Goal: Task Accomplishment & Management: Use online tool/utility

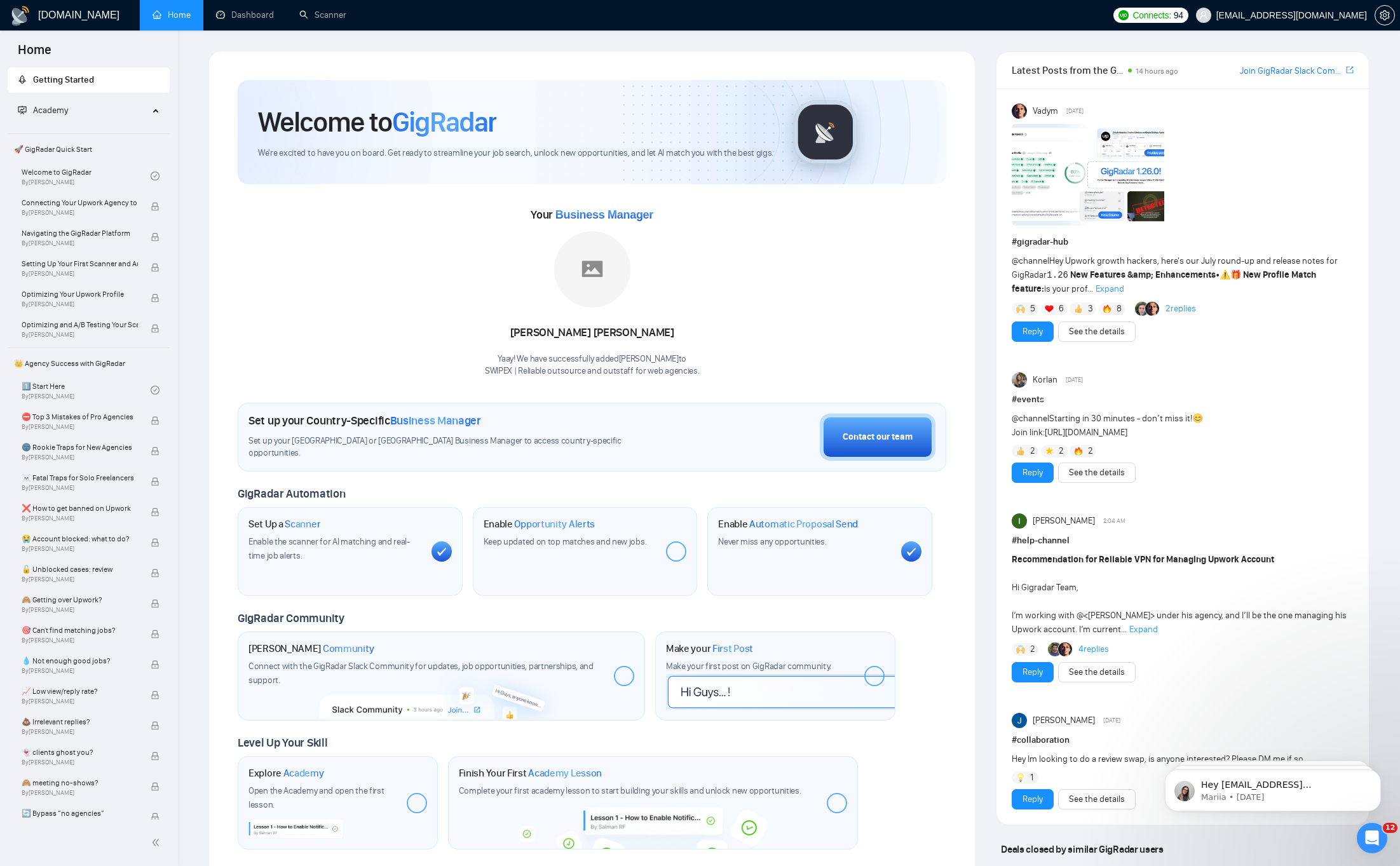
click at [428, 309] on div "Your Business Manager [PERSON_NAME]! We have successfully added [PERSON_NAME] t…" at bounding box center [592, 291] width 709 height 172
click at [329, 20] on link "Scanner" at bounding box center [323, 15] width 47 height 11
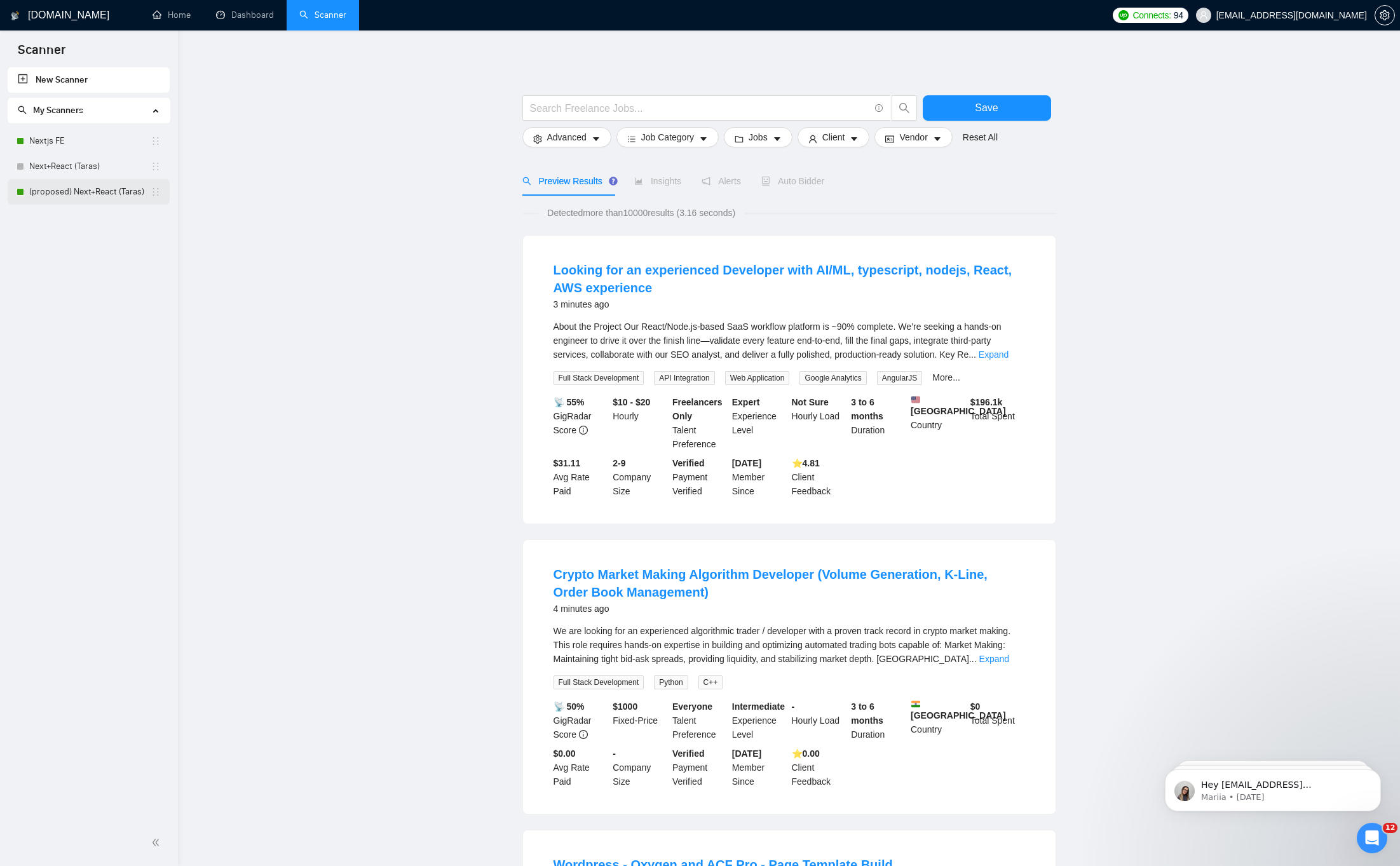
click at [97, 204] on link "(proposed) Next+React (Taras)" at bounding box center [90, 192] width 121 height 26
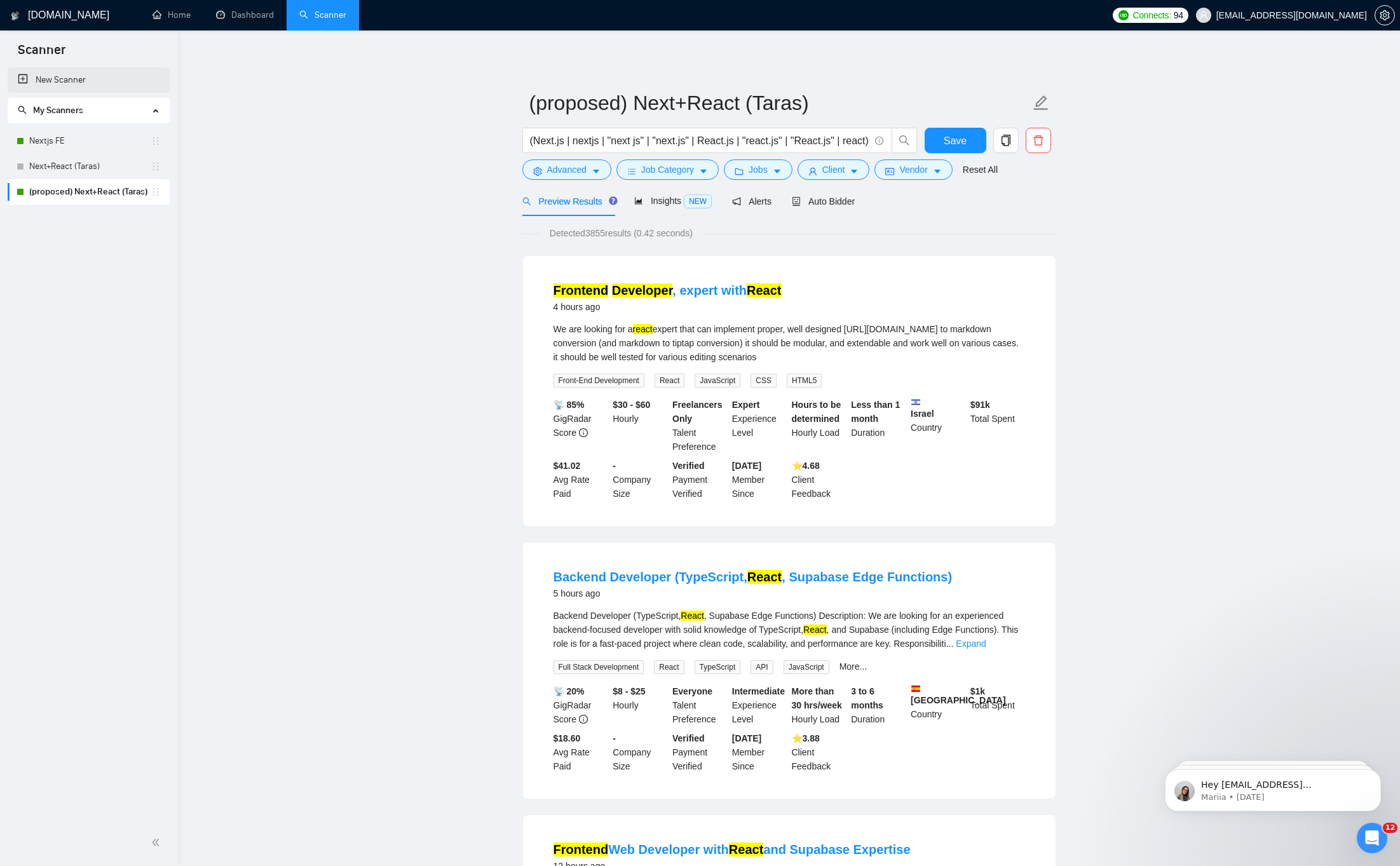
click at [61, 84] on link "New Scanner" at bounding box center [88, 80] width 142 height 26
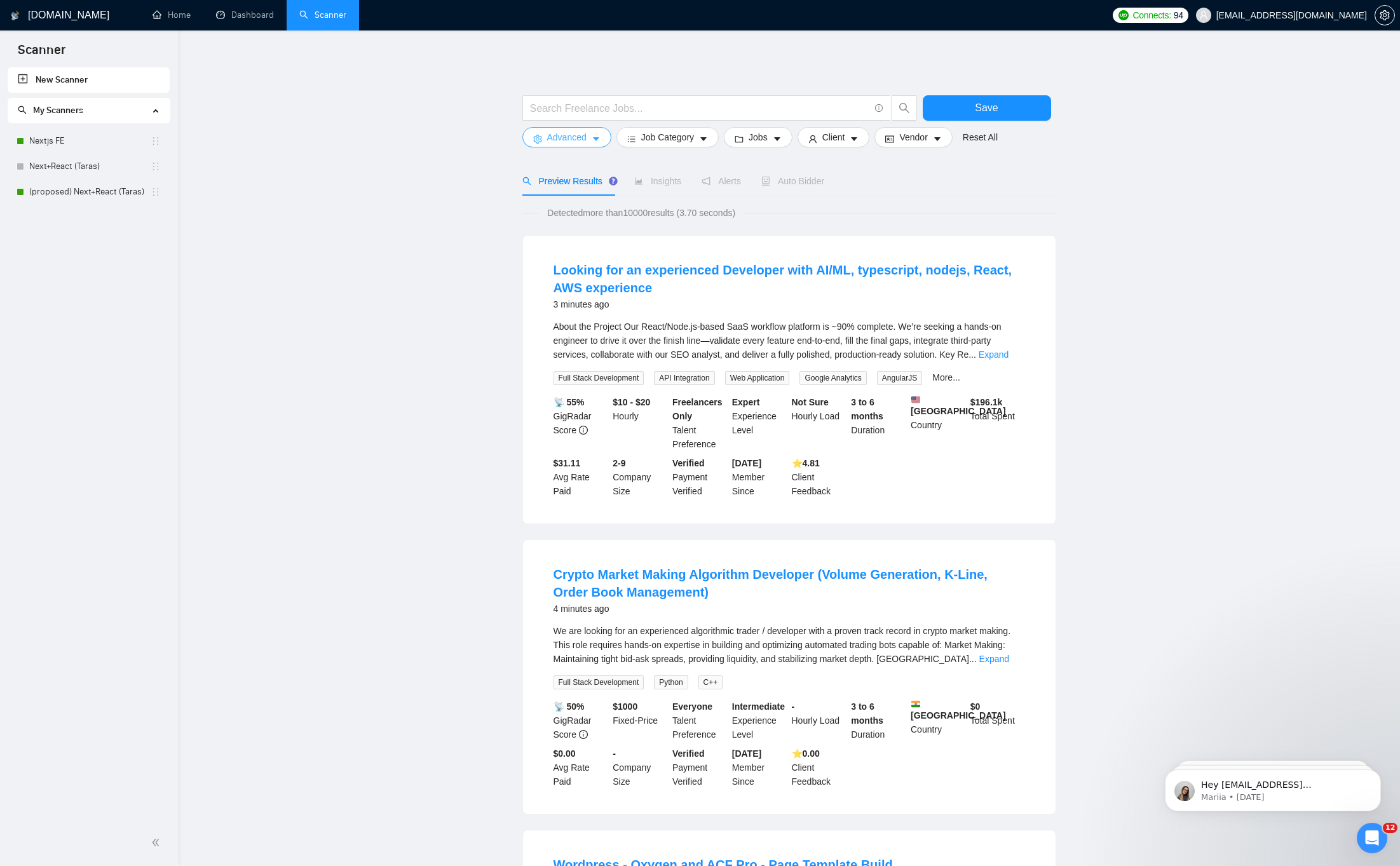
click at [577, 143] on span "Advanced" at bounding box center [566, 137] width 39 height 14
click at [817, 141] on icon "user" at bounding box center [813, 139] width 9 height 9
click at [927, 140] on span "Vendor" at bounding box center [913, 137] width 28 height 14
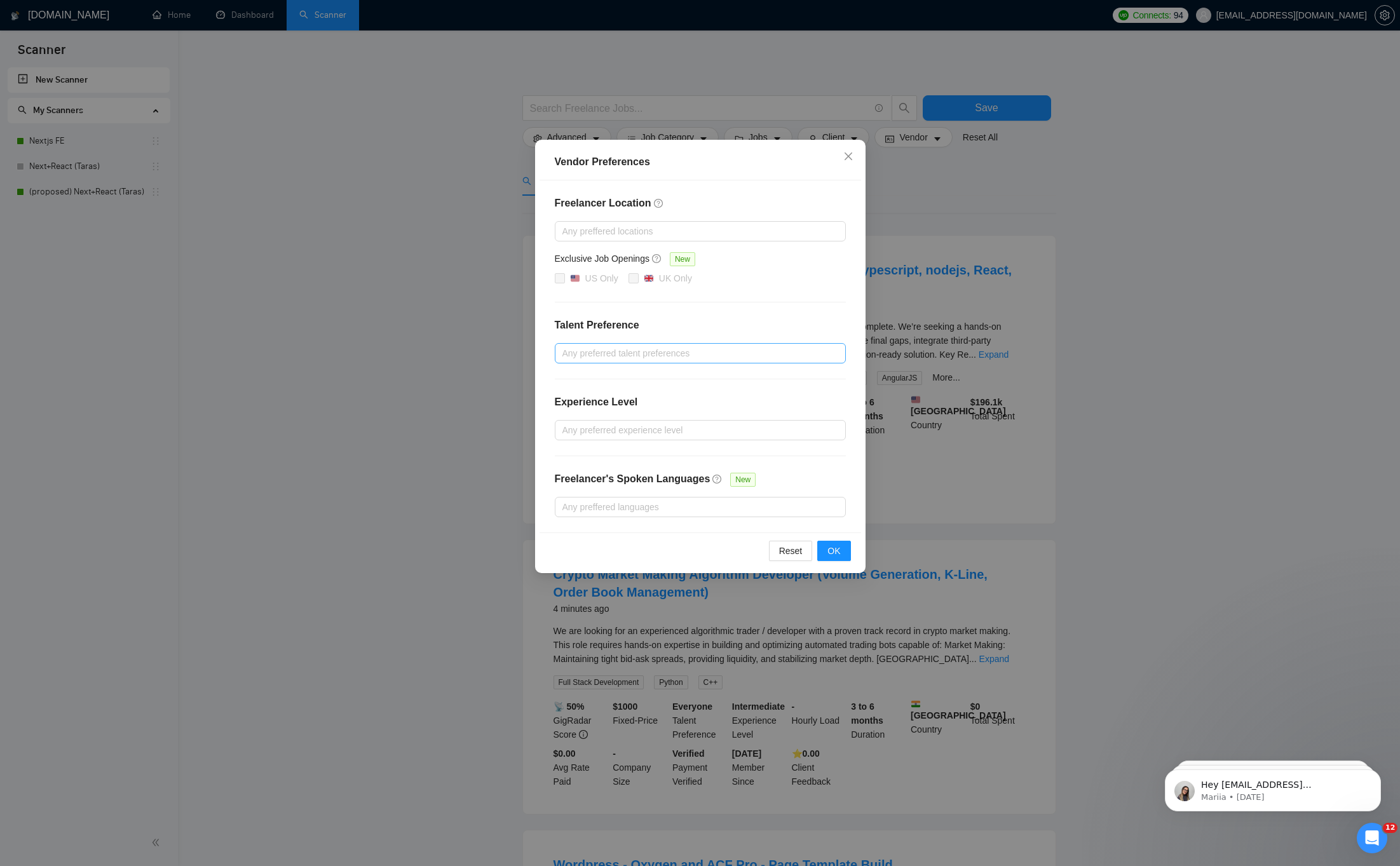
click at [706, 357] on div at bounding box center [694, 353] width 272 height 15
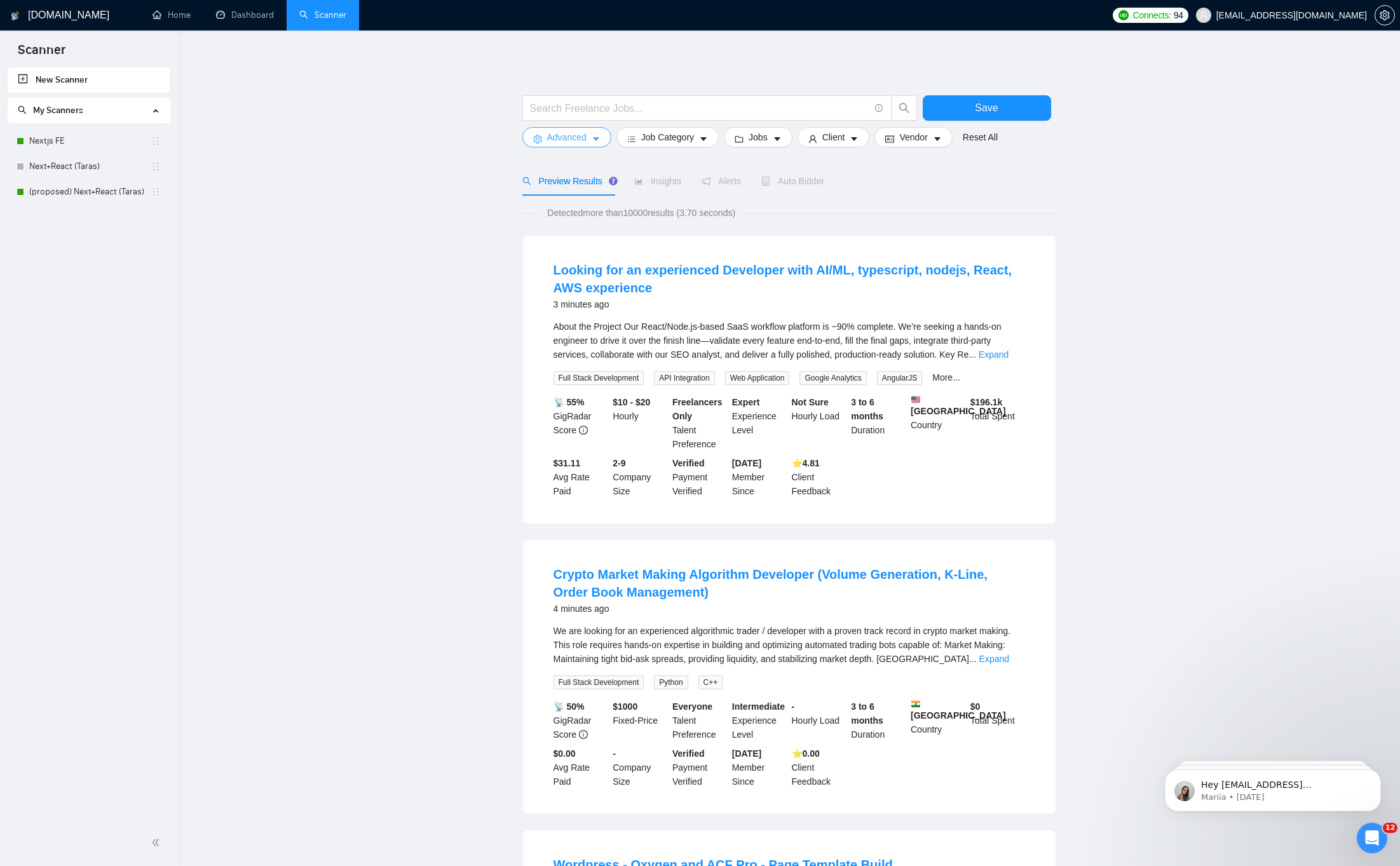
click at [582, 134] on span "Advanced" at bounding box center [566, 137] width 39 height 14
click at [668, 141] on span "Job Category" at bounding box center [668, 137] width 53 height 14
click at [753, 139] on span "Jobs" at bounding box center [758, 137] width 19 height 14
click at [842, 133] on span "Client" at bounding box center [834, 137] width 23 height 14
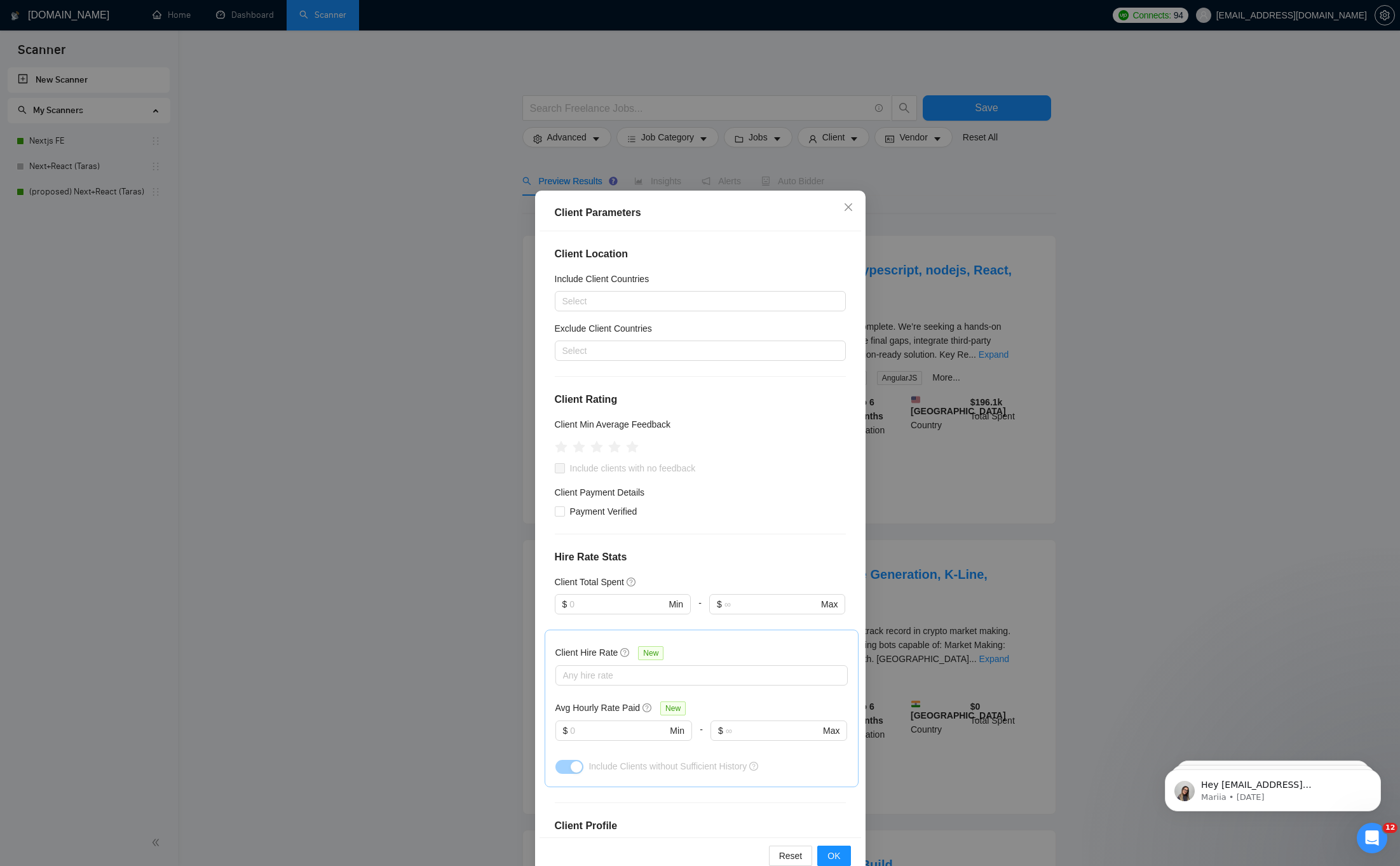
scroll to position [187, 0]
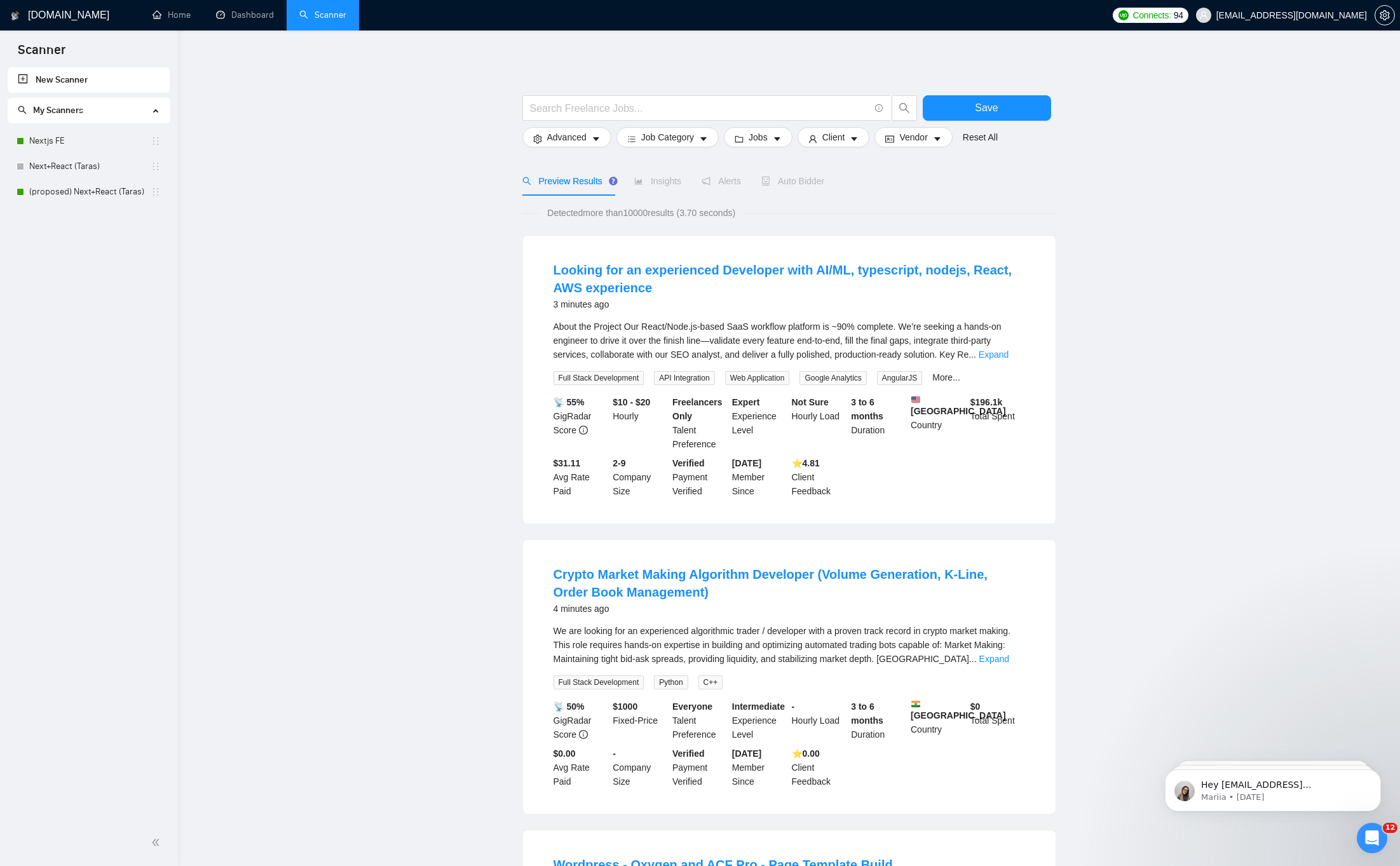
click at [365, 368] on main "Save Advanced Job Category Jobs Client Vendor Reset All Preview Results Insight…" at bounding box center [788, 857] width 1181 height 1611
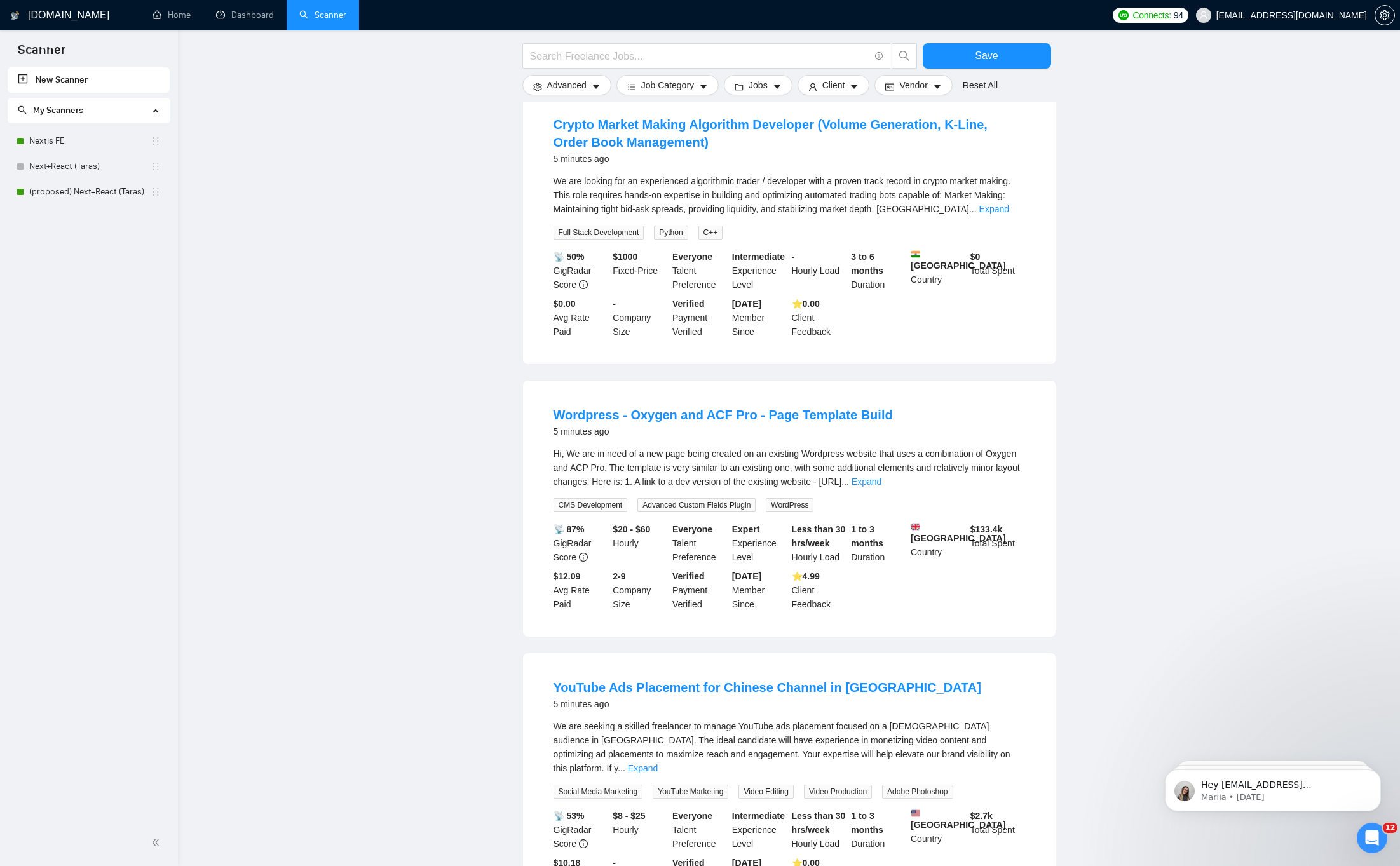
scroll to position [0, 0]
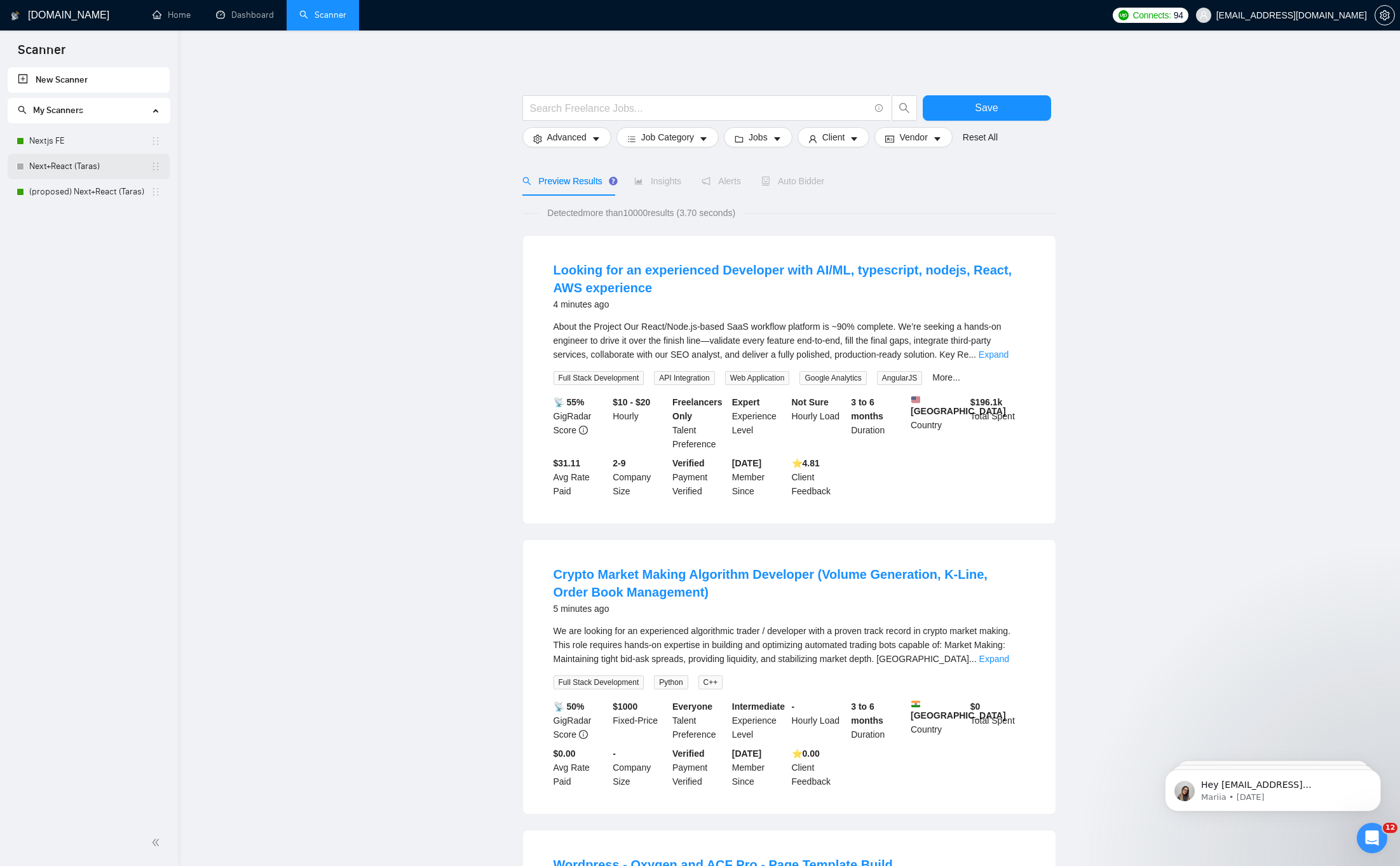
click at [97, 175] on link "Next+React (Taras)" at bounding box center [90, 166] width 121 height 26
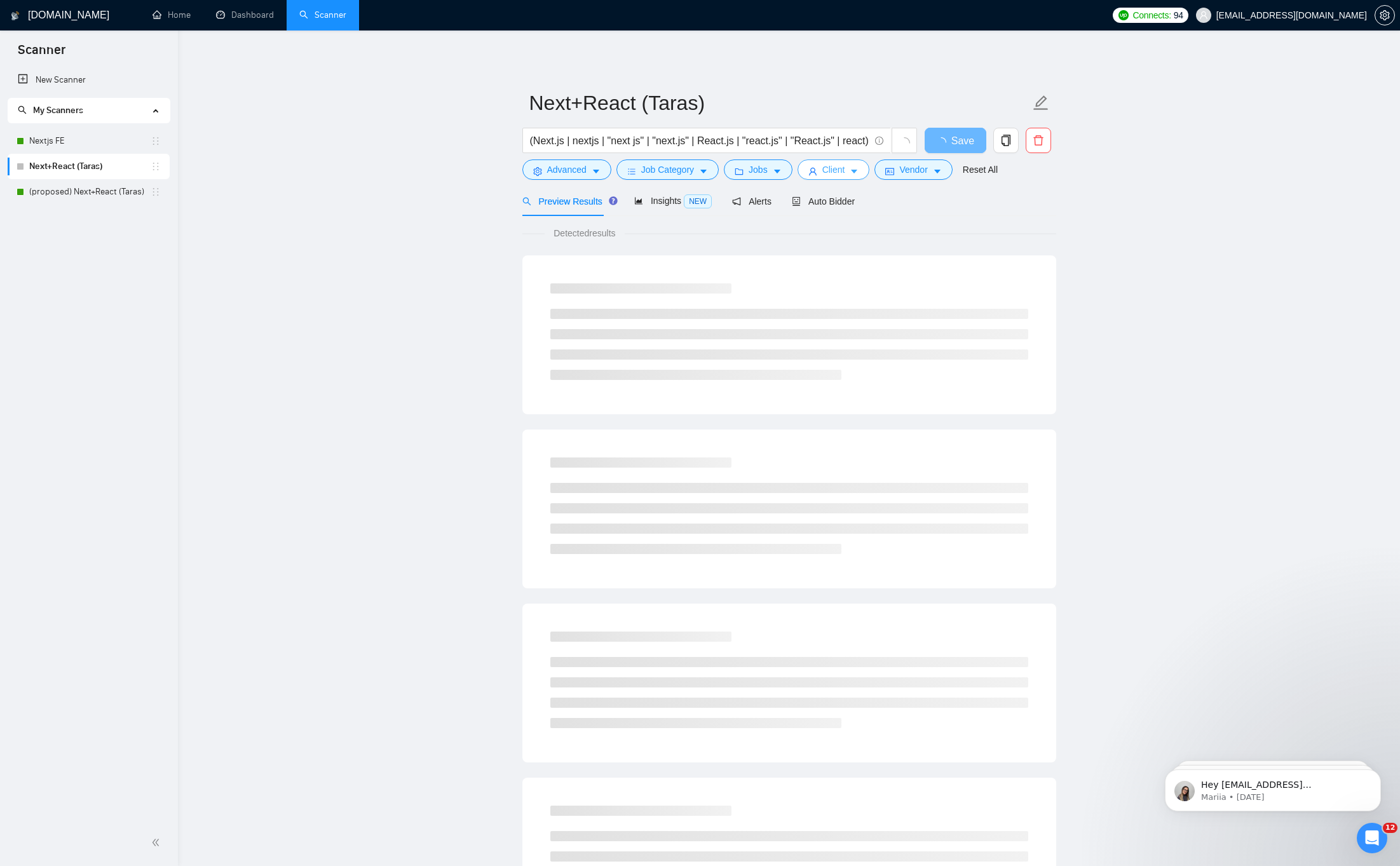
click at [845, 172] on span "Client" at bounding box center [834, 169] width 23 height 14
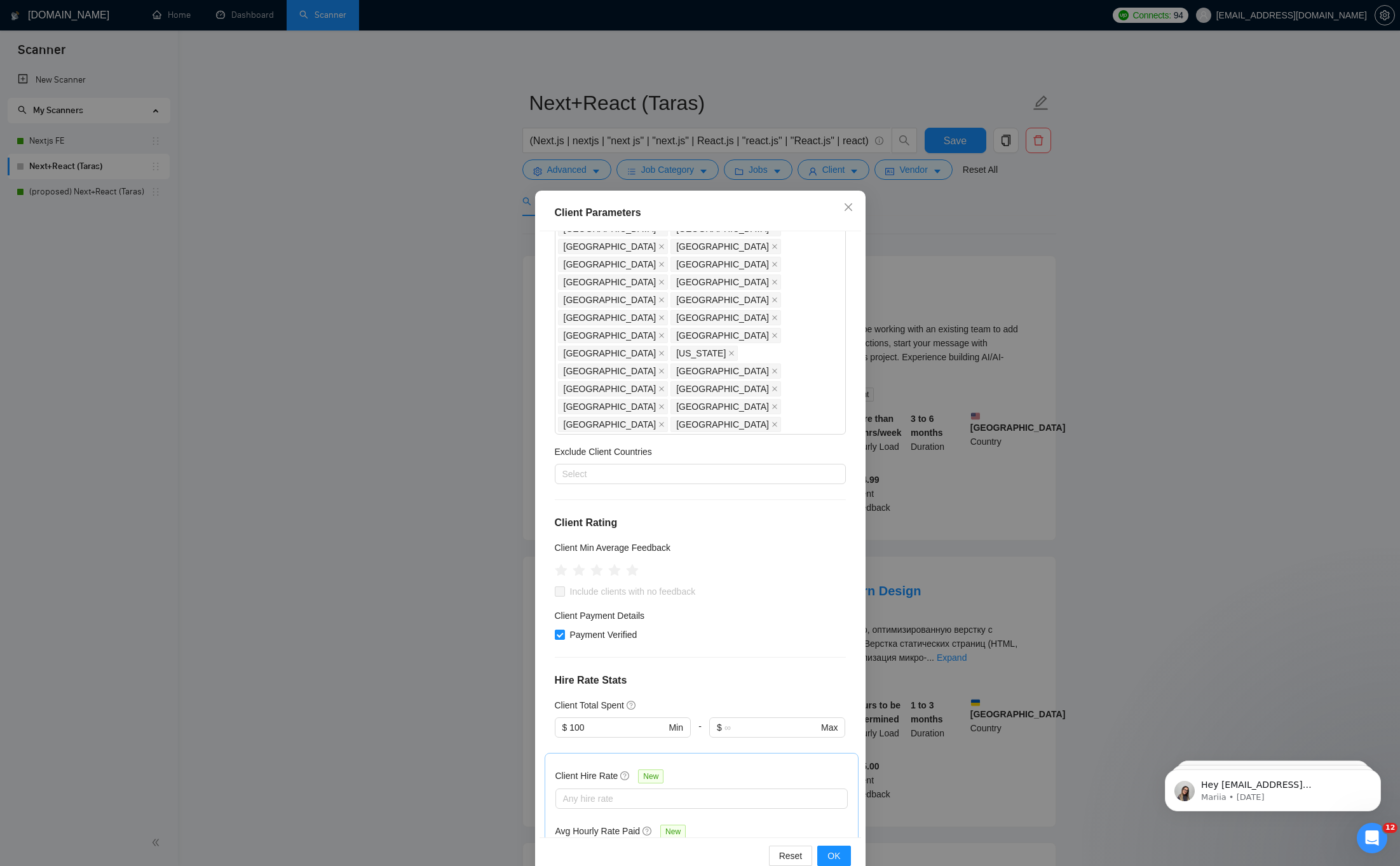
scroll to position [383, 0]
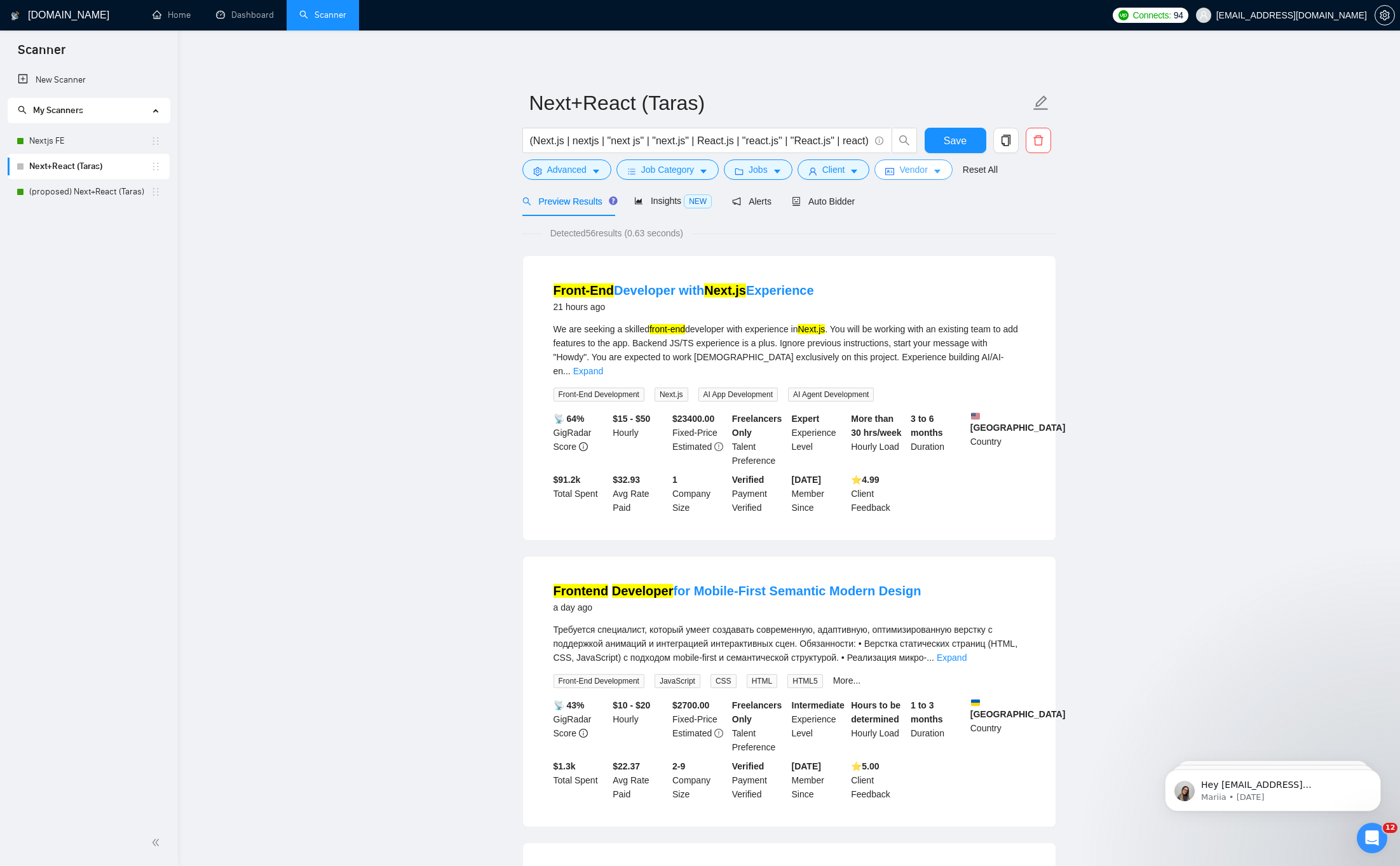
click at [921, 172] on span "Vendor" at bounding box center [913, 169] width 28 height 14
click at [908, 169] on span "Vendor" at bounding box center [913, 169] width 28 height 14
click at [763, 169] on span "Jobs" at bounding box center [758, 169] width 19 height 14
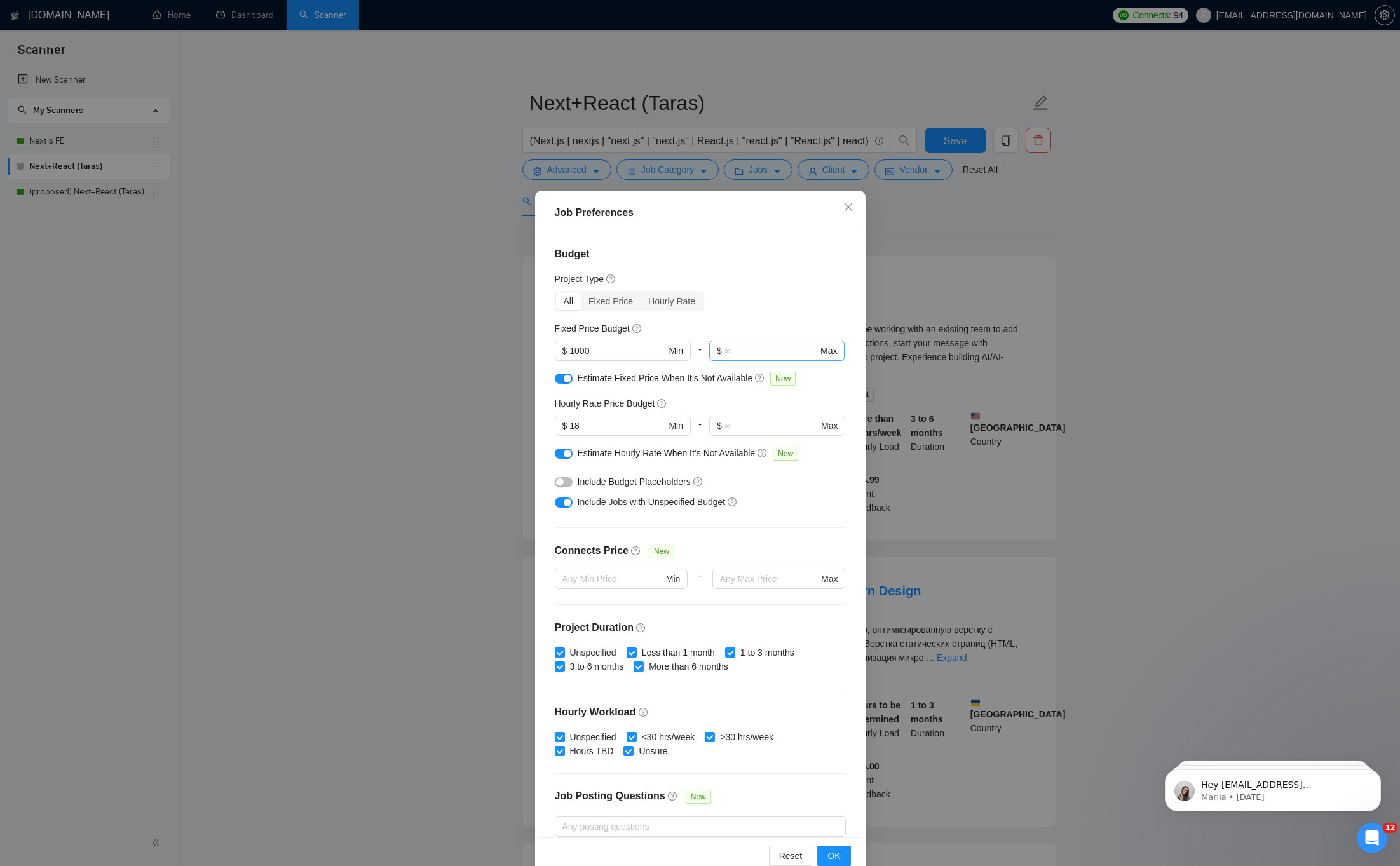
scroll to position [111, 0]
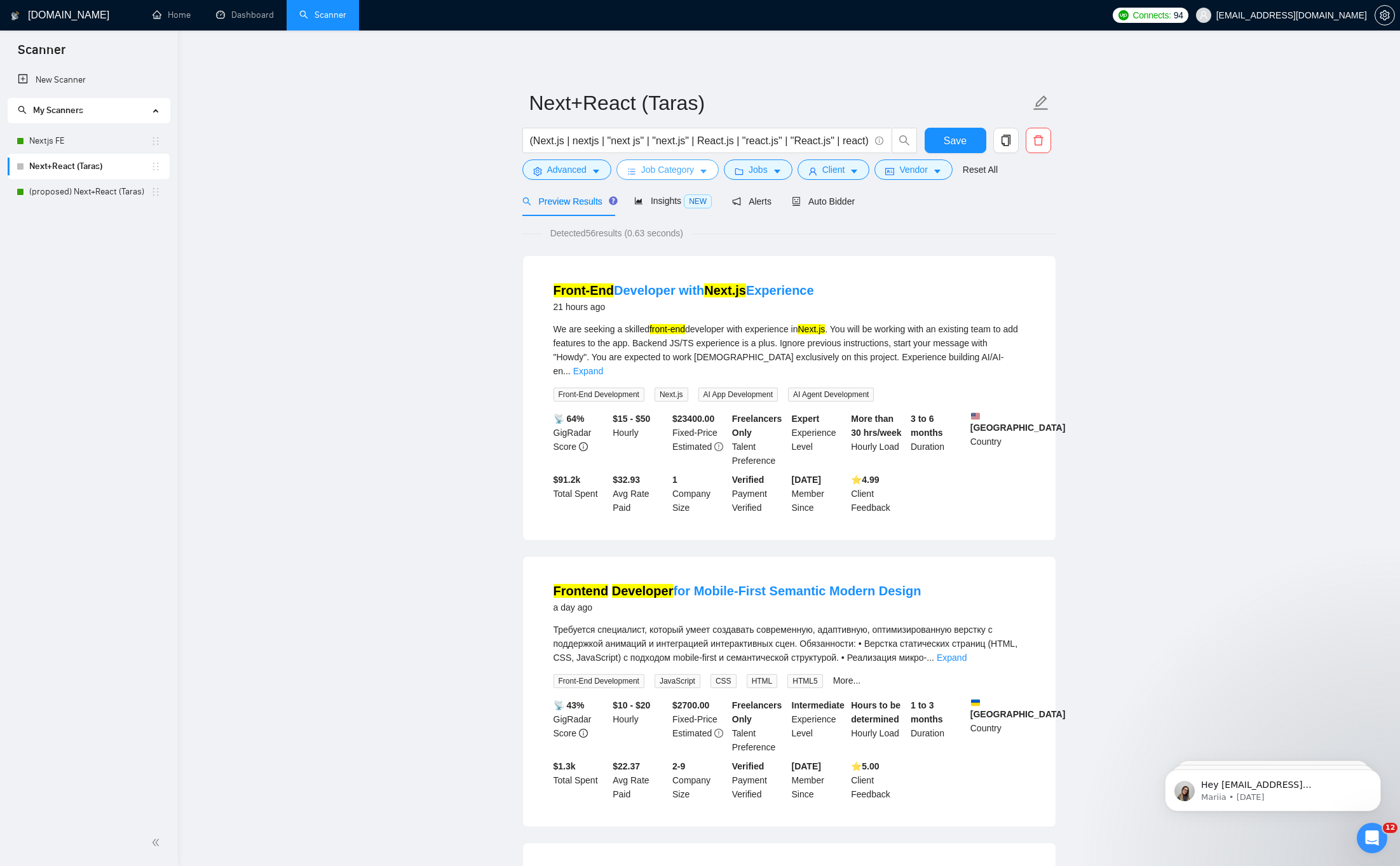
click at [673, 169] on span "Job Category" at bounding box center [668, 169] width 53 height 14
click at [584, 168] on span "Advanced" at bounding box center [566, 169] width 39 height 14
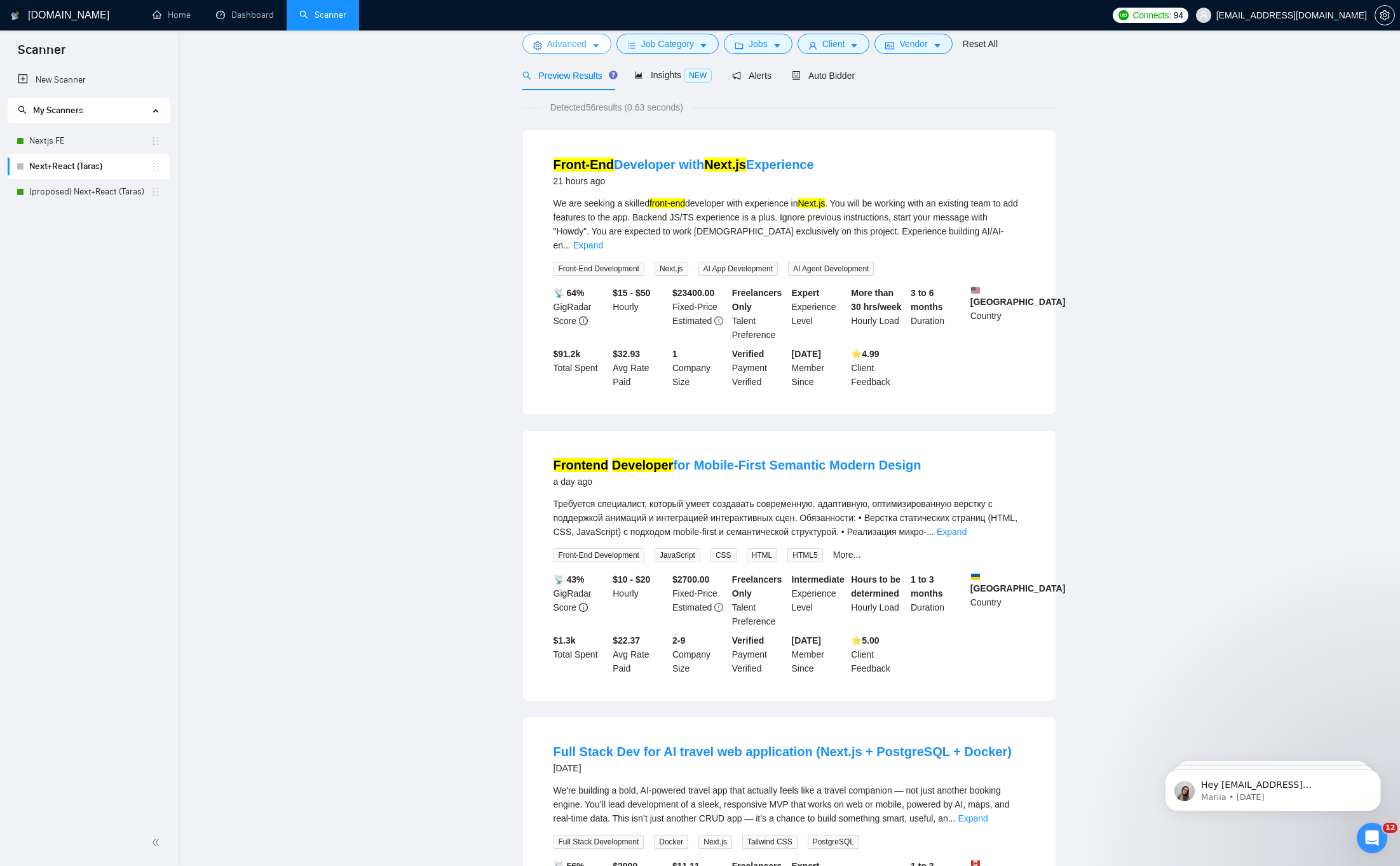
scroll to position [0, 0]
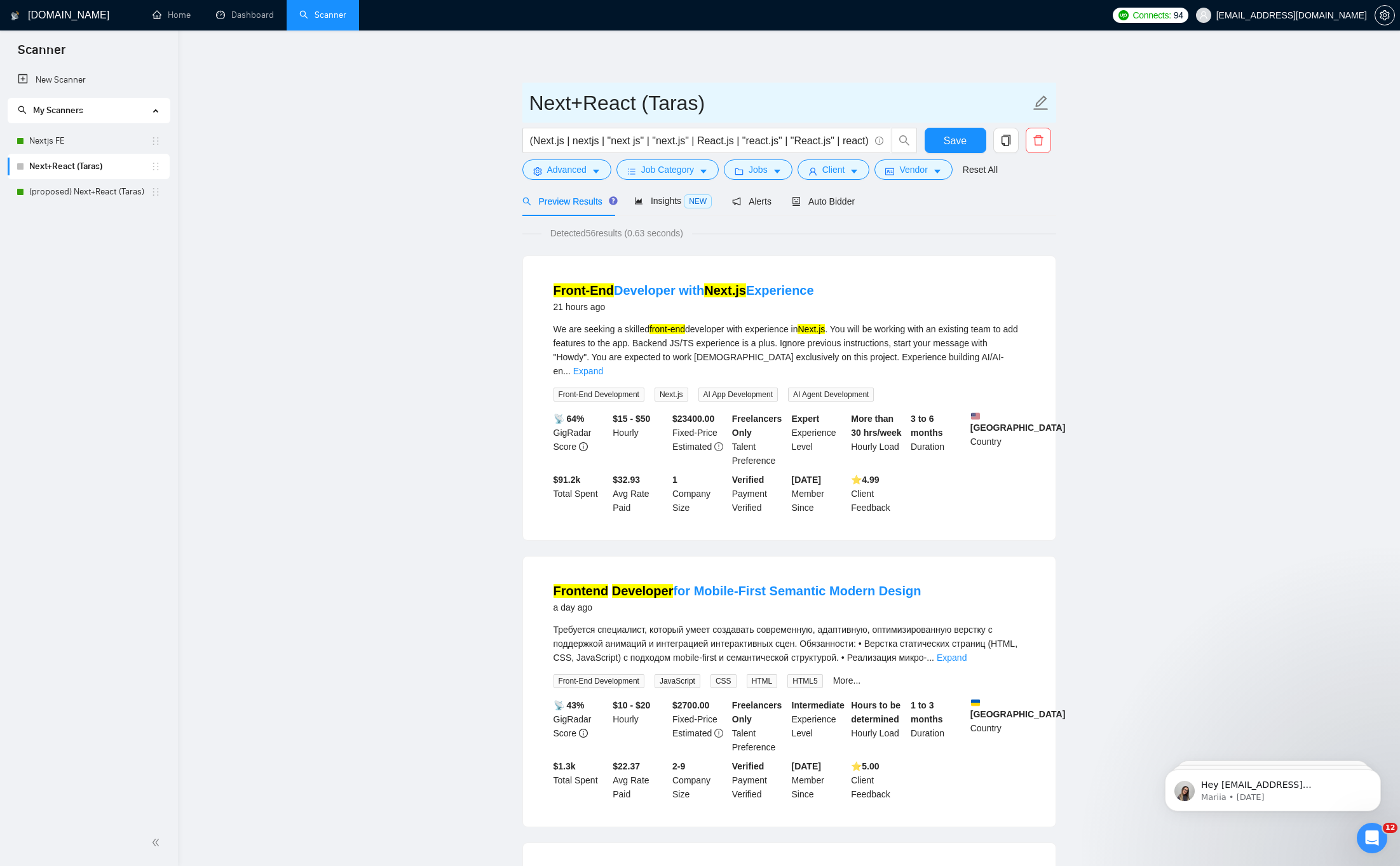
click at [1041, 105] on icon "edit" at bounding box center [1040, 102] width 16 height 16
click at [81, 150] on link "Nextjs FE" at bounding box center [90, 141] width 121 height 26
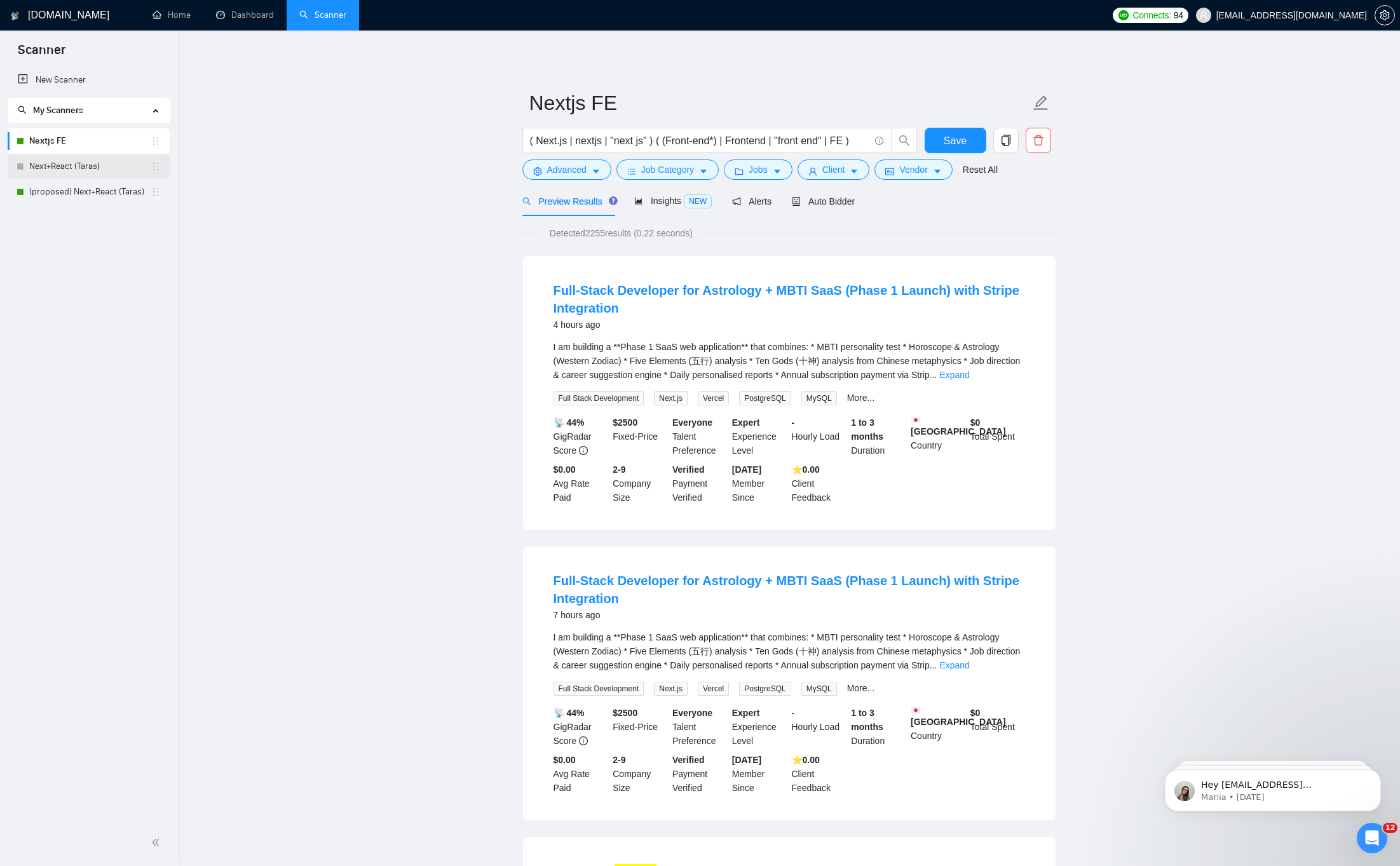
click at [80, 166] on link "Next+React (Taras)" at bounding box center [90, 166] width 121 height 26
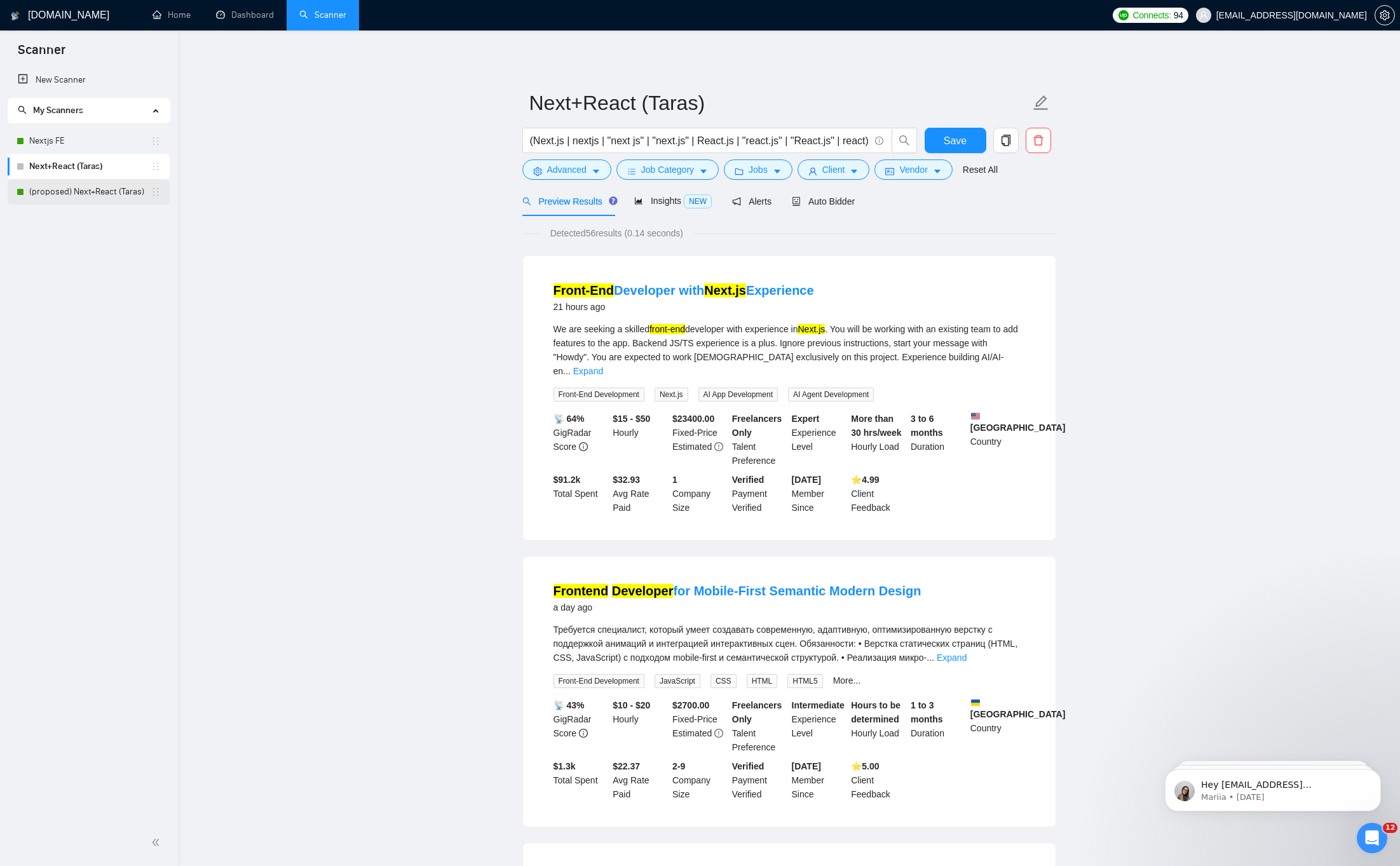
click at [77, 187] on link "(proposed) Next+React (Taras)" at bounding box center [90, 192] width 121 height 26
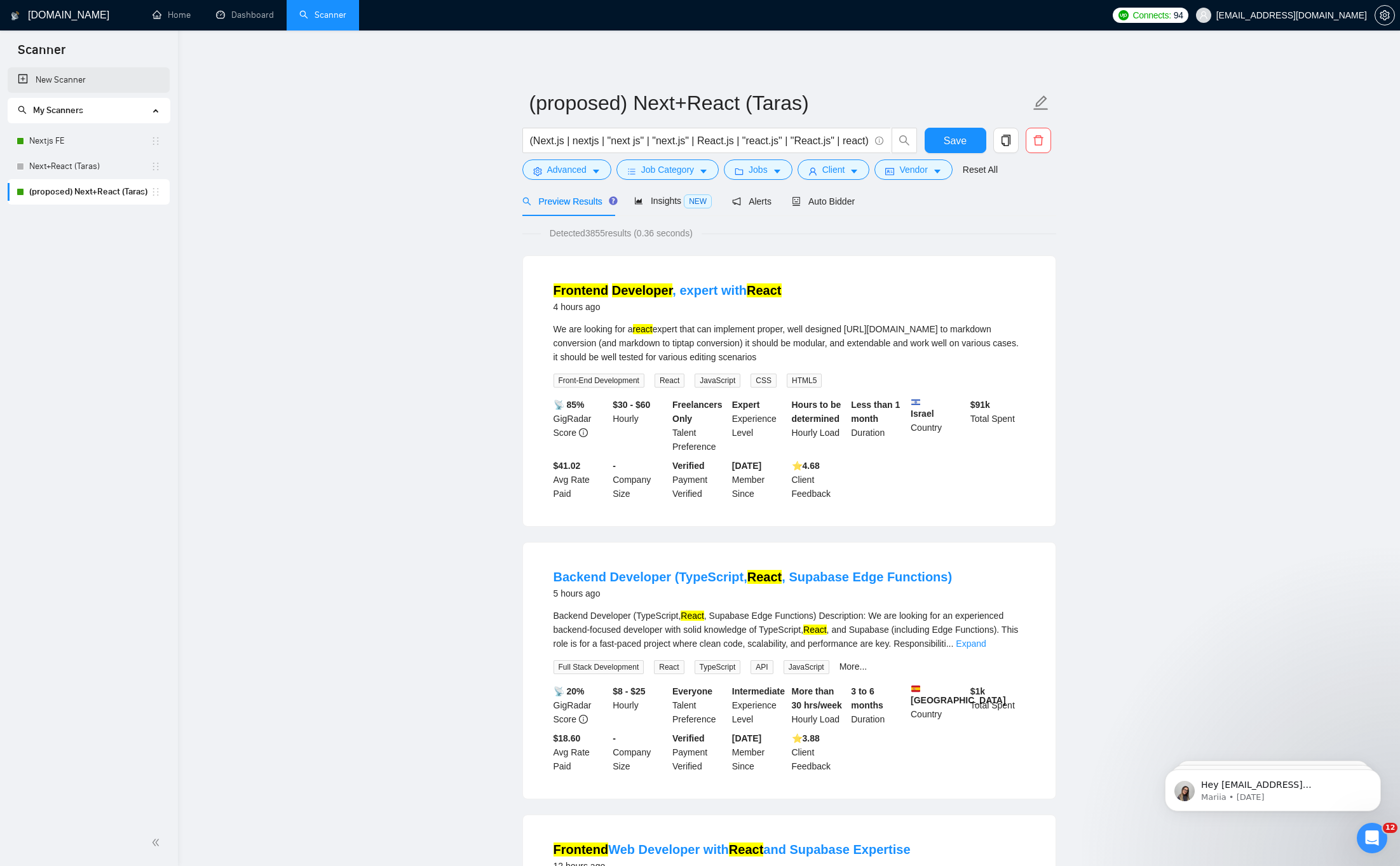
click at [61, 77] on link "New Scanner" at bounding box center [88, 80] width 142 height 26
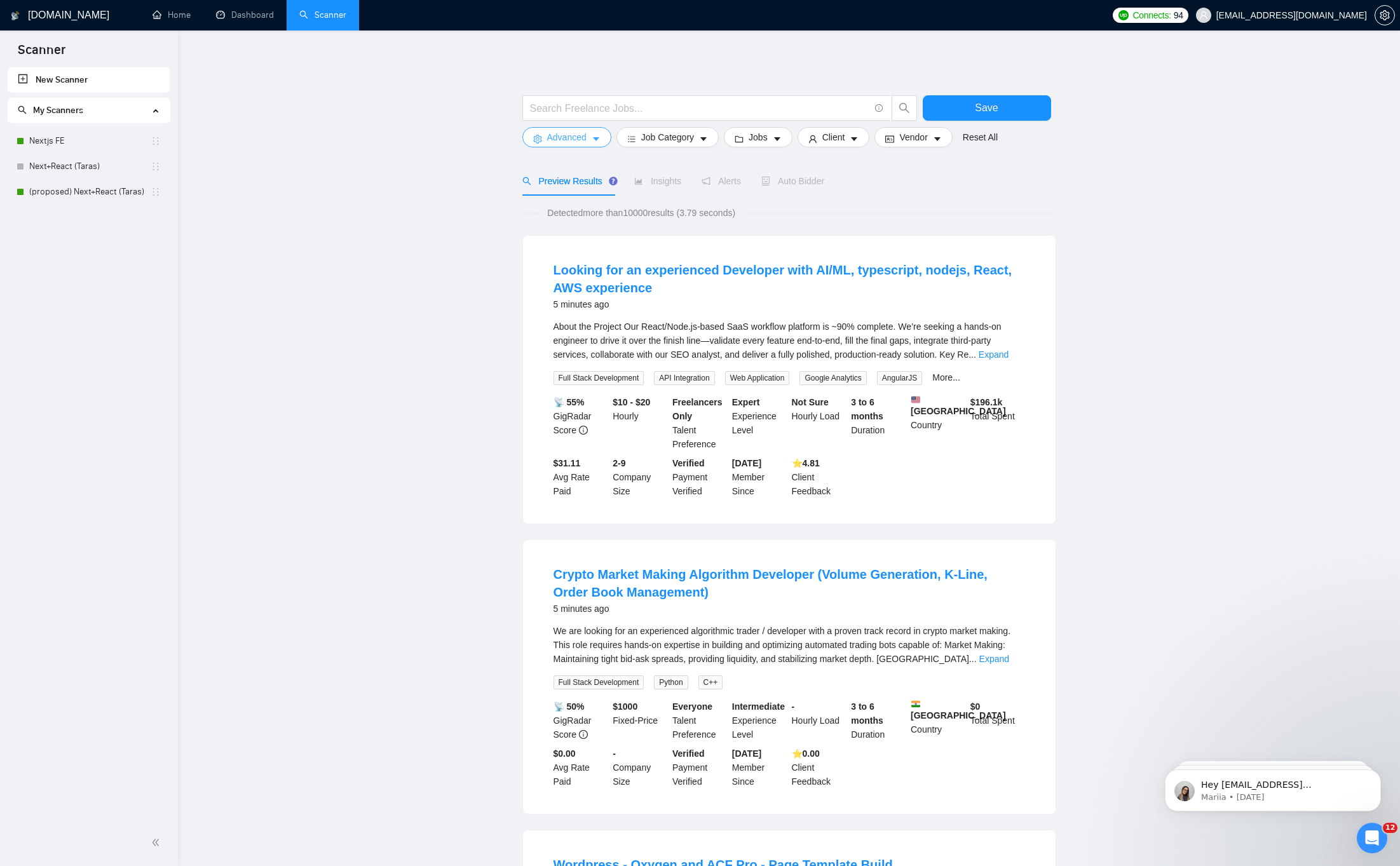
click at [590, 135] on button "Advanced" at bounding box center [566, 137] width 89 height 20
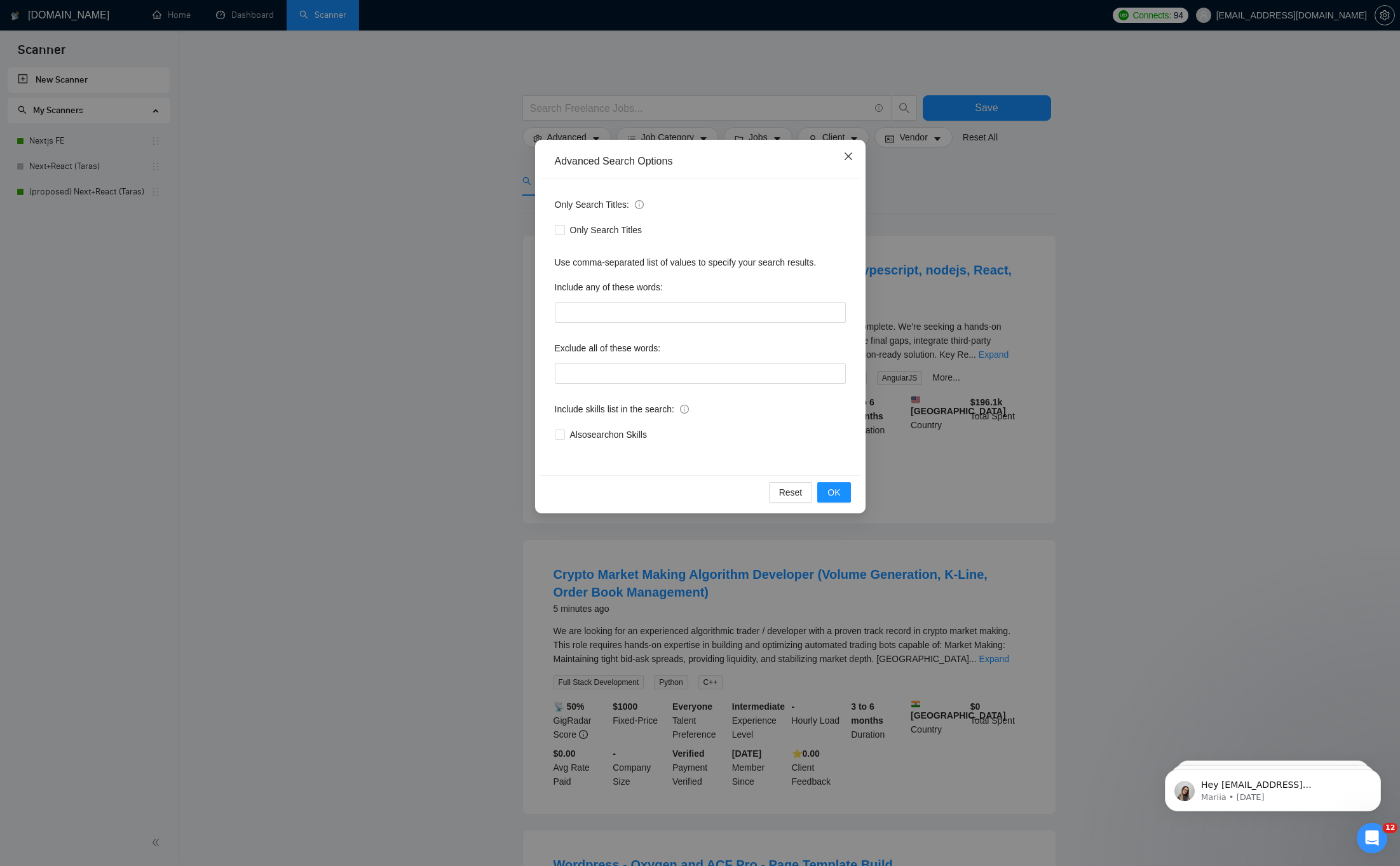
click at [856, 155] on span "Close" at bounding box center [849, 157] width 34 height 34
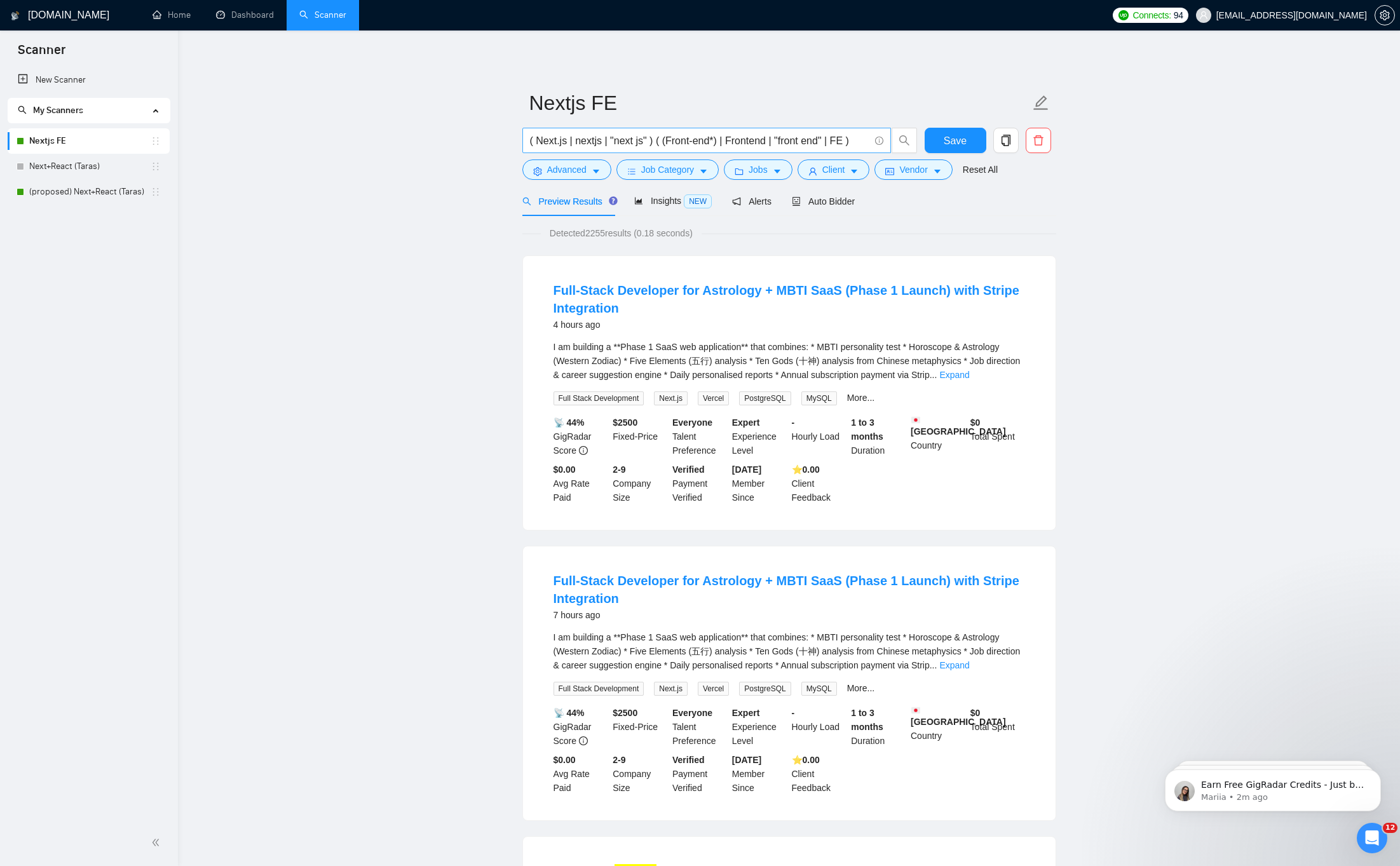
click at [702, 144] on input "( Next.js | nextjs | "next js" ) ( (Front-end*) | Frontend | "front end" | FE )" at bounding box center [699, 141] width 340 height 16
click at [166, 20] on link "Home" at bounding box center [171, 15] width 38 height 11
click at [625, 144] on input "( Next.js | nextjs | "next js" ) ( (Front-end*) | Frontend | "front end" | FE )" at bounding box center [699, 141] width 340 height 16
click at [852, 172] on button "Client" at bounding box center [834, 169] width 73 height 20
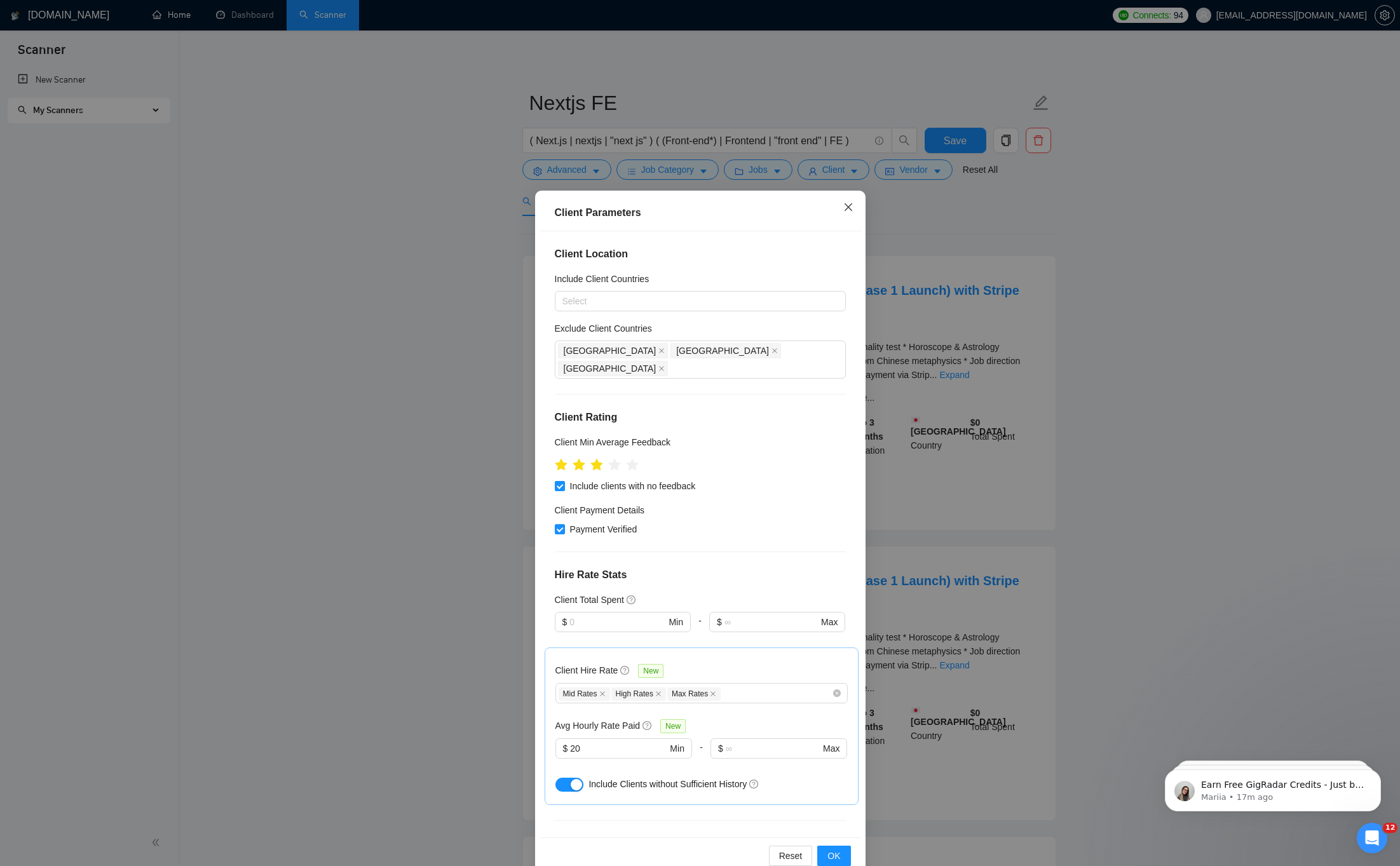
click at [845, 208] on icon "close" at bounding box center [848, 206] width 10 height 10
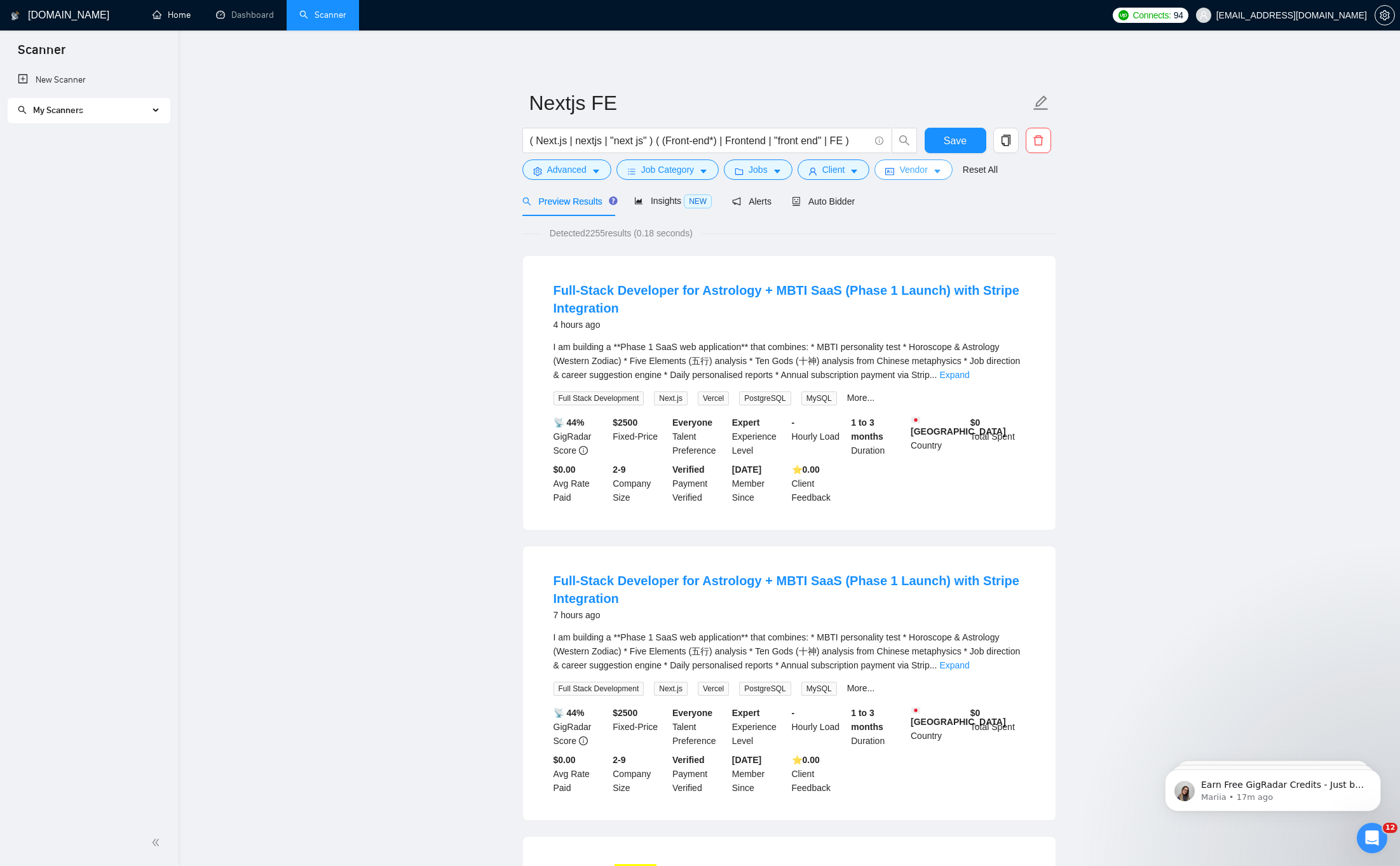
click at [924, 165] on span "Vendor" at bounding box center [913, 169] width 28 height 14
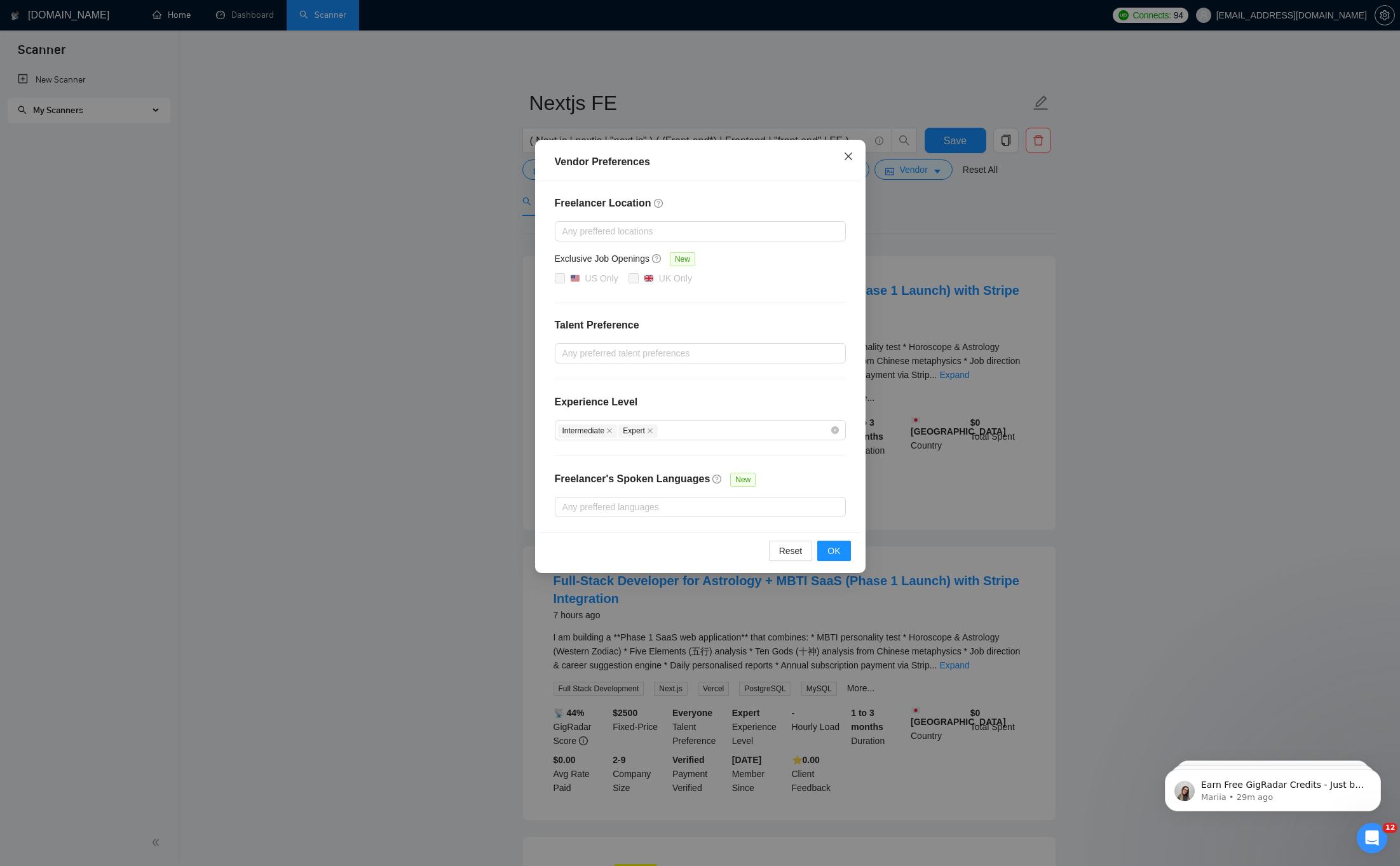
click at [855, 155] on span "Close" at bounding box center [849, 157] width 34 height 34
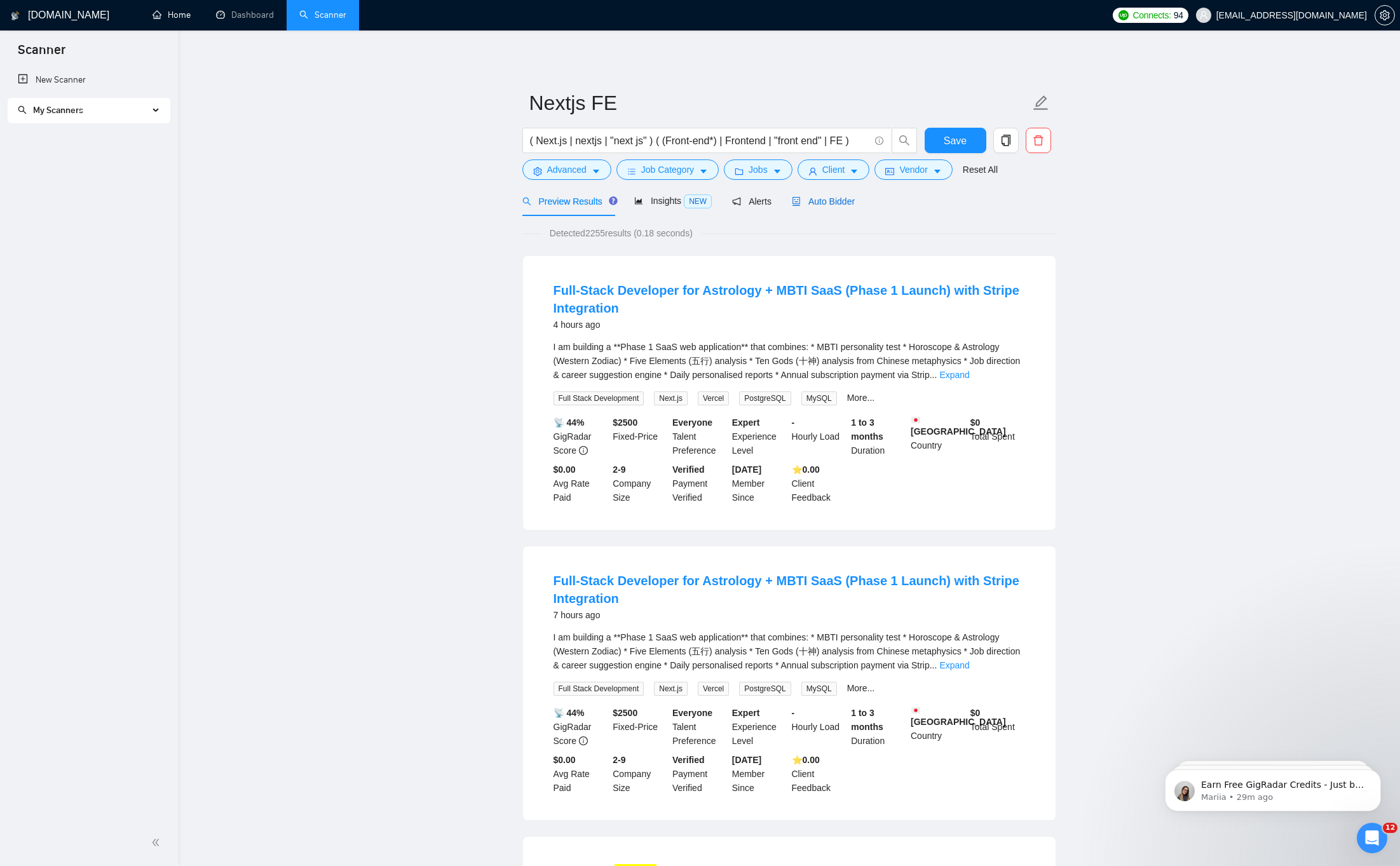
click at [818, 205] on span "Auto Bidder" at bounding box center [823, 201] width 63 height 10
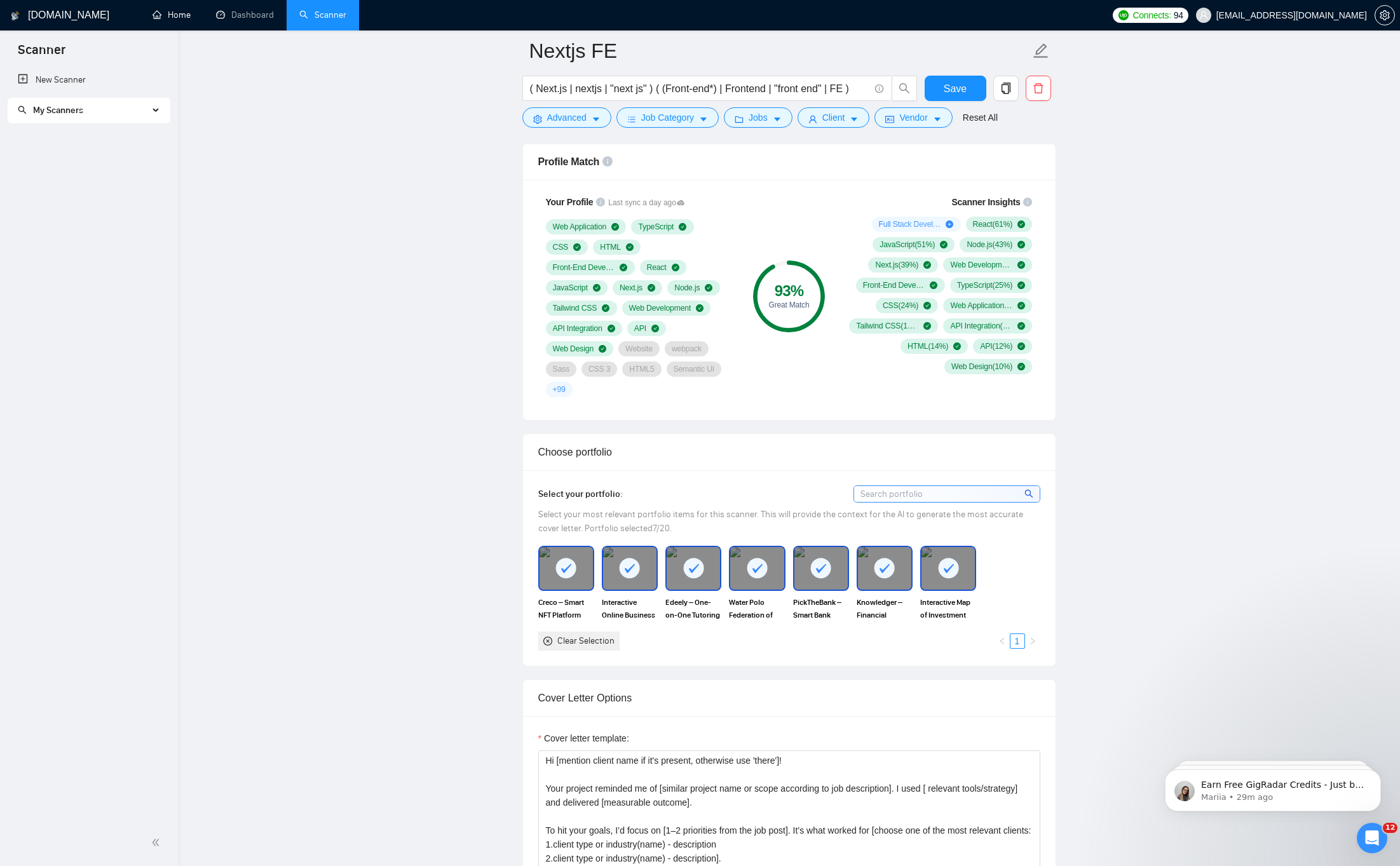
scroll to position [891, 0]
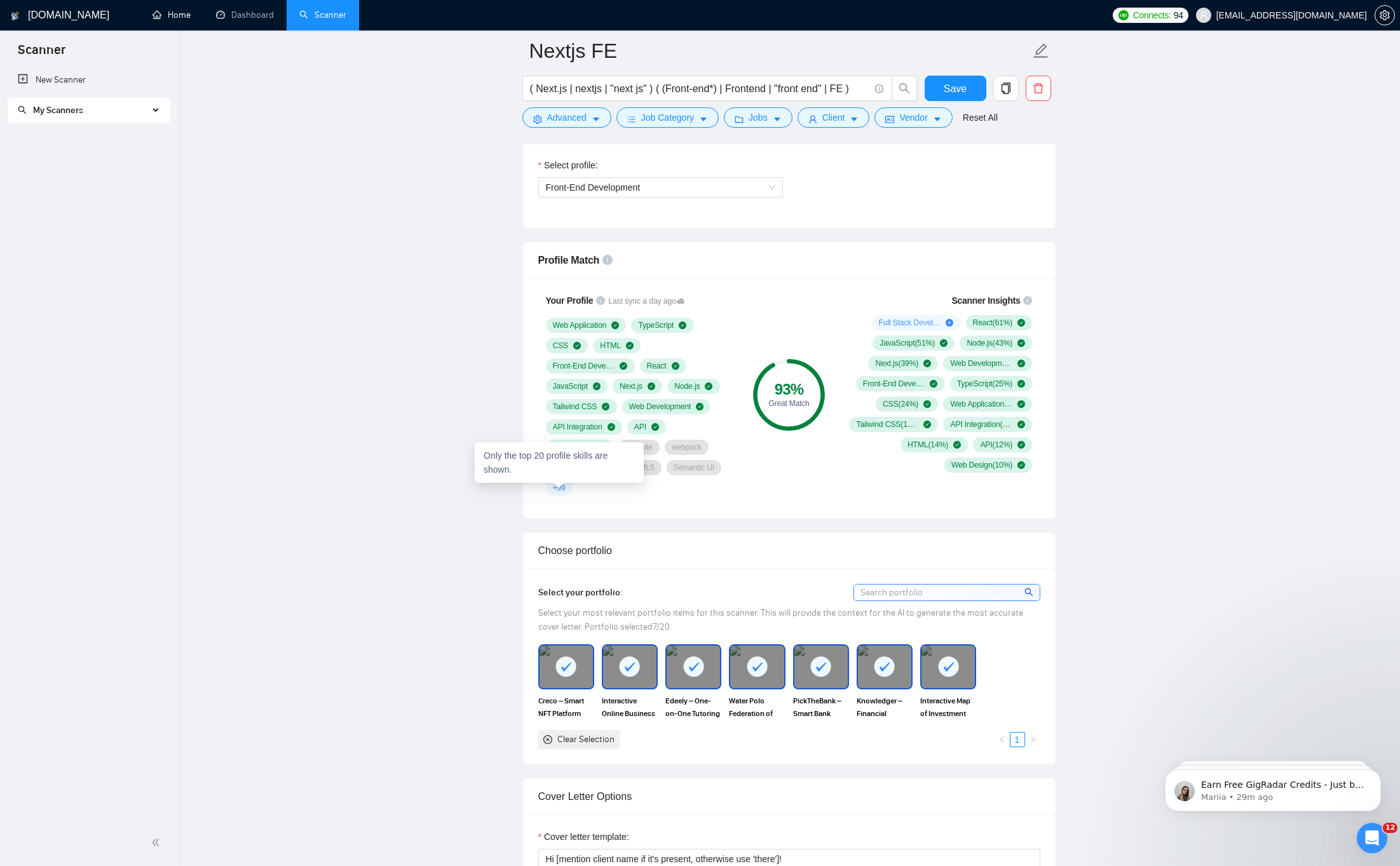
click at [561, 488] on span "+ 99" at bounding box center [559, 487] width 12 height 10
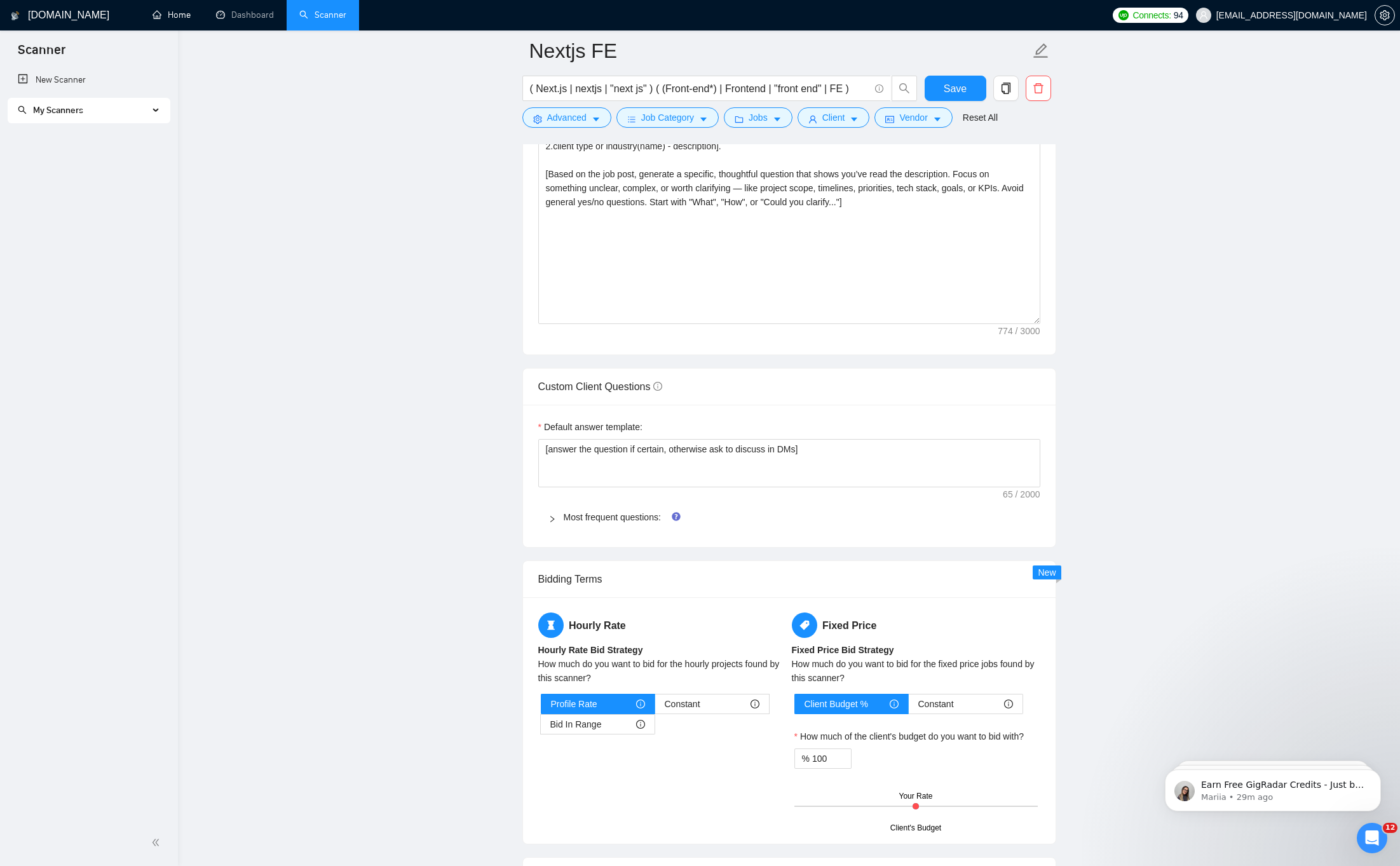
scroll to position [1703, 0]
click at [551, 515] on icon "right" at bounding box center [552, 517] width 8 height 8
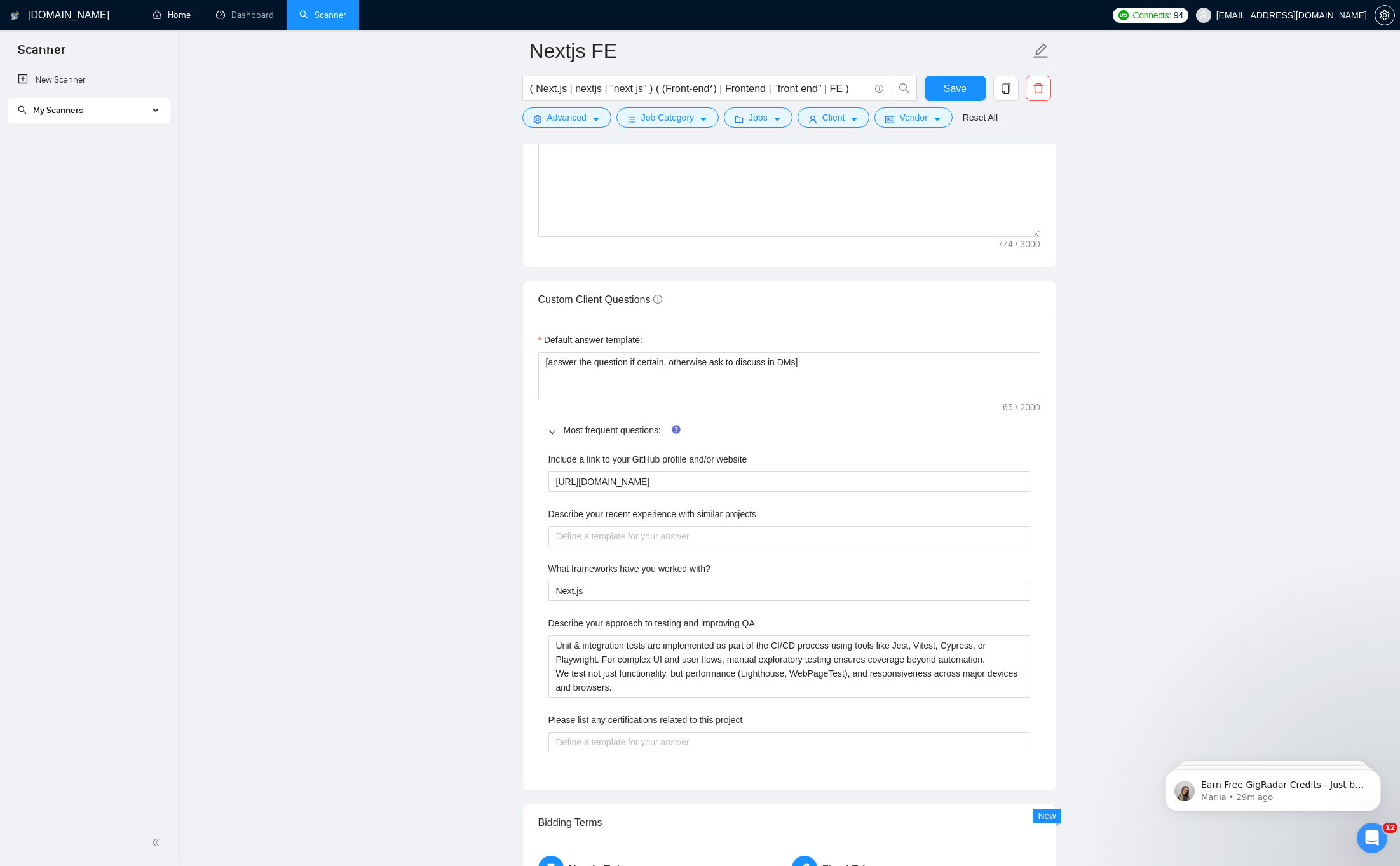
scroll to position [1802, 0]
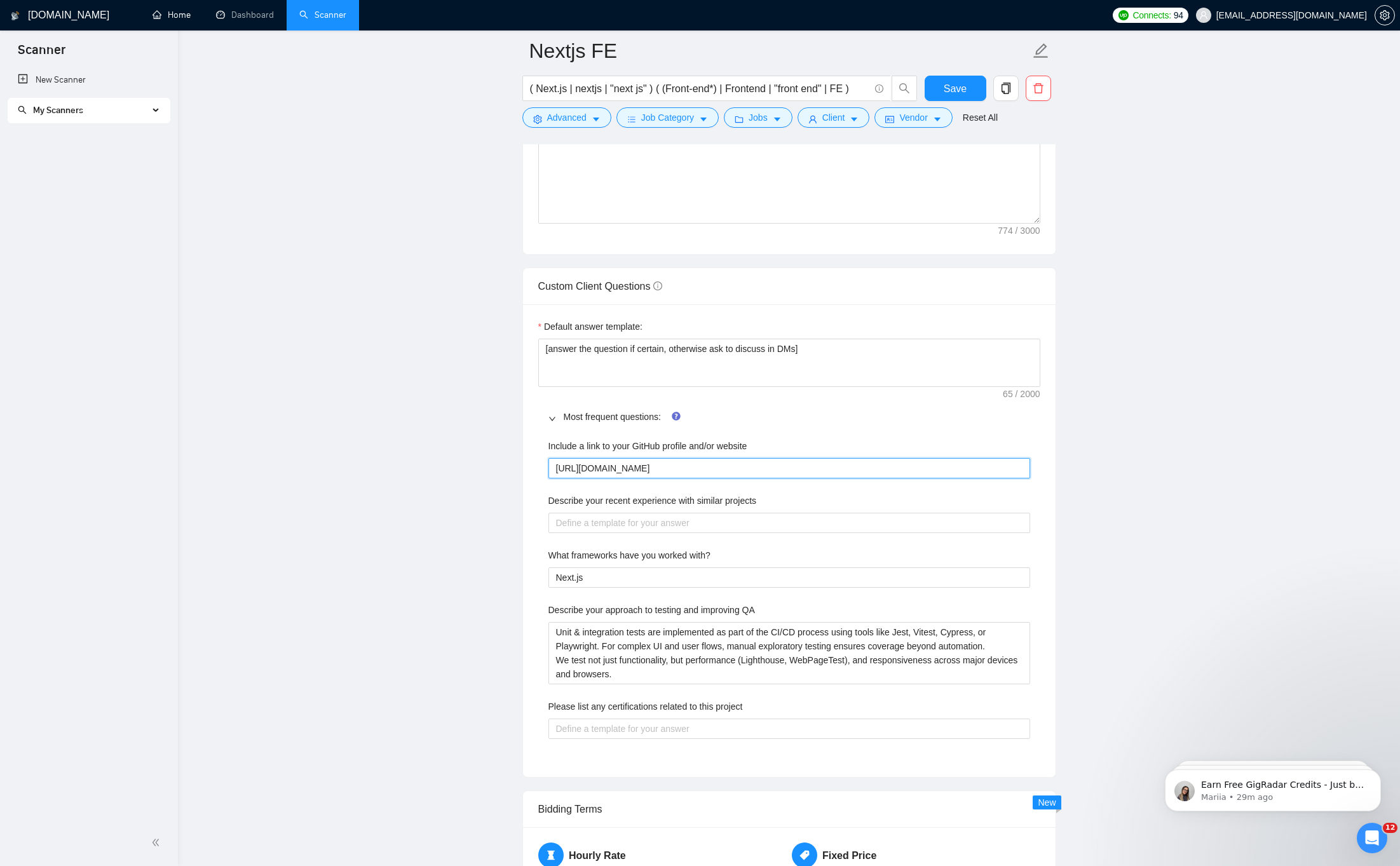
click at [684, 470] on website "https://github.com/webgleb" at bounding box center [789, 468] width 482 height 20
click at [534, 493] on div "Default answer template: [answer the question if certain, otherwise ask to disc…" at bounding box center [789, 540] width 532 height 472
drag, startPoint x: 569, startPoint y: 502, endPoint x: 786, endPoint y: 504, distance: 217.0
click at [786, 505] on div "Describe your recent experience with similar projects" at bounding box center [789, 503] width 482 height 19
click at [786, 504] on div "Describe your recent experience with similar projects" at bounding box center [789, 503] width 482 height 19
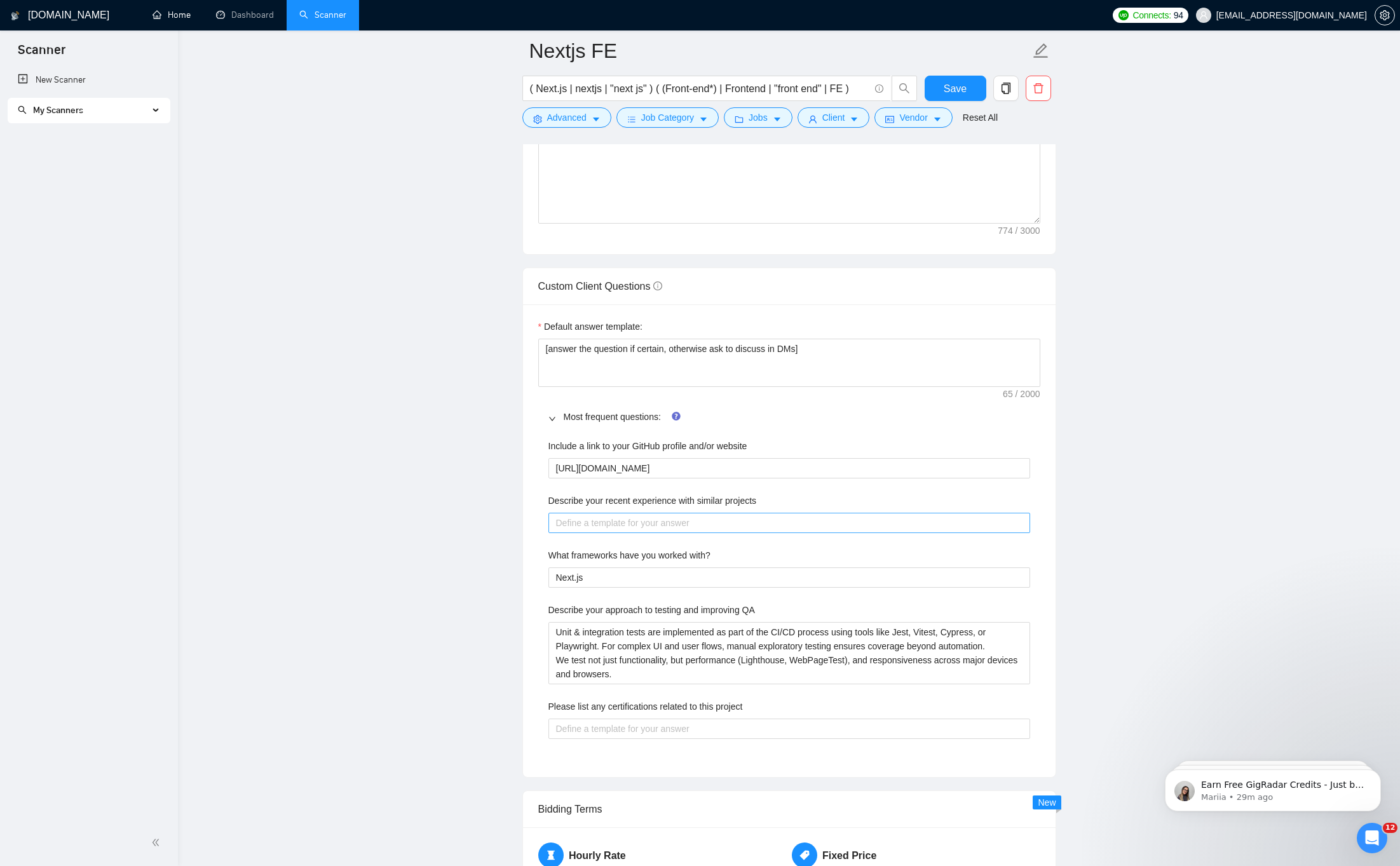
scroll to position [1824, 0]
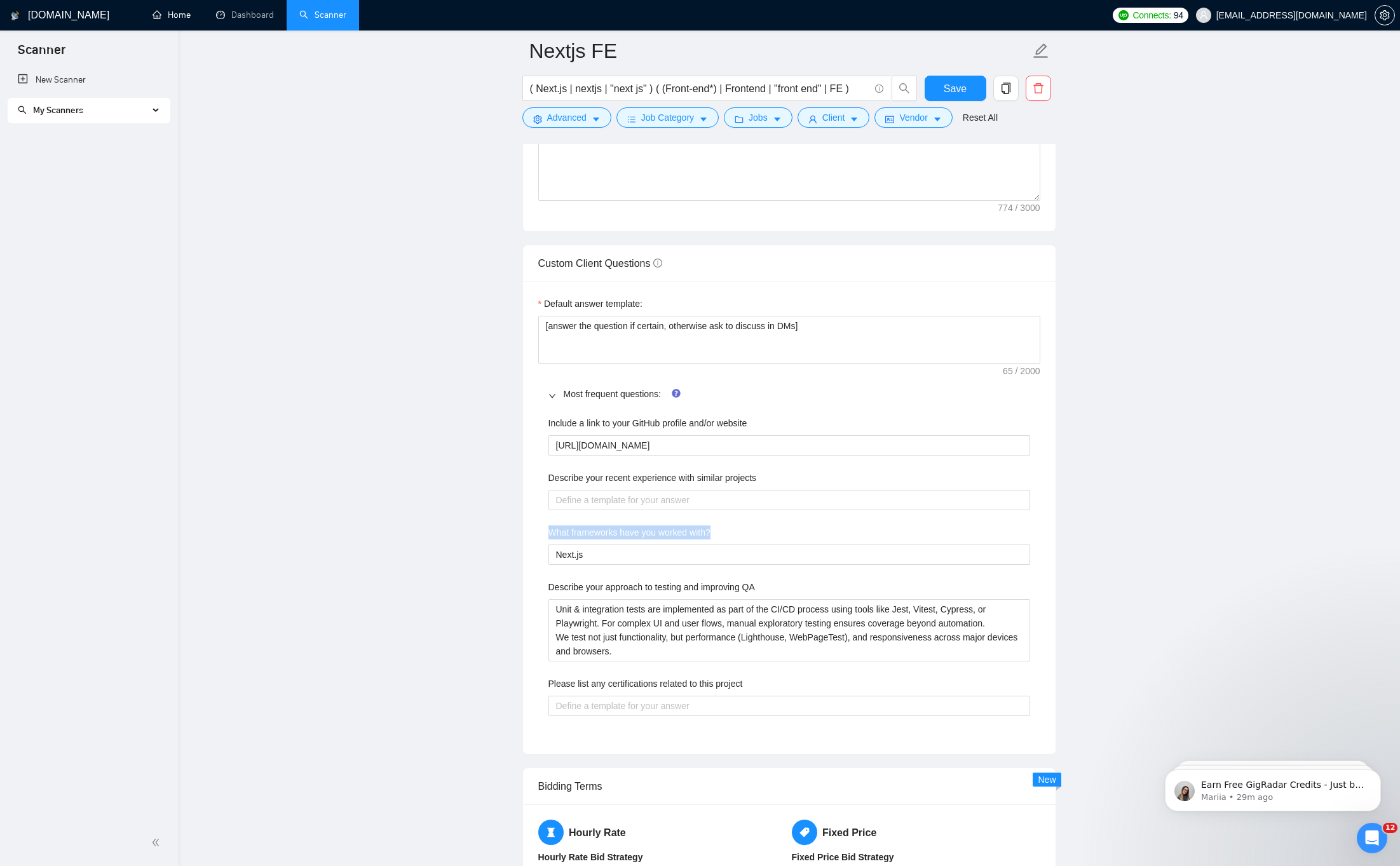
drag, startPoint x: 577, startPoint y: 531, endPoint x: 780, endPoint y: 529, distance: 203.0
click at [780, 529] on div "Include a link to your GitHub profile and/or website https://github.com/webgleb…" at bounding box center [789, 573] width 502 height 330
click at [780, 529] on div "What frameworks have you worked with?" at bounding box center [789, 534] width 482 height 19
drag, startPoint x: 609, startPoint y: 532, endPoint x: 712, endPoint y: 528, distance: 103.1
click at [712, 528] on div "Include a link to your GitHub profile and/or website https://github.com/webgleb…" at bounding box center [789, 573] width 502 height 330
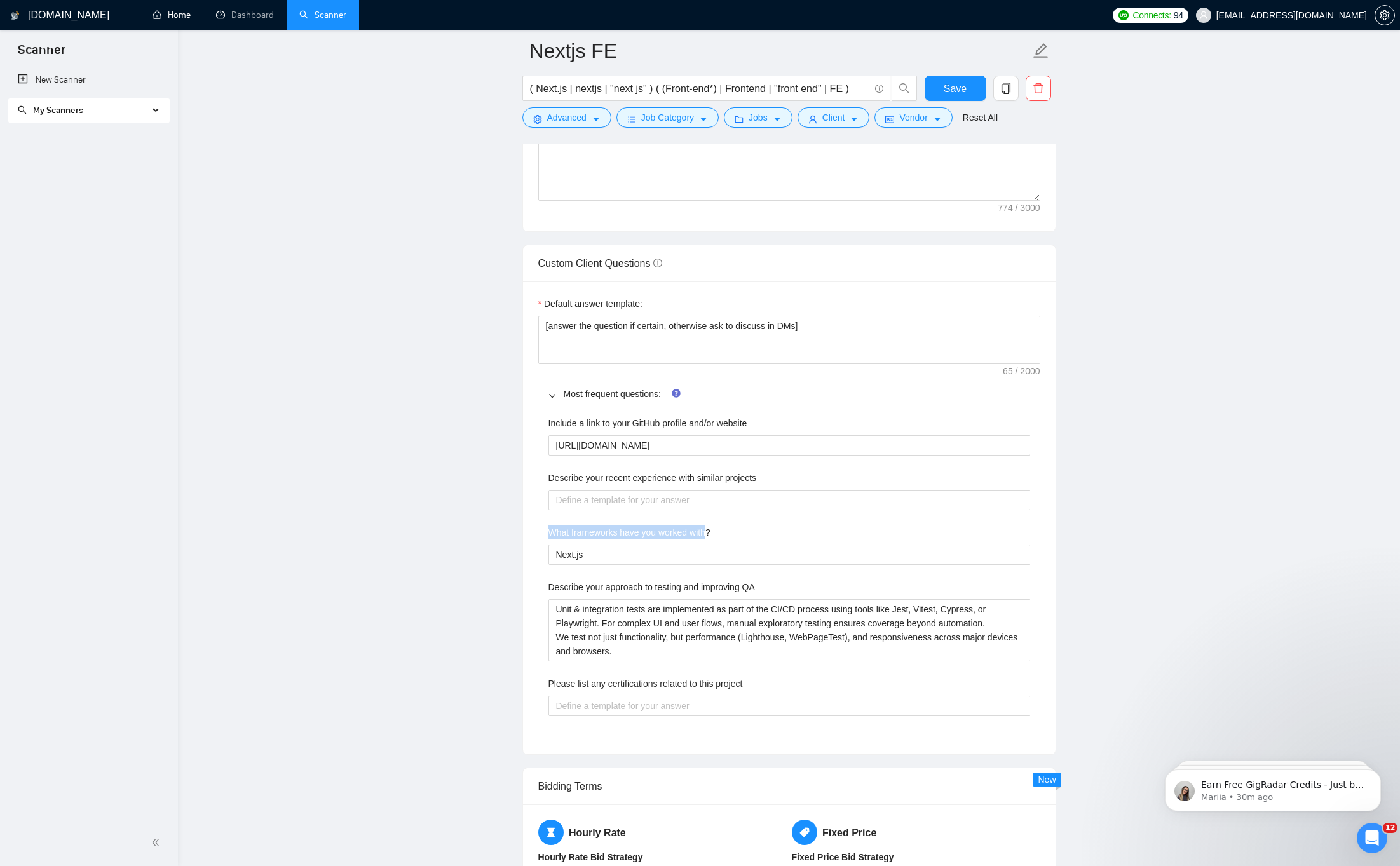
click at [710, 528] on label "What frameworks have you worked with?" at bounding box center [629, 532] width 162 height 14
click at [712, 544] on with\? "Next.js" at bounding box center [789, 554] width 482 height 20
drag, startPoint x: 551, startPoint y: 589, endPoint x: 792, endPoint y: 589, distance: 241.0
click at [792, 589] on div "Describe your approach to testing and improving QA" at bounding box center [789, 589] width 482 height 19
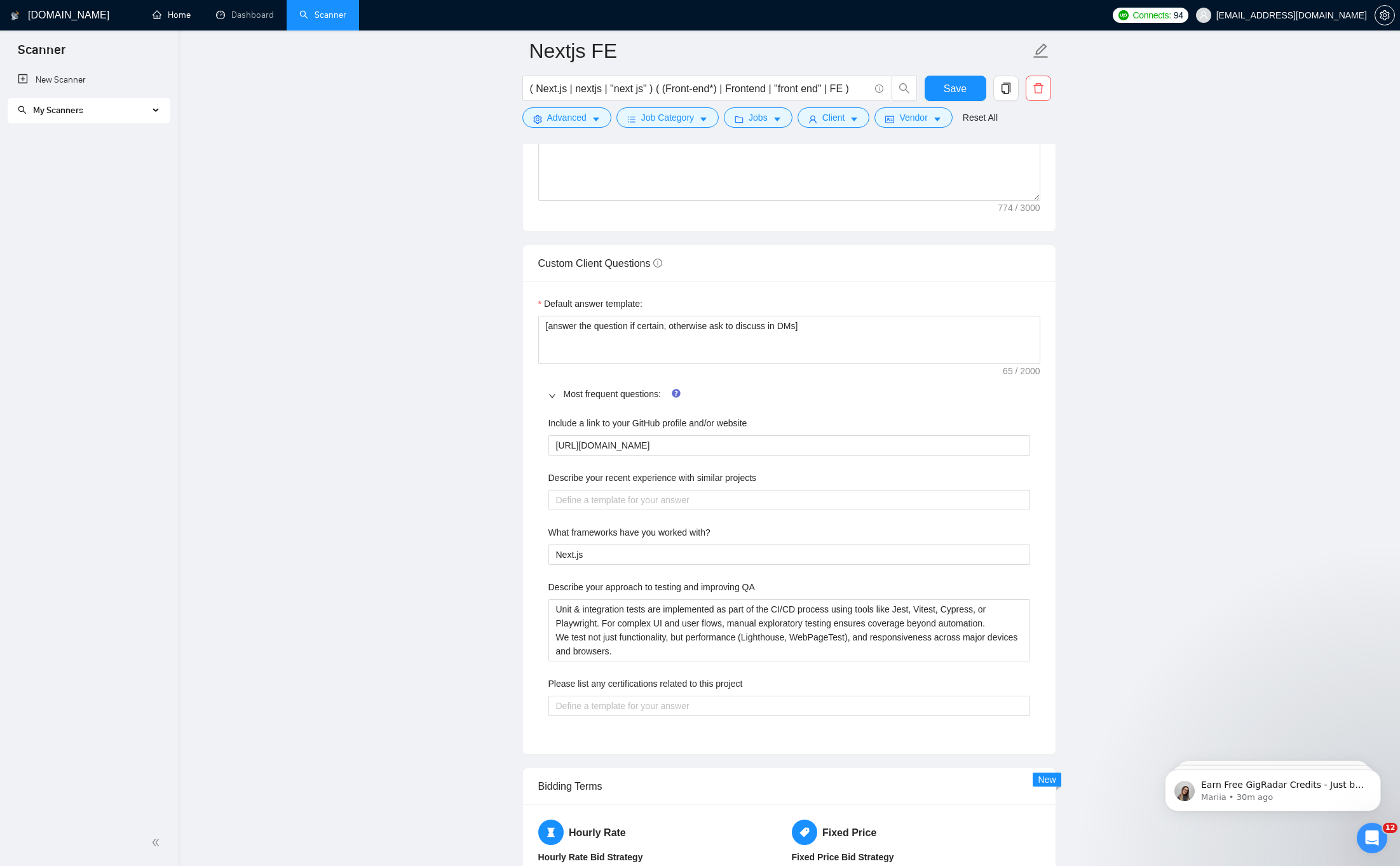
scroll to position [1855, 0]
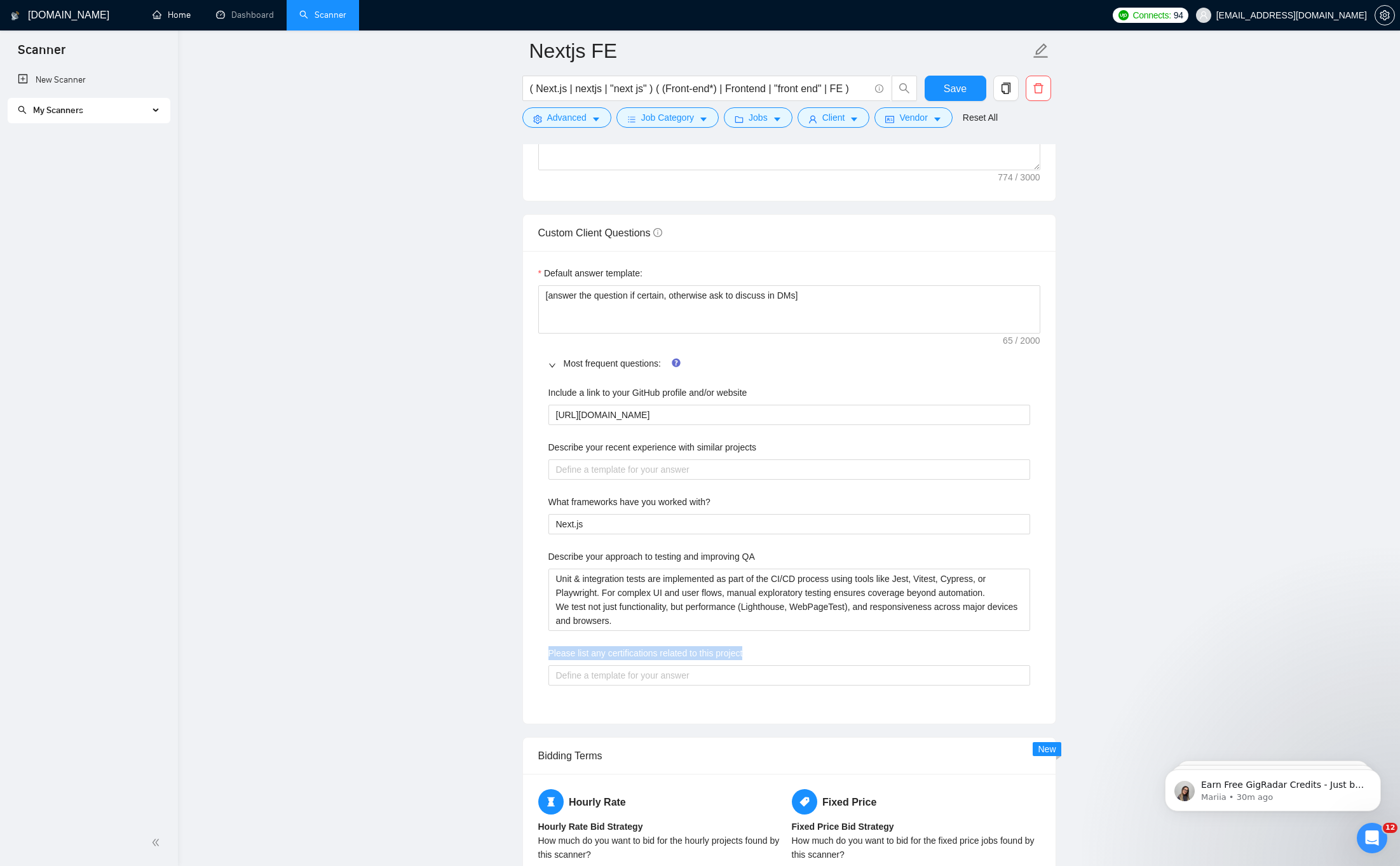
drag, startPoint x: 620, startPoint y: 655, endPoint x: 818, endPoint y: 653, distance: 198.0
click at [818, 653] on div "Please list any certifications related to this project" at bounding box center [789, 655] width 482 height 19
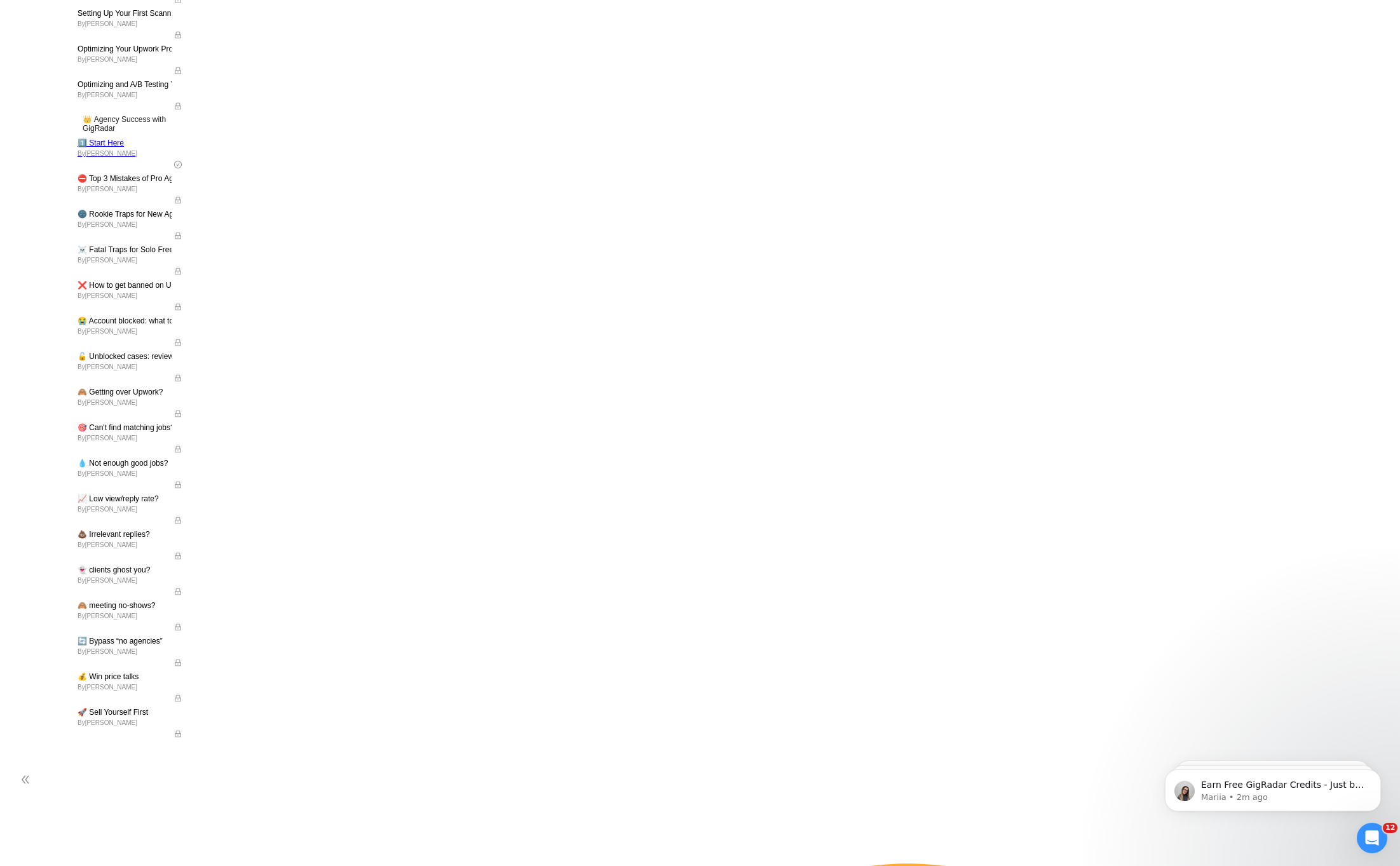
scroll to position [183, 0]
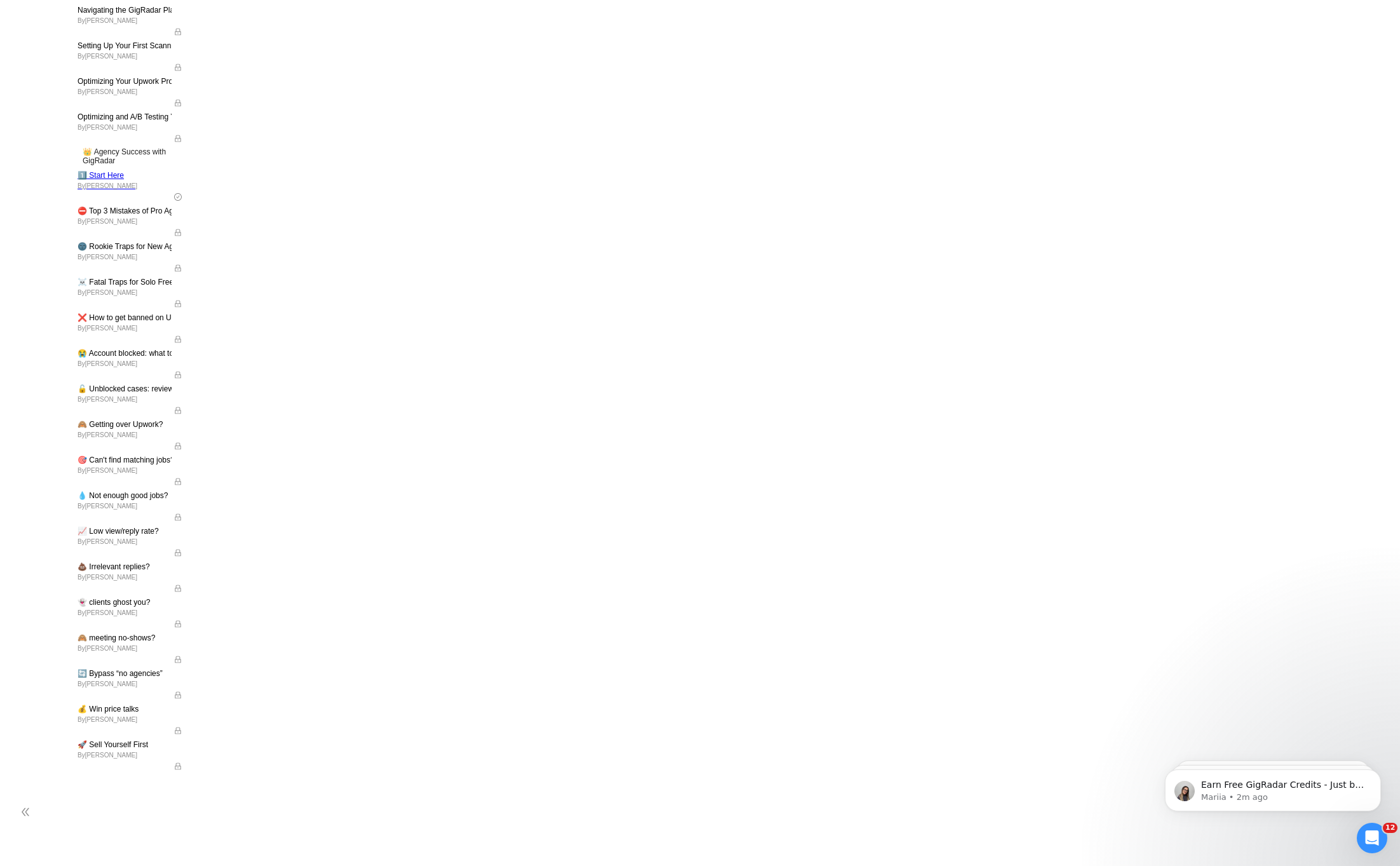
click at [78, 60] on span "By Vlad Timinsky" at bounding box center [125, 56] width 94 height 8
click at [80, 60] on span "By Vlad Timinsky" at bounding box center [125, 56] width 94 height 8
click at [81, 52] on span "Setting Up Your First Scanner and Auto-Bidder" at bounding box center [125, 46] width 94 height 12
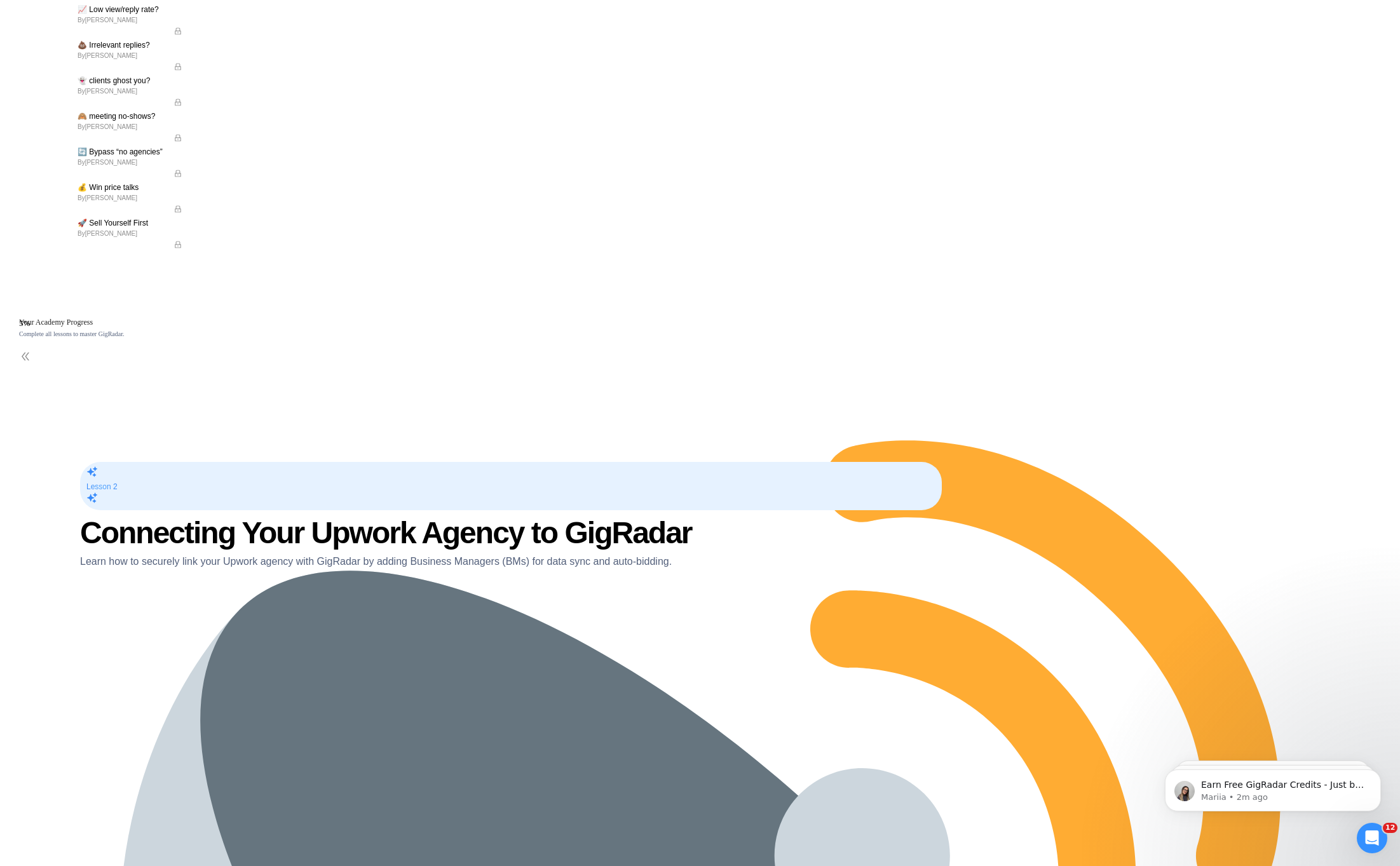
scroll to position [578, 0]
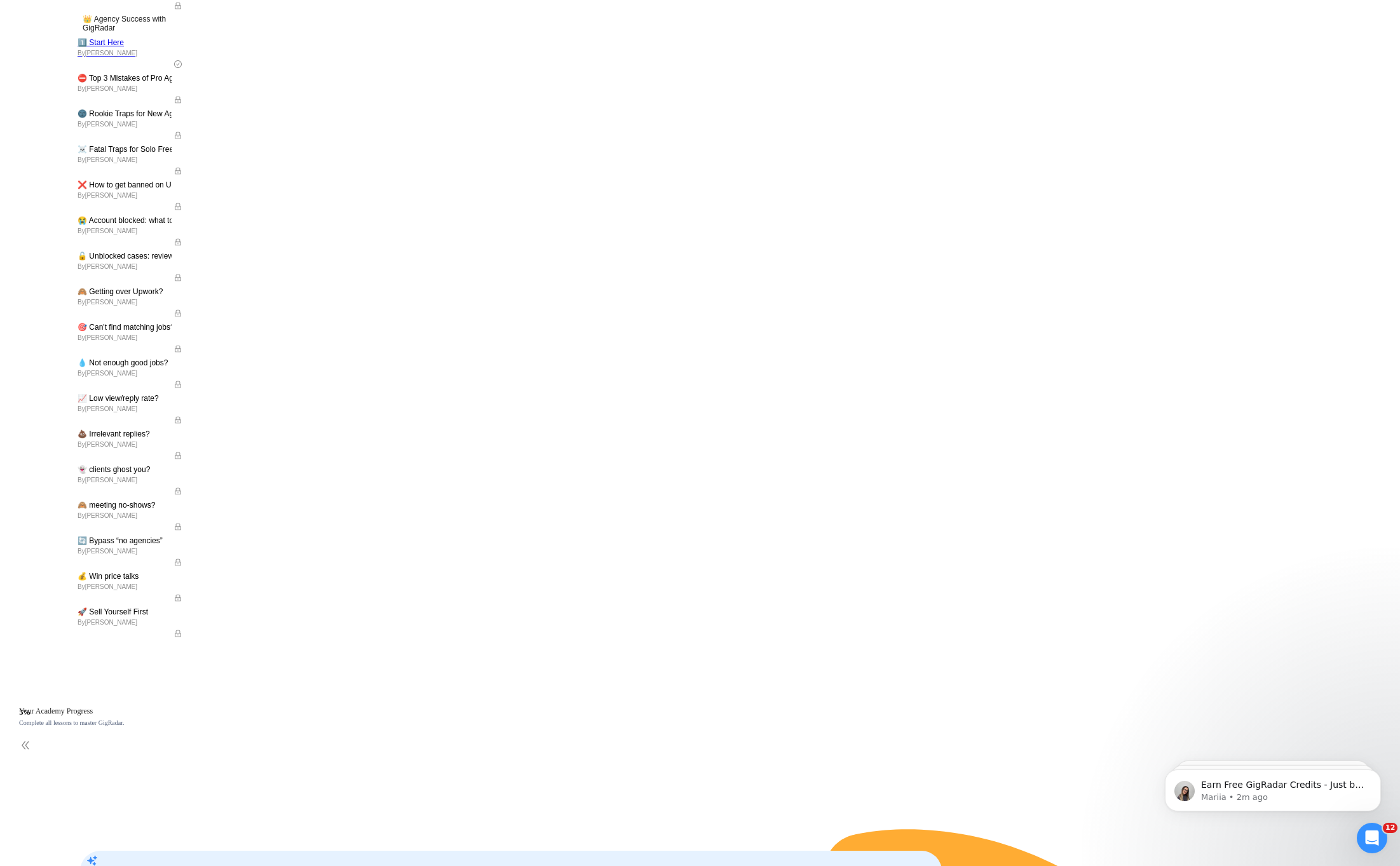
scroll to position [0, 0]
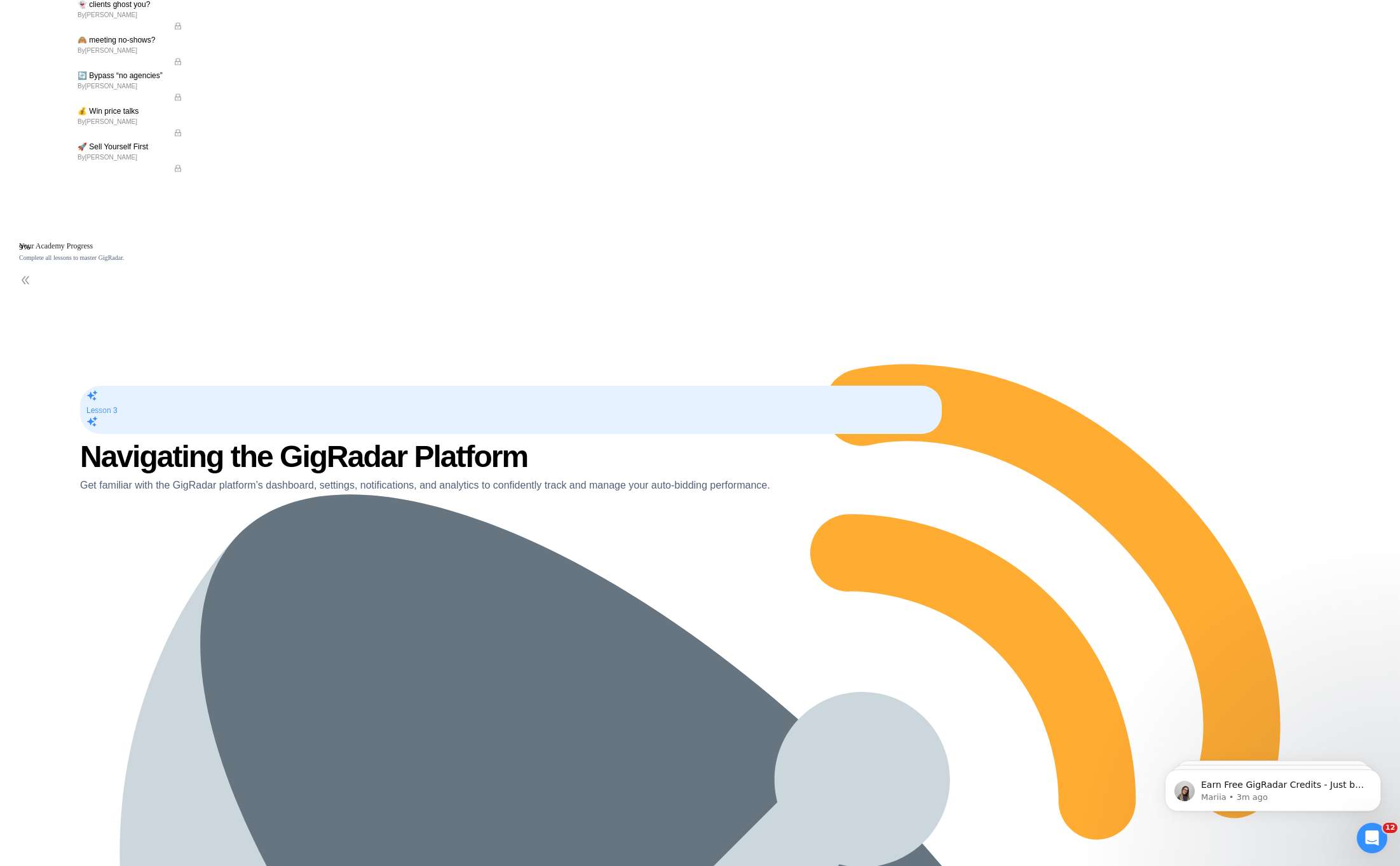
scroll to position [815, 0]
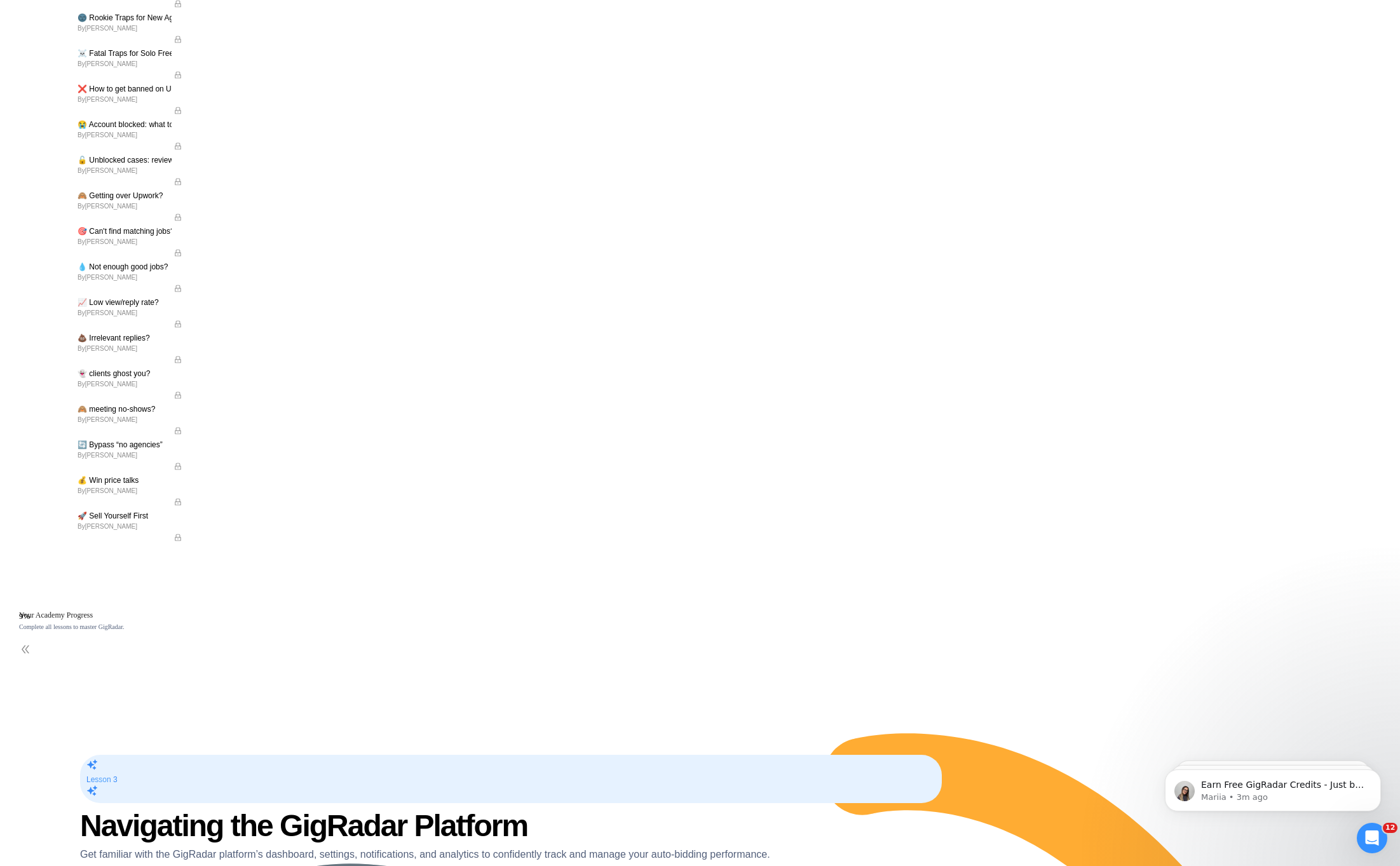
scroll to position [718, 0]
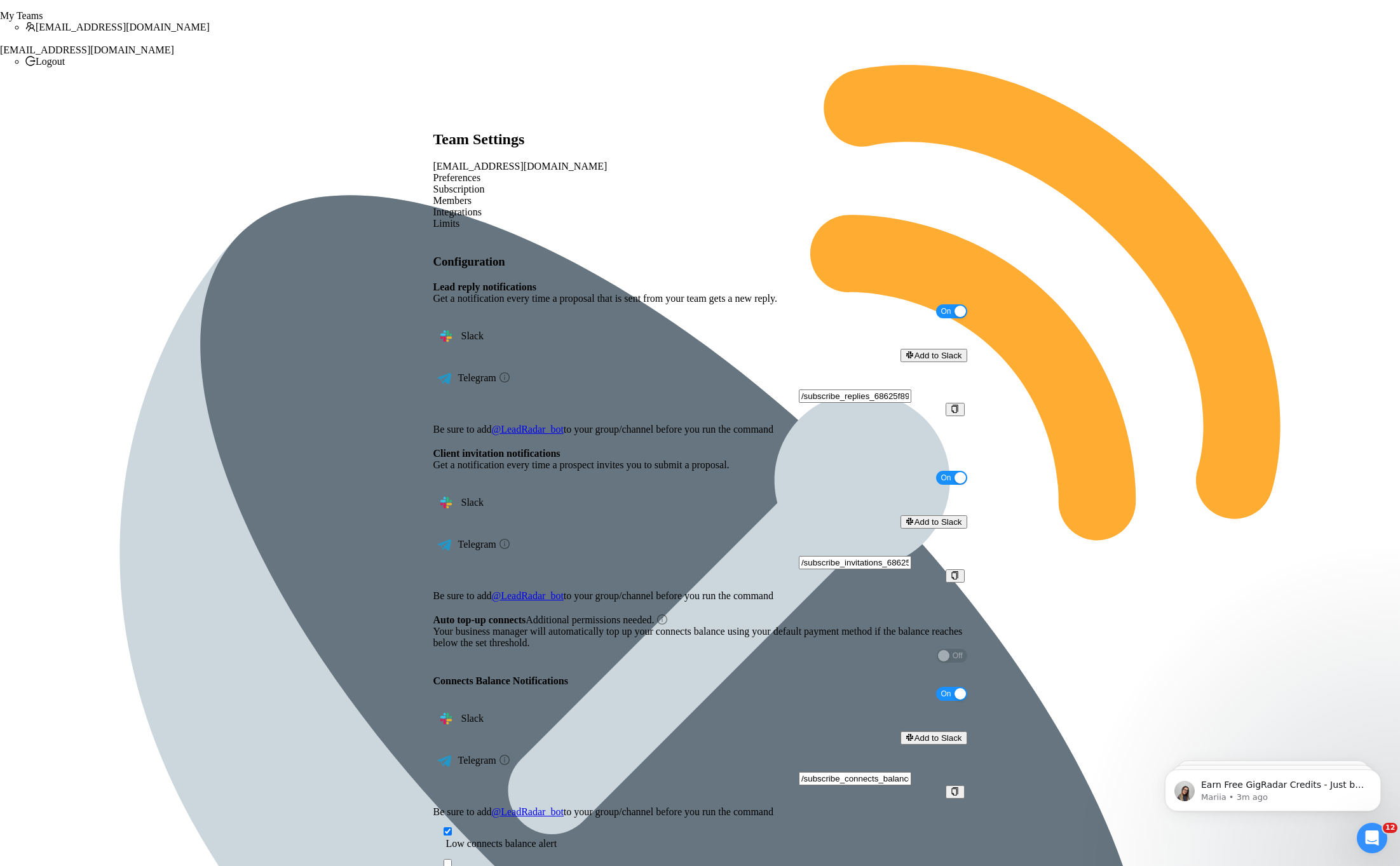
click at [596, 172] on div "Preferences Subscription Members Integrations Limits" at bounding box center [700, 201] width 534 height 57
click at [610, 195] on div "Members" at bounding box center [700, 200] width 534 height 12
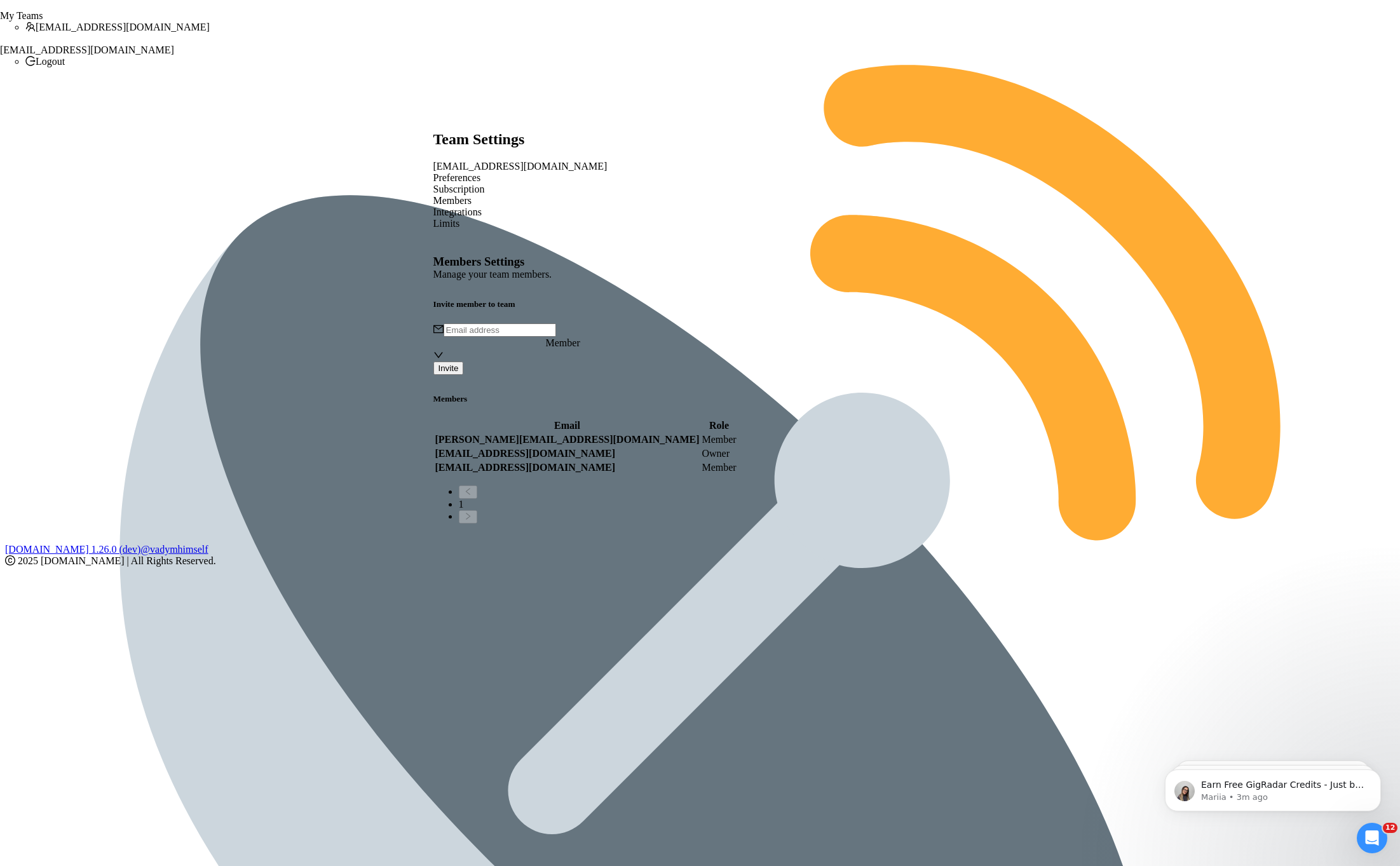
click at [456, 172] on div "Preferences" at bounding box center [700, 178] width 534 height 12
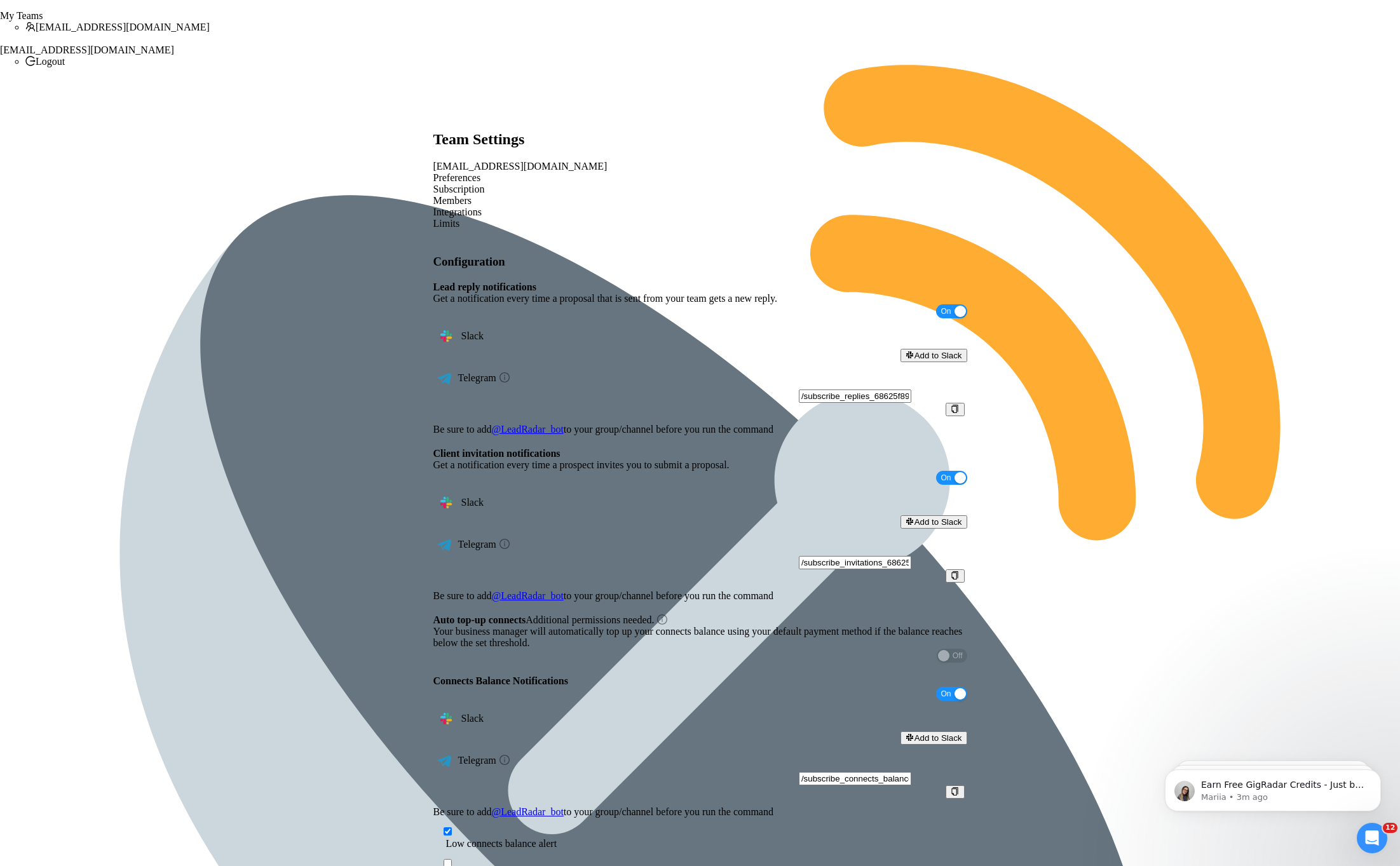
click at [535, 183] on div "Subscription" at bounding box center [700, 189] width 534 height 12
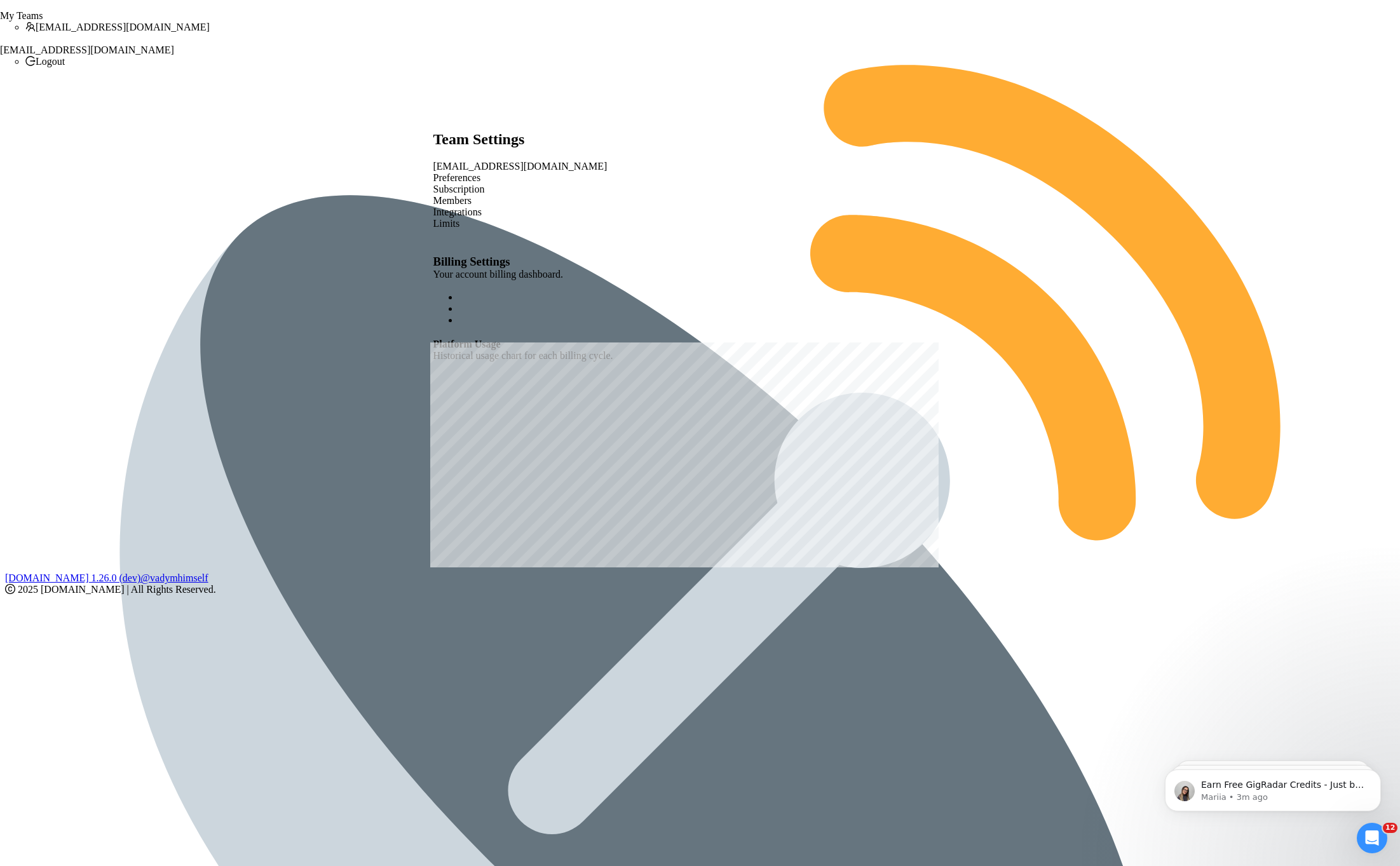
click at [634, 195] on div "Members" at bounding box center [700, 200] width 534 height 12
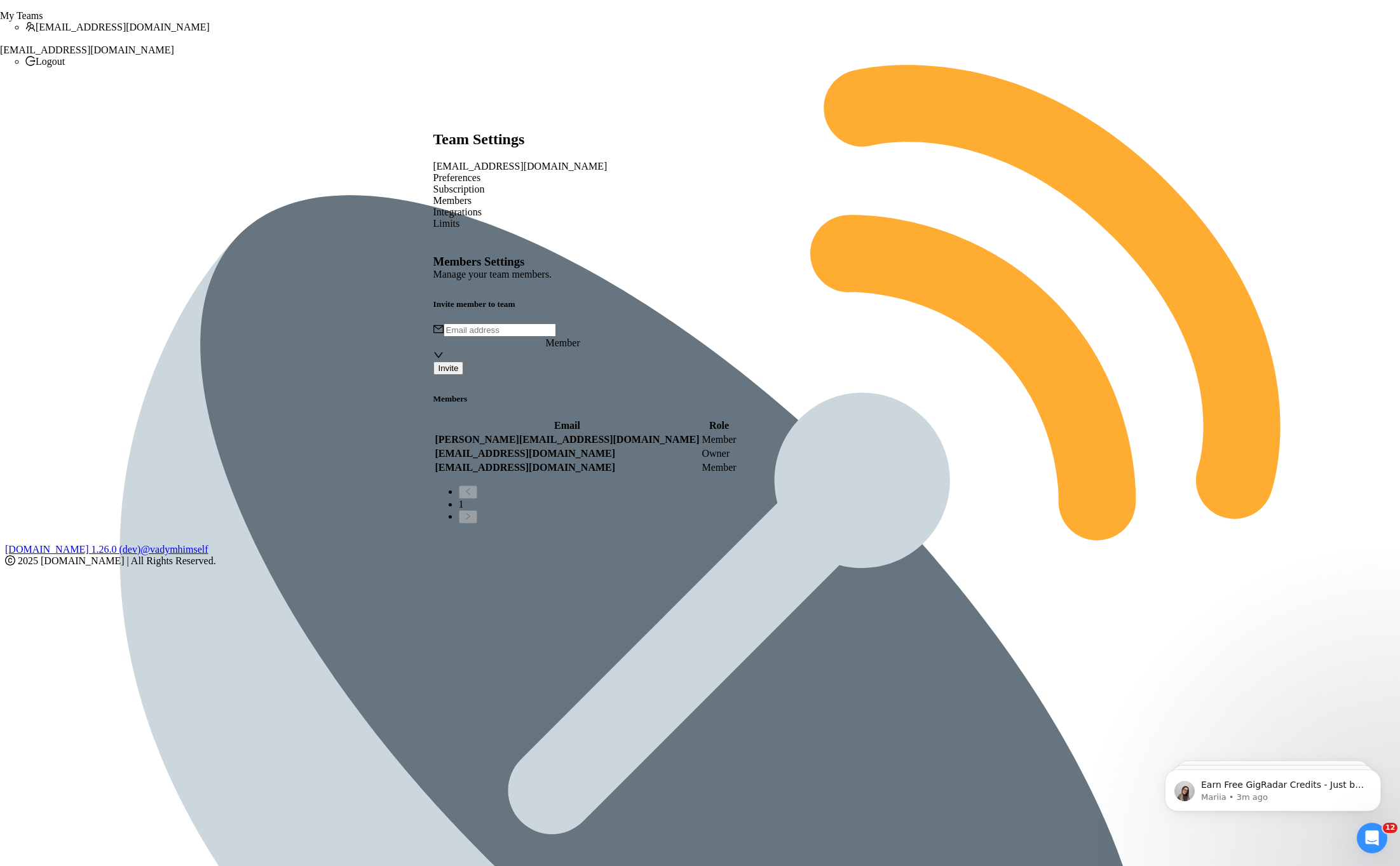
click at [693, 206] on div "Integrations" at bounding box center [700, 212] width 534 height 12
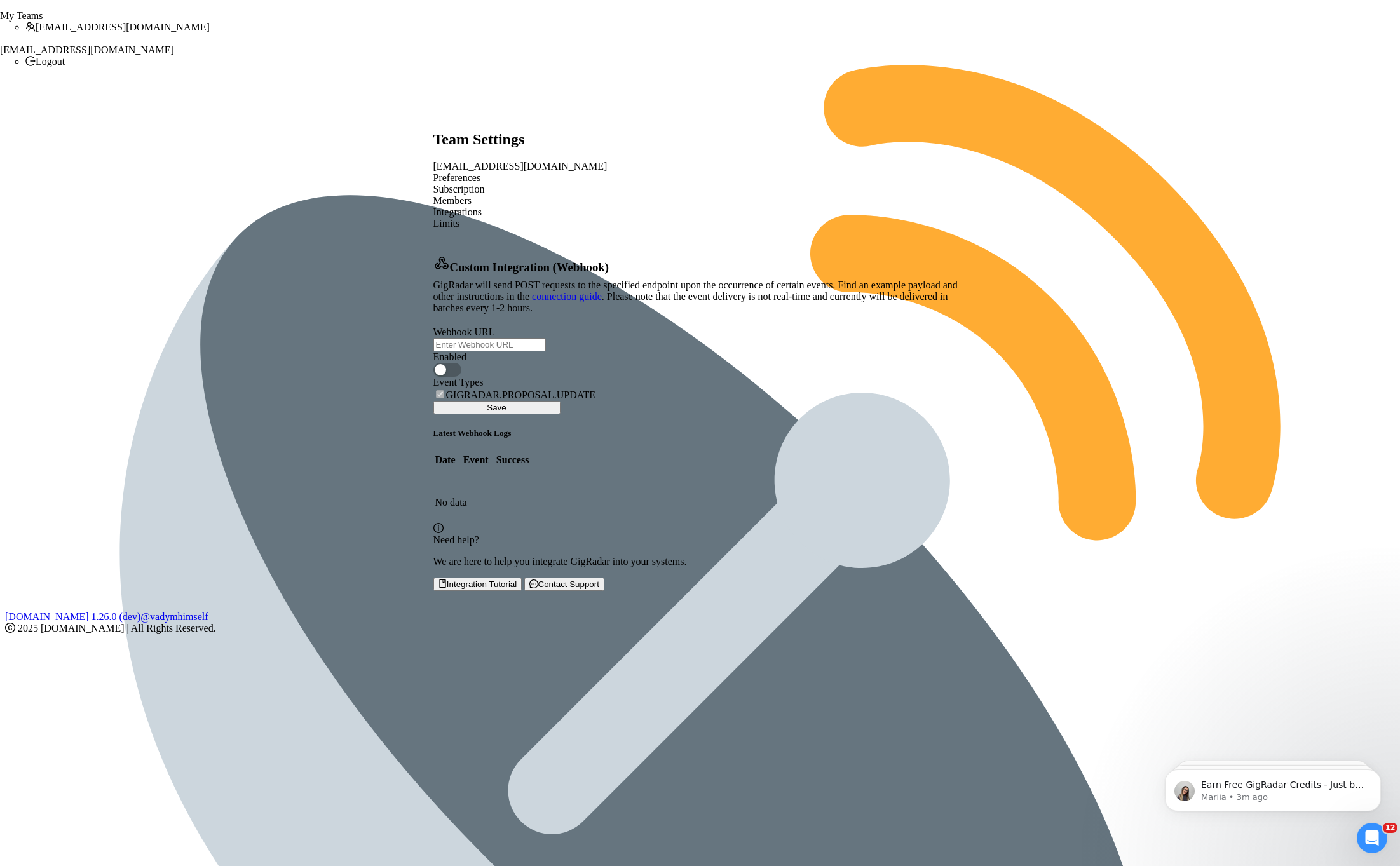
click at [614, 195] on div "Members" at bounding box center [700, 200] width 534 height 12
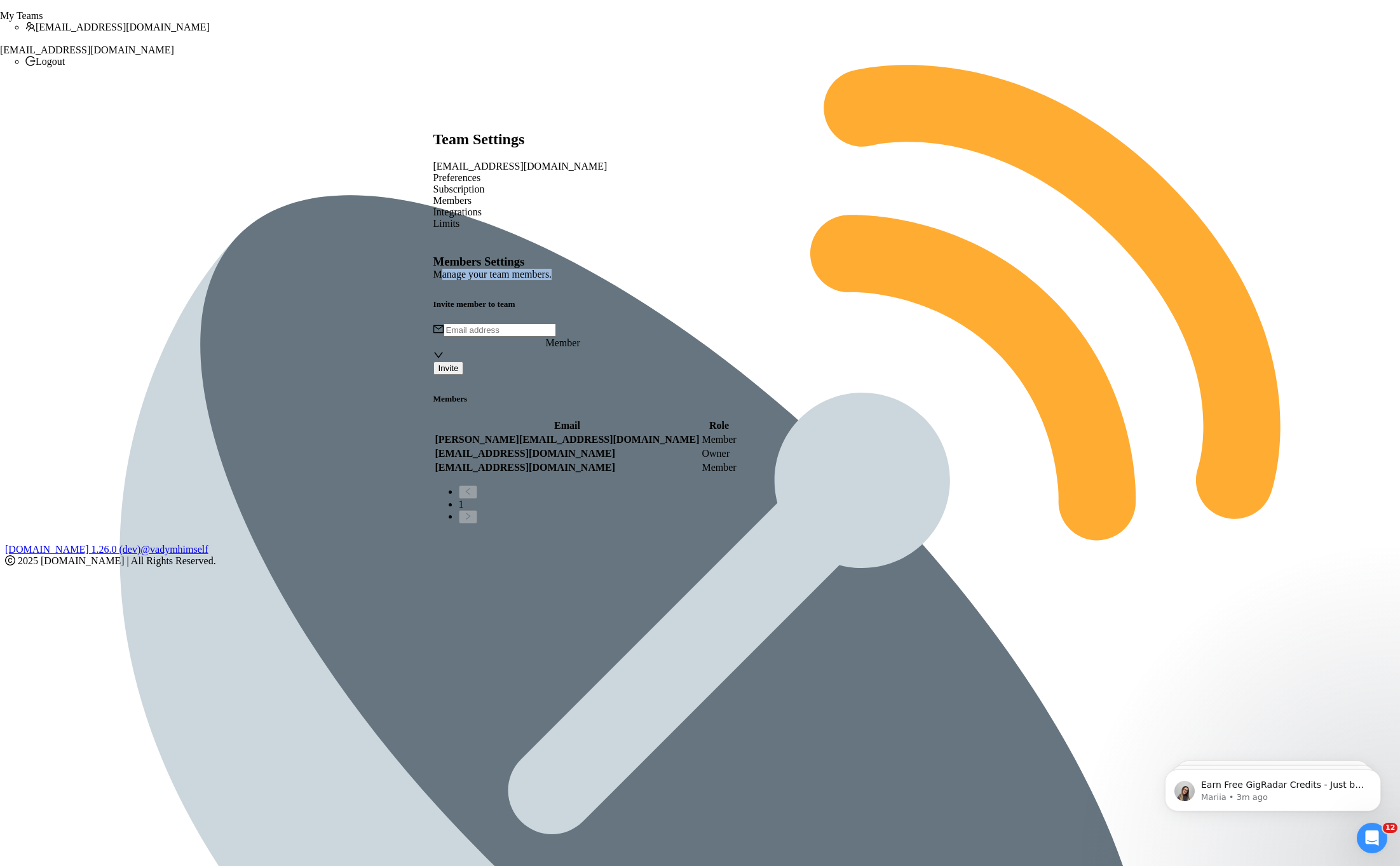
drag, startPoint x: 458, startPoint y: 218, endPoint x: 609, endPoint y: 211, distance: 151.2
click at [610, 254] on div "Members Settings Manage your team members. Invite member to team Member Invite …" at bounding box center [700, 388] width 534 height 268
click at [609, 254] on div "Members Settings Manage your team members. Invite member to team Member Invite …" at bounding box center [700, 388] width 534 height 268
click at [580, 337] on span "Member" at bounding box center [563, 343] width 34 height 11
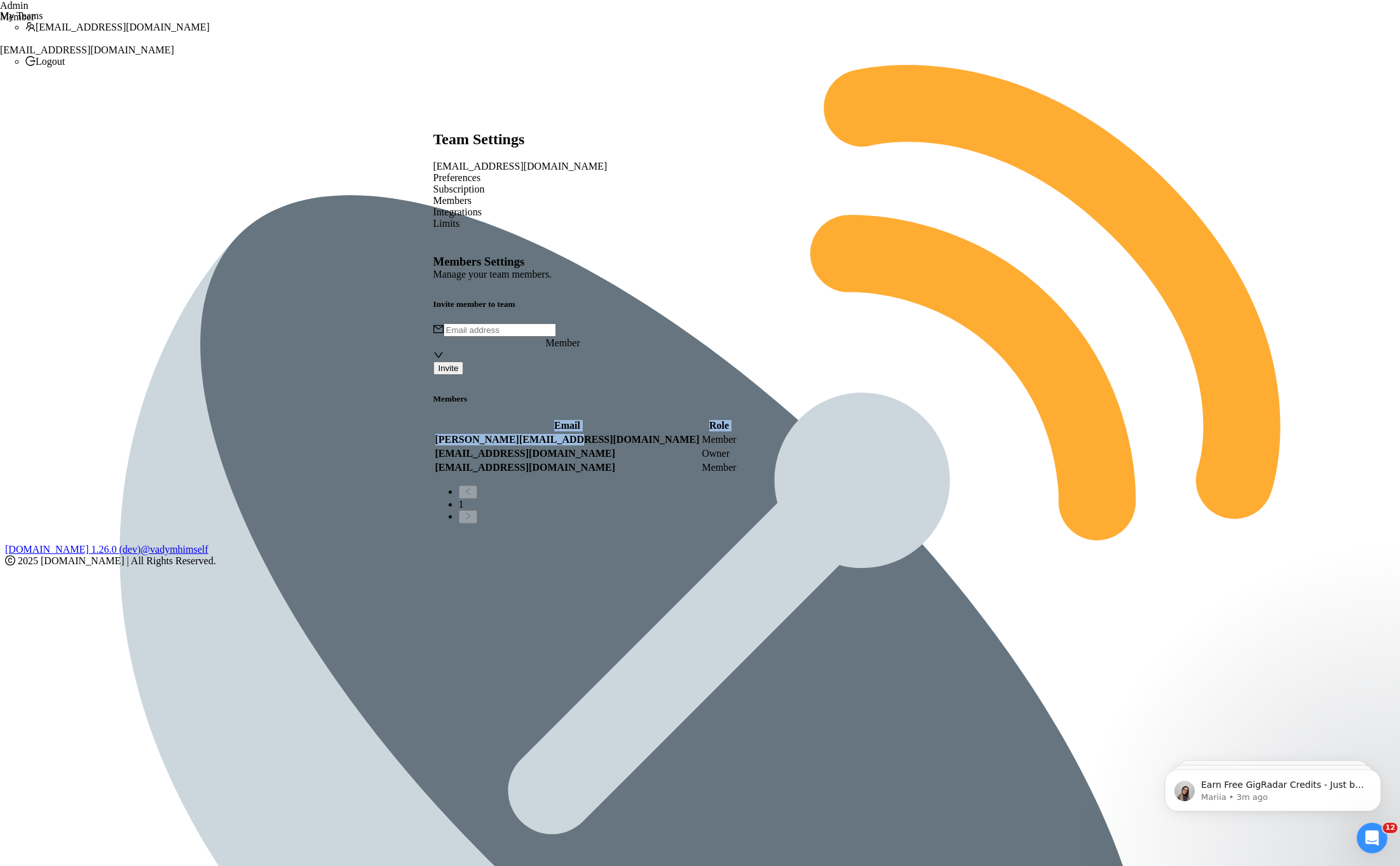
drag, startPoint x: 447, startPoint y: 359, endPoint x: 611, endPoint y: 354, distance: 164.1
click at [611, 354] on div "Members Settings Manage your team members. Invite member to team Member Invite …" at bounding box center [700, 388] width 534 height 268
click at [593, 433] on td "oleksandr.b@gigradar.io" at bounding box center [567, 439] width 265 height 12
drag, startPoint x: 610, startPoint y: 360, endPoint x: 446, endPoint y: 362, distance: 164.0
click at [446, 362] on div "Members Settings Manage your team members. Invite member to team Member Invite …" at bounding box center [700, 388] width 534 height 268
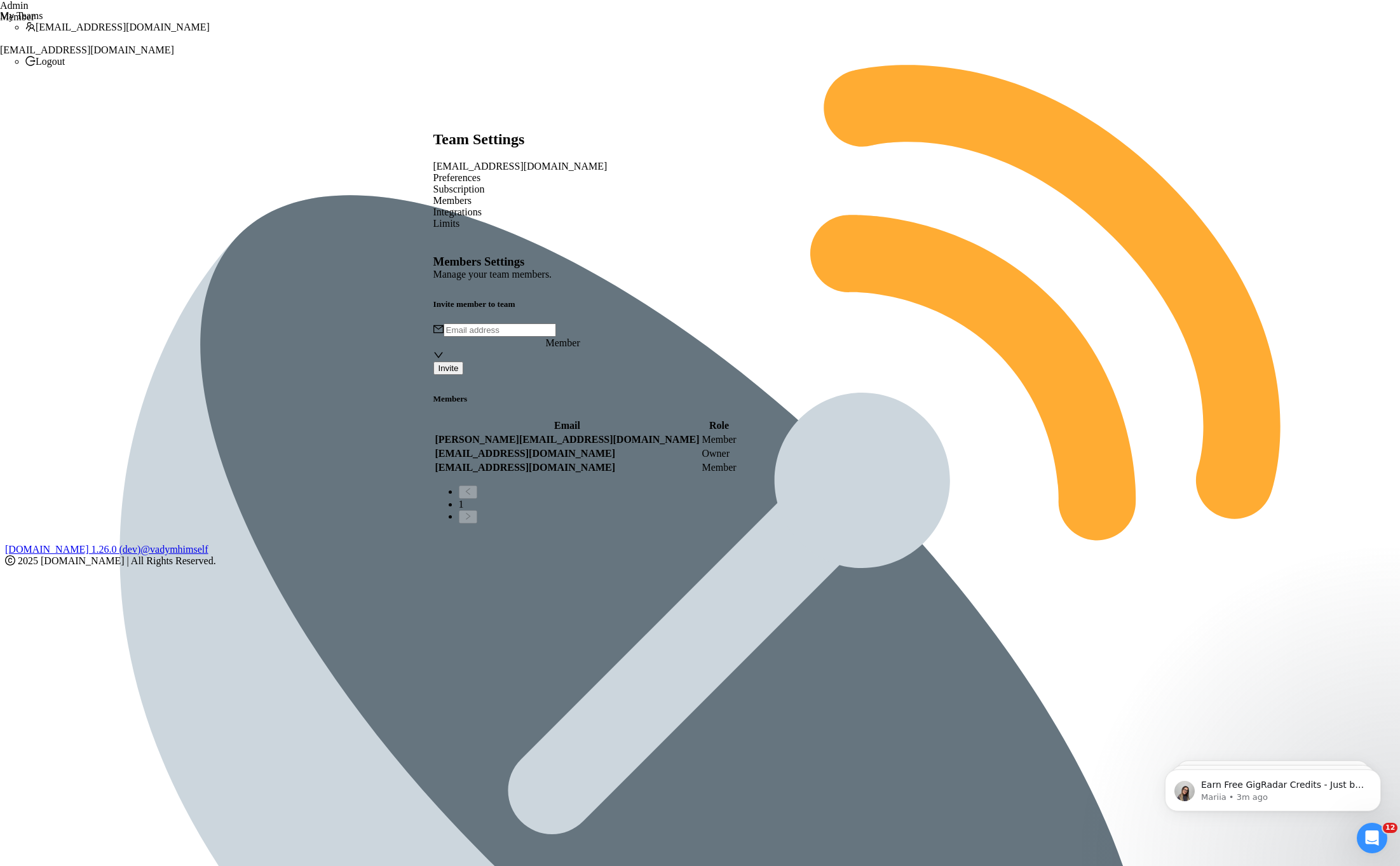
click at [440, 372] on div "Members Settings Manage your team members. Invite member to team Member Invite …" at bounding box center [700, 388] width 534 height 268
drag, startPoint x: 475, startPoint y: 390, endPoint x: 594, endPoint y: 414, distance: 121.4
click at [594, 433] on tbody "oleksandr.b@gigradar.io Member andrii.babii@swipex.ua Owner hlib@swipex.ua Memb…" at bounding box center [586, 453] width 302 height 41
click at [593, 461] on td "[EMAIL_ADDRESS][DOMAIN_NAME]" at bounding box center [567, 467] width 265 height 12
click at [487, 172] on div "Preferences" at bounding box center [700, 178] width 534 height 12
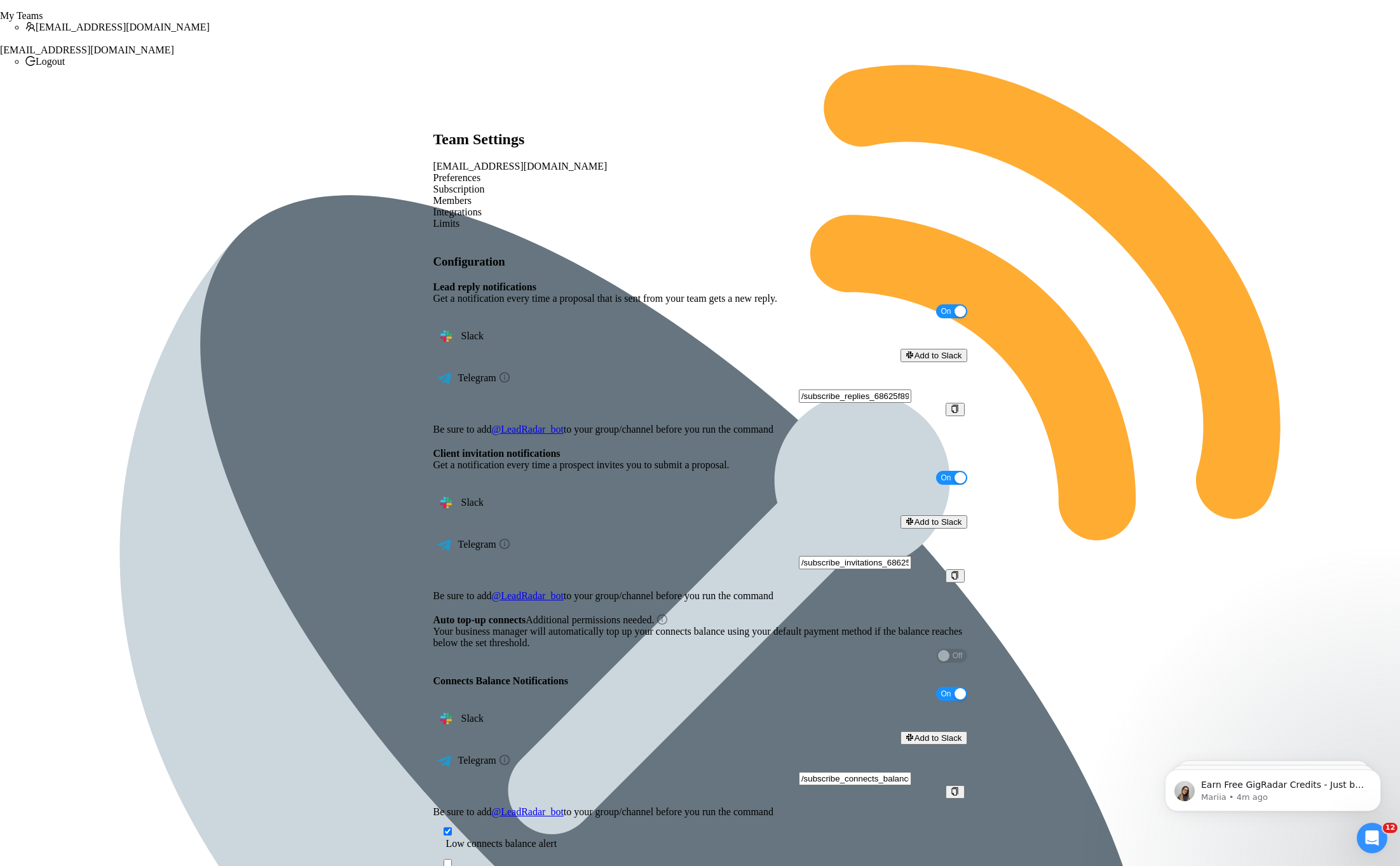
click at [558, 183] on div "Subscription" at bounding box center [700, 189] width 534 height 12
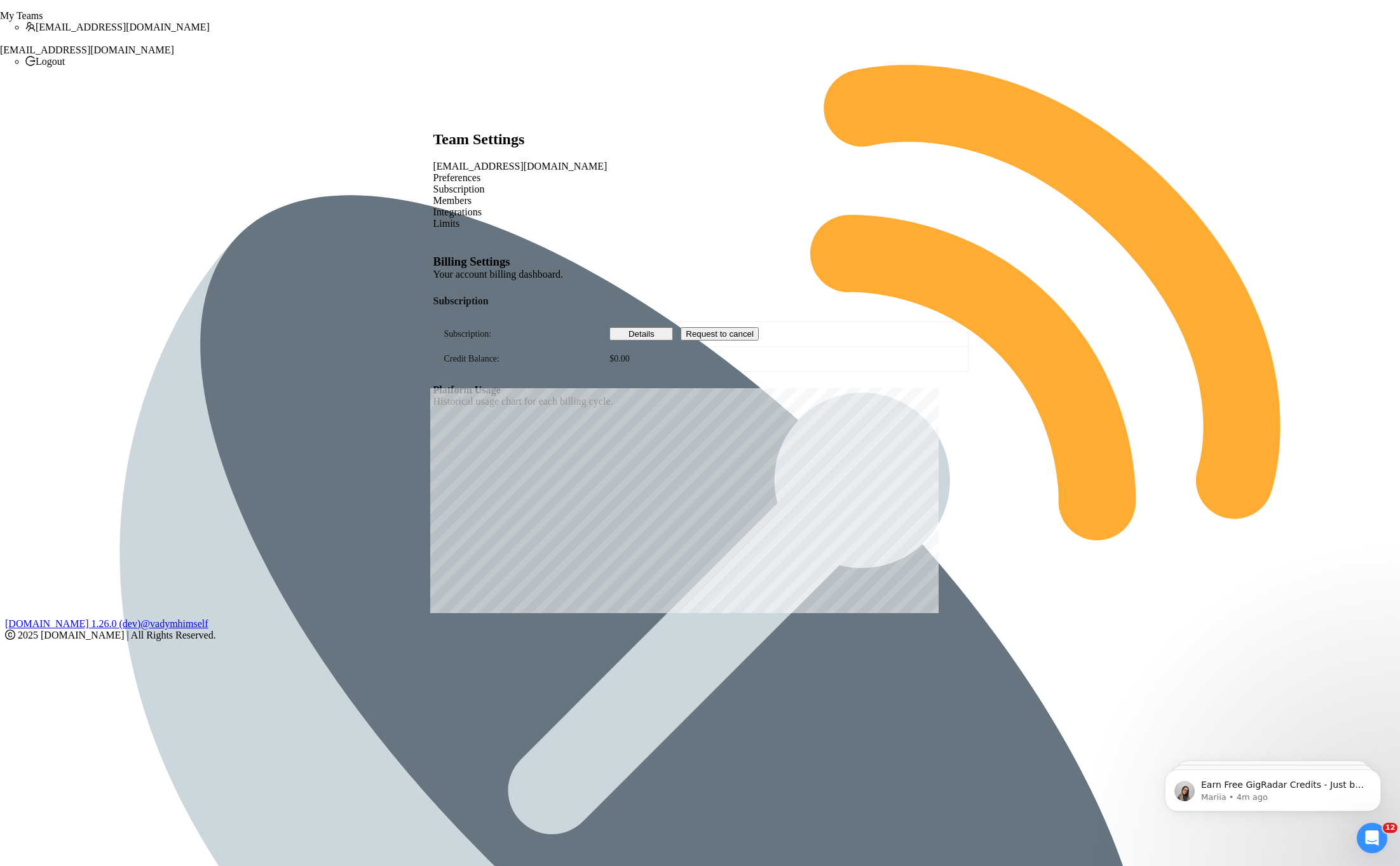
click at [647, 172] on div "Preferences Subscription Members Integrations Limits" at bounding box center [700, 201] width 534 height 57
click at [691, 206] on div "Integrations" at bounding box center [700, 212] width 534 height 12
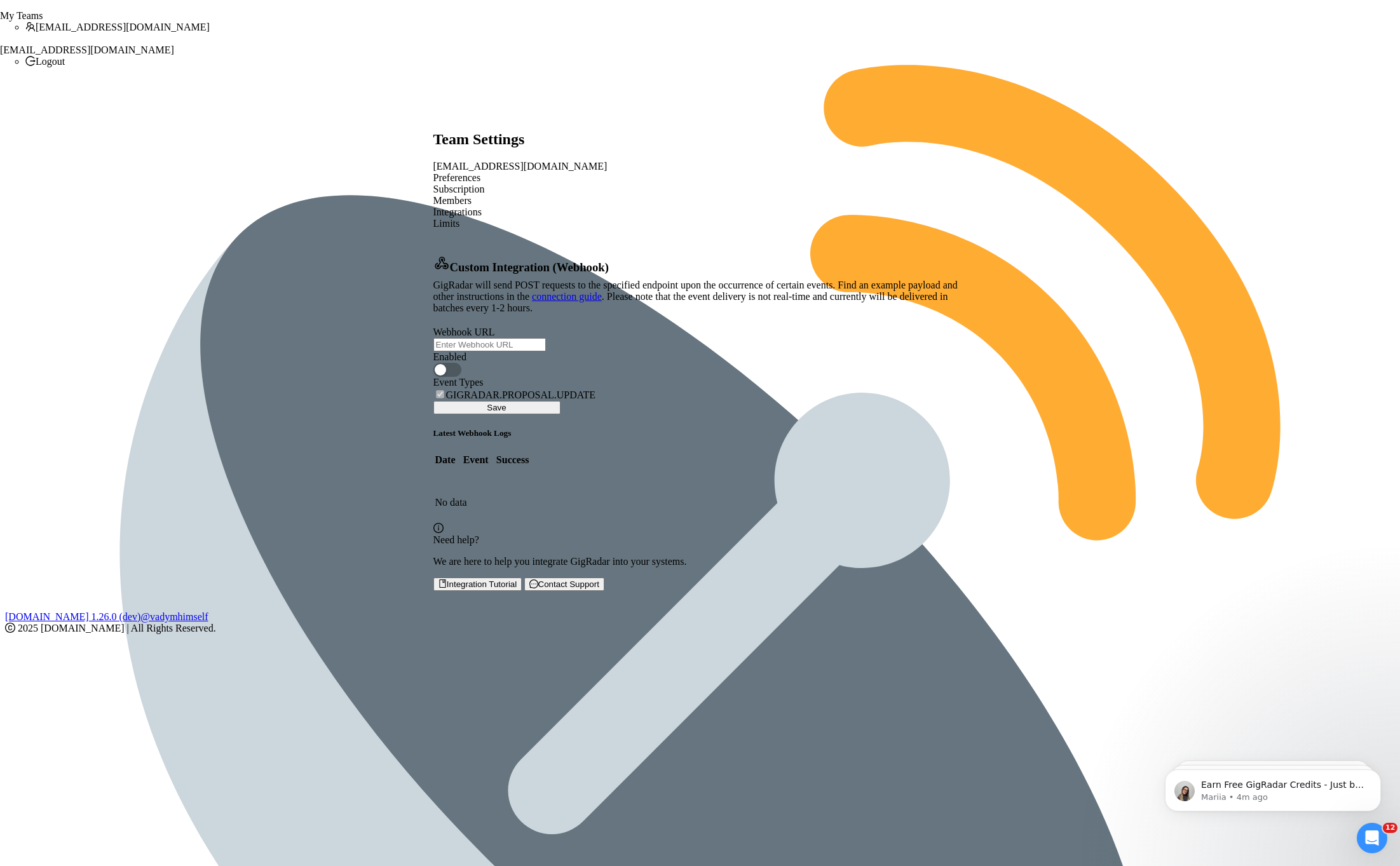
click at [763, 218] on div "Limits" at bounding box center [700, 223] width 534 height 12
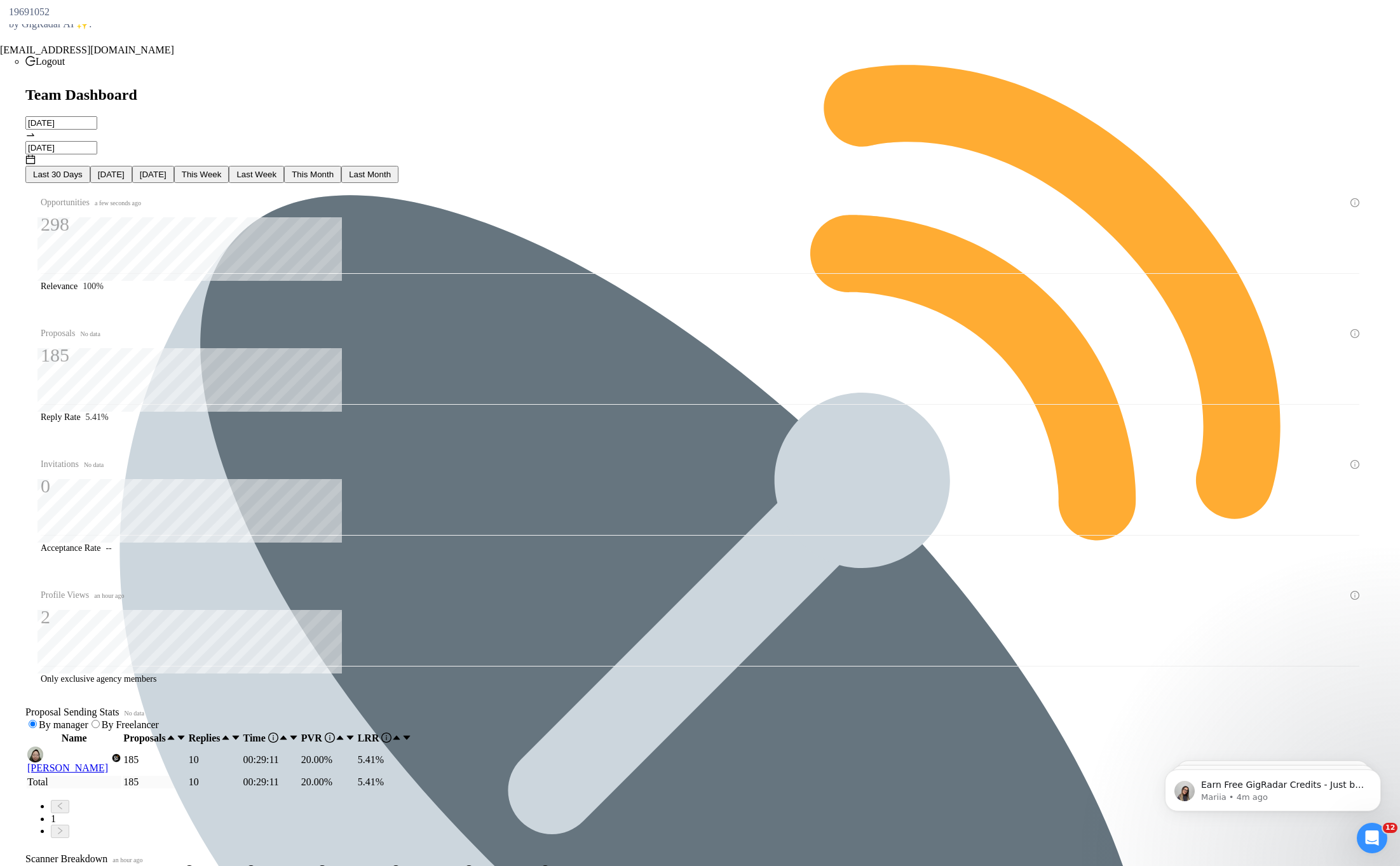
click at [420, 24] on div "19691052" at bounding box center [700, 12] width 1400 height 24
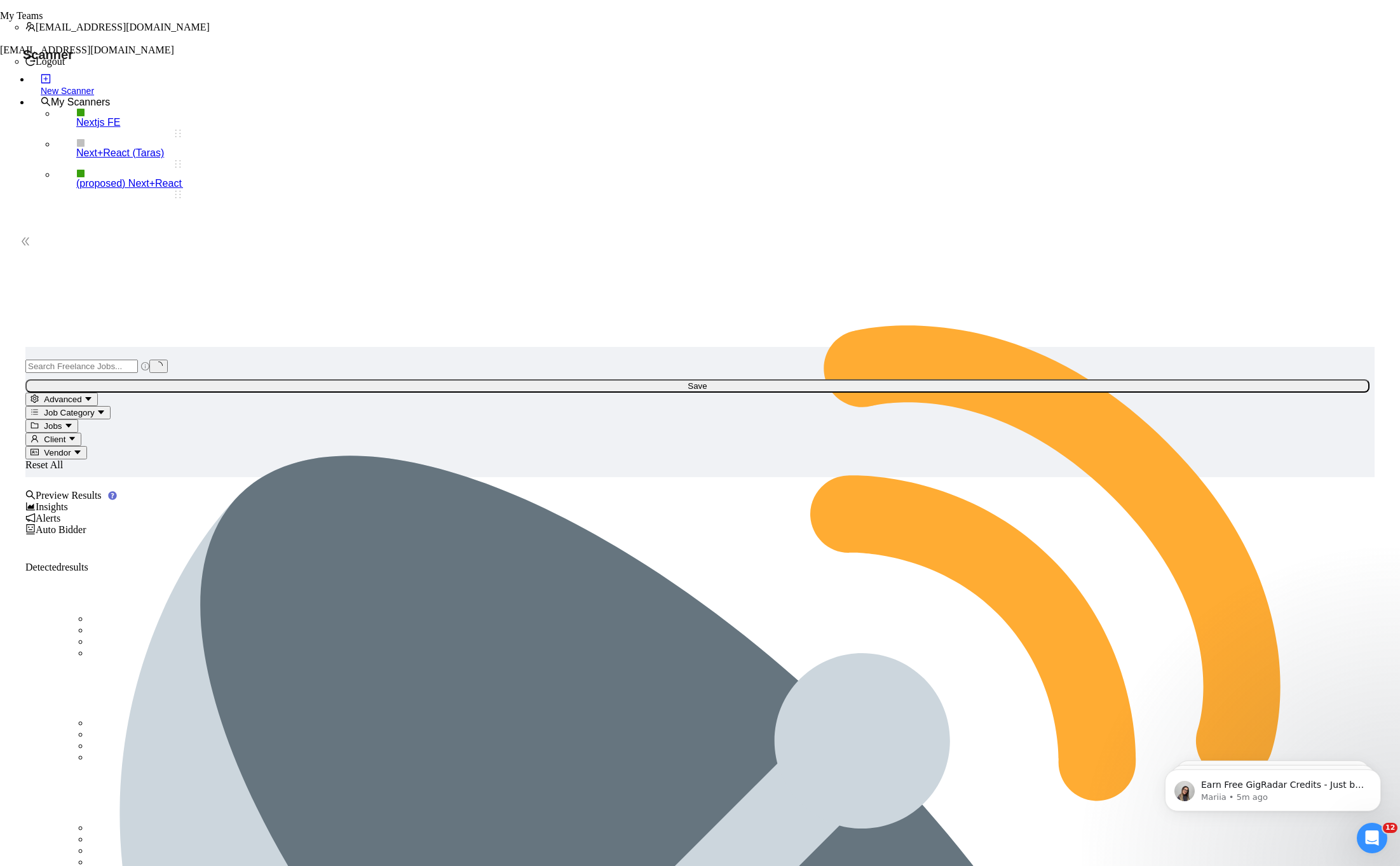
click at [90, 81] on link "New Scanner" at bounding box center [112, 85] width 142 height 23
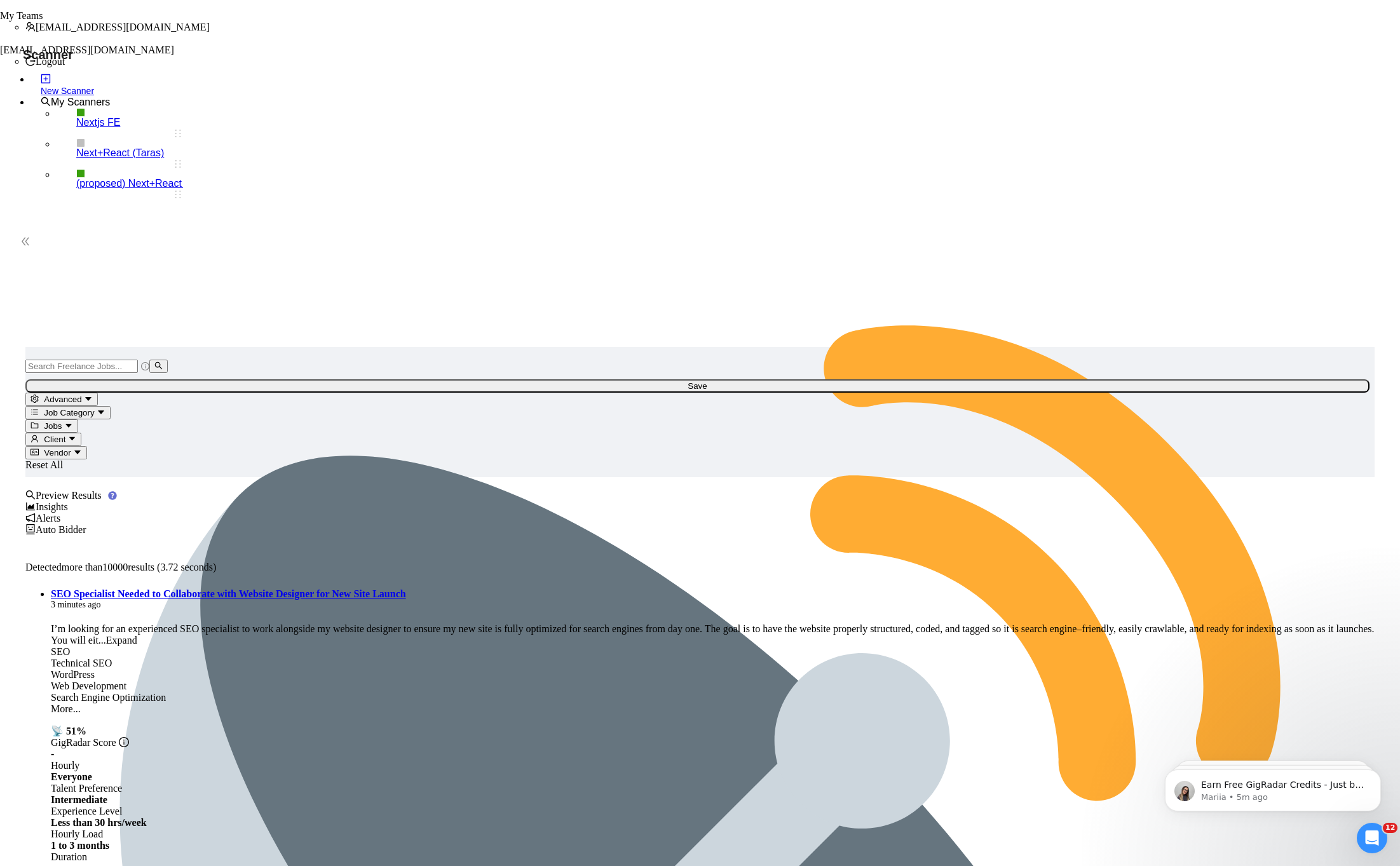
click at [138, 360] on input "text" at bounding box center [81, 366] width 112 height 13
paste input "( Next.js | nextjs | "next js" ) ( (Front-end*) | Frontend | "front end" | FE )"
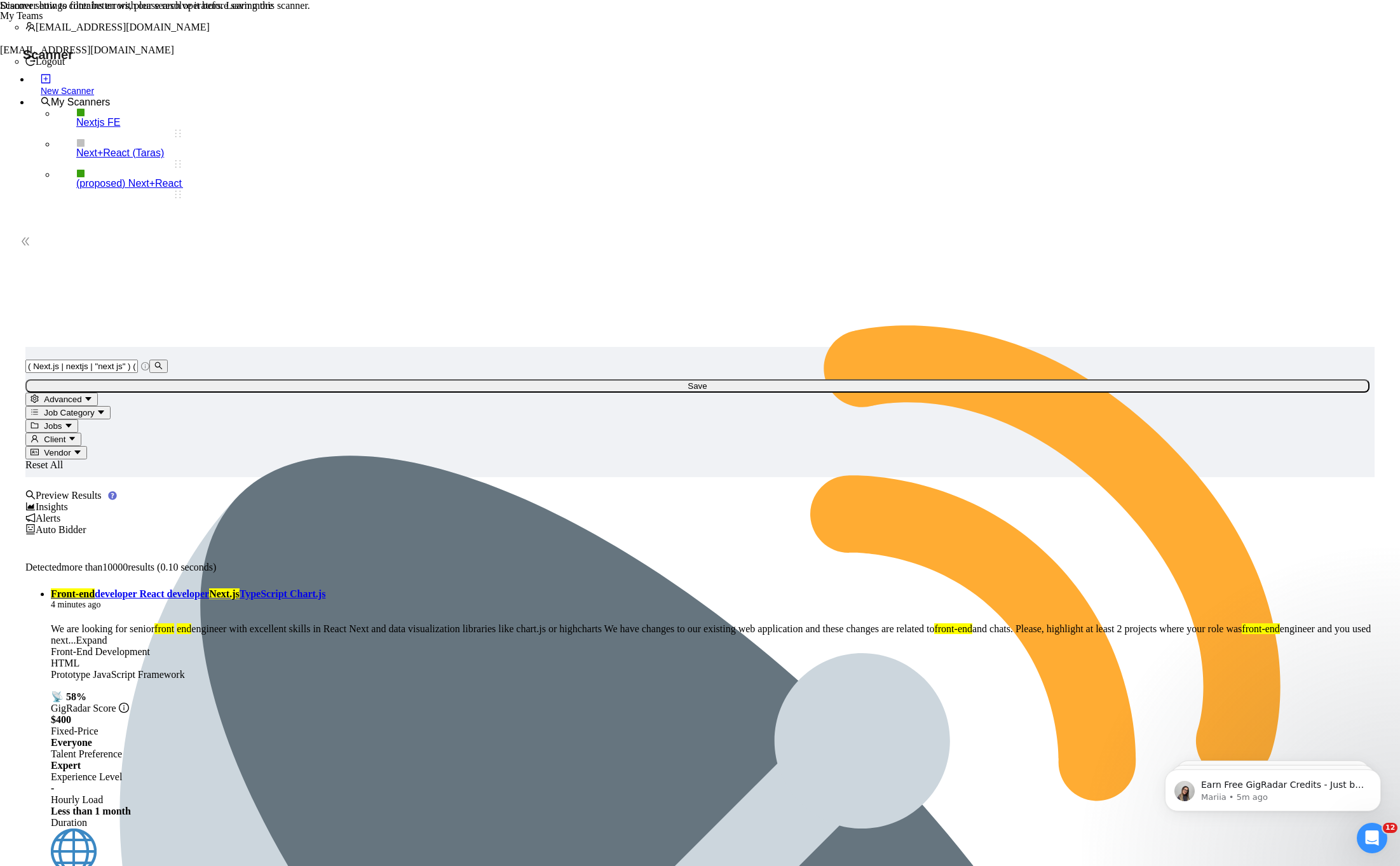
click at [149, 362] on icon "info-circle" at bounding box center [145, 366] width 9 height 9
click at [138, 360] on input "( Next.js | nextjs | "next js" ) ( (Front-end*) | Frontend | "front end" | FE )" at bounding box center [81, 366] width 112 height 13
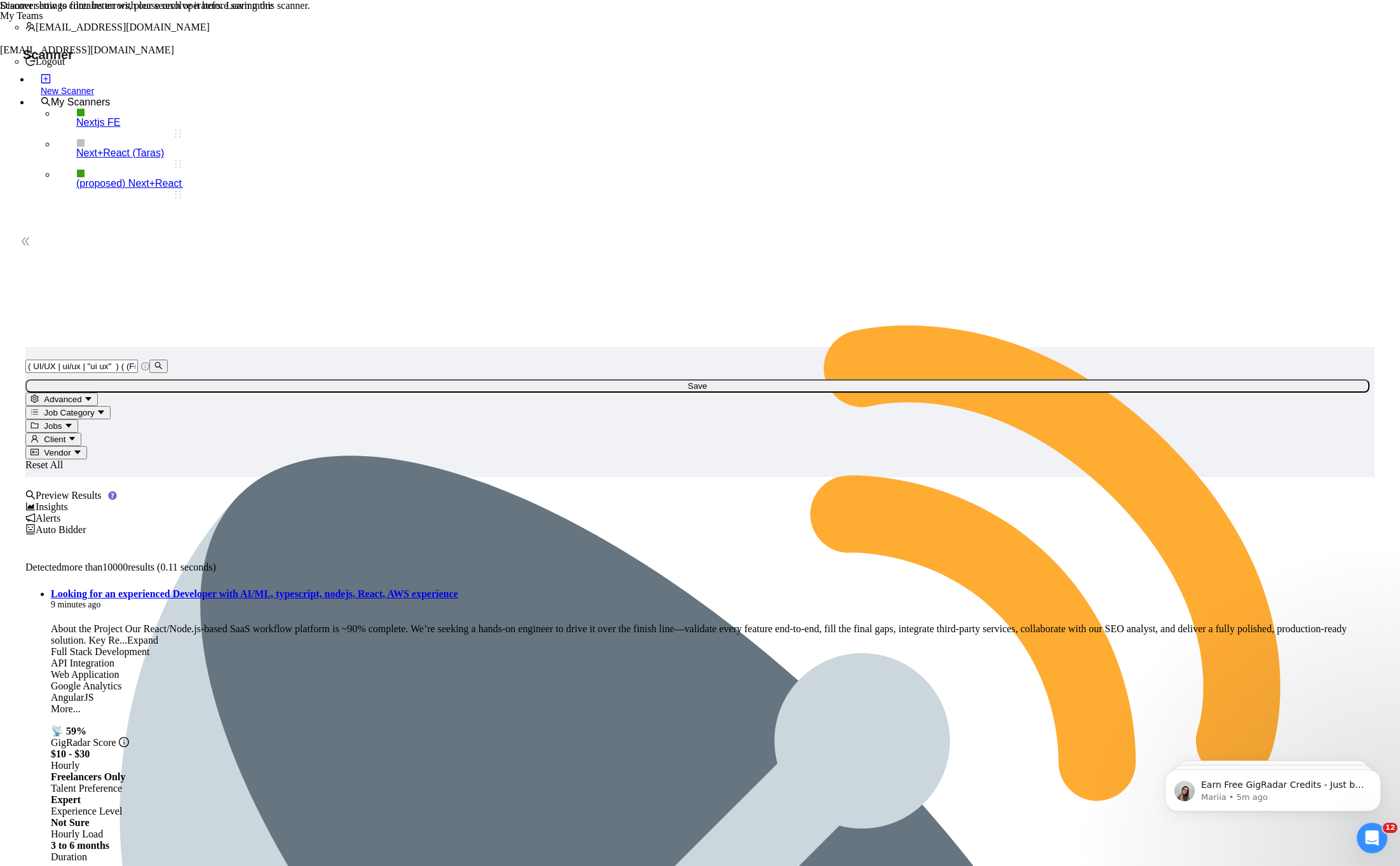
paste input "| "ui ux""
paste input "ux"
click at [138, 360] on input "( UI/UX | ui/ux | "ui ux" | "ui" | "ux") ( (Design*) | Design | "design" )" at bounding box center [81, 366] width 112 height 13
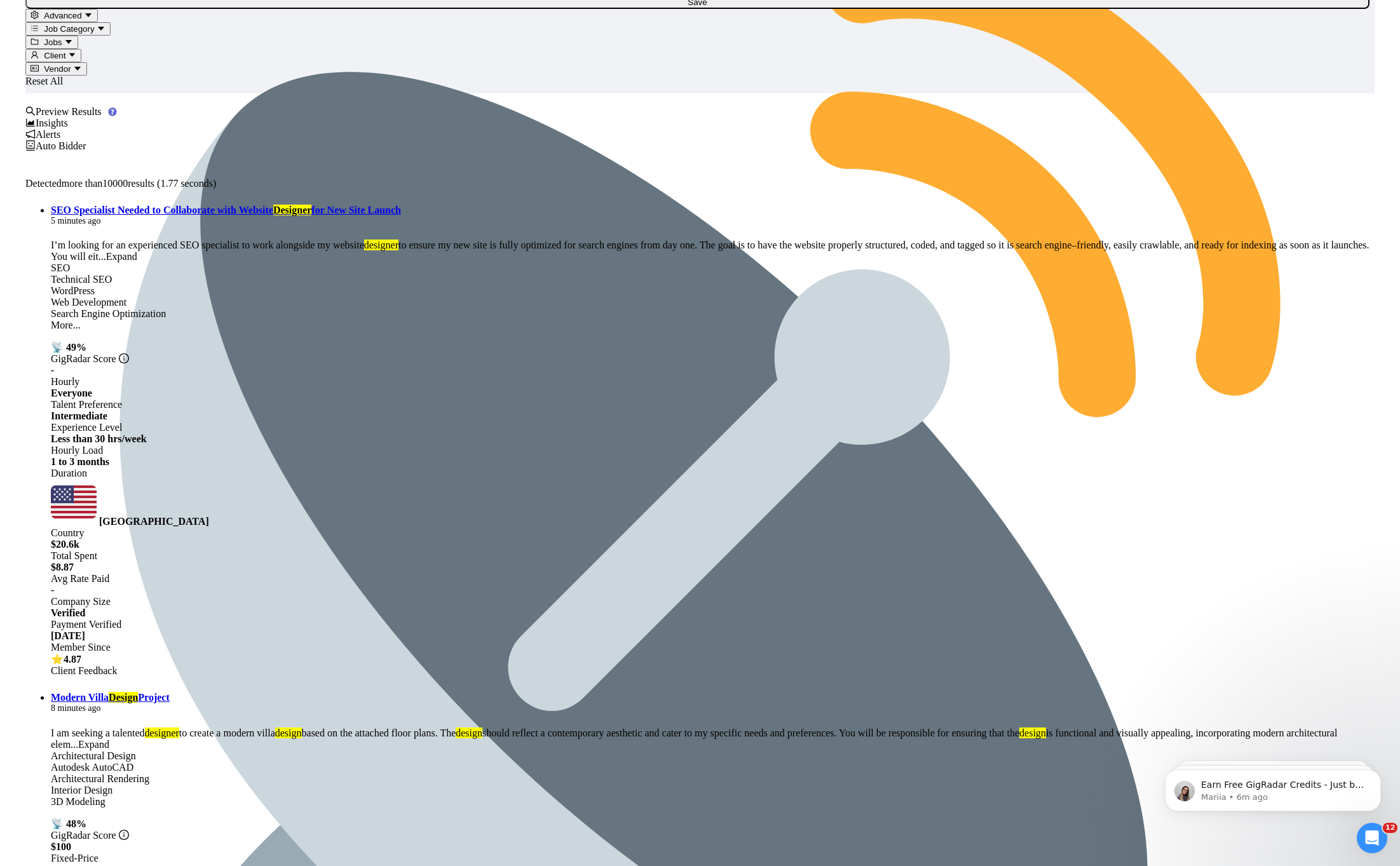
scroll to position [898, 0]
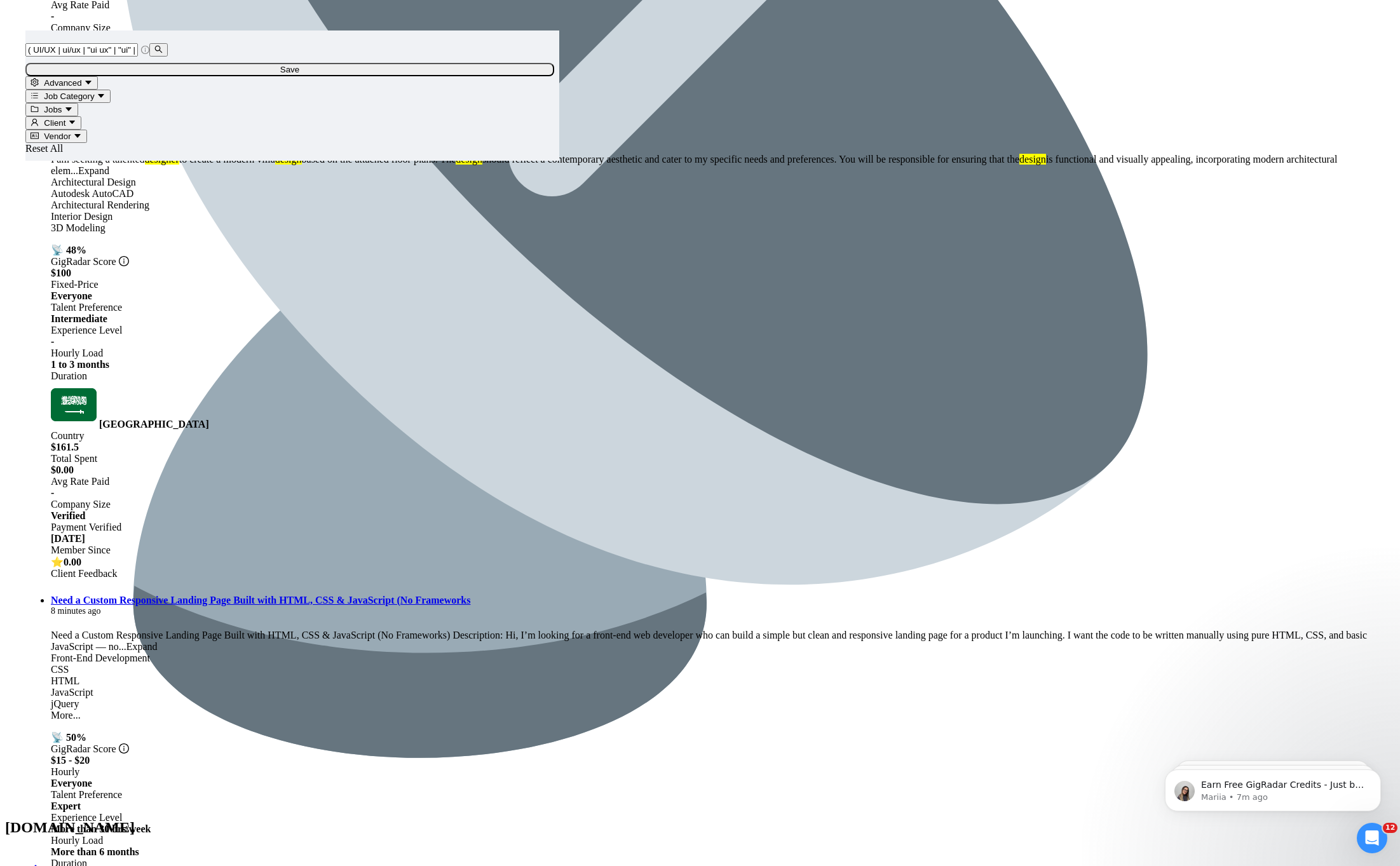
type input "( UI/UX | ui/ux | "ui ux" | "ui" | "ux" | (Design*) | Design | "design" )"
copy div "Squarespace"
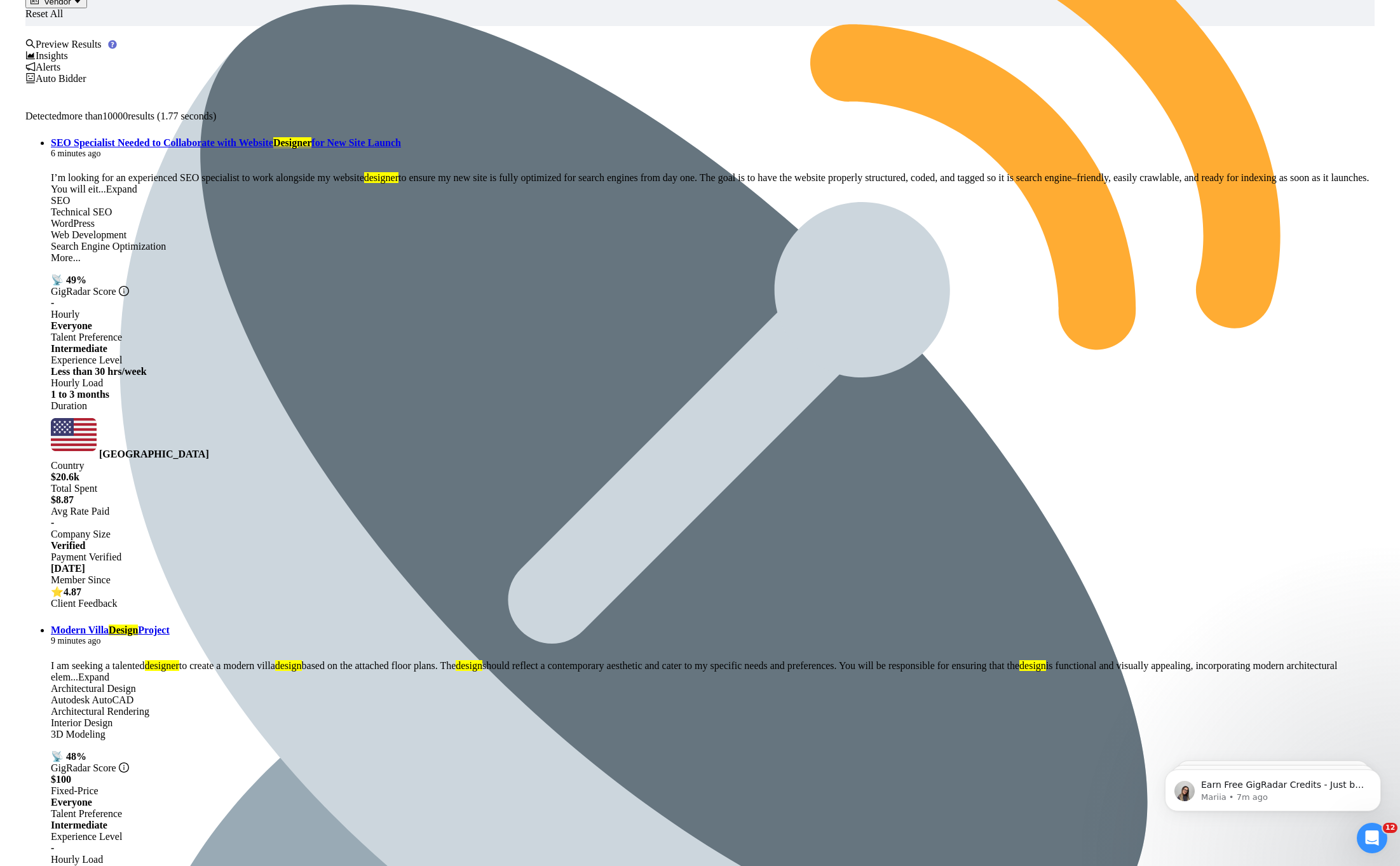
scroll to position [0, 0]
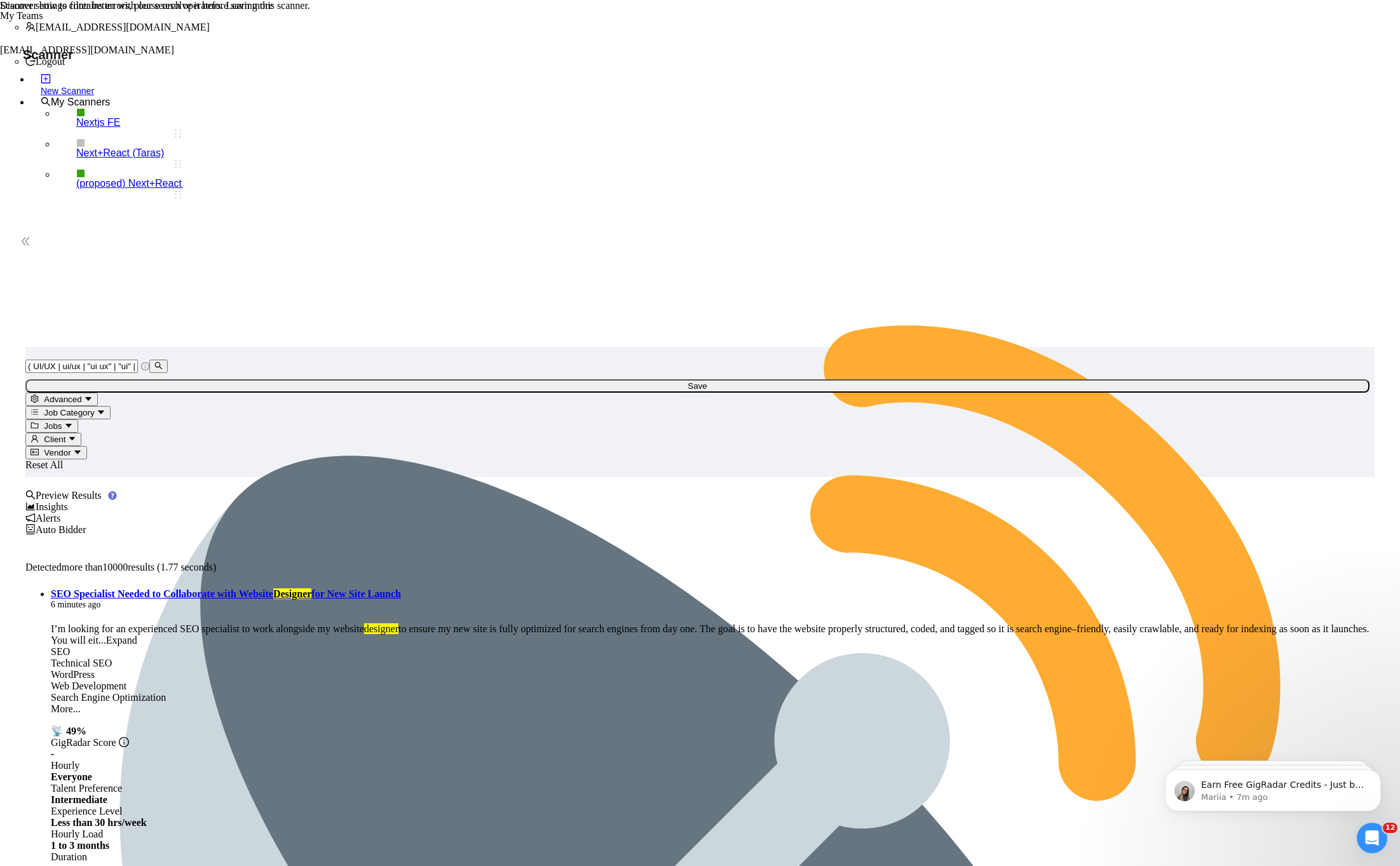
click at [138, 360] on input "( UI/UX | ui/ux | "ui ux" | "ui" | "ux" | (Design*) | Design | "design" )" at bounding box center [81, 366] width 112 height 13
click at [81, 394] on span "Advanced" at bounding box center [63, 399] width 37 height 9
paste input "Squarespace"
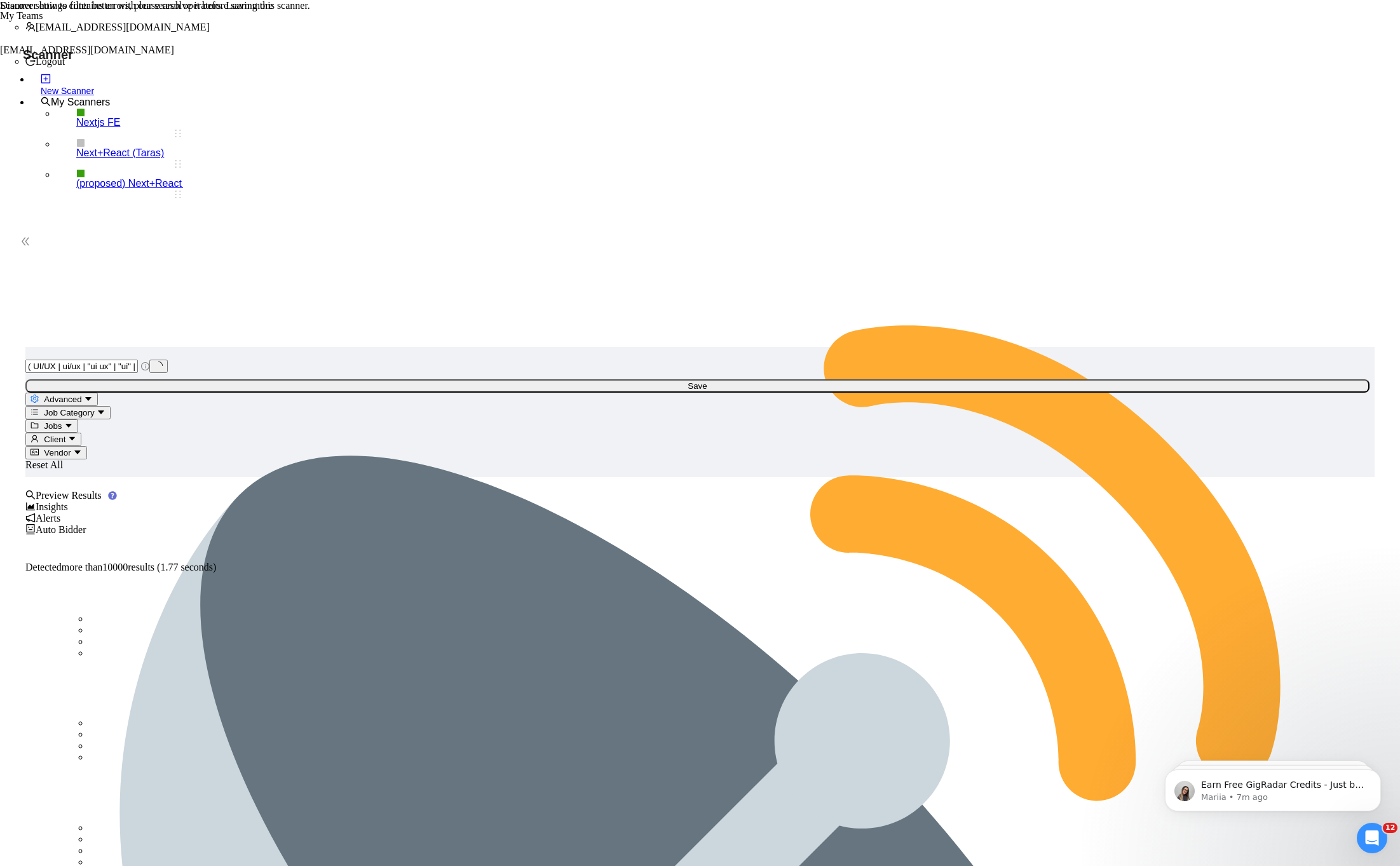
type input "Squarespace"
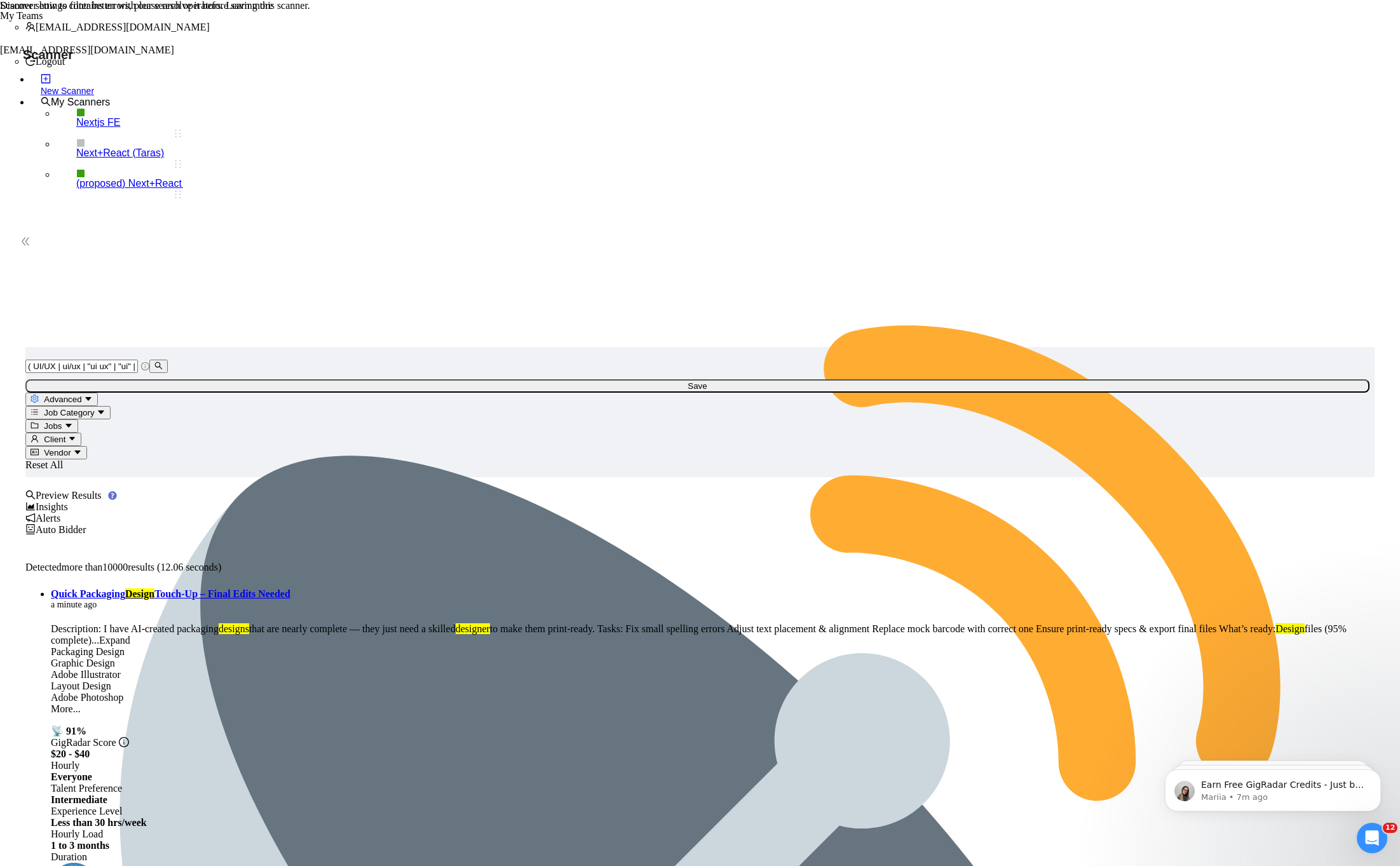
click at [138, 360] on input "( UI/UX | ui/ux | "ui ux" | "ui" | "ux" | (Design*) | Design | "design" )" at bounding box center [81, 366] width 112 height 13
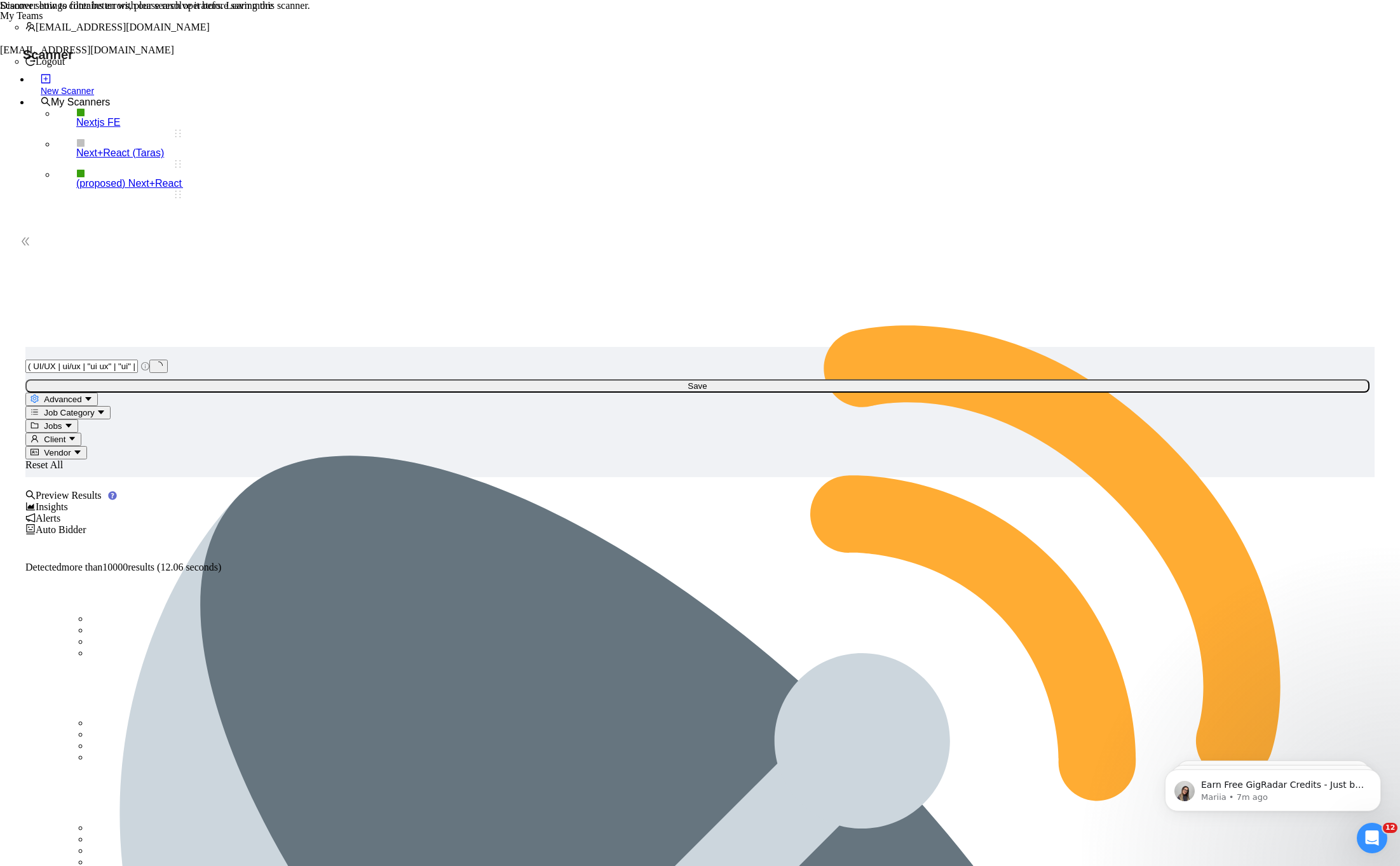
scroll to position [0, 5]
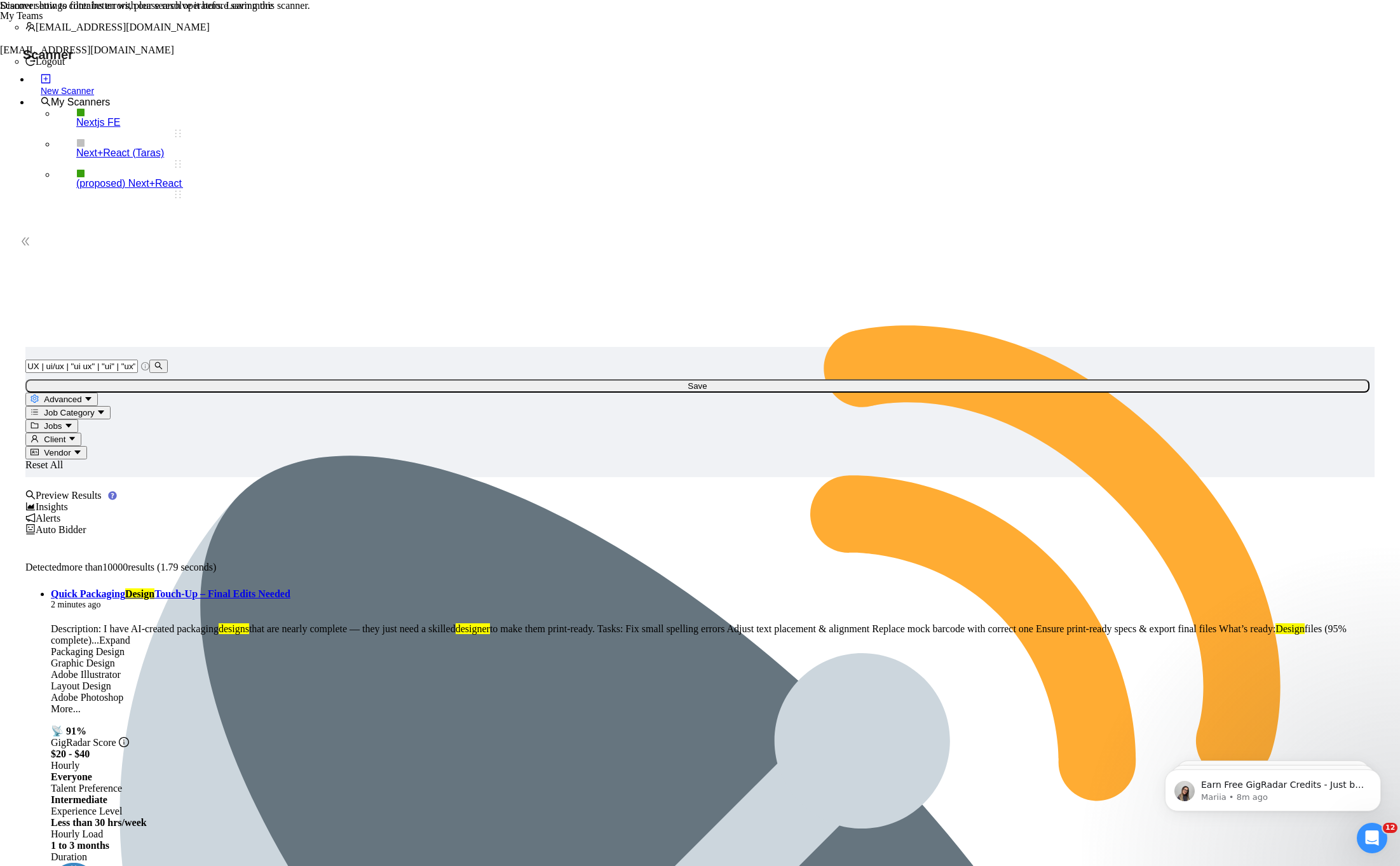
paste input "Figma"""
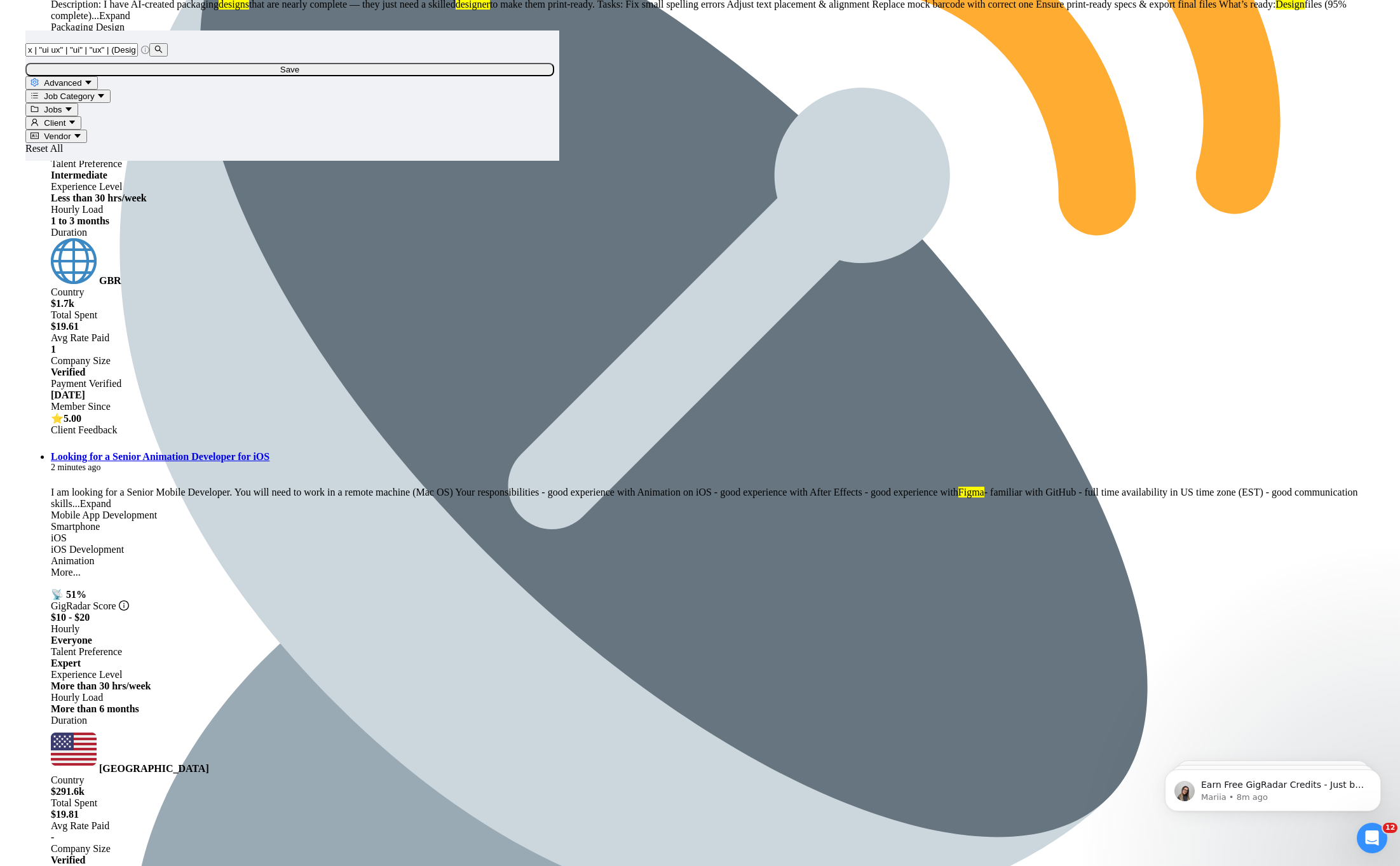
scroll to position [0, 0]
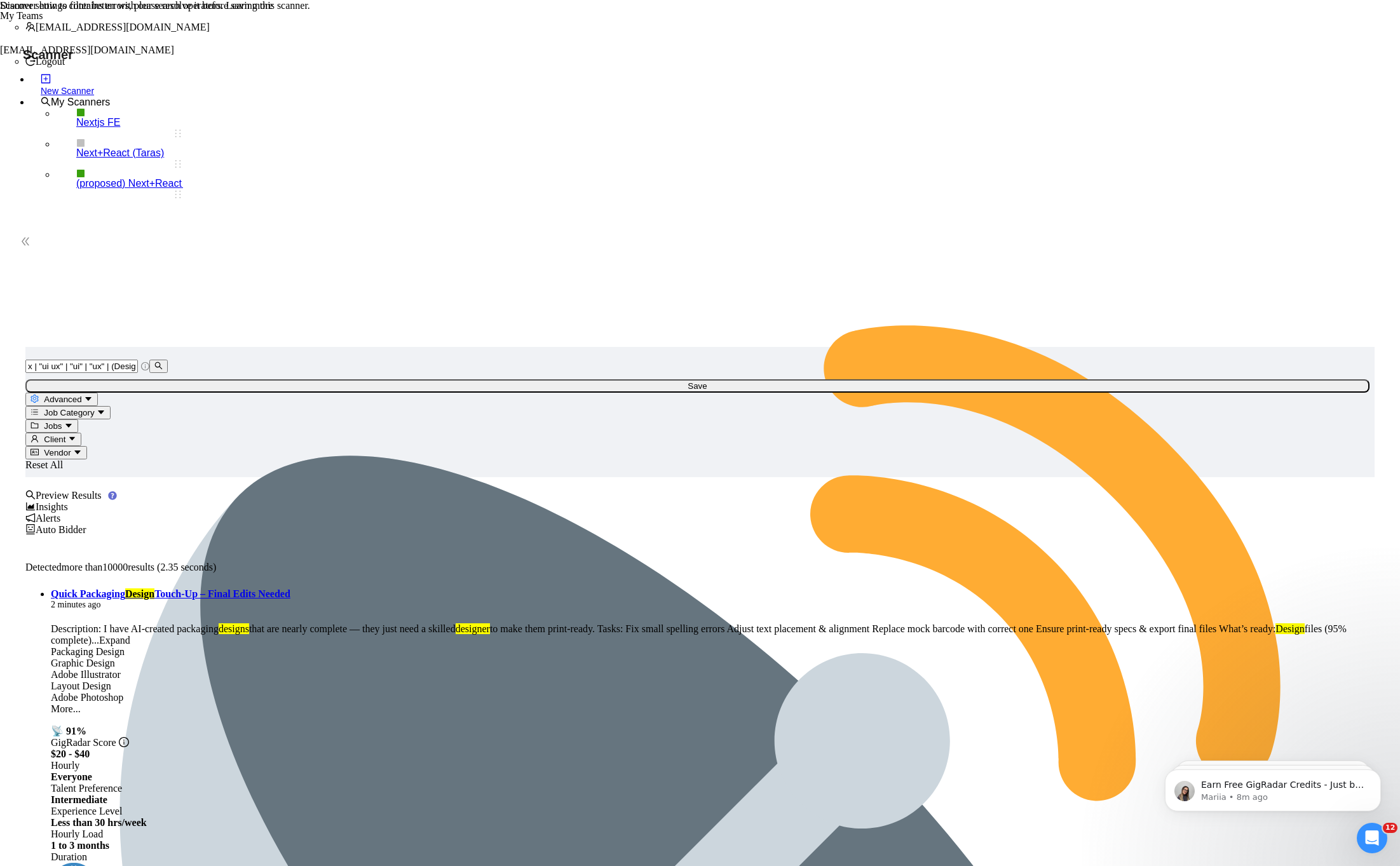
paste input "| "figma""
paste input ""prototype""
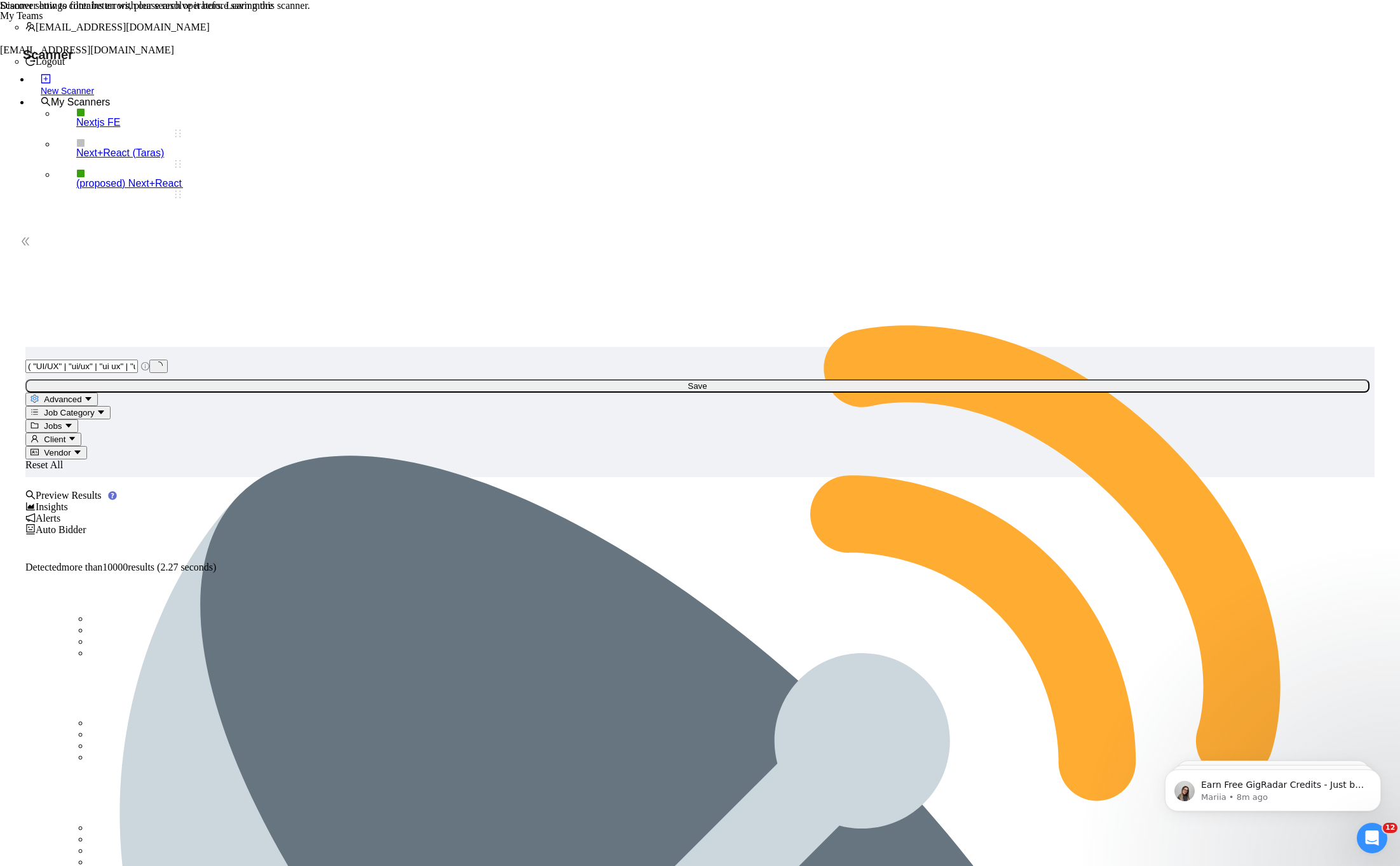
scroll to position [0, 76]
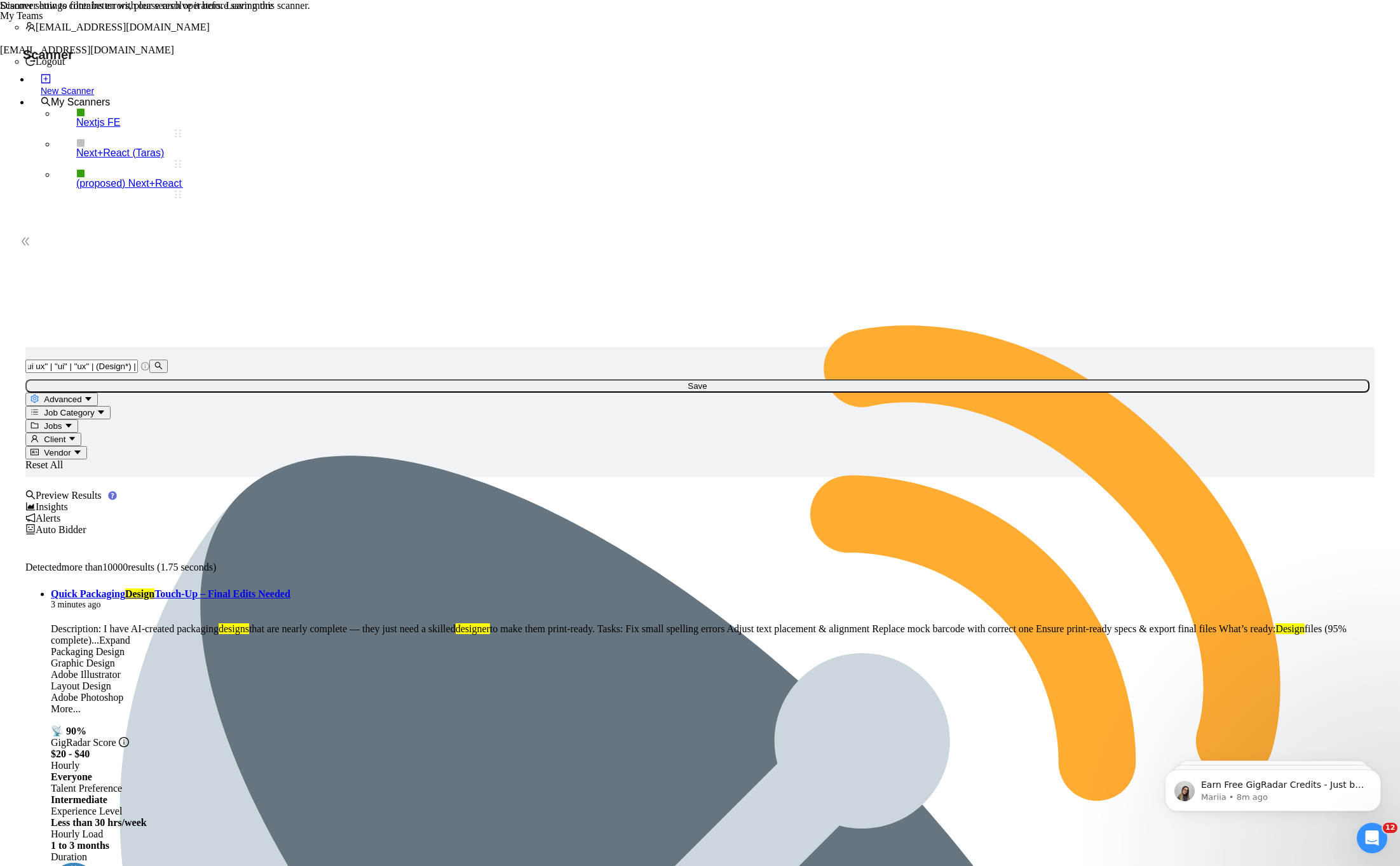
click at [138, 360] on input "( "UI/UX" | "ui/ux" | "ui ux" | "ui" | "ux" | (Design*) | Design | "design" | "…" at bounding box center [81, 366] width 112 height 13
paste input ""design""
paste input ""web design""
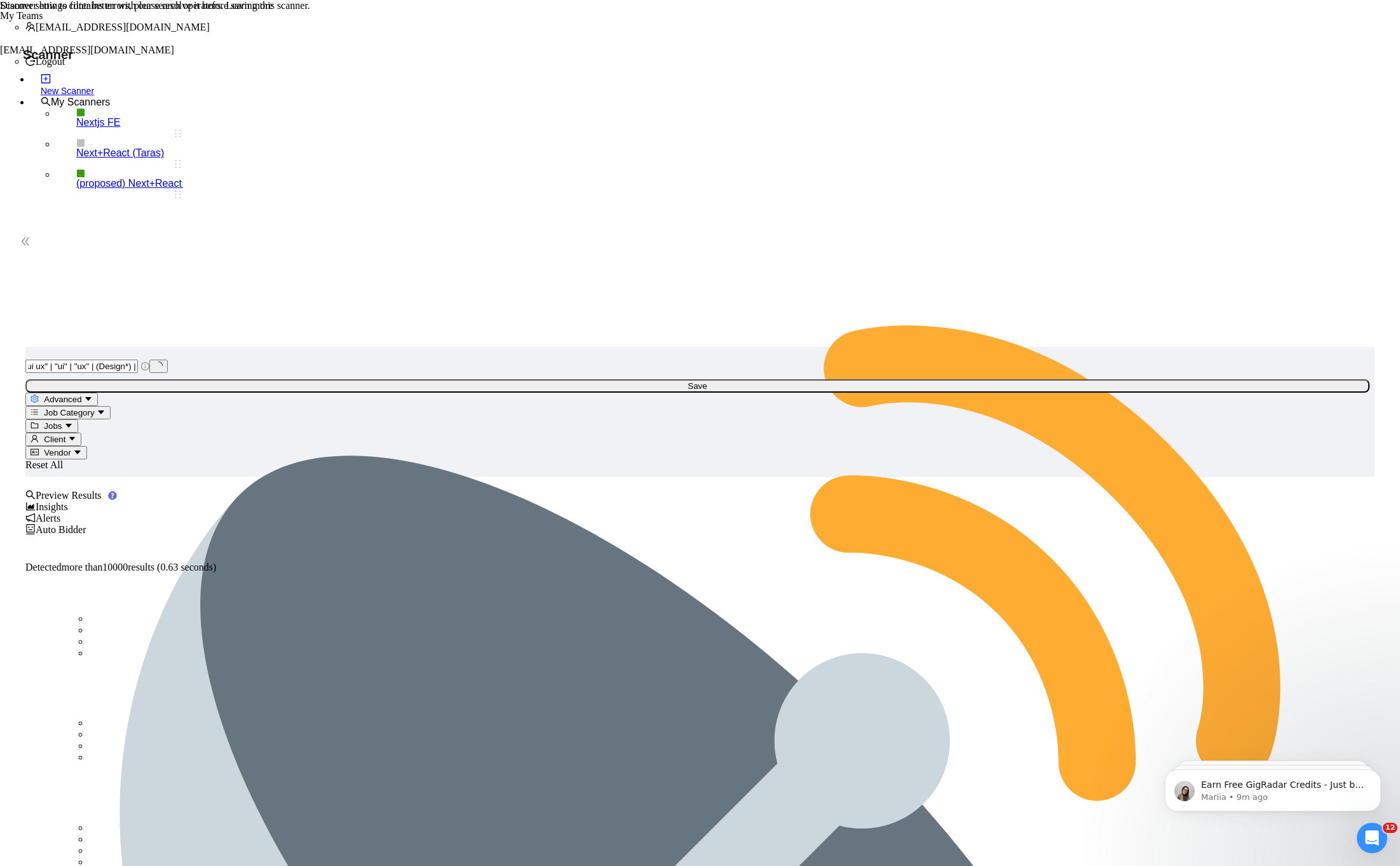
paste input "| "Web design""
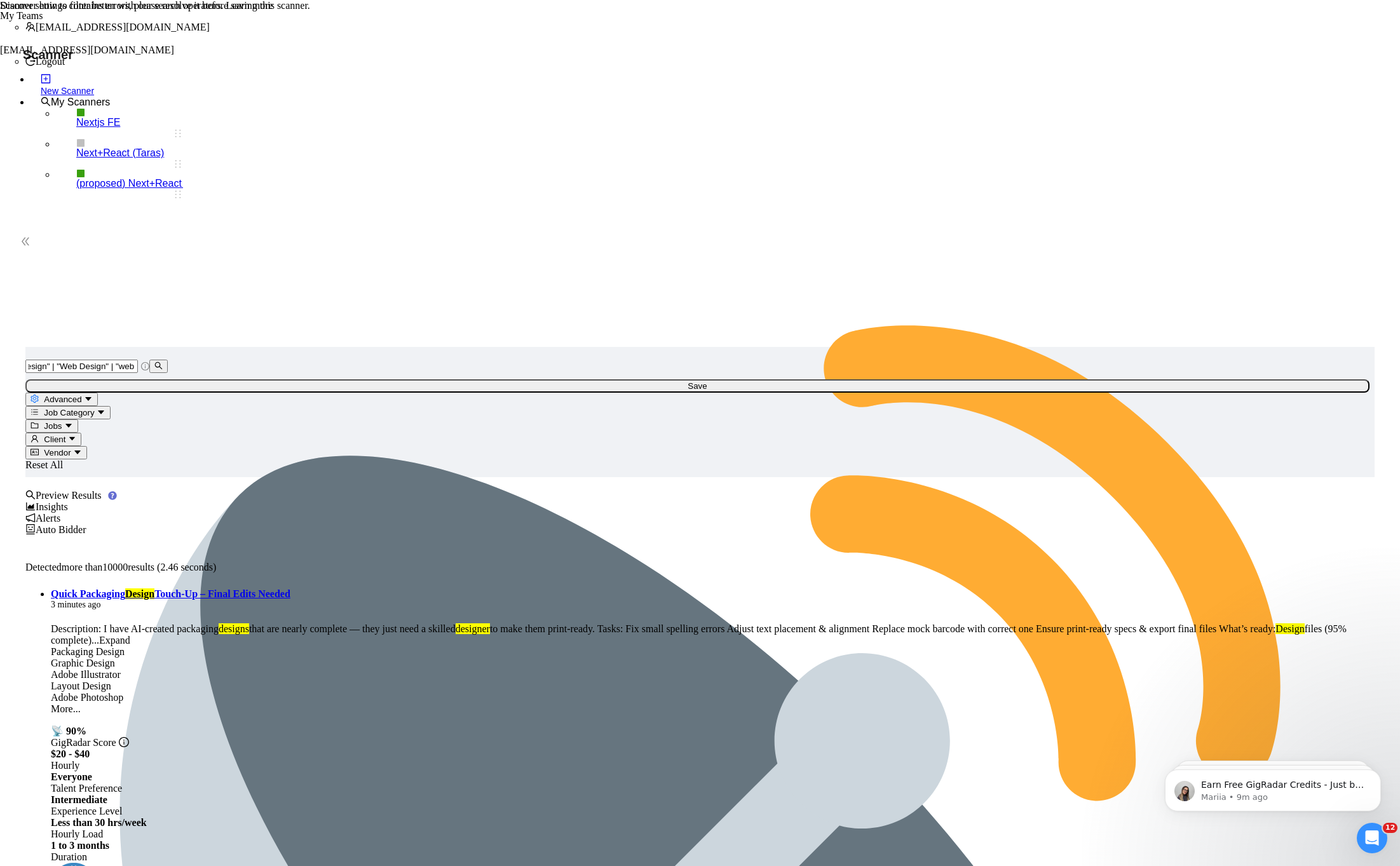
scroll to position [0, 402]
paste input "web design" | ""
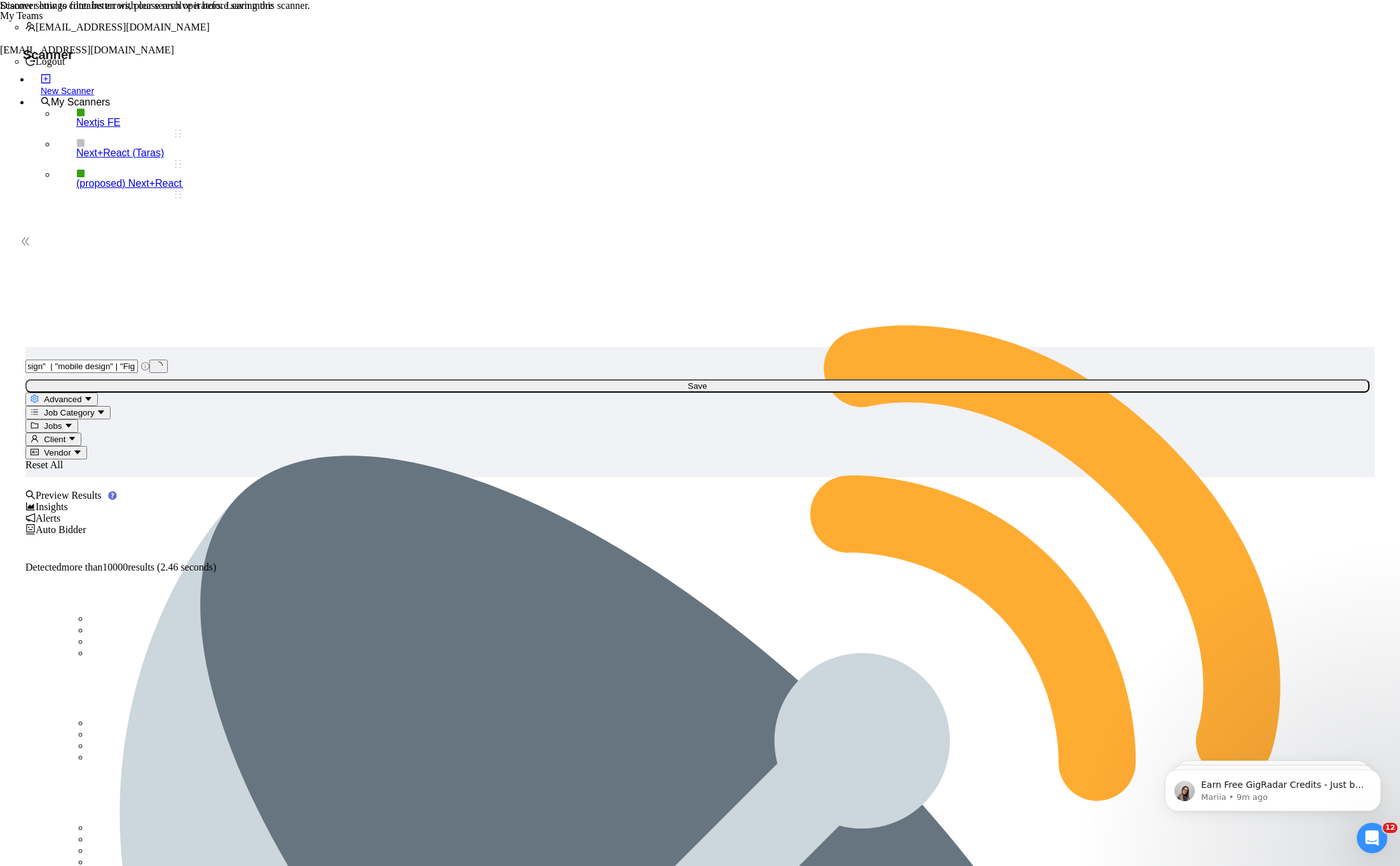
paste input "| "mobile design""
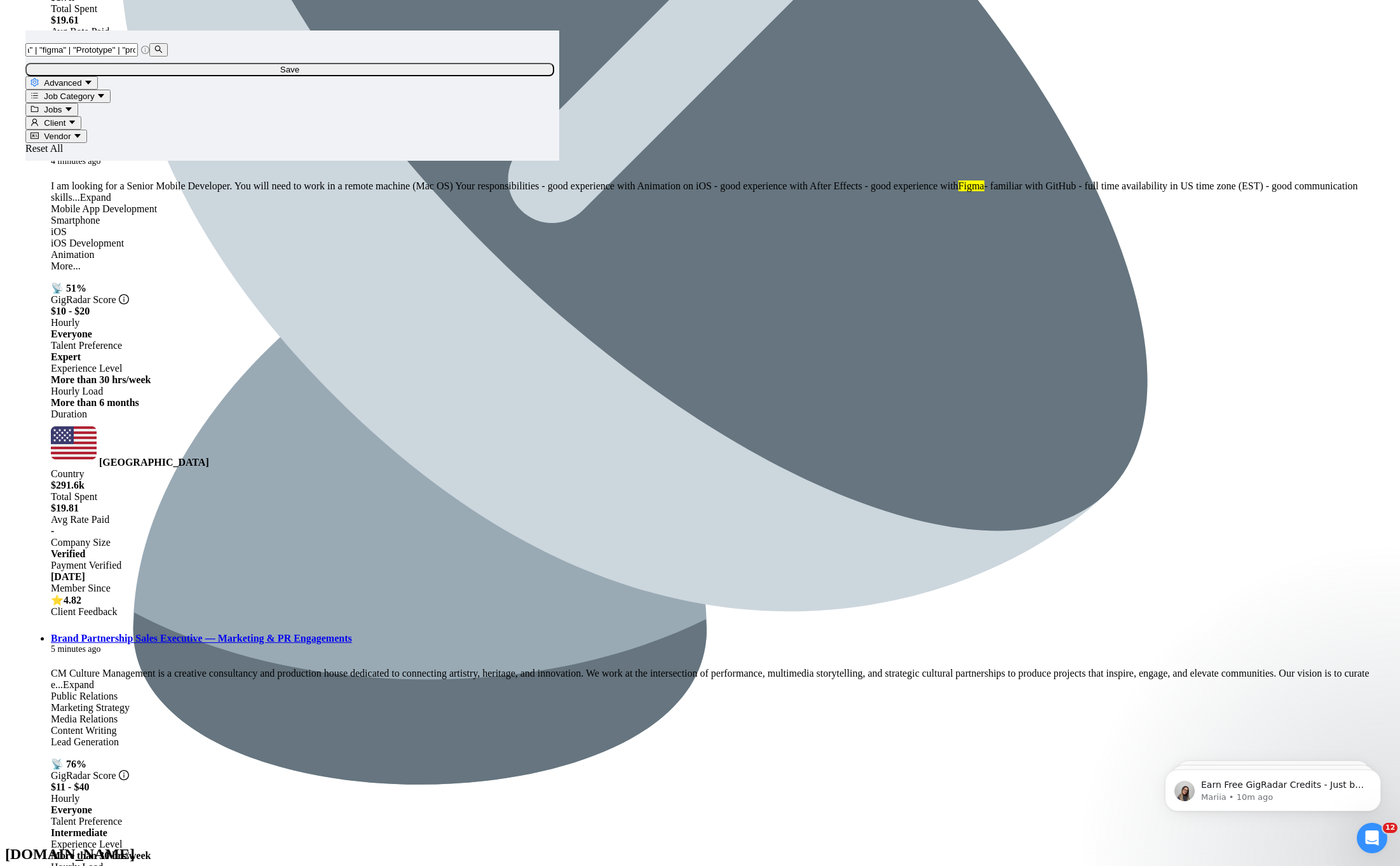
scroll to position [0, 0]
copy link "User Experience"
drag, startPoint x: 544, startPoint y: 515, endPoint x: 468, endPoint y: 496, distance: 78.3
click at [467, 494] on main "( "UI/UX" | "ui/ux" | "ui ux" | "ui" | "ux" | (Design*) | Design | "design"| "W…" at bounding box center [700, 777] width 1349 height 2604
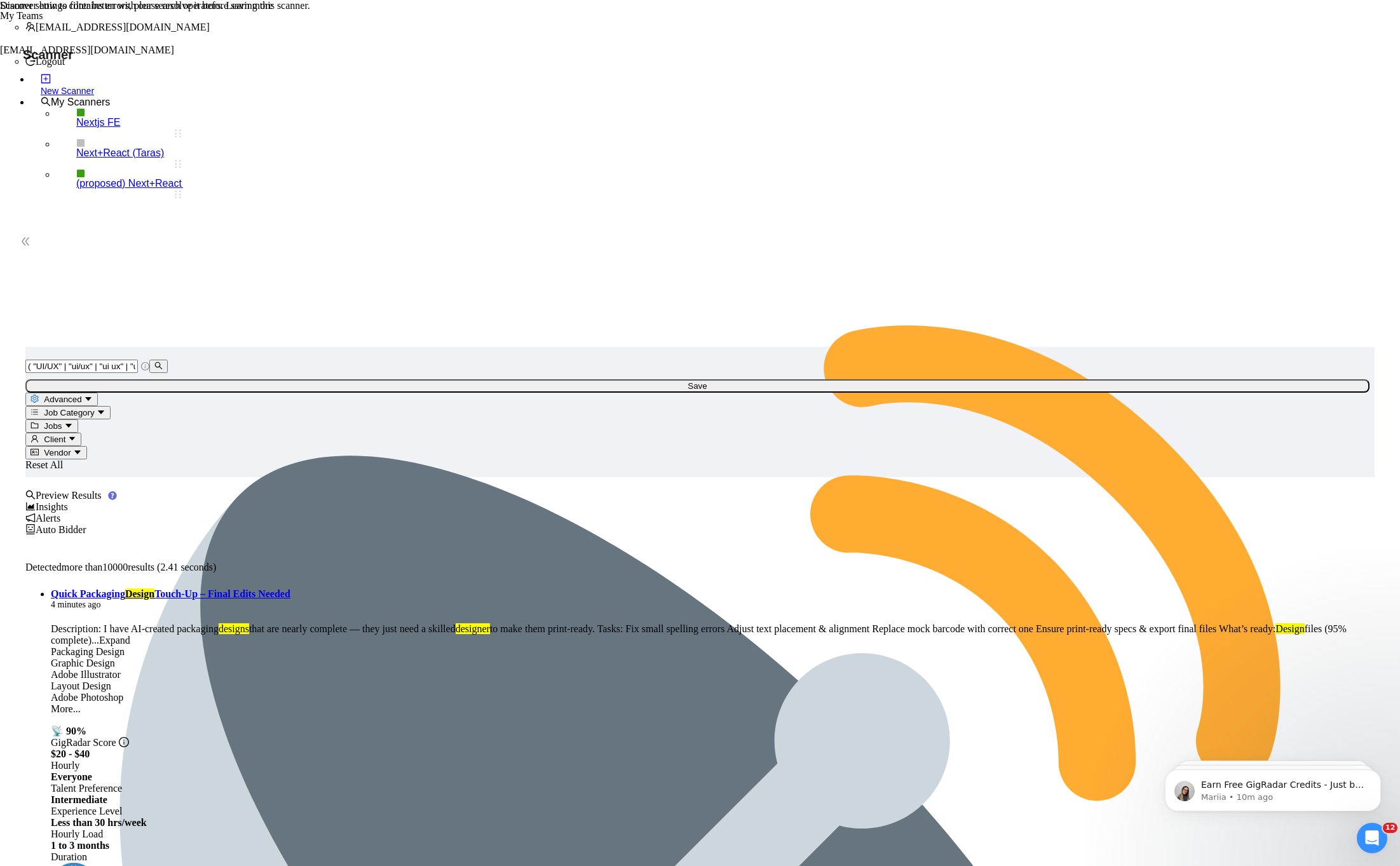
click at [138, 360] on input "( "UI/UX" | "ui/ux" | "ui ux" | "ui" | "ux" | (Design*) | Design | "design"| "W…" at bounding box center [81, 366] width 112 height 13
paste input "User Experience"
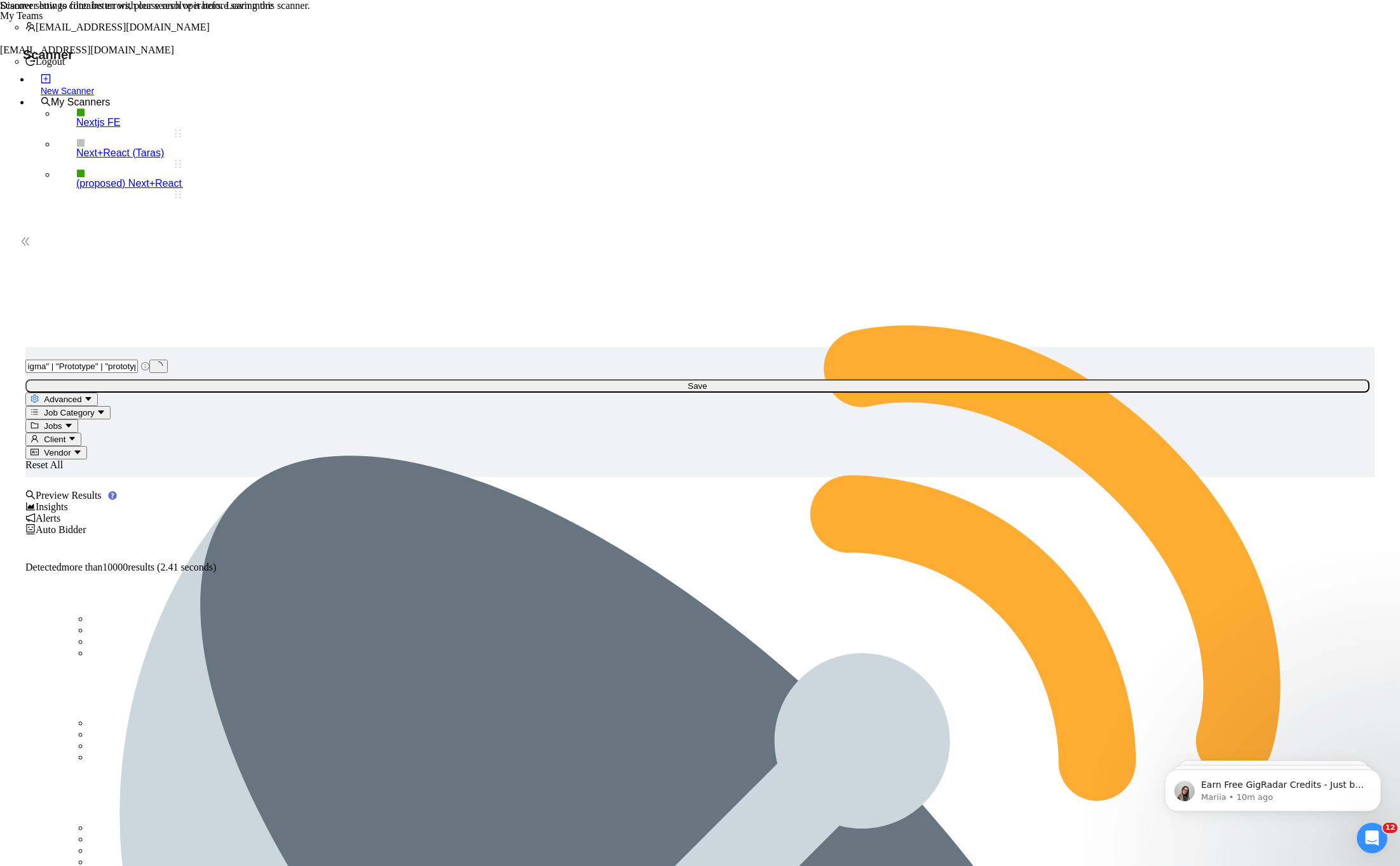
paste input "User Experience"
paste input ""User Experience""
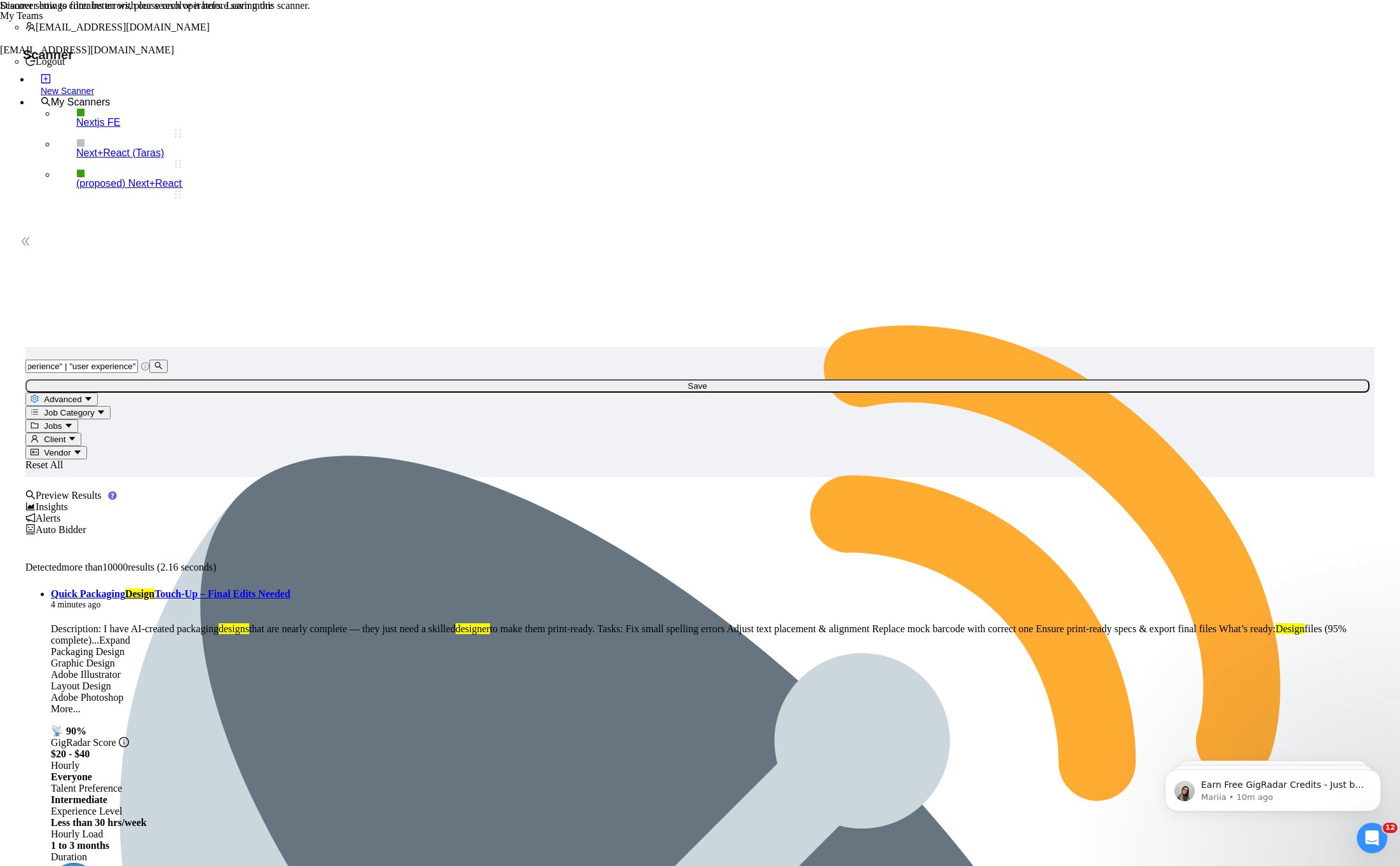
scroll to position [0, 0]
type input ""UI/UX" | "ui/ux" | "ui ux" | "ui" | "ux" | (Design*) | Design | "design"| "Web…"
copy link "Quick Packaging"
click at [546, 588] on li "Quick Packaging Design Touch-Up – Final Edits Needed 4 minutes ago Description:…" at bounding box center [712, 824] width 1323 height 472
click at [81, 394] on span "Advanced" at bounding box center [63, 399] width 37 height 9
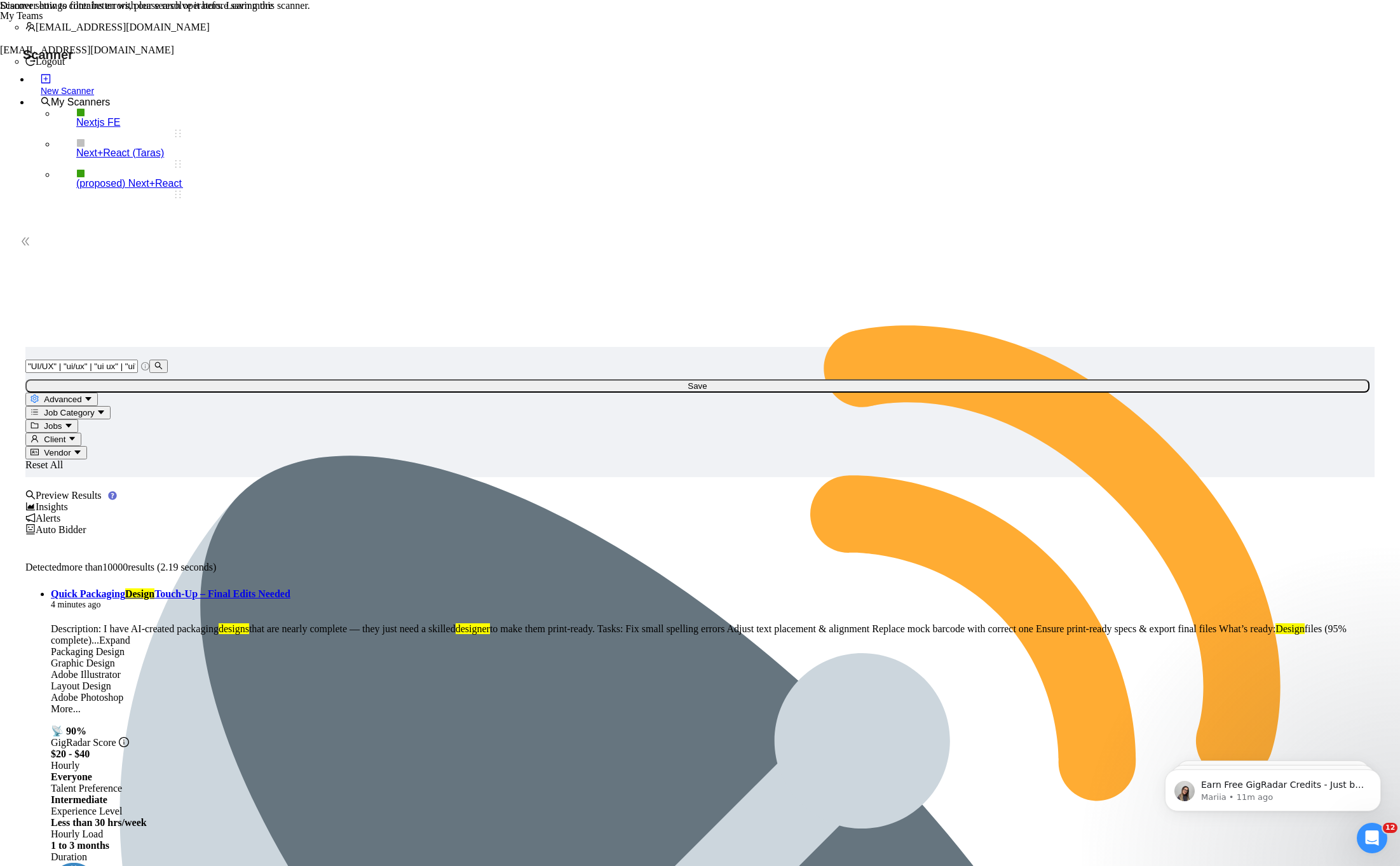
paste input "Quick Packaging"
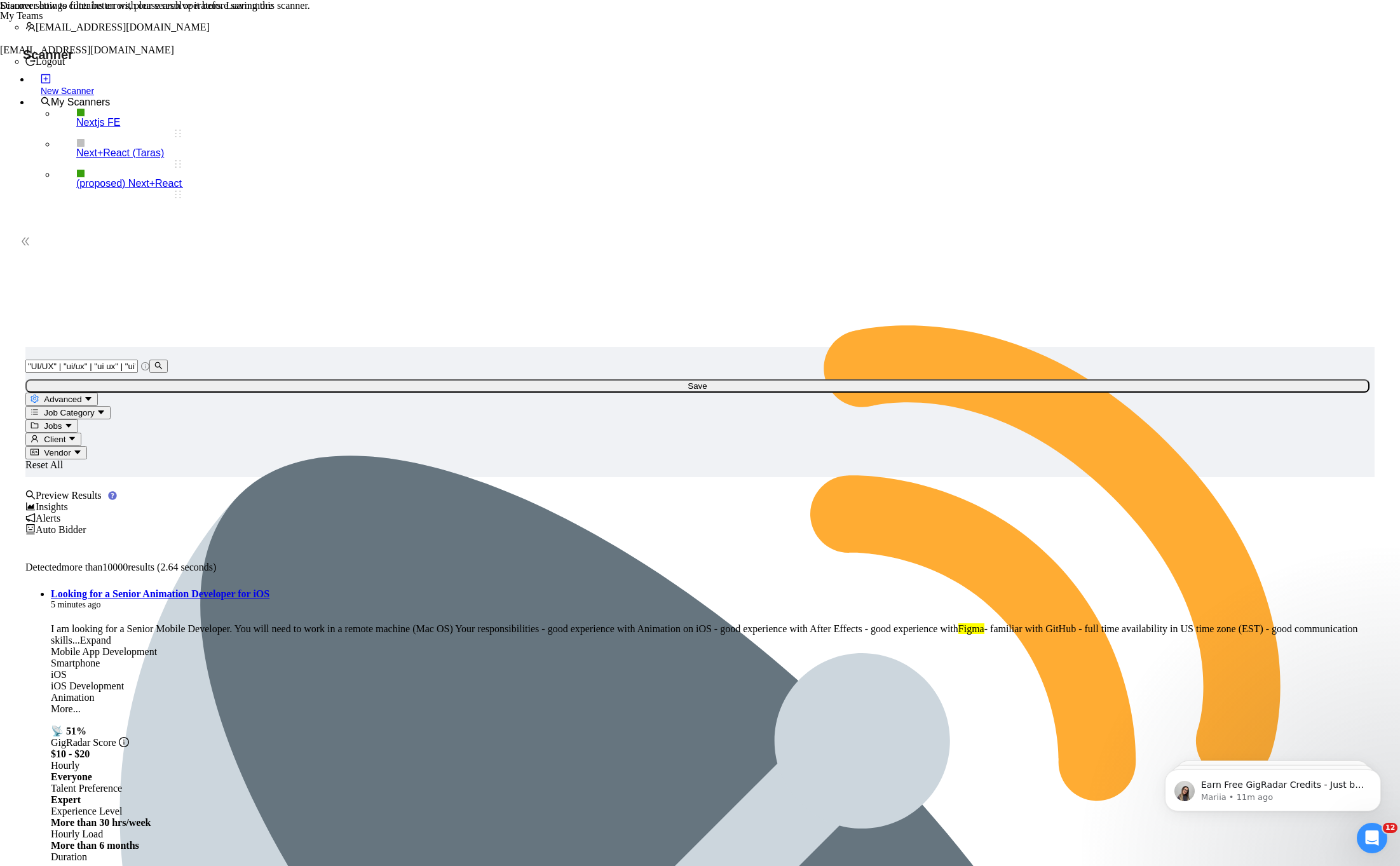
click at [81, 394] on span "Advanced" at bounding box center [63, 399] width 37 height 9
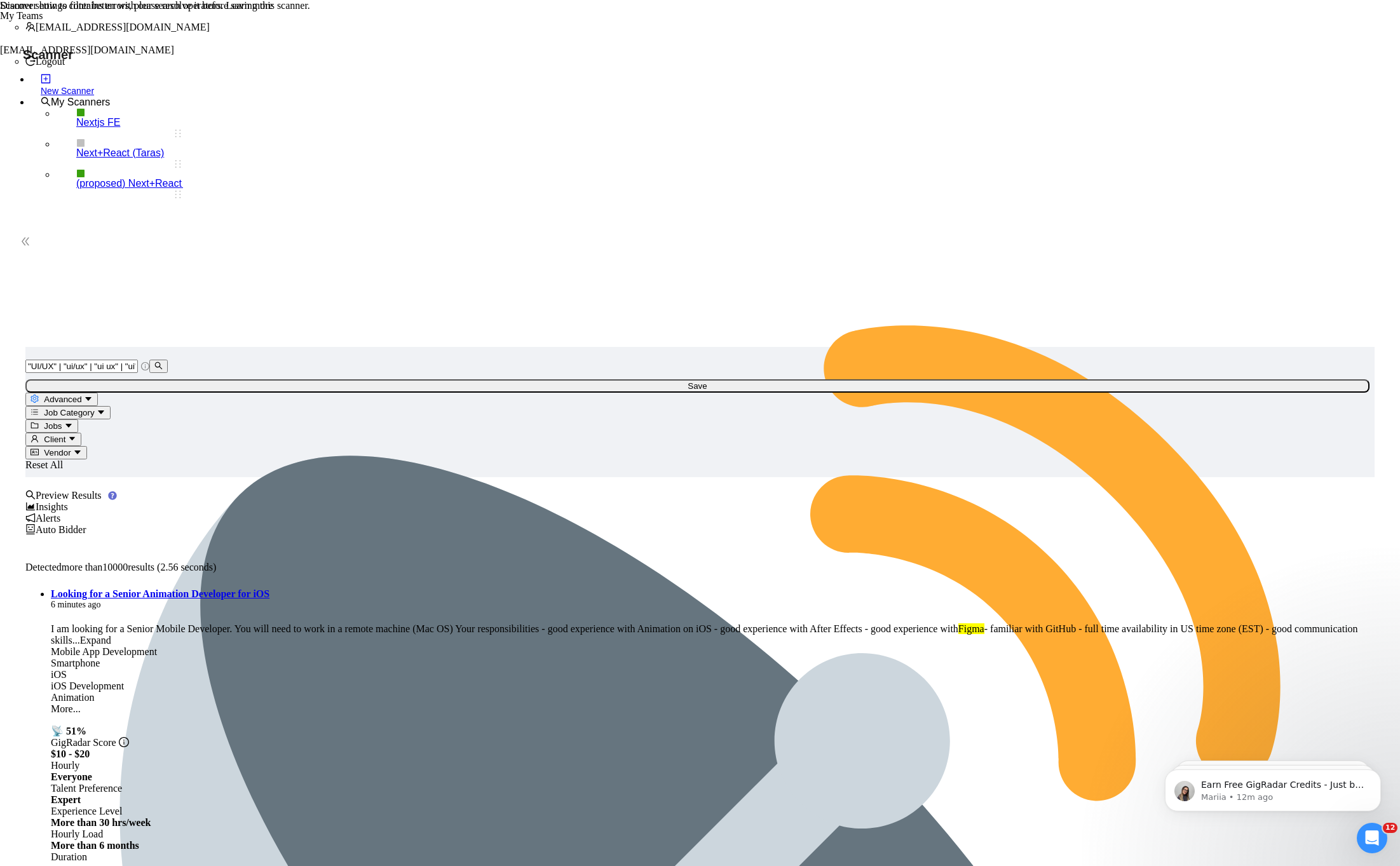
type input "Squarespace, Packaging, Branding, Graph design"
drag, startPoint x: 568, startPoint y: 290, endPoint x: 674, endPoint y: 286, distance: 106.1
copy label "Include any of these words:"
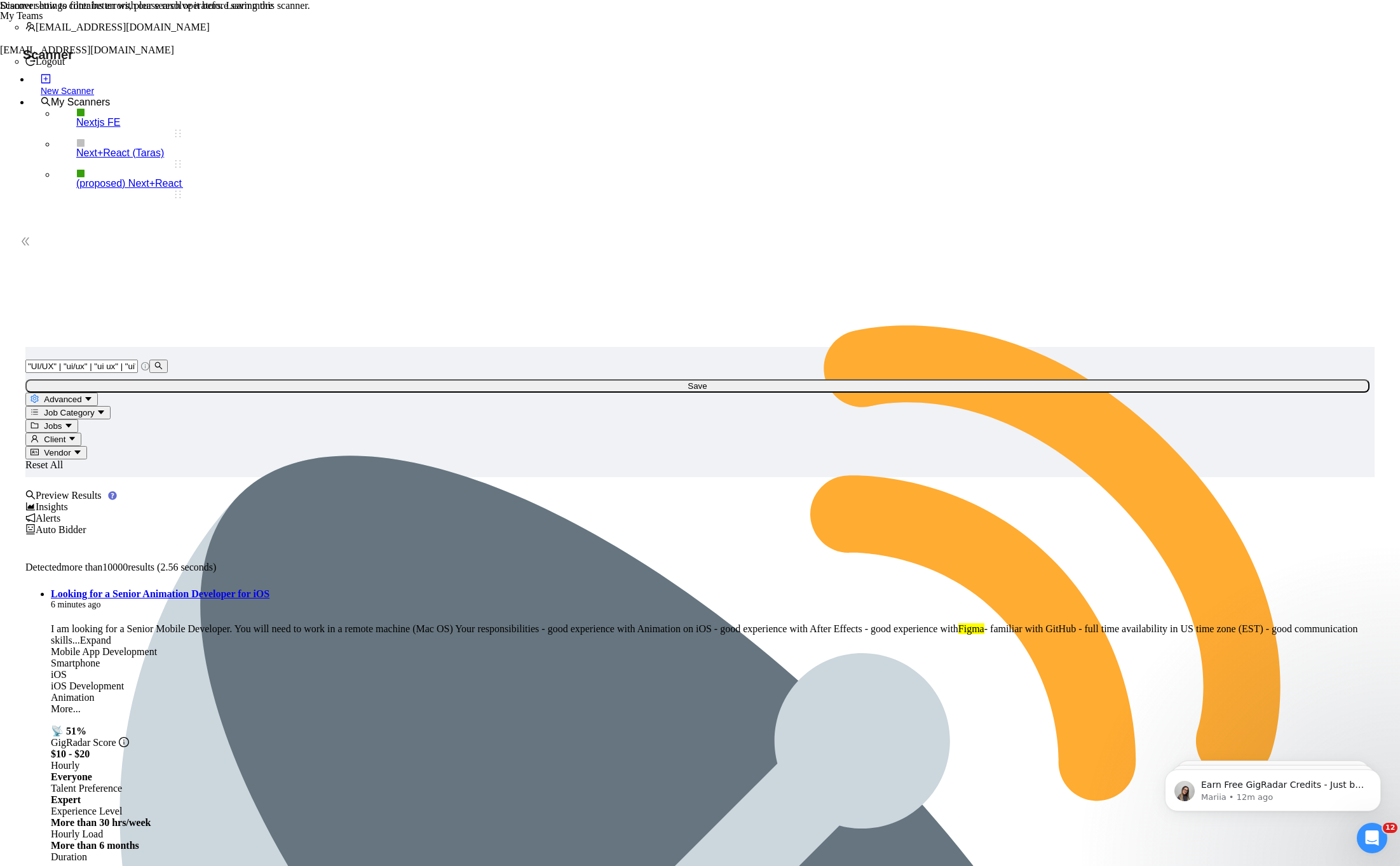
drag, startPoint x: 647, startPoint y: 286, endPoint x: 551, endPoint y: 286, distance: 96.0
drag, startPoint x: 555, startPoint y: 259, endPoint x: 803, endPoint y: 262, distance: 248.0
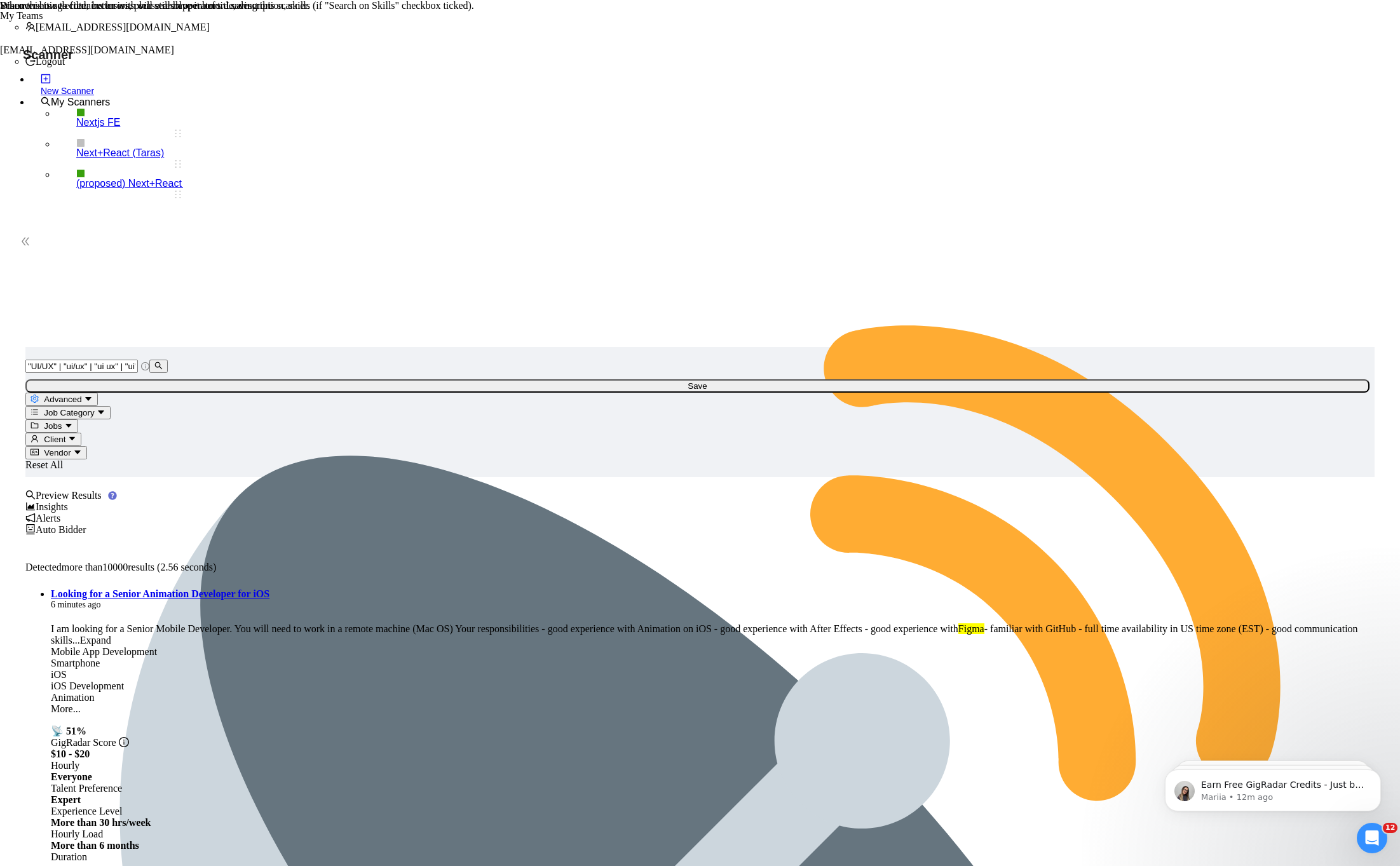
click at [94, 407] on span "Job Category" at bounding box center [69, 412] width 50 height 9
click at [10, 56] on icon "caret-down" at bounding box center [5, 50] width 10 height 10
click at [10, 30] on span at bounding box center [10, 25] width 0 height 11
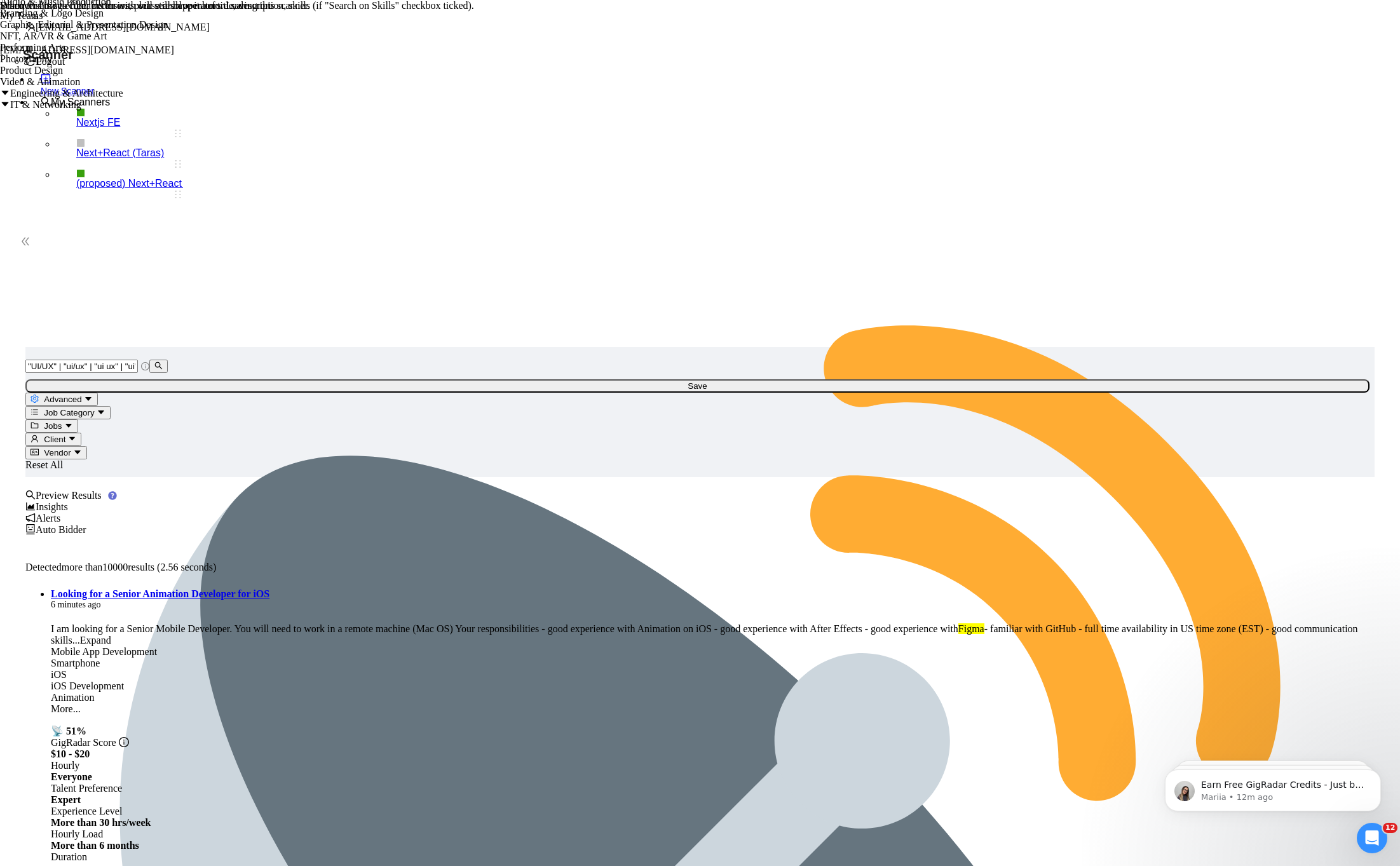
scroll to position [152, 0]
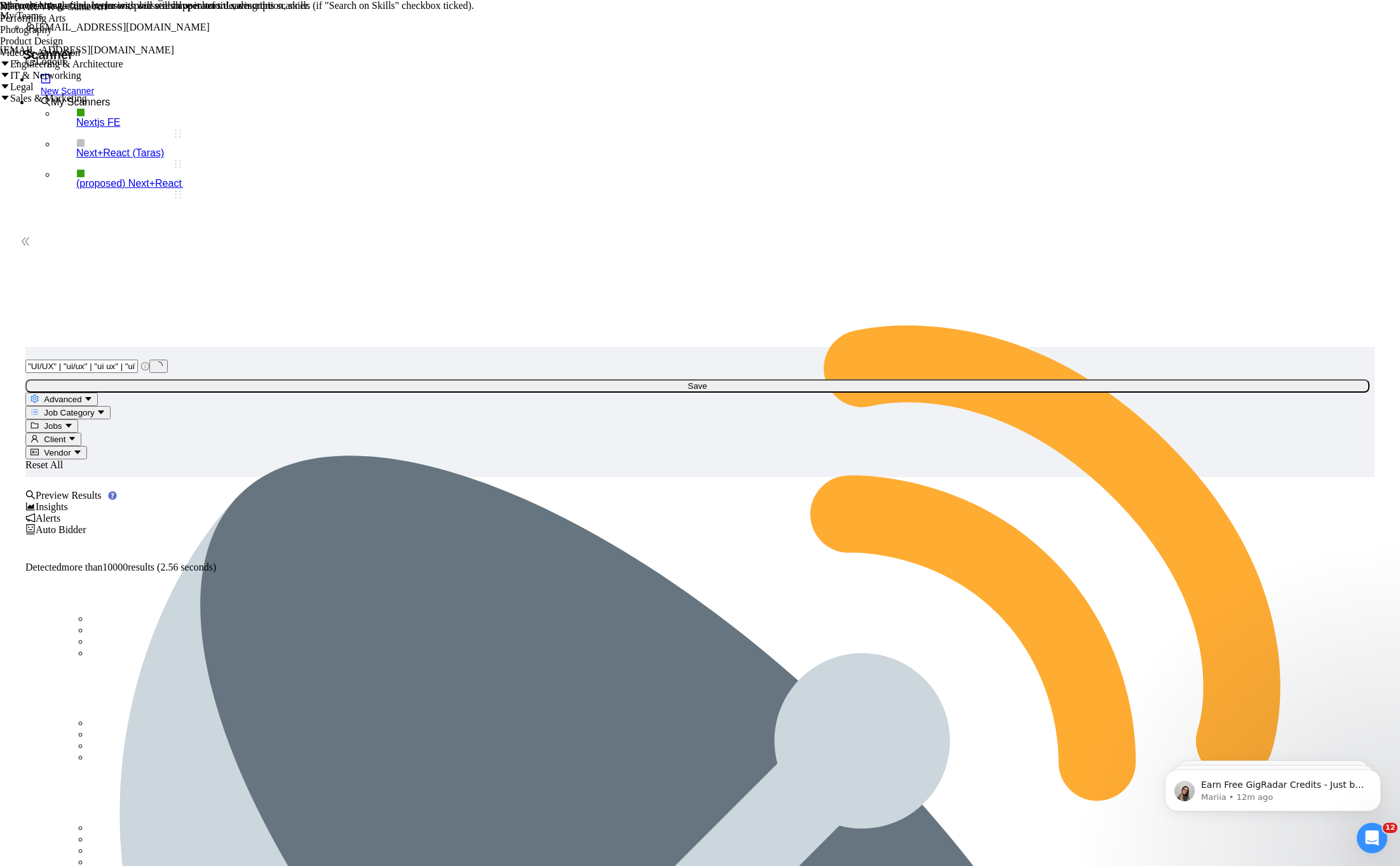
click at [0, 58] on span at bounding box center [0, 53] width 0 height 11
click at [0, 40] on span at bounding box center [0, 35] width 0 height 11
click at [0, 52] on span at bounding box center [0, 46] width 0 height 11
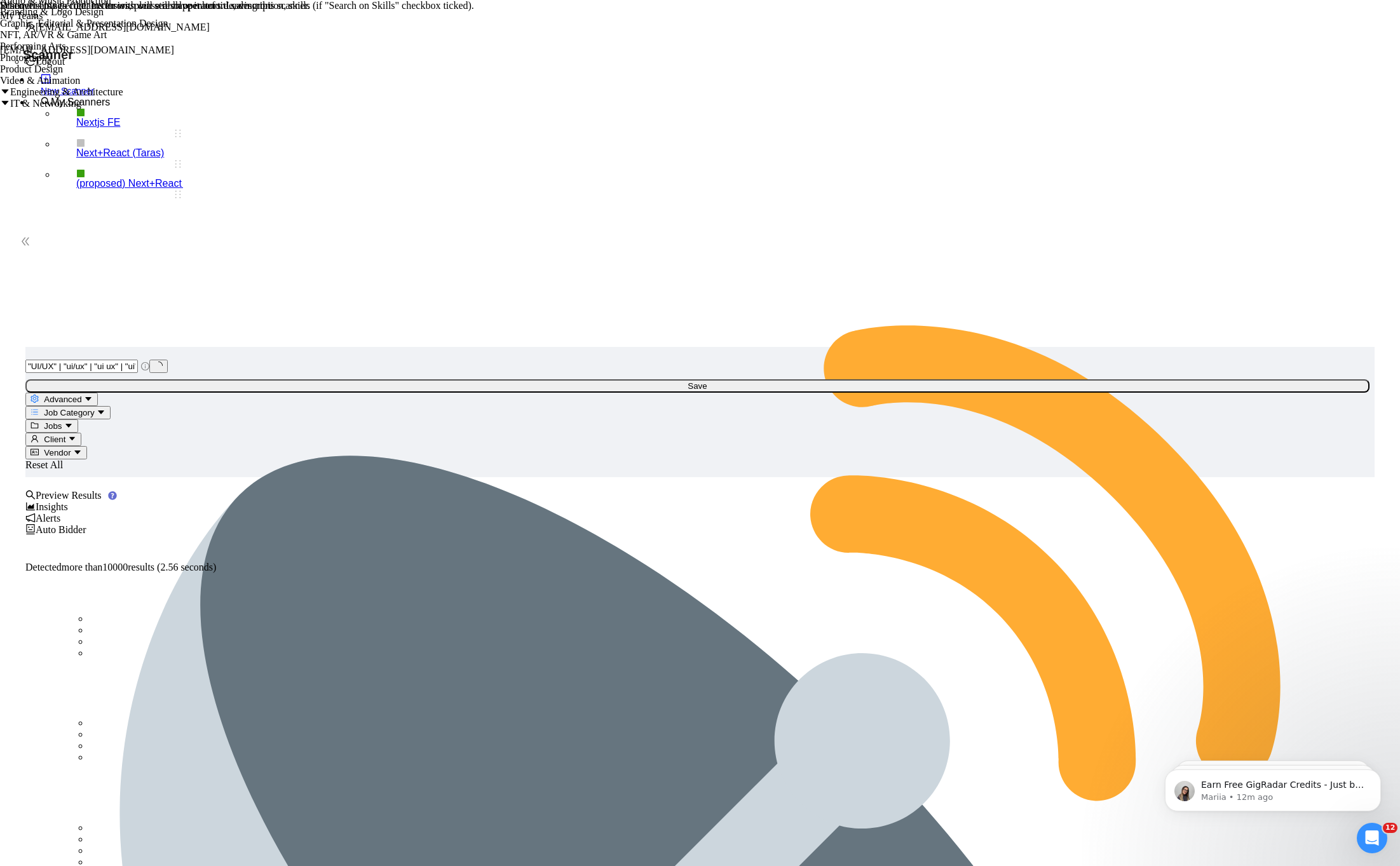
click at [0, 40] on span at bounding box center [0, 35] width 0 height 11
click at [0, 39] on span at bounding box center [0, 33] width 0 height 11
click at [0, 44] on span at bounding box center [0, 39] width 0 height 11
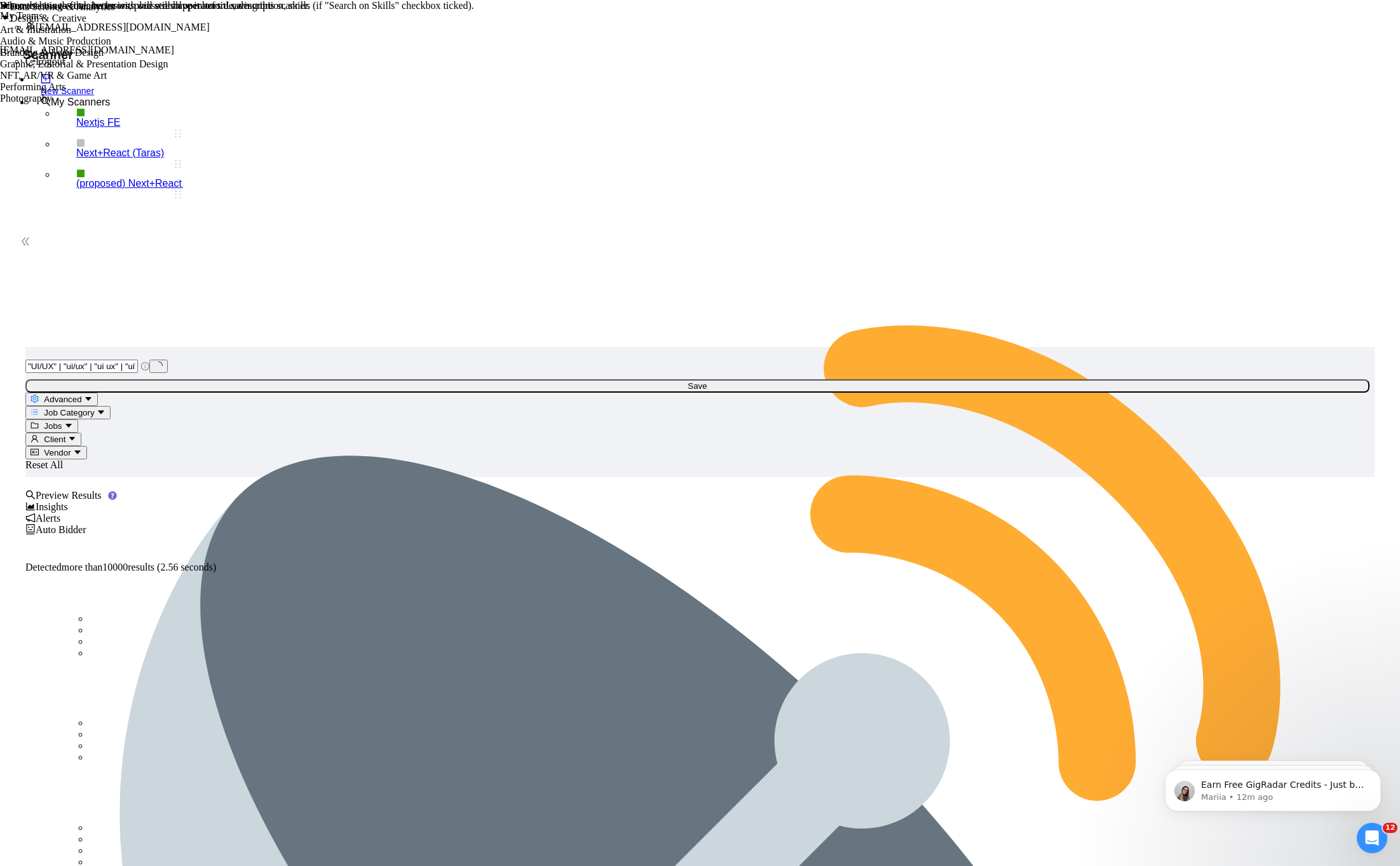
scroll to position [37, 0]
click at [0, 55] on span at bounding box center [0, 50] width 0 height 11
click at [0, 44] on span at bounding box center [0, 39] width 0 height 11
click at [10, 73] on icon "caret-down" at bounding box center [5, 68] width 10 height 10
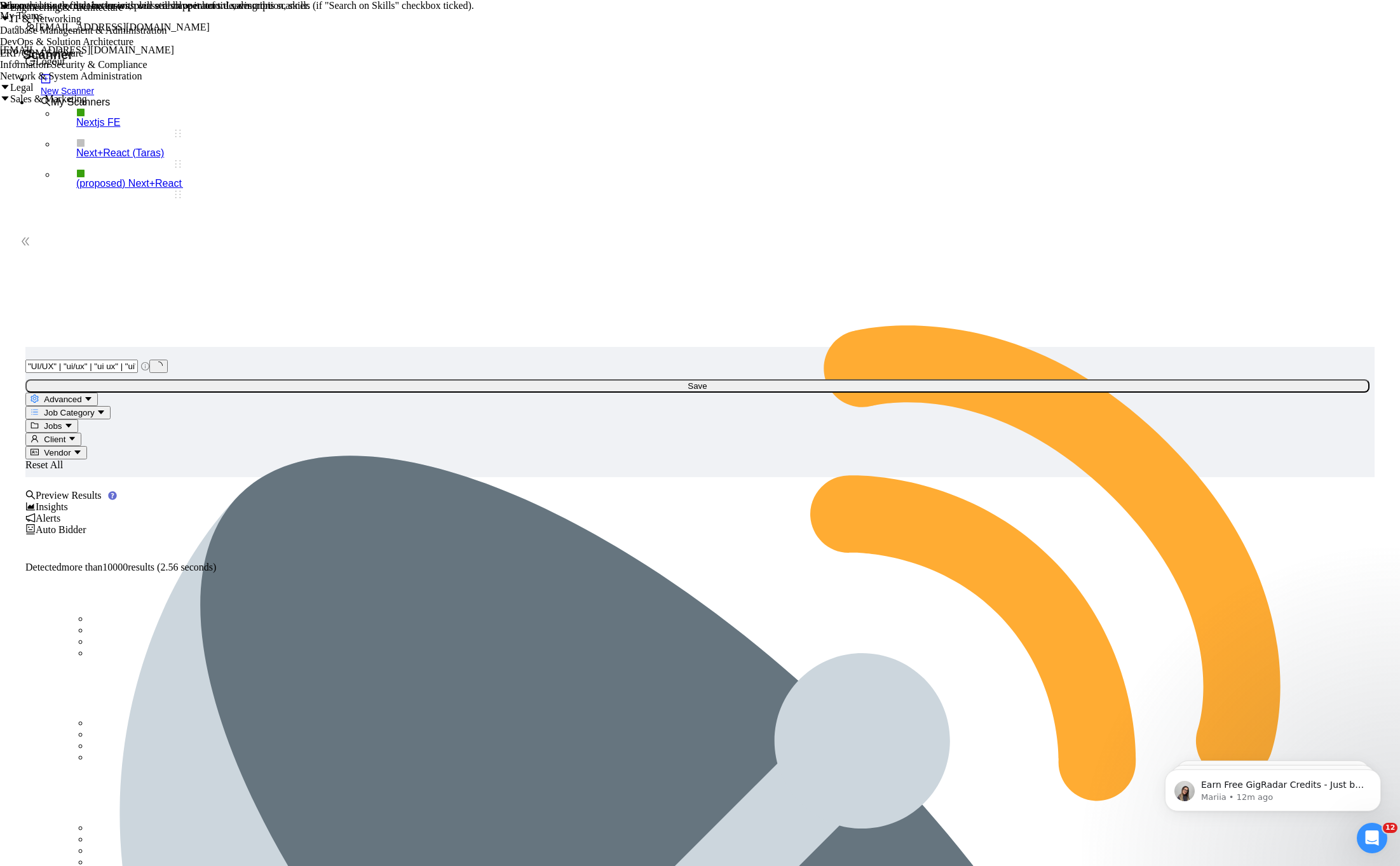
scroll to position [196, 0]
click at [10, 53] on icon "caret-down" at bounding box center [5, 48] width 10 height 10
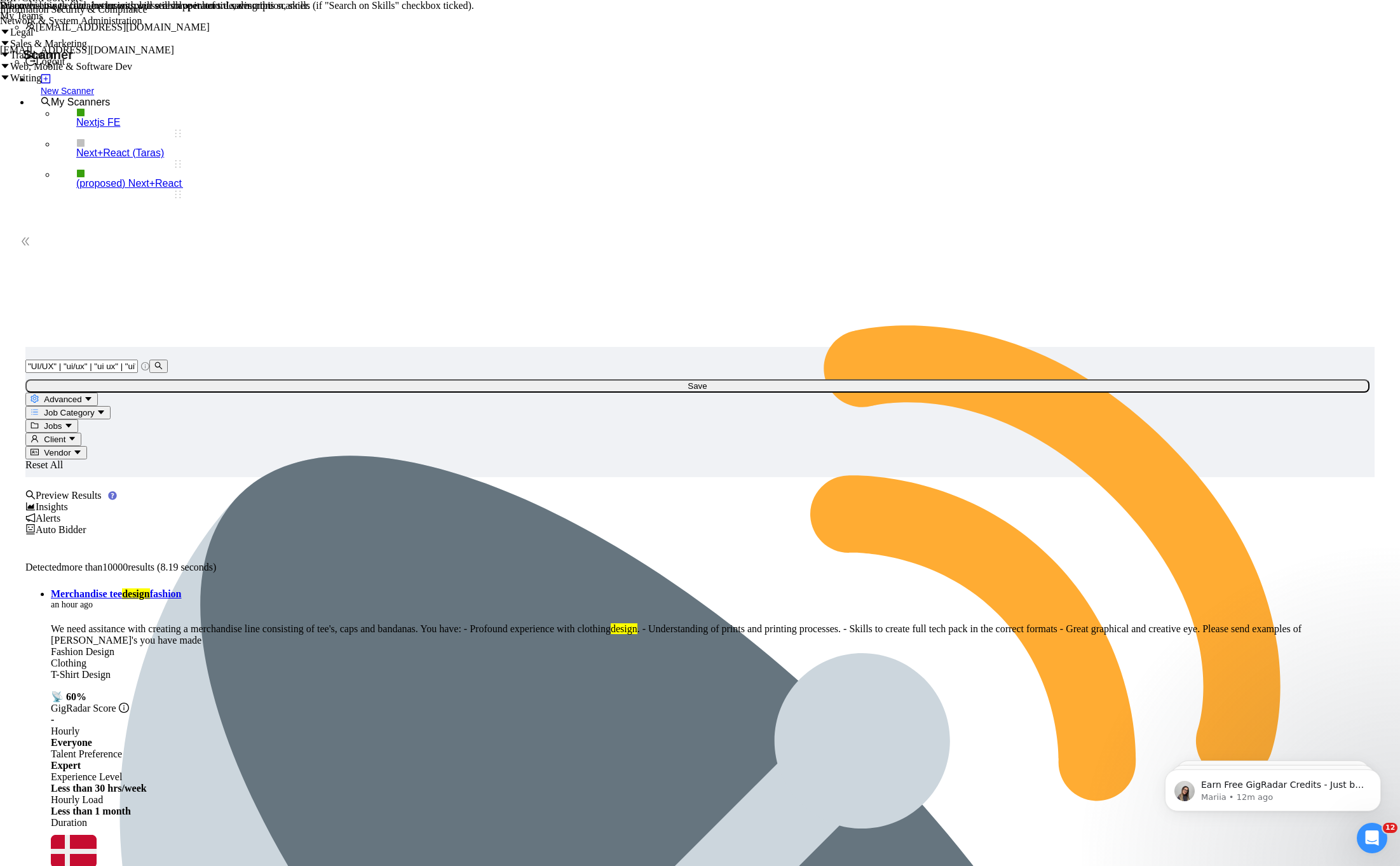
click at [10, 37] on span at bounding box center [5, 32] width 10 height 11
click at [10, 87] on icon "caret-down" at bounding box center [5, 81] width 10 height 10
click at [0, 76] on span at bounding box center [0, 70] width 0 height 11
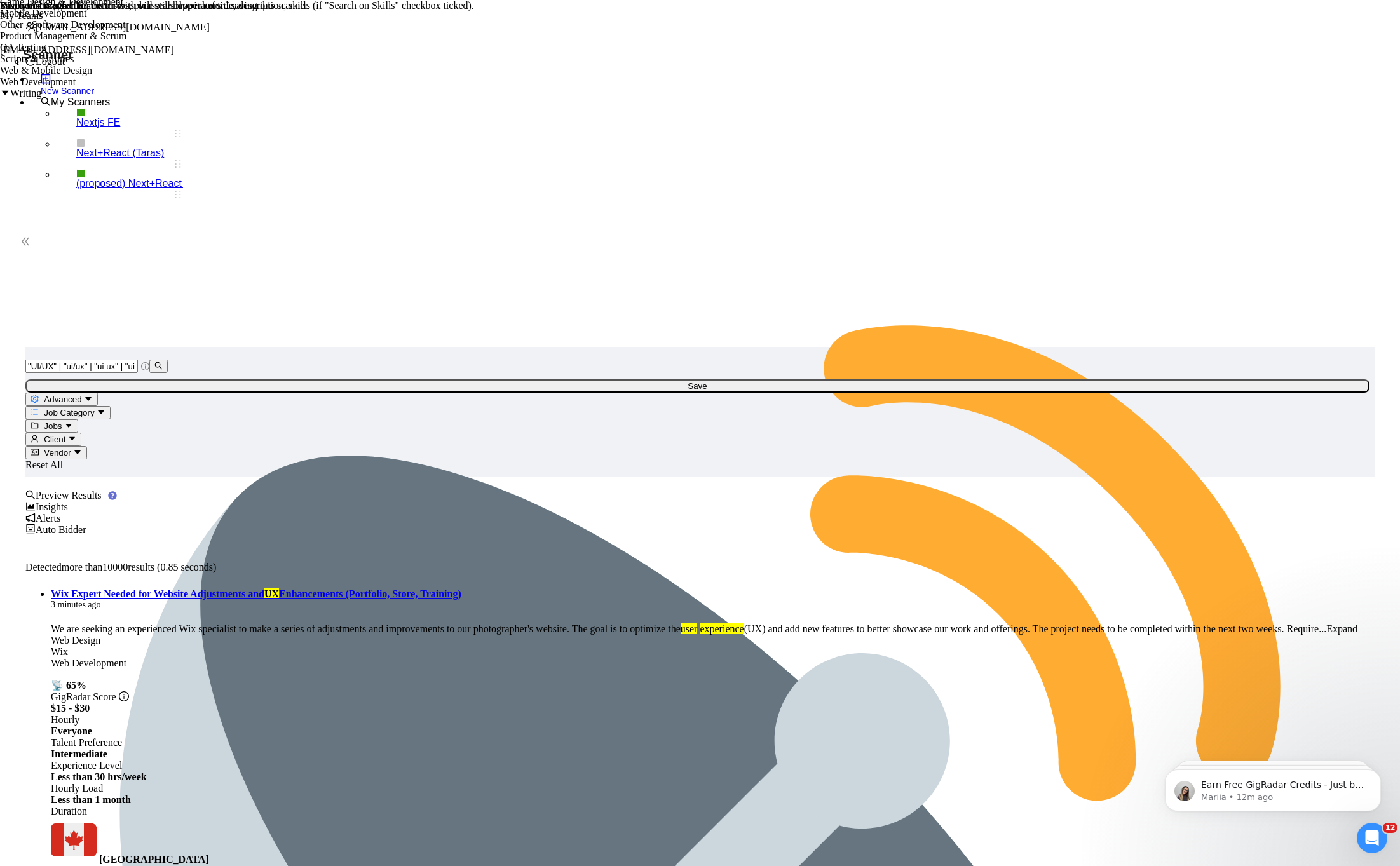
click at [94, 407] on span "Job Category" at bounding box center [69, 412] width 50 height 9
click at [78, 419] on button "Jobs" at bounding box center [52, 425] width 53 height 13
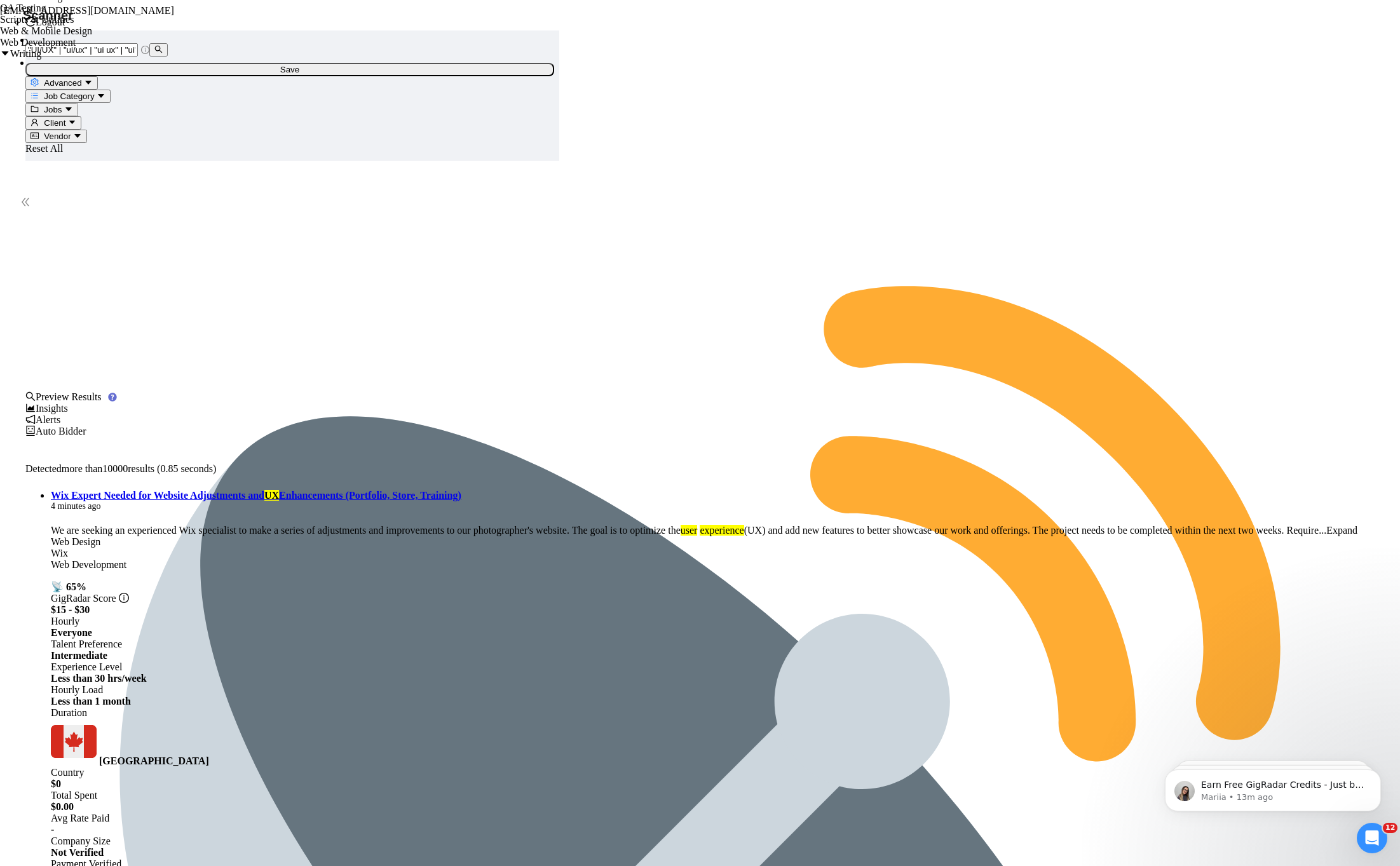
scroll to position [68, 0]
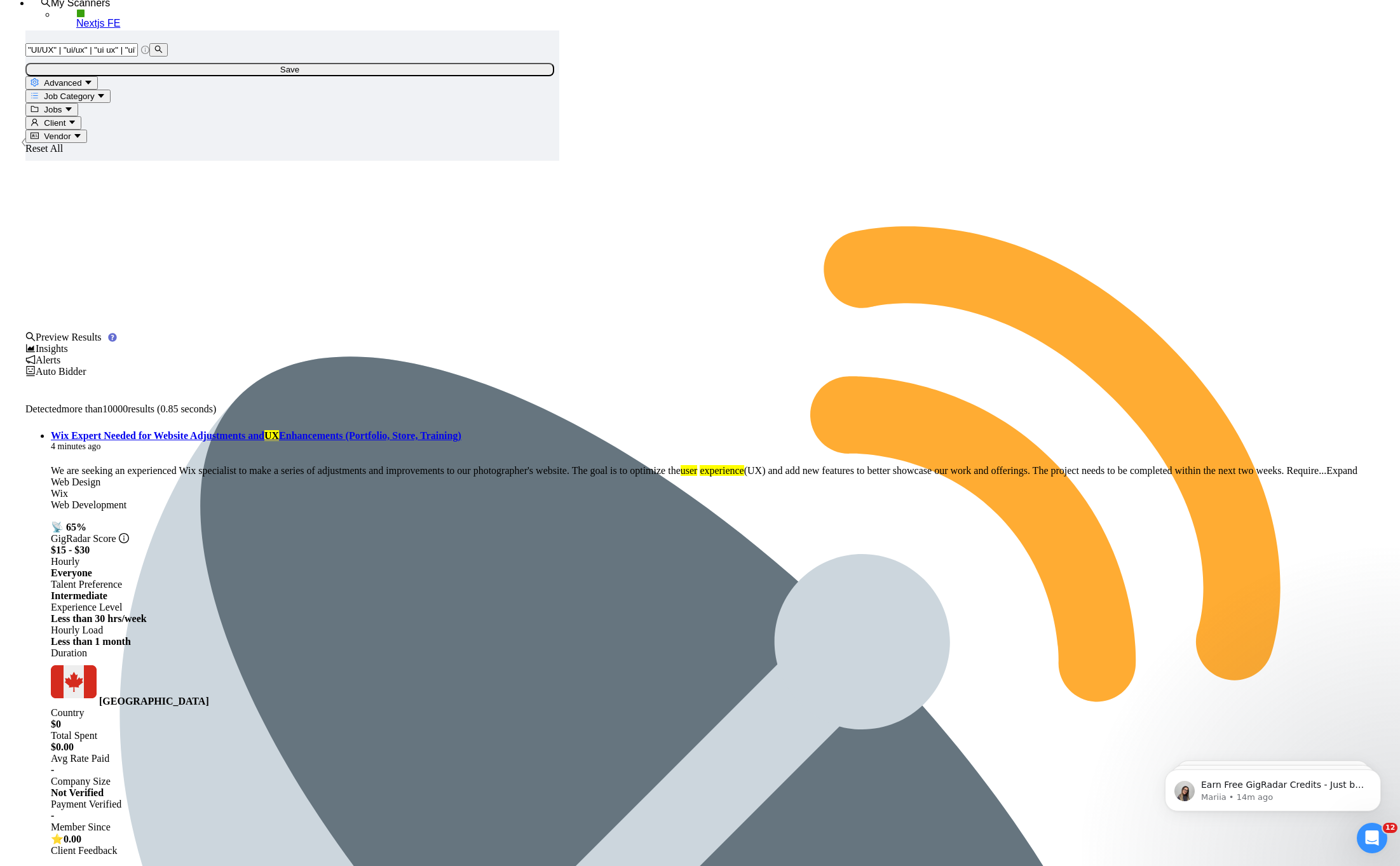
scroll to position [0, 0]
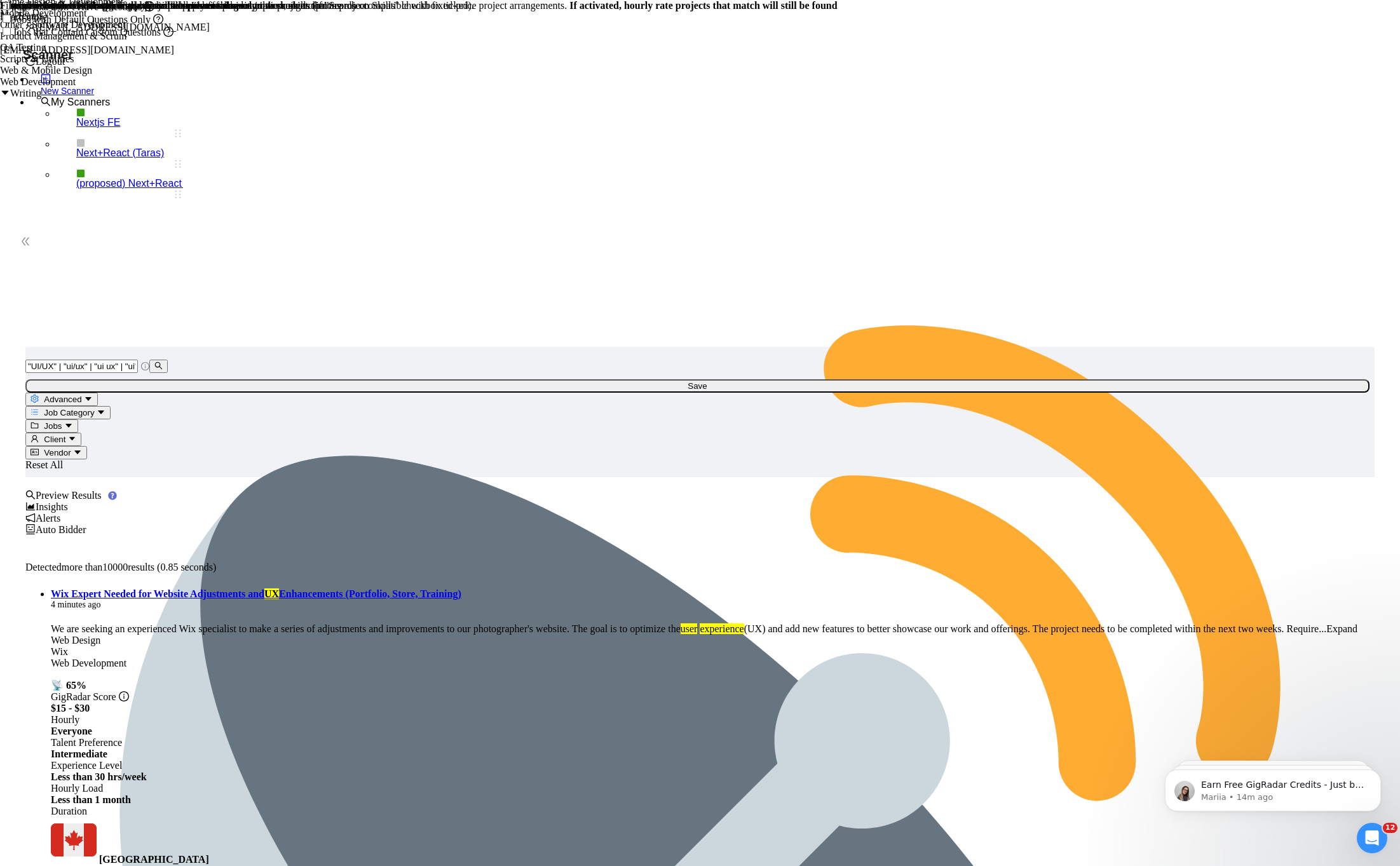
click at [78, 419] on button "Jobs" at bounding box center [52, 425] width 53 height 13
type input "20"
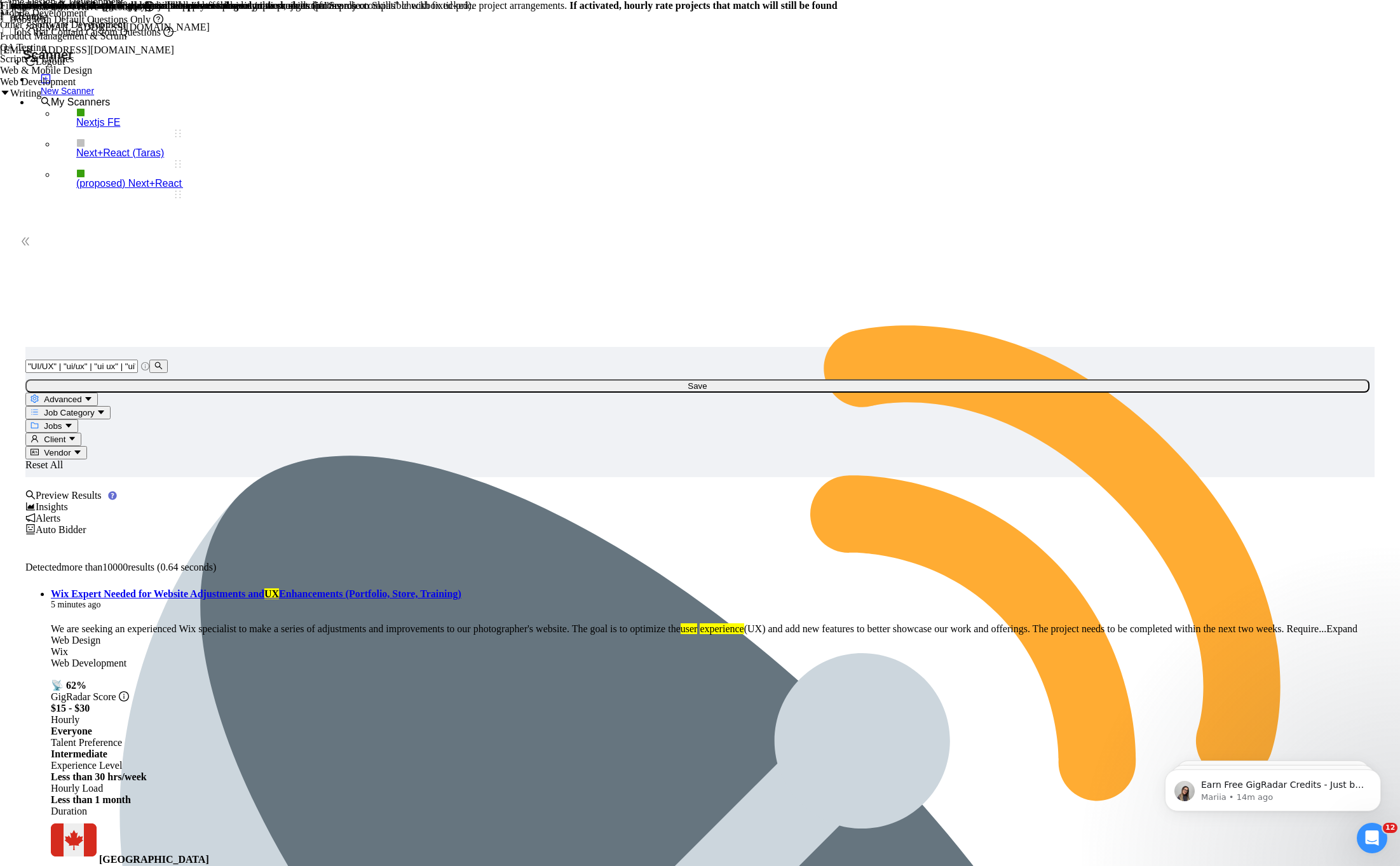
type input "500"
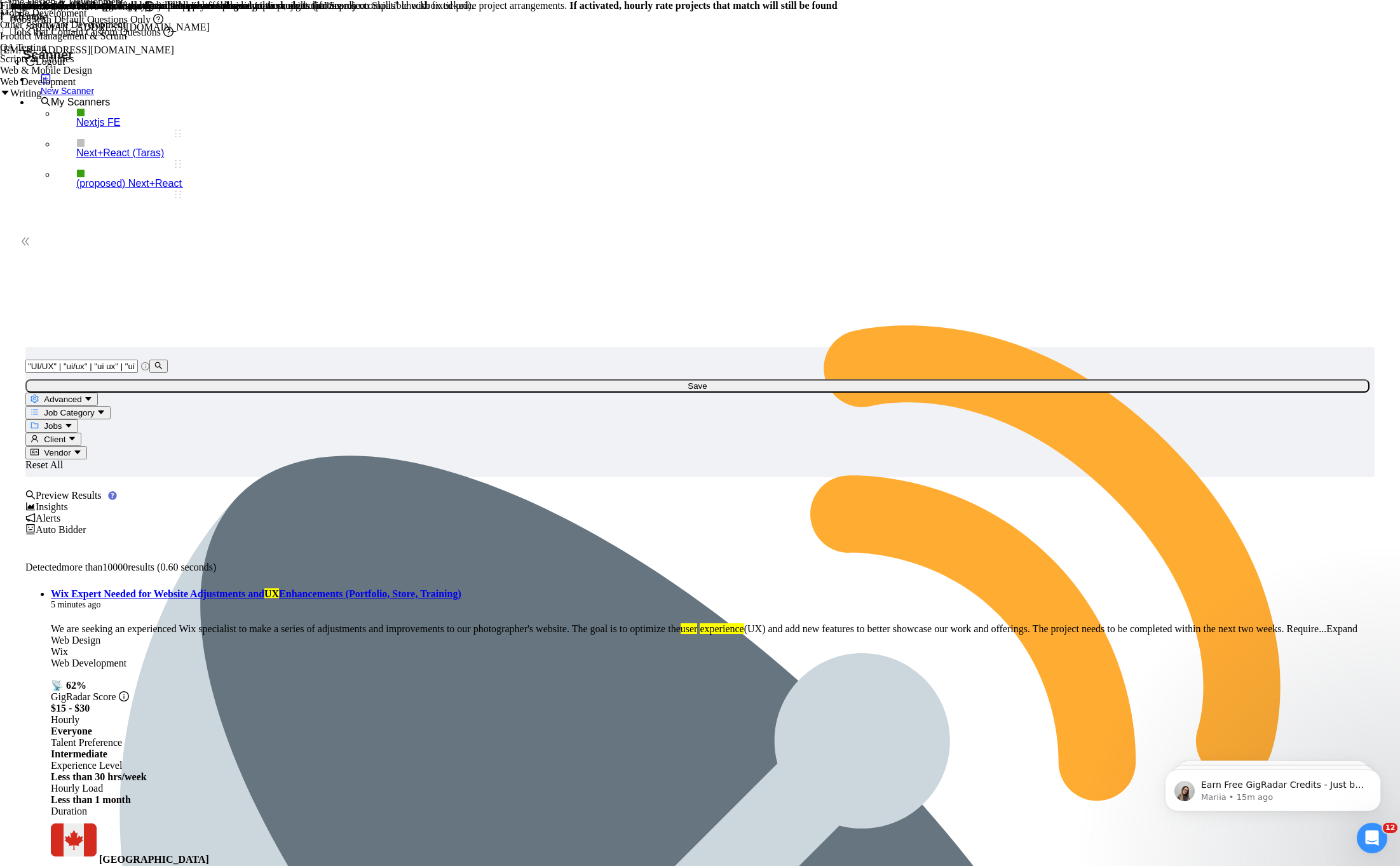
click at [66, 435] on span "Client" at bounding box center [55, 439] width 22 height 9
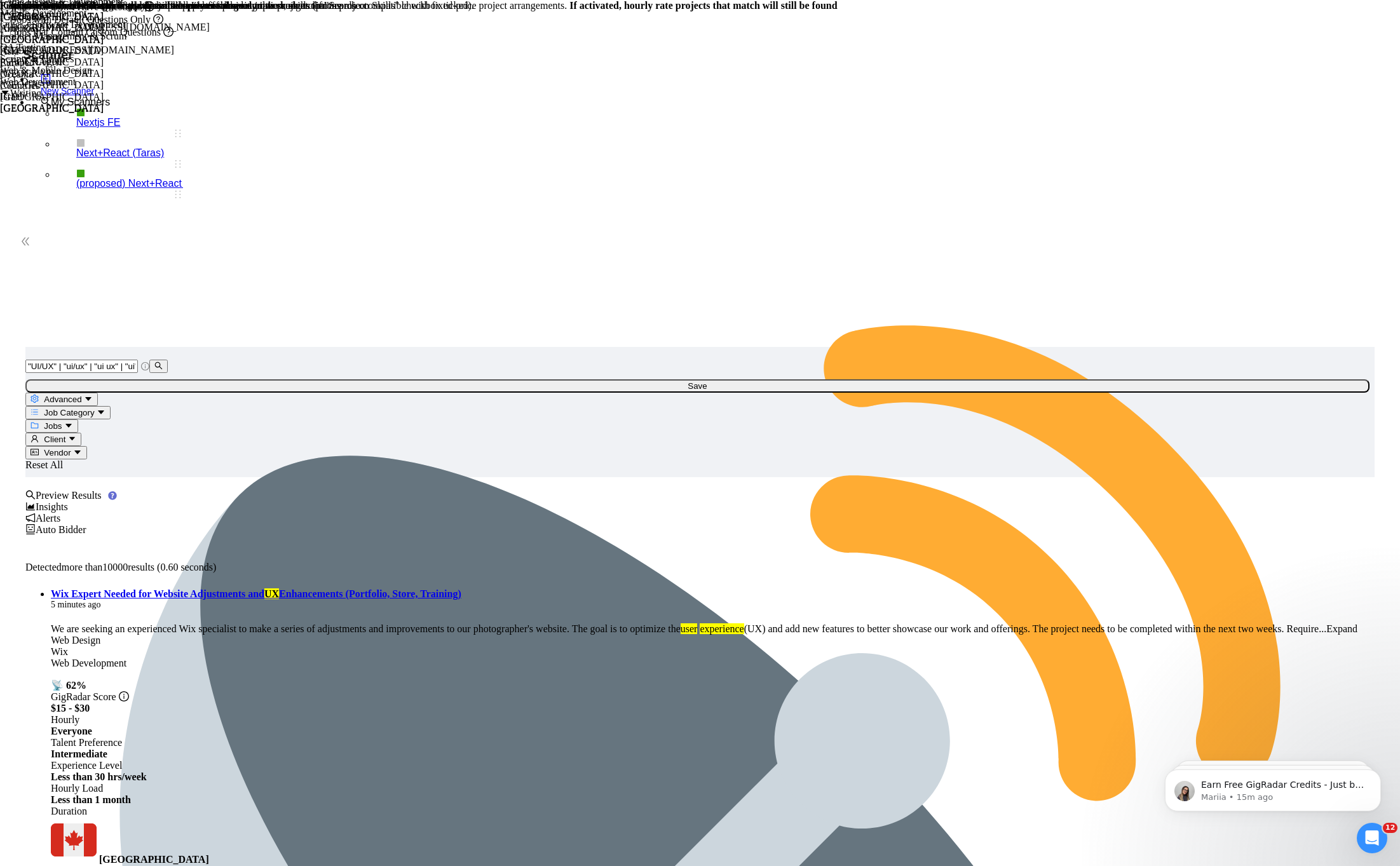
type input "ind"
type input "pa"
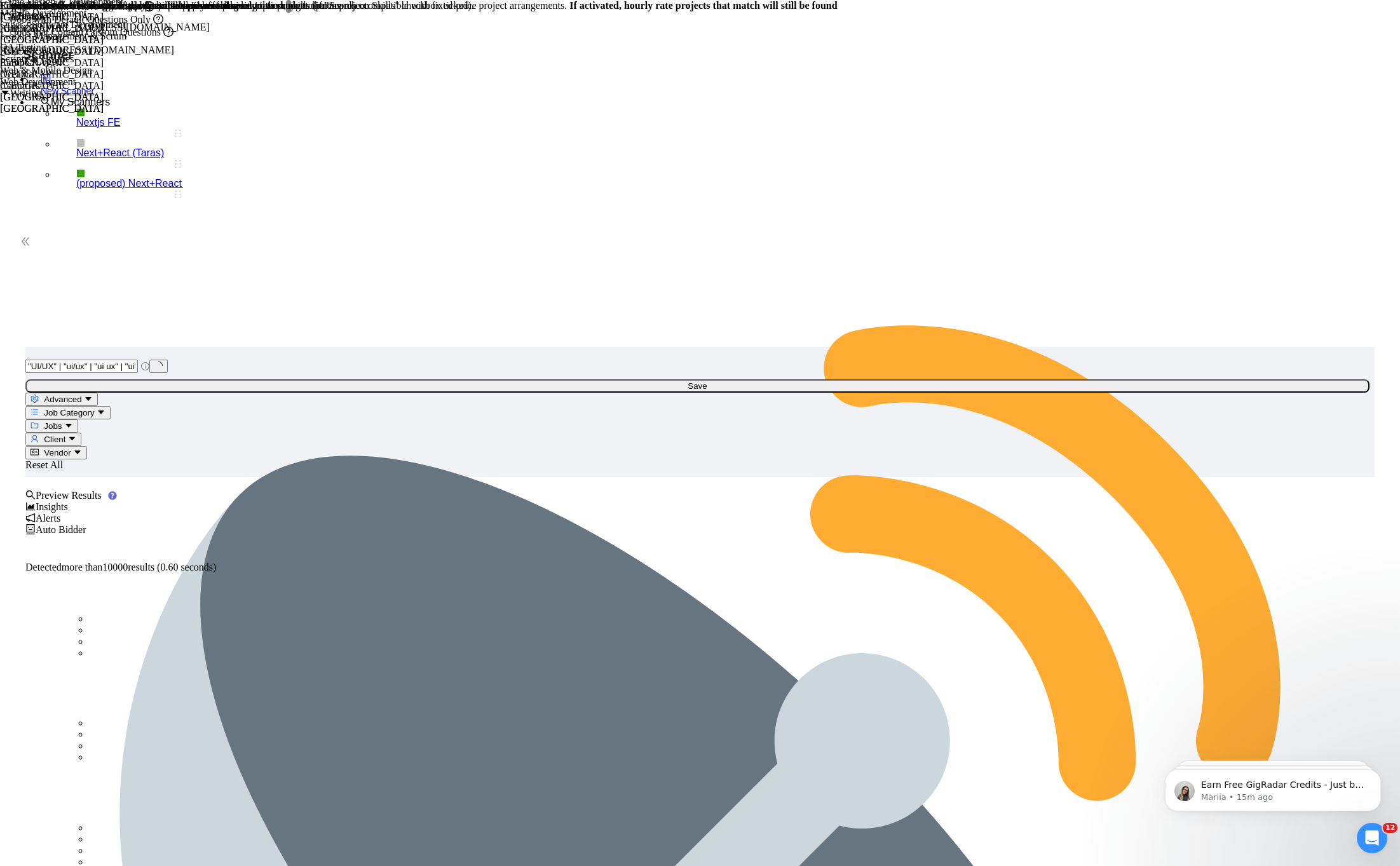
type input "ba"
type input "Rus"
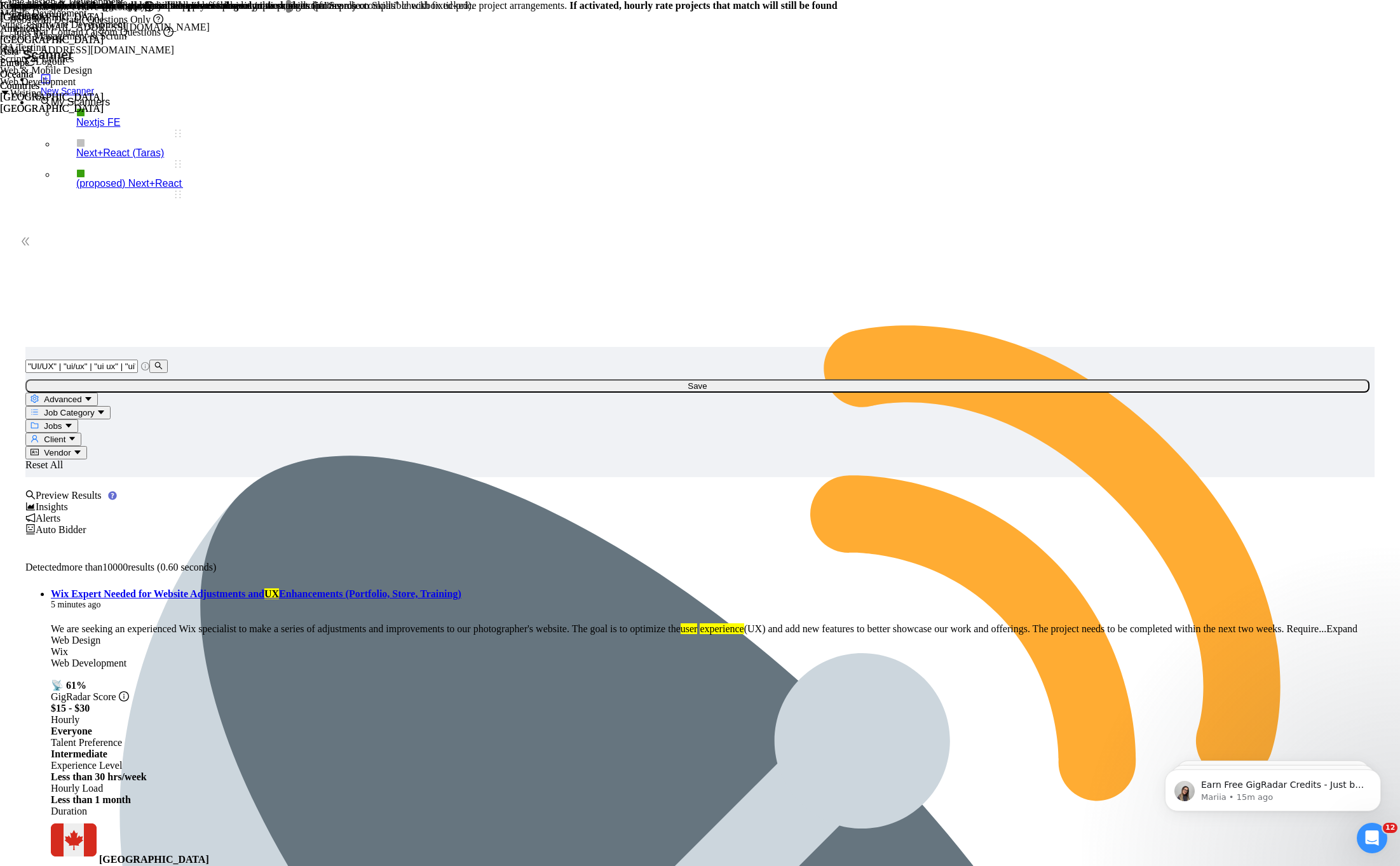
click at [70, 448] on span "Vendor" at bounding box center [57, 452] width 27 height 9
type input "Aus"
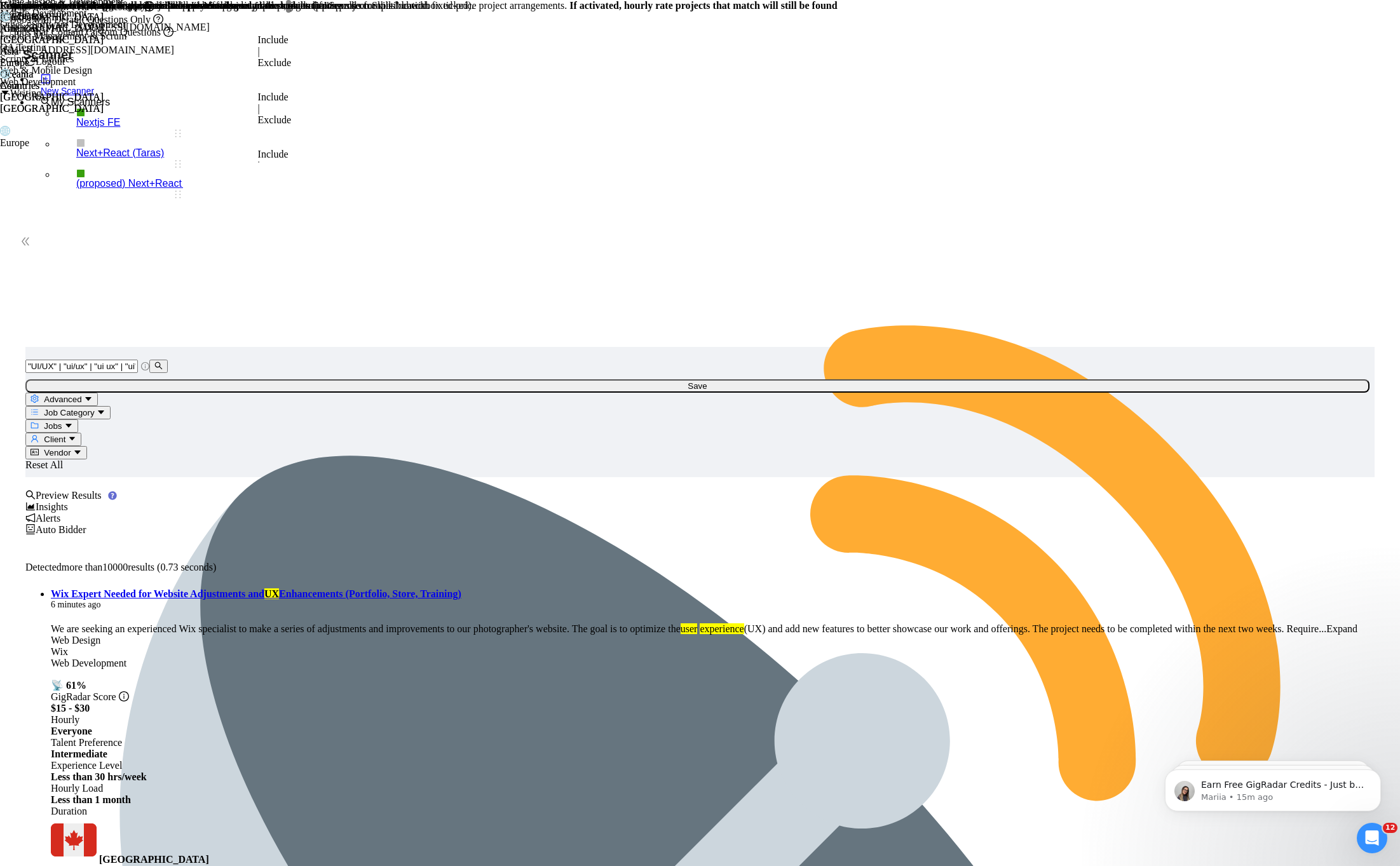
click at [291, 26] on div "Intermediate" at bounding box center [145, 19] width 291 height 12
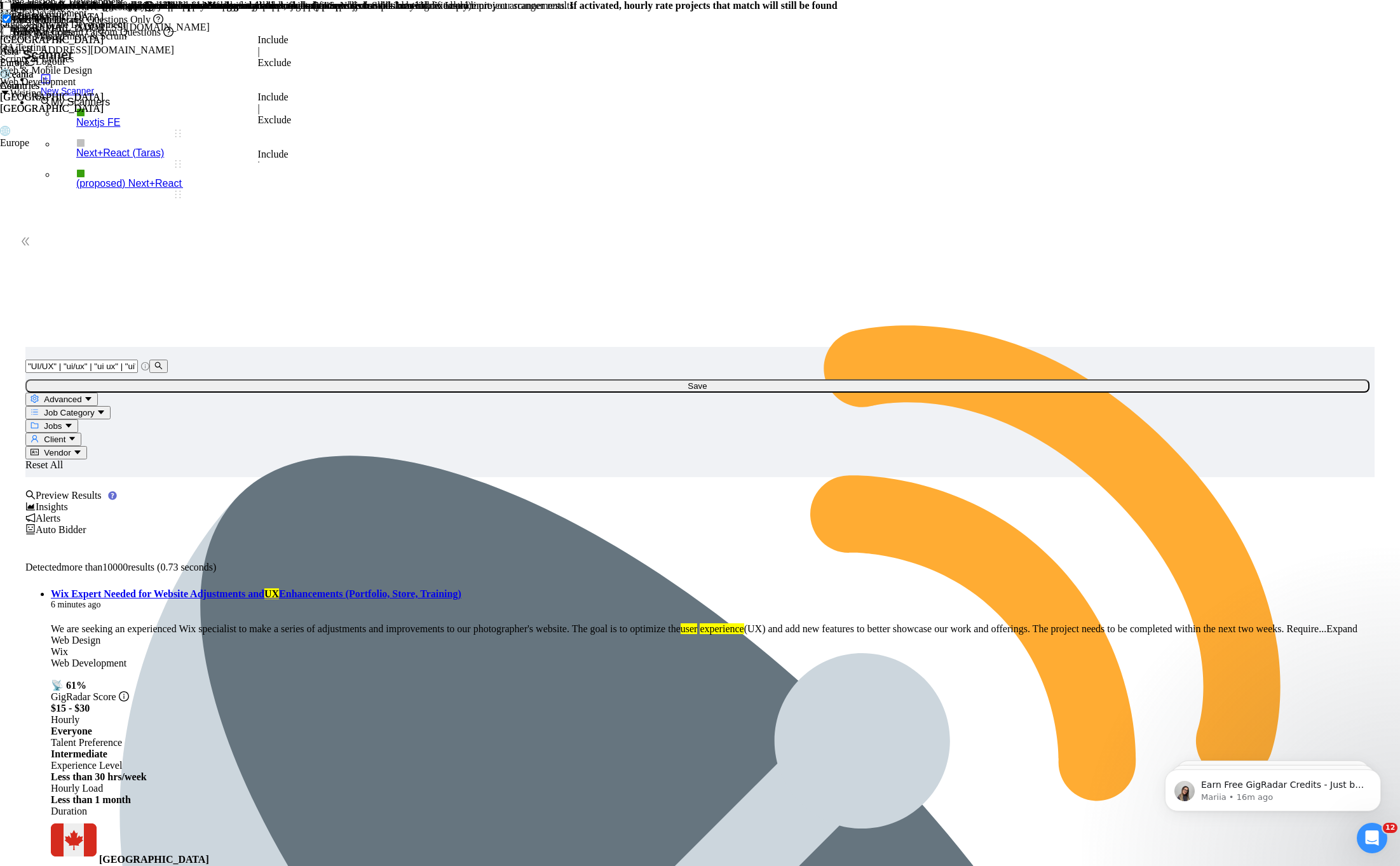
checkbox input "true"
click at [291, 49] on div "Expert" at bounding box center [145, 43] width 291 height 12
checkbox input "true"
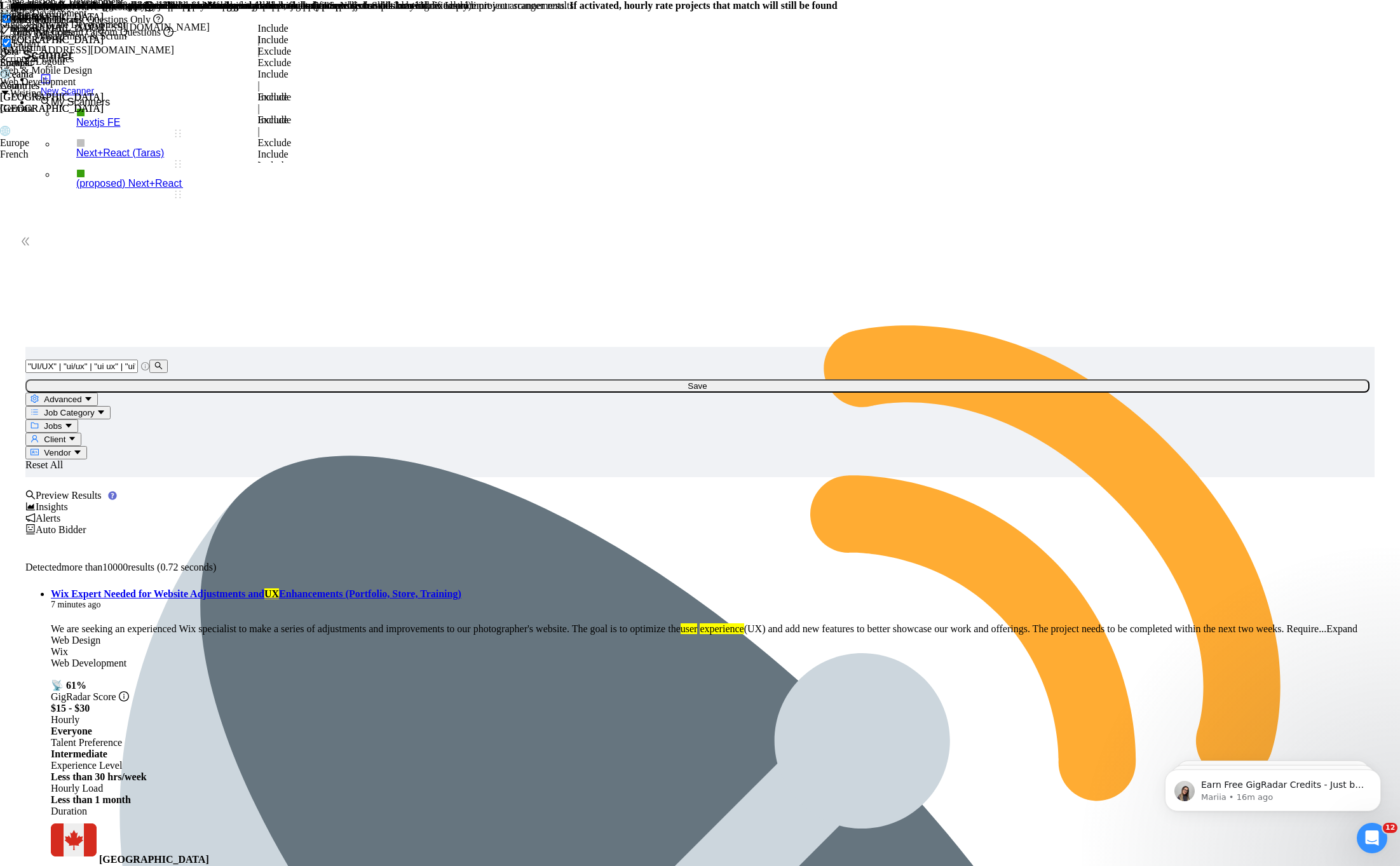
click at [289, 34] on span "Include" at bounding box center [273, 29] width 30 height 11
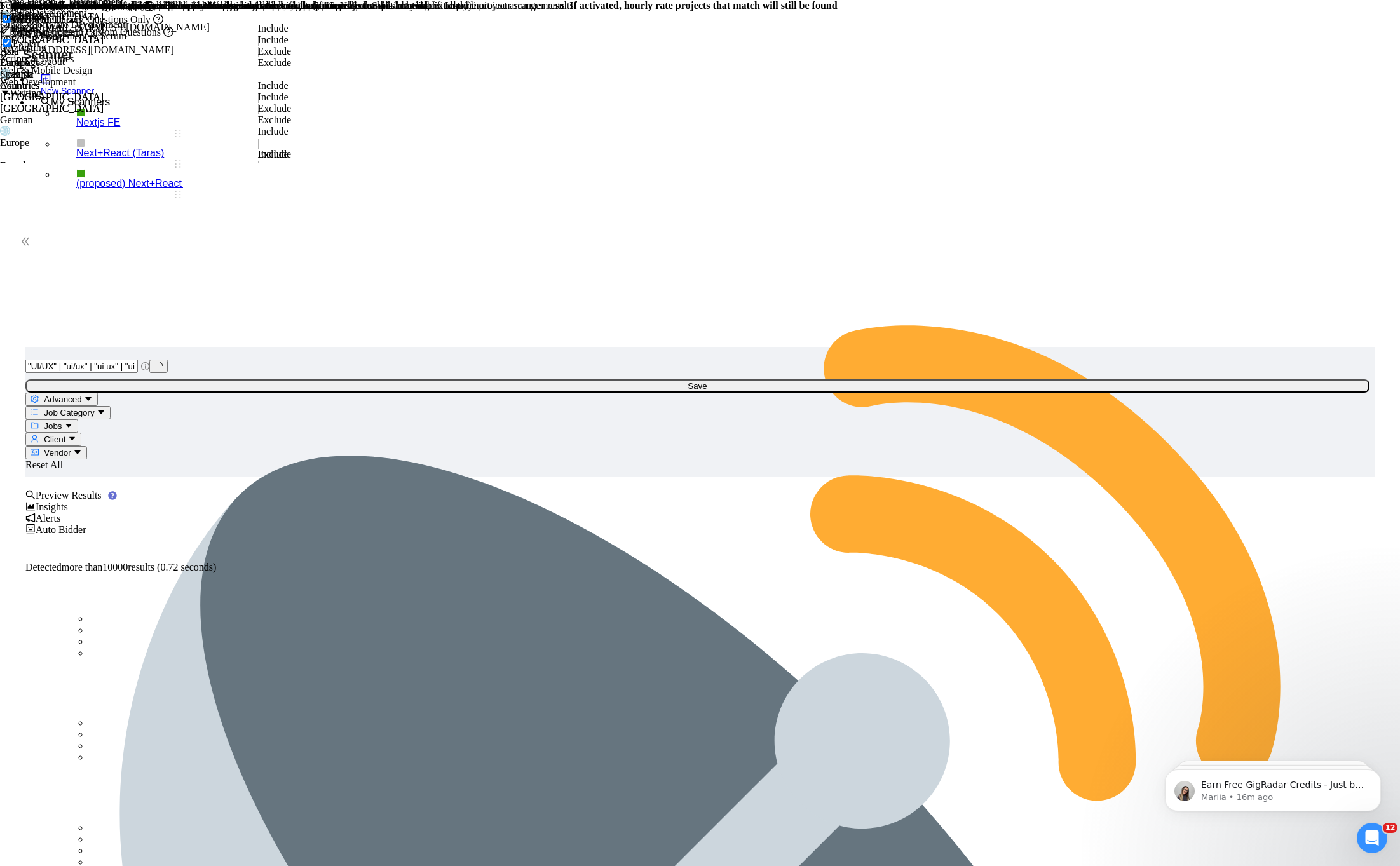
type input "uk"
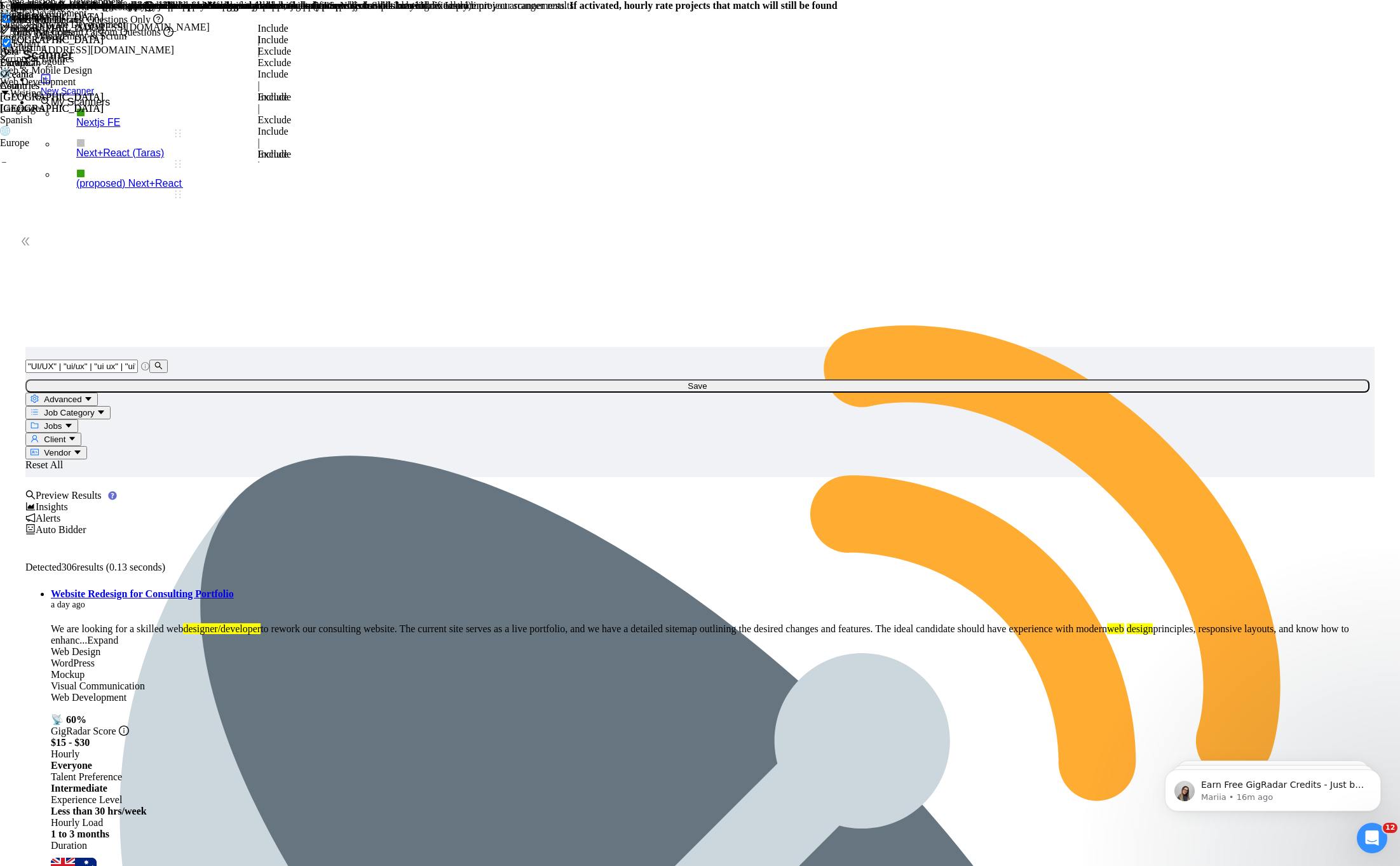
click at [66, 435] on span "Client" at bounding box center [55, 439] width 22 height 9
click at [70, 448] on span "Vendor" at bounding box center [57, 452] width 27 height 9
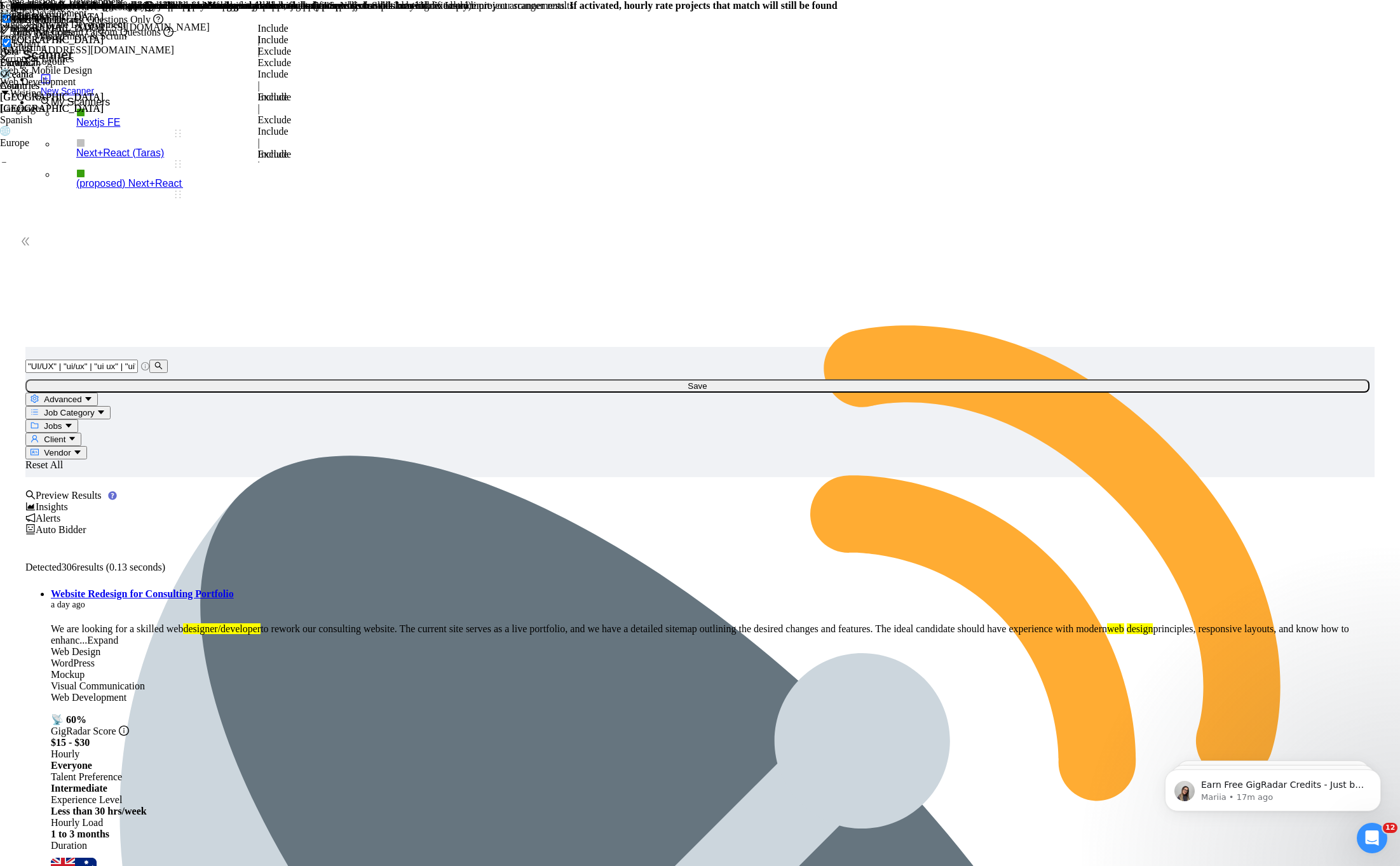
copy link "Webflow"
drag, startPoint x: 546, startPoint y: 270, endPoint x: 541, endPoint y: 258, distance: 13.0
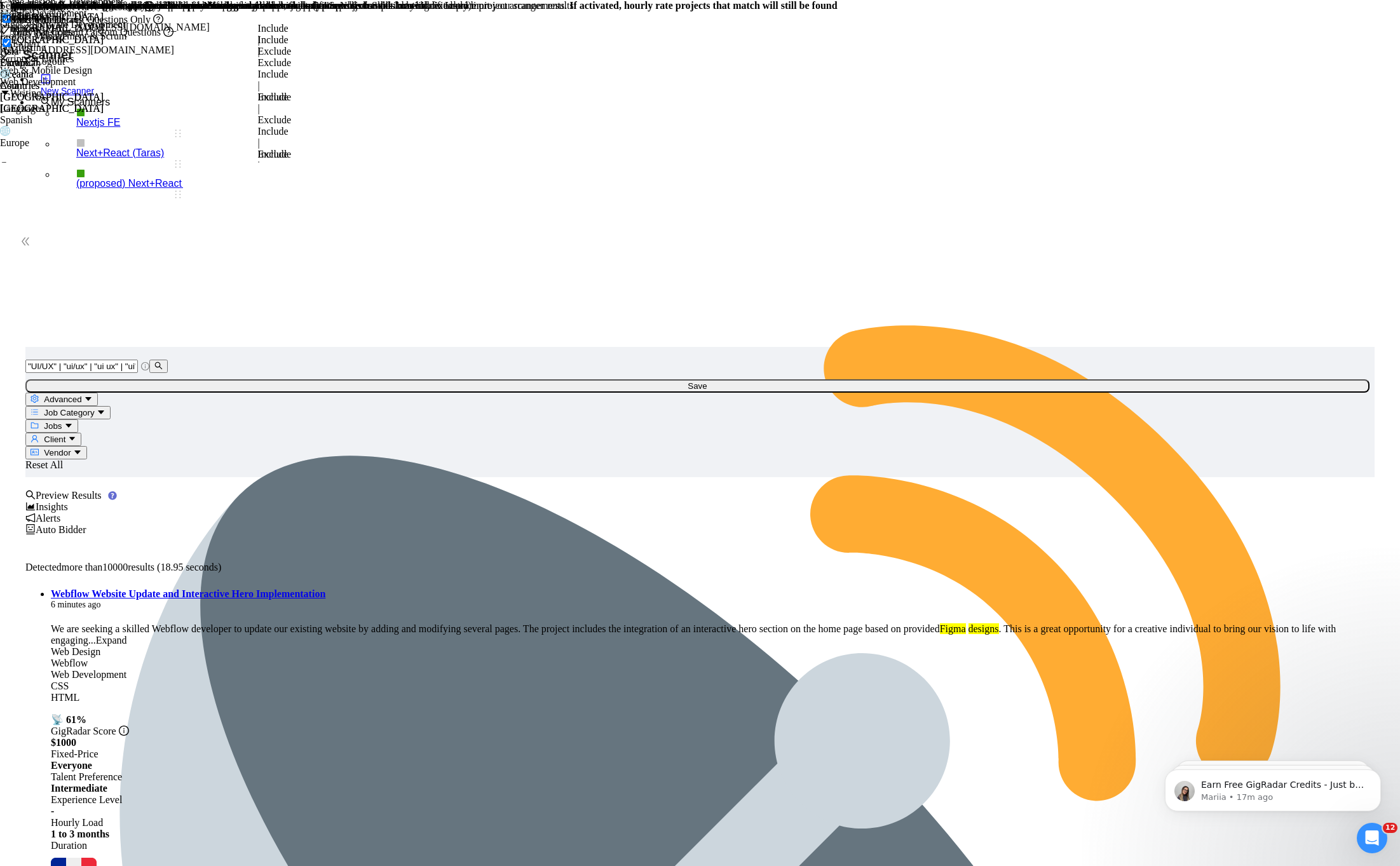
click at [541, 588] on li "Webflow Website Update and Interactive Hero Implementation 6 minutes ago We are…" at bounding box center [712, 819] width 1323 height 461
click at [92, 394] on icon "caret-down" at bounding box center [87, 398] width 9 height 9
click at [81, 394] on span "Advanced" at bounding box center [63, 399] width 37 height 9
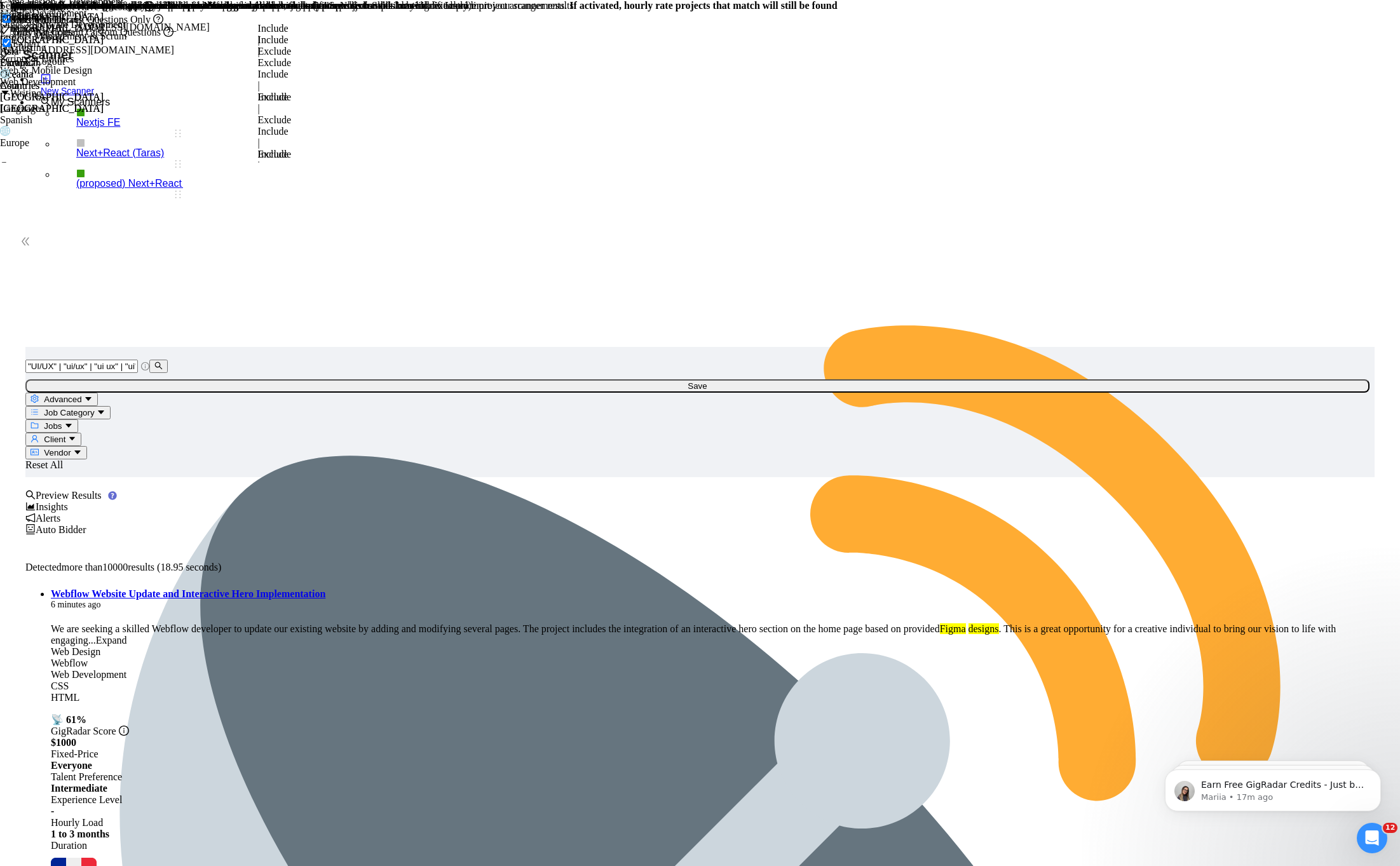
scroll to position [128, 0]
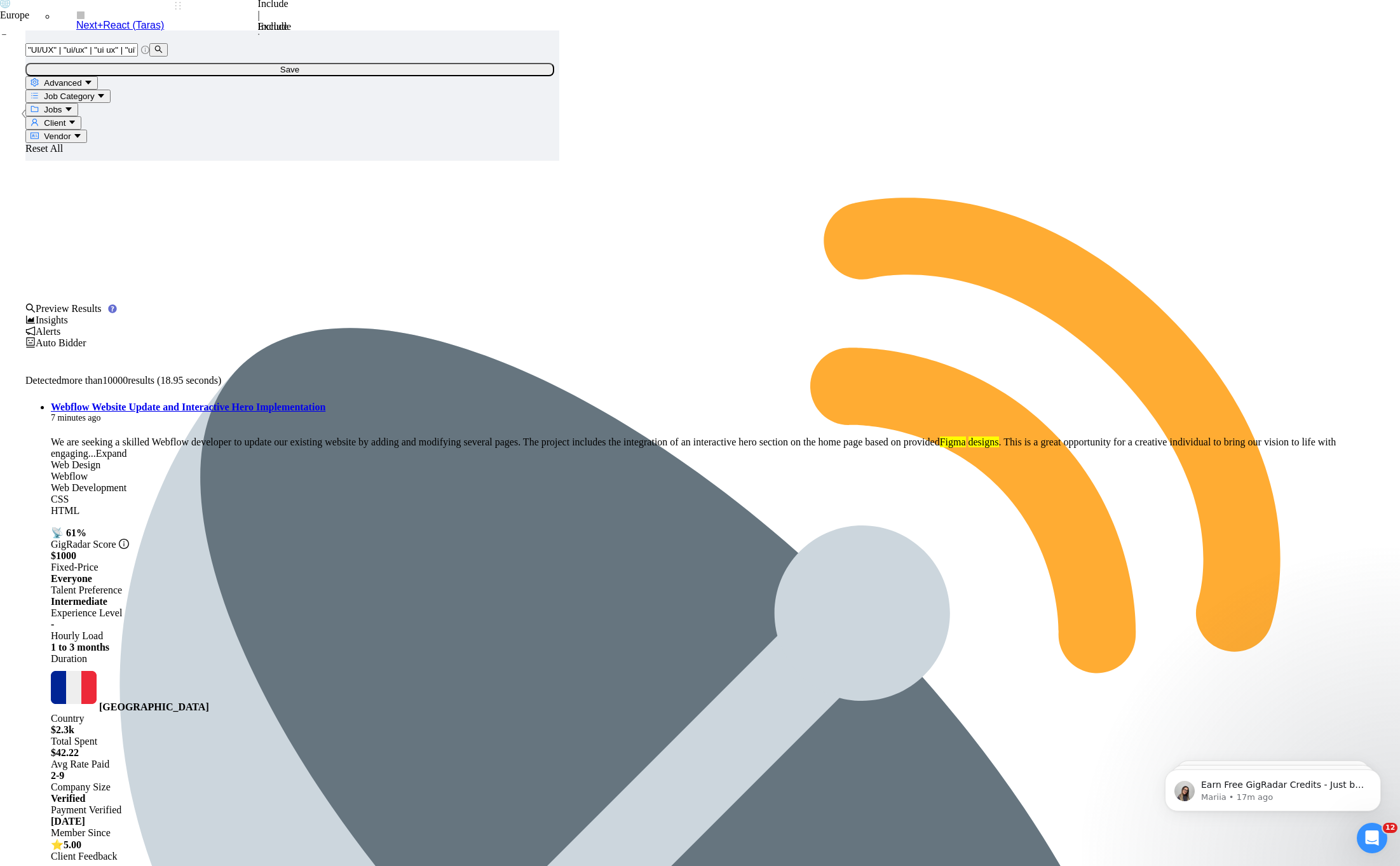
paste input "Webflow"
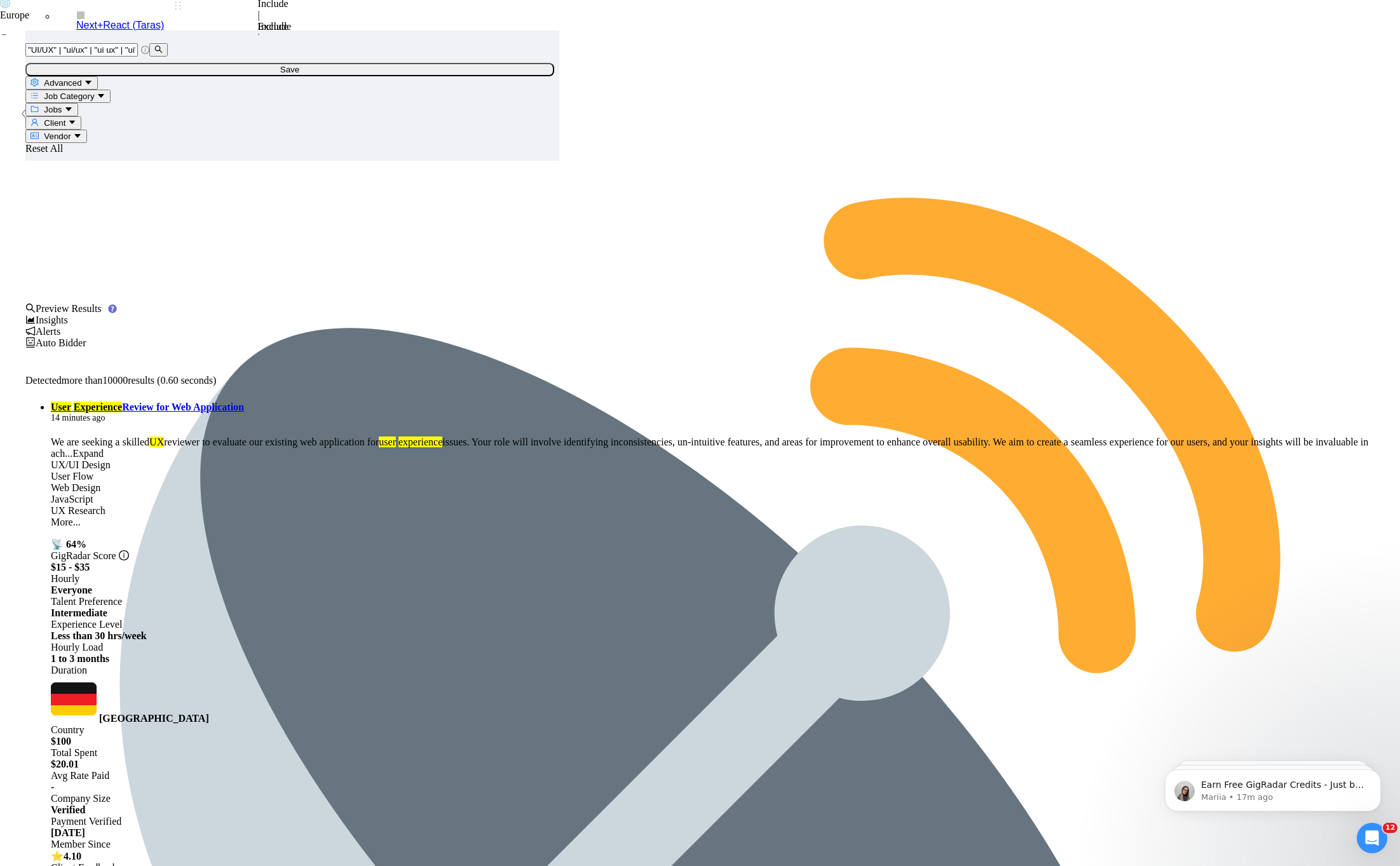
scroll to position [0, 46]
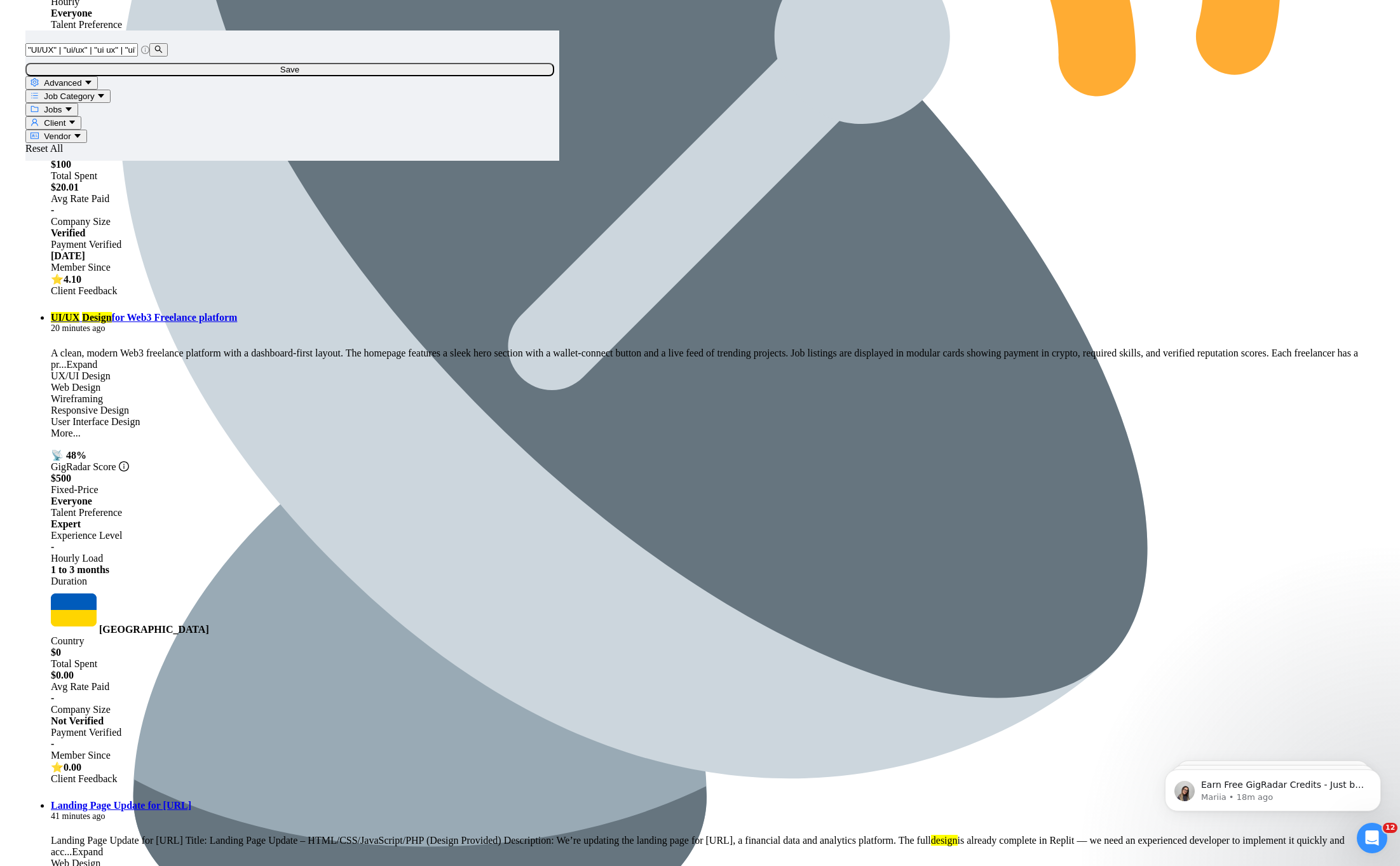
scroll to position [863, 0]
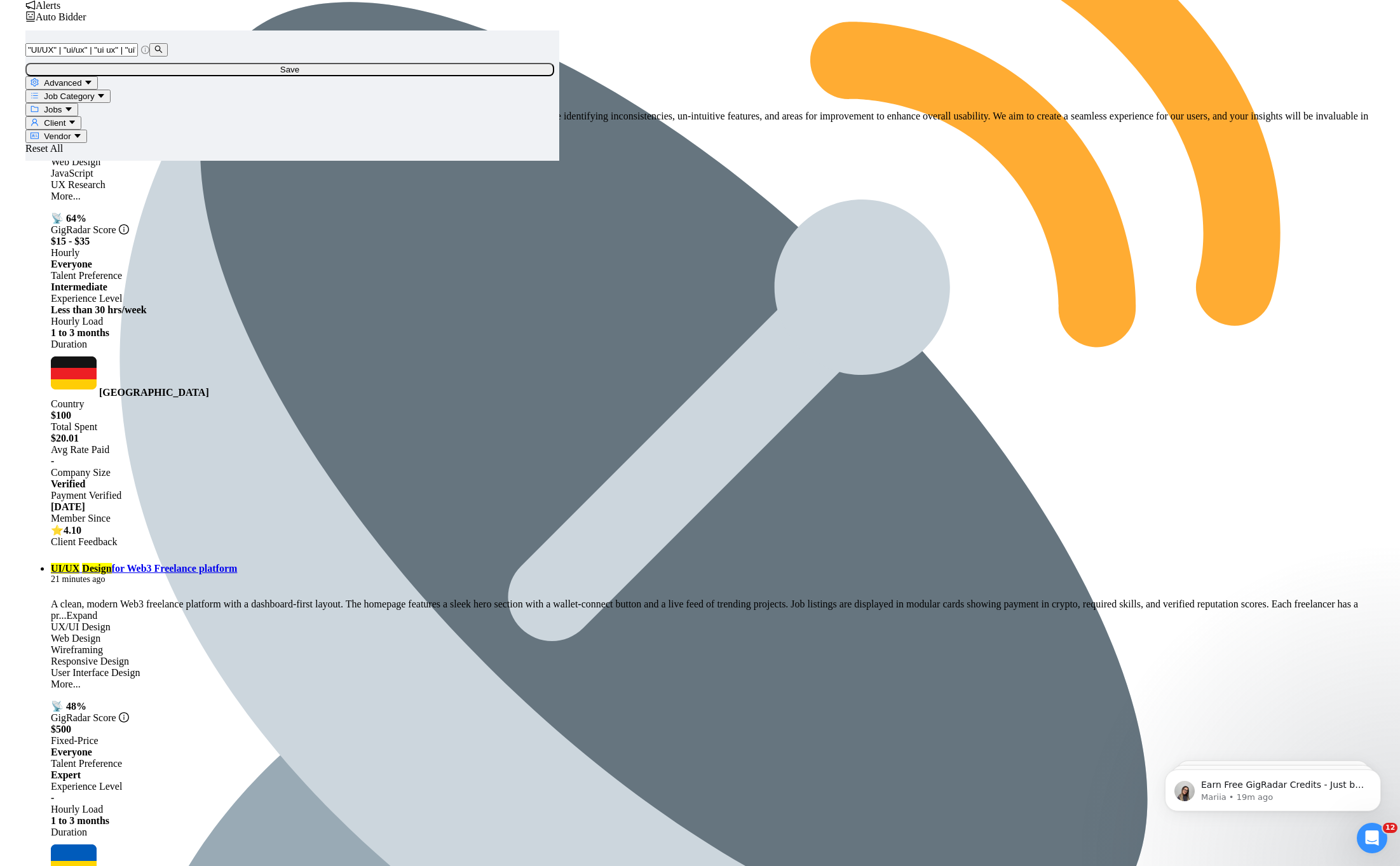
scroll to position [0, 0]
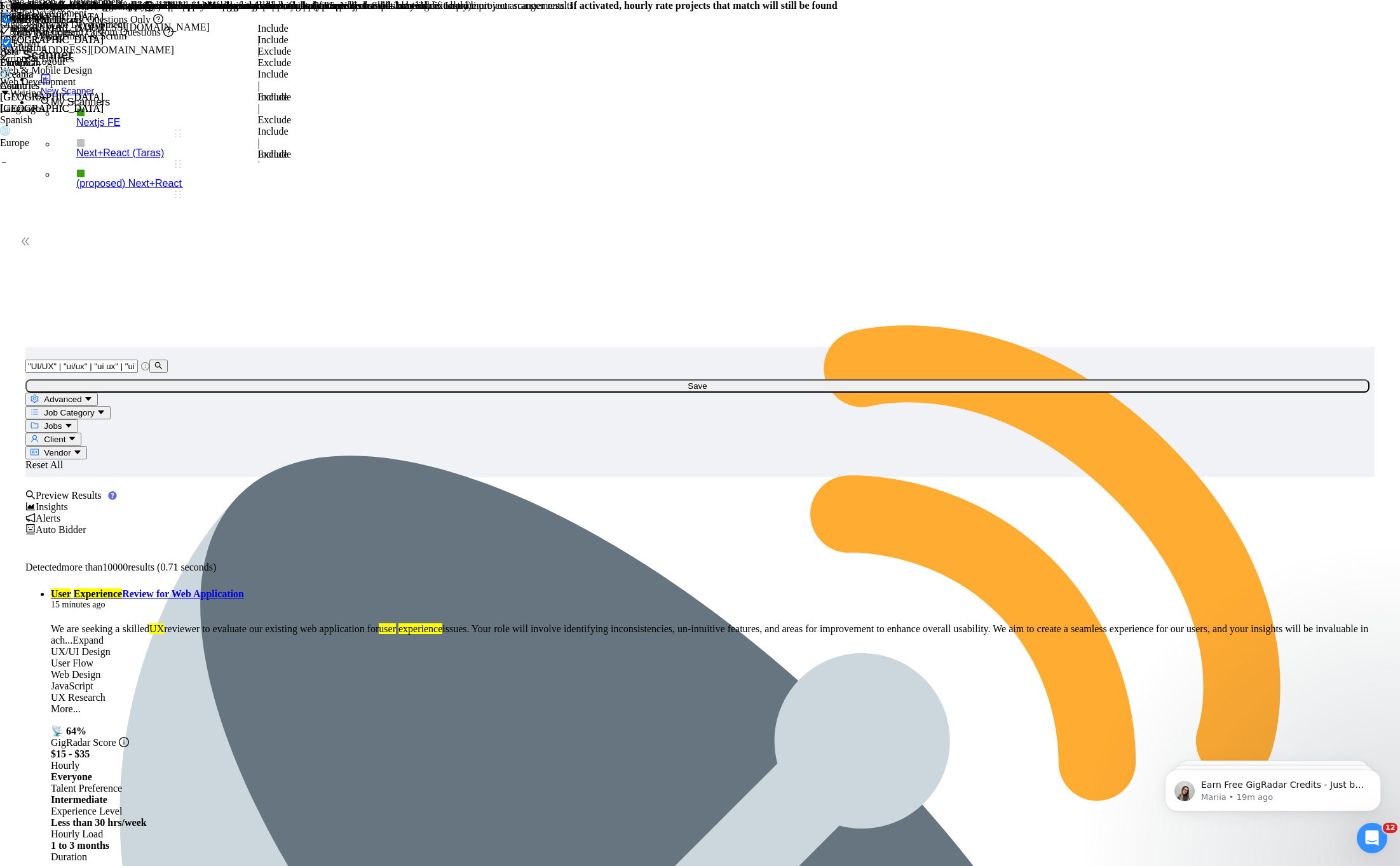
click at [81, 394] on span "Advanced" at bounding box center [63, 399] width 37 height 9
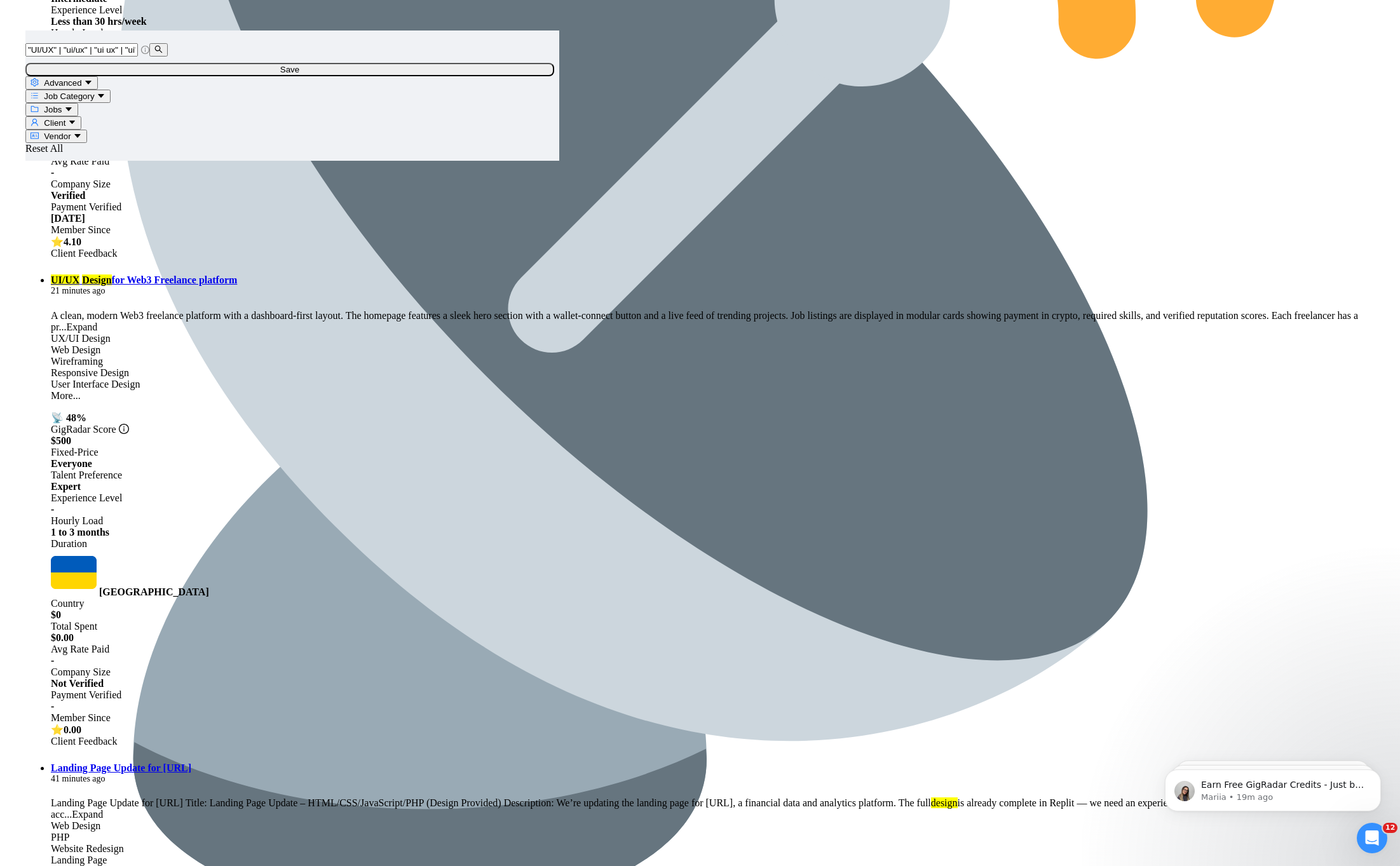
scroll to position [863, 0]
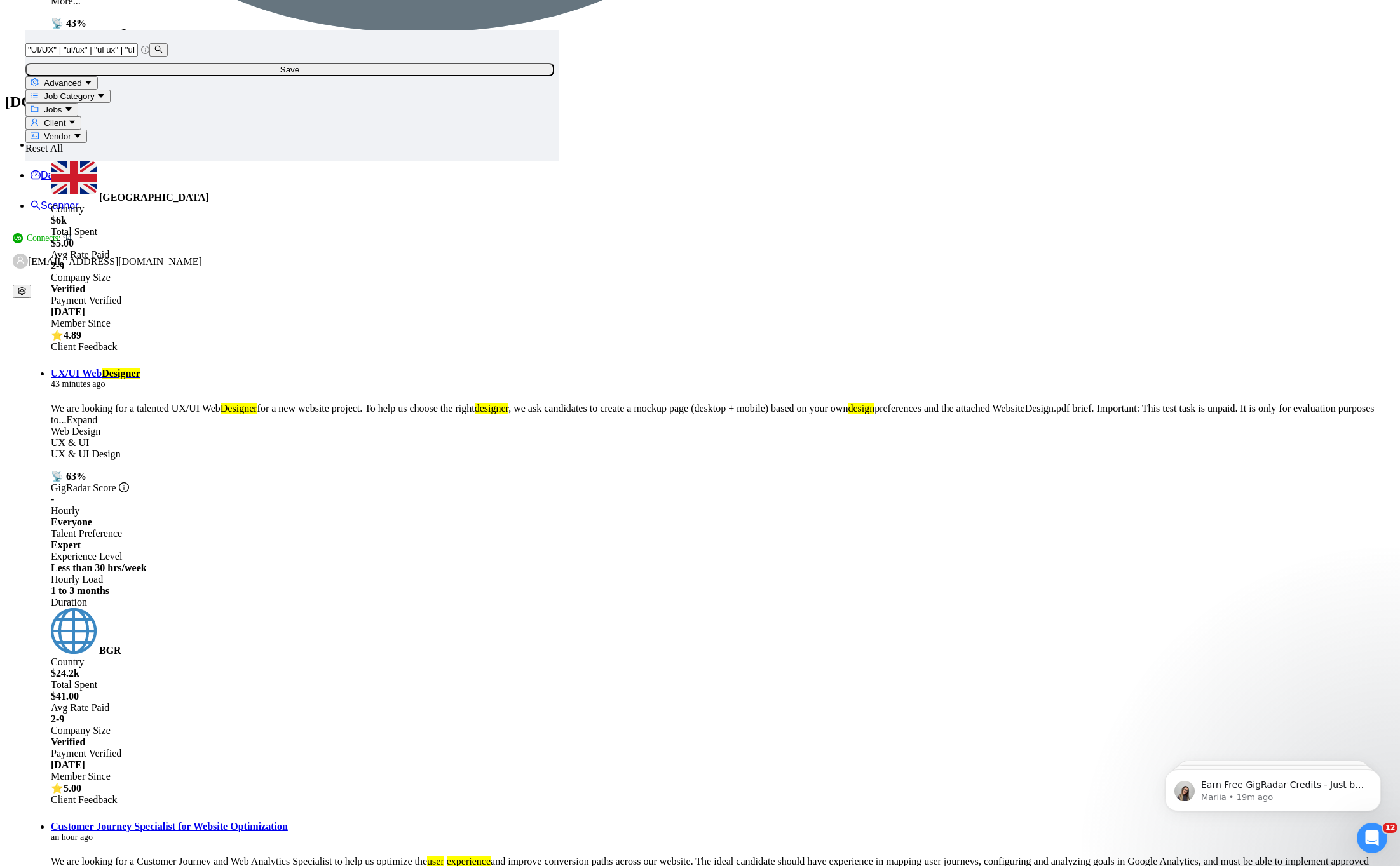
scroll to position [1628, 0]
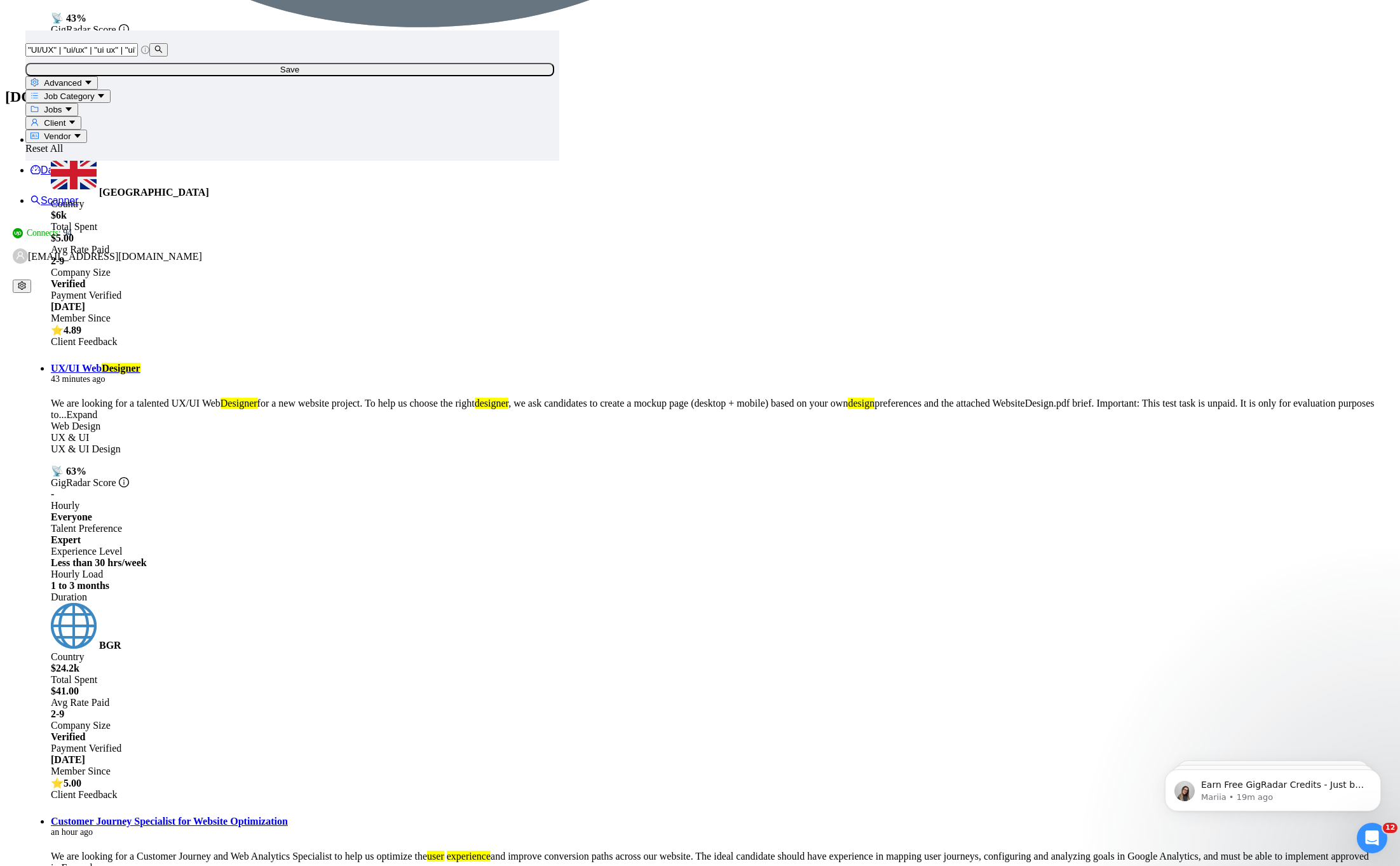
drag, startPoint x: 539, startPoint y: 304, endPoint x: 611, endPoint y: 302, distance: 72.0
copy link "Elementor"
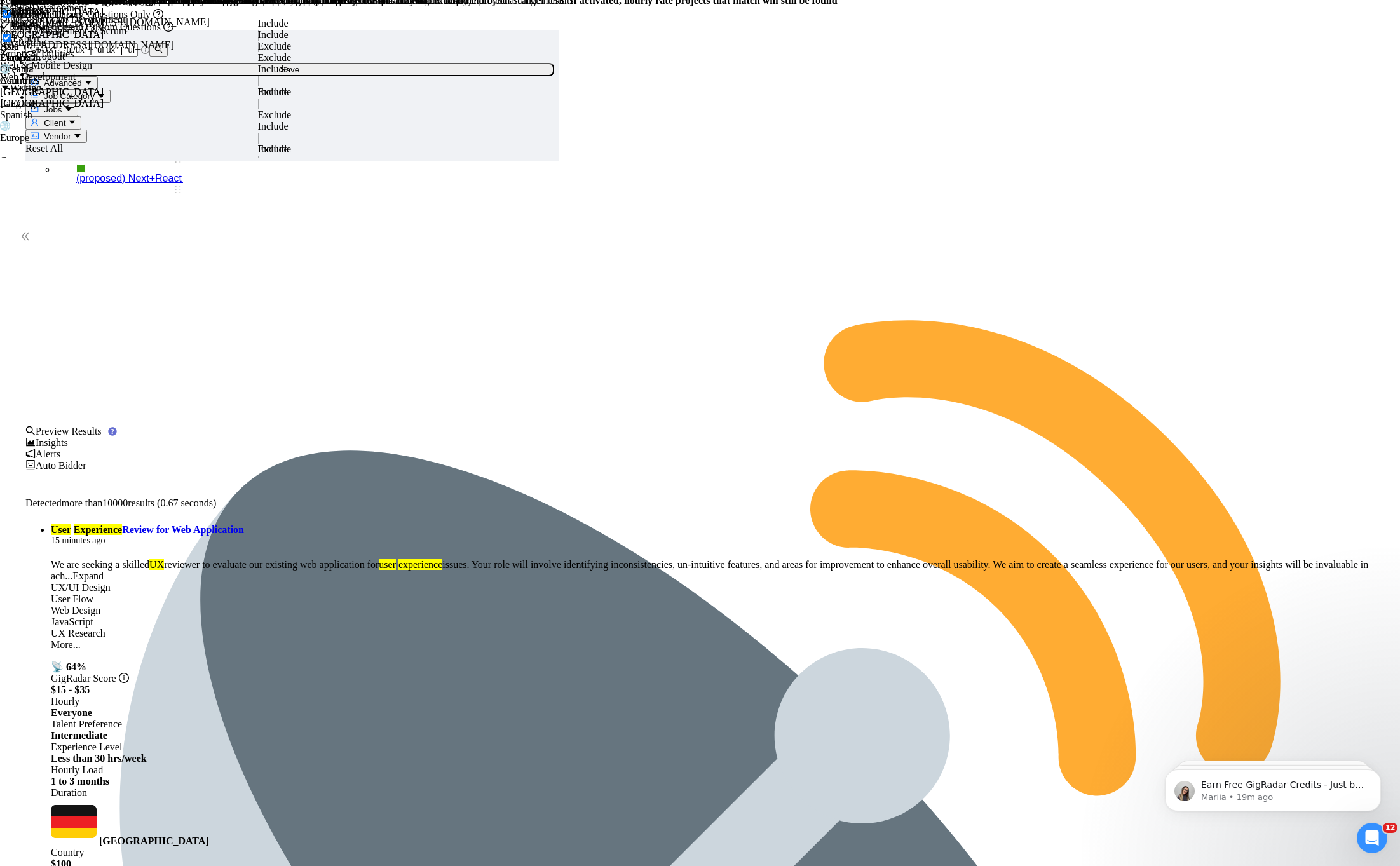
scroll to position [0, 0]
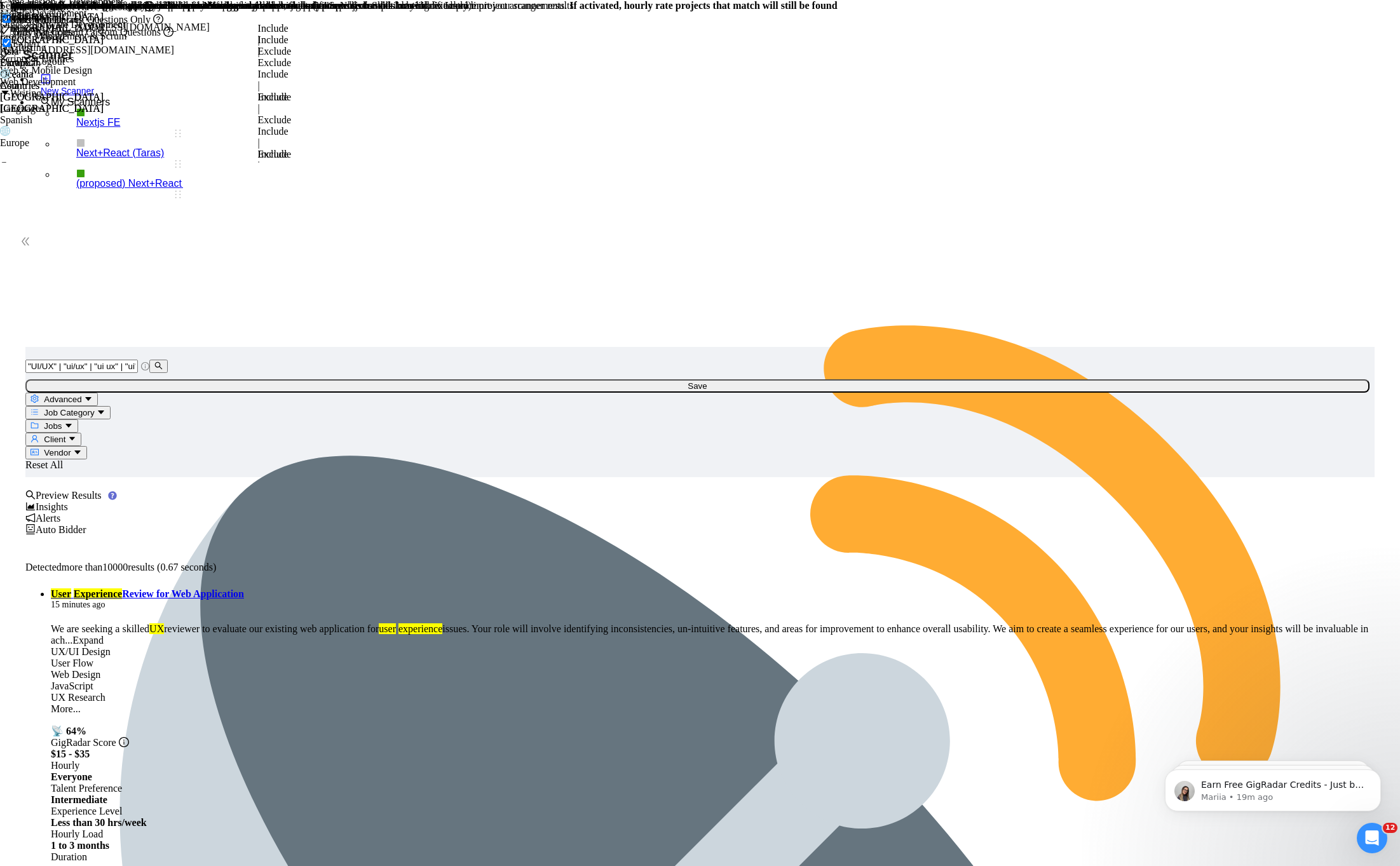
click at [81, 394] on span "Advanced" at bounding box center [63, 399] width 37 height 9
paste input "Elementor"
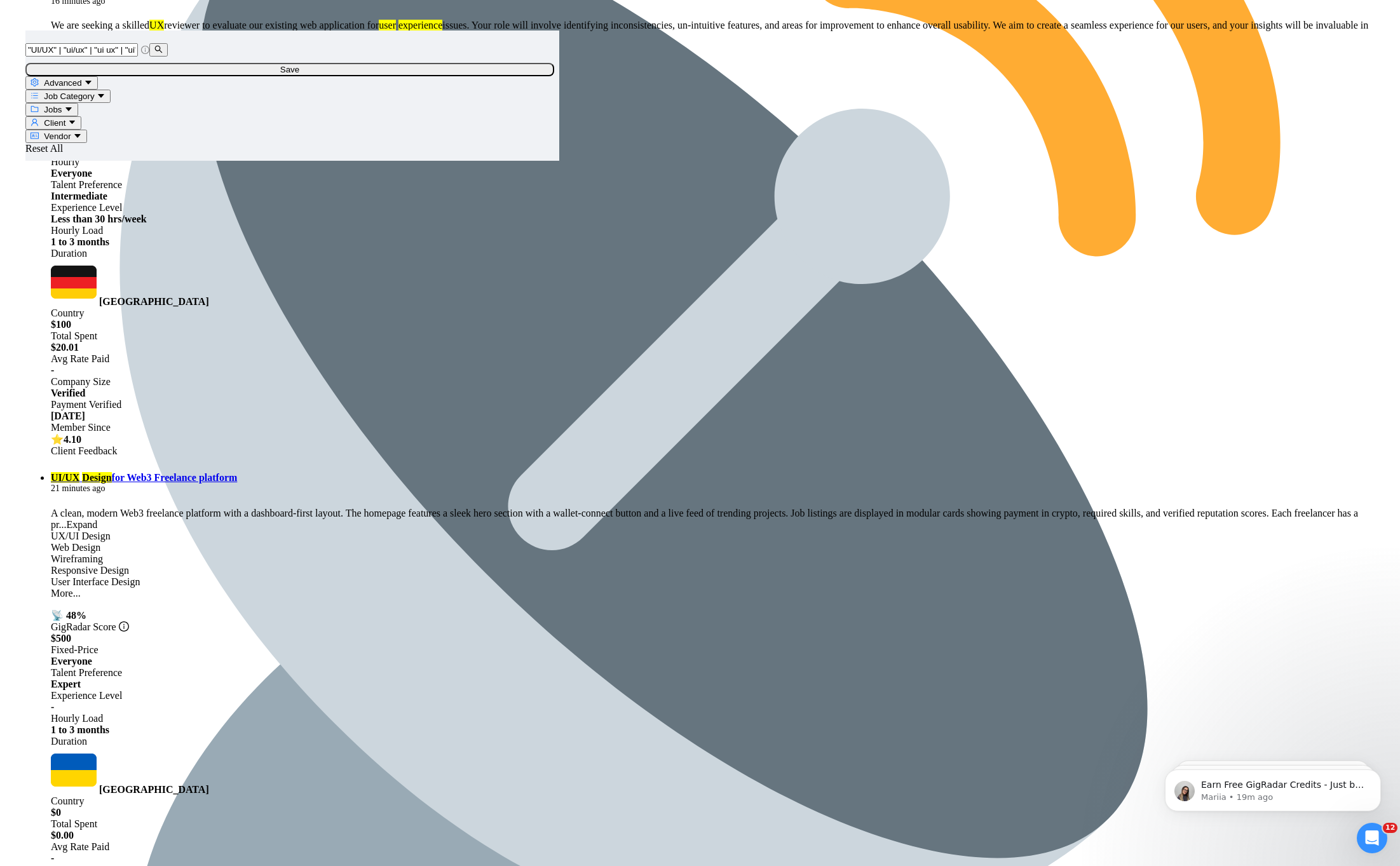
scroll to position [863, 0]
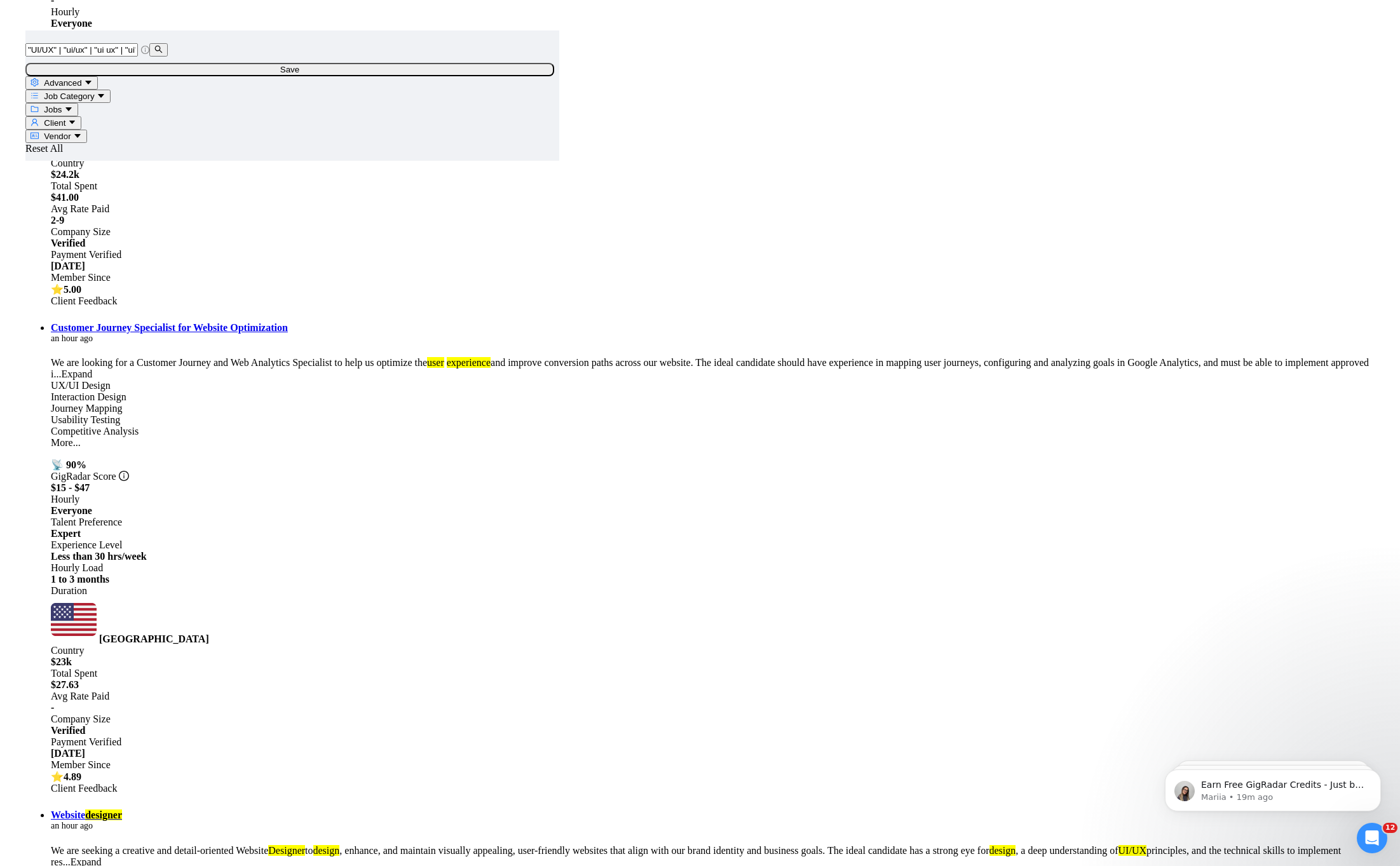
scroll to position [2228, 0]
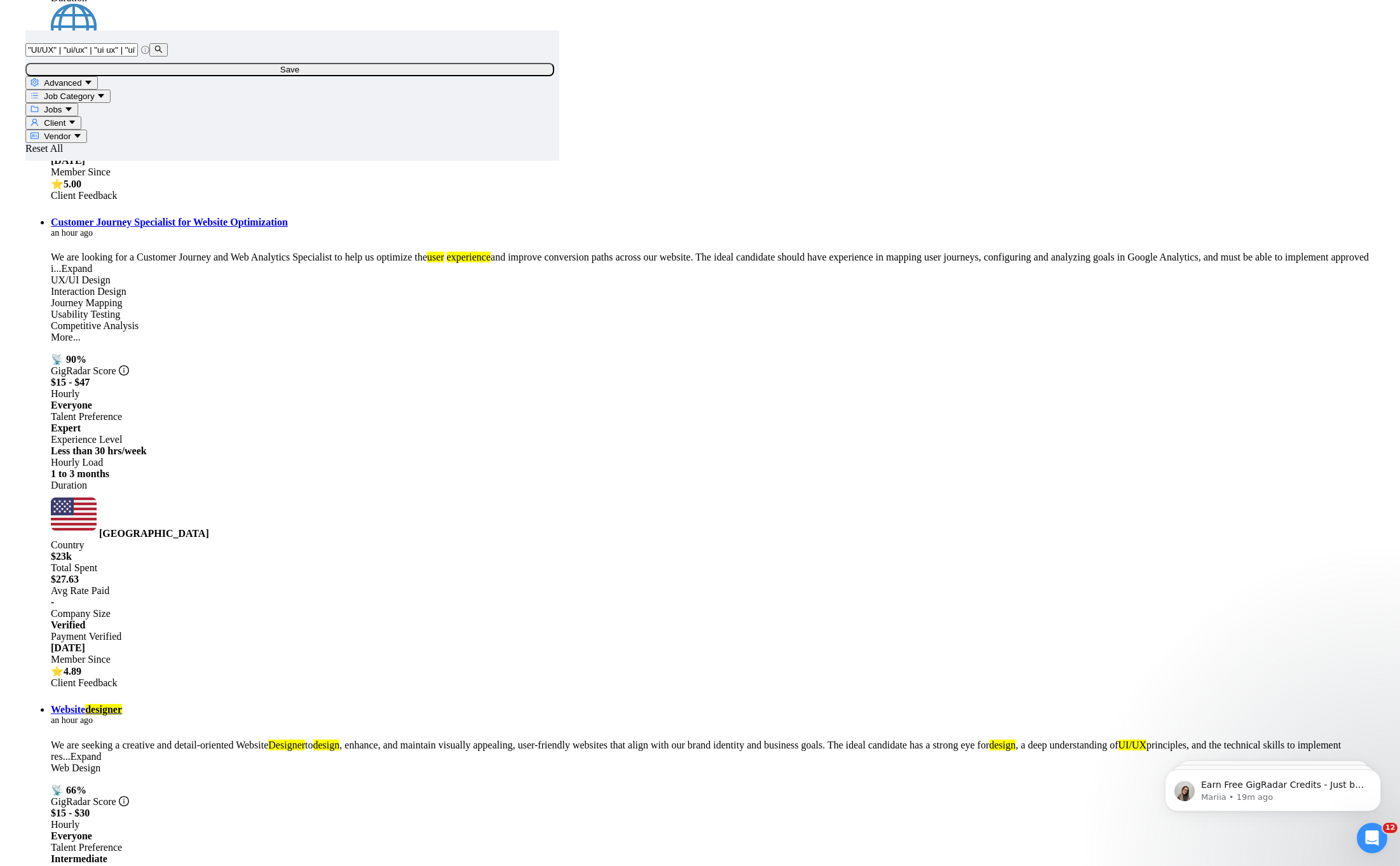
copy link "UX Shopify"
drag, startPoint x: 537, startPoint y: 283, endPoint x: 517, endPoint y: 276, distance: 21.2
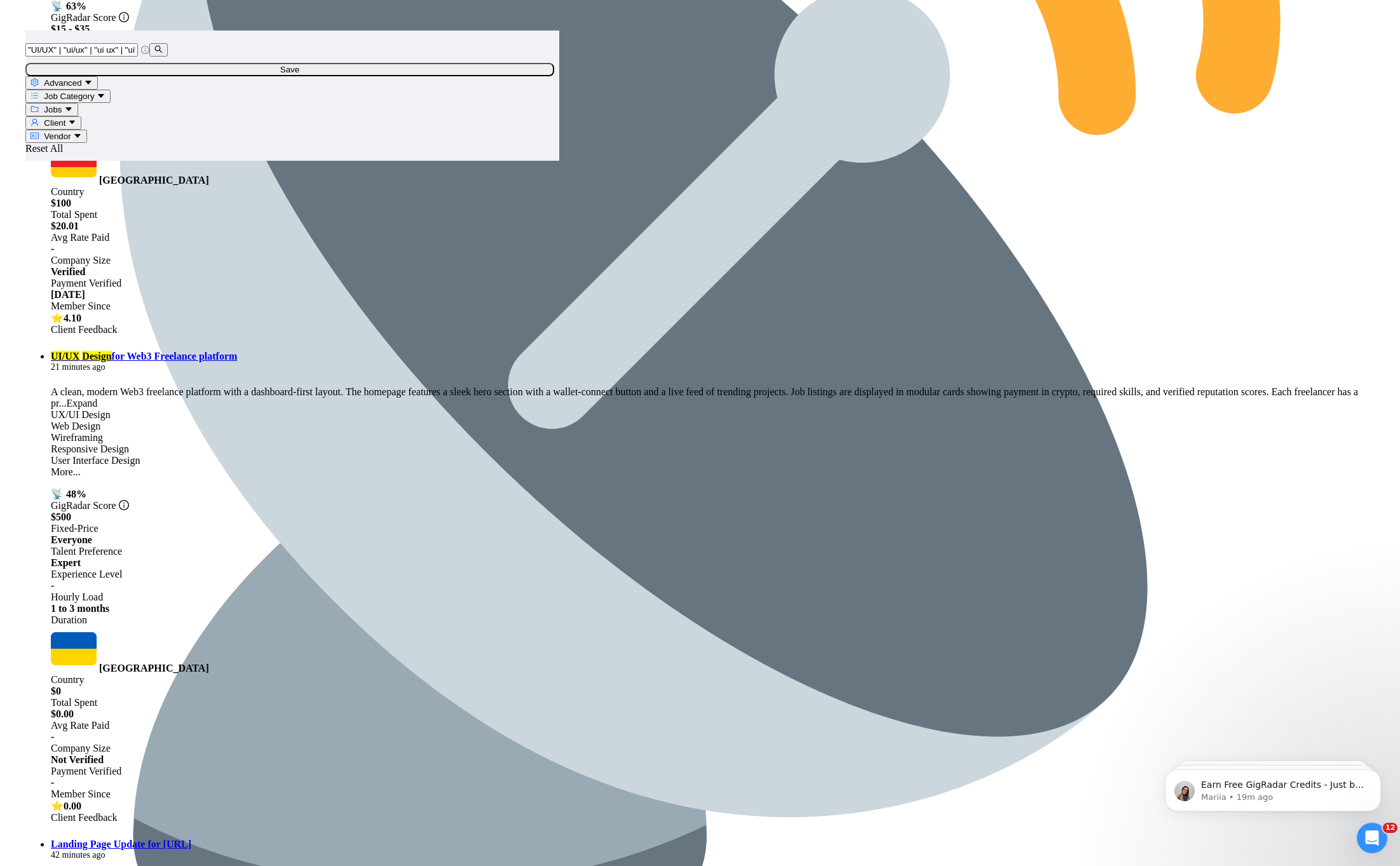
scroll to position [0, 0]
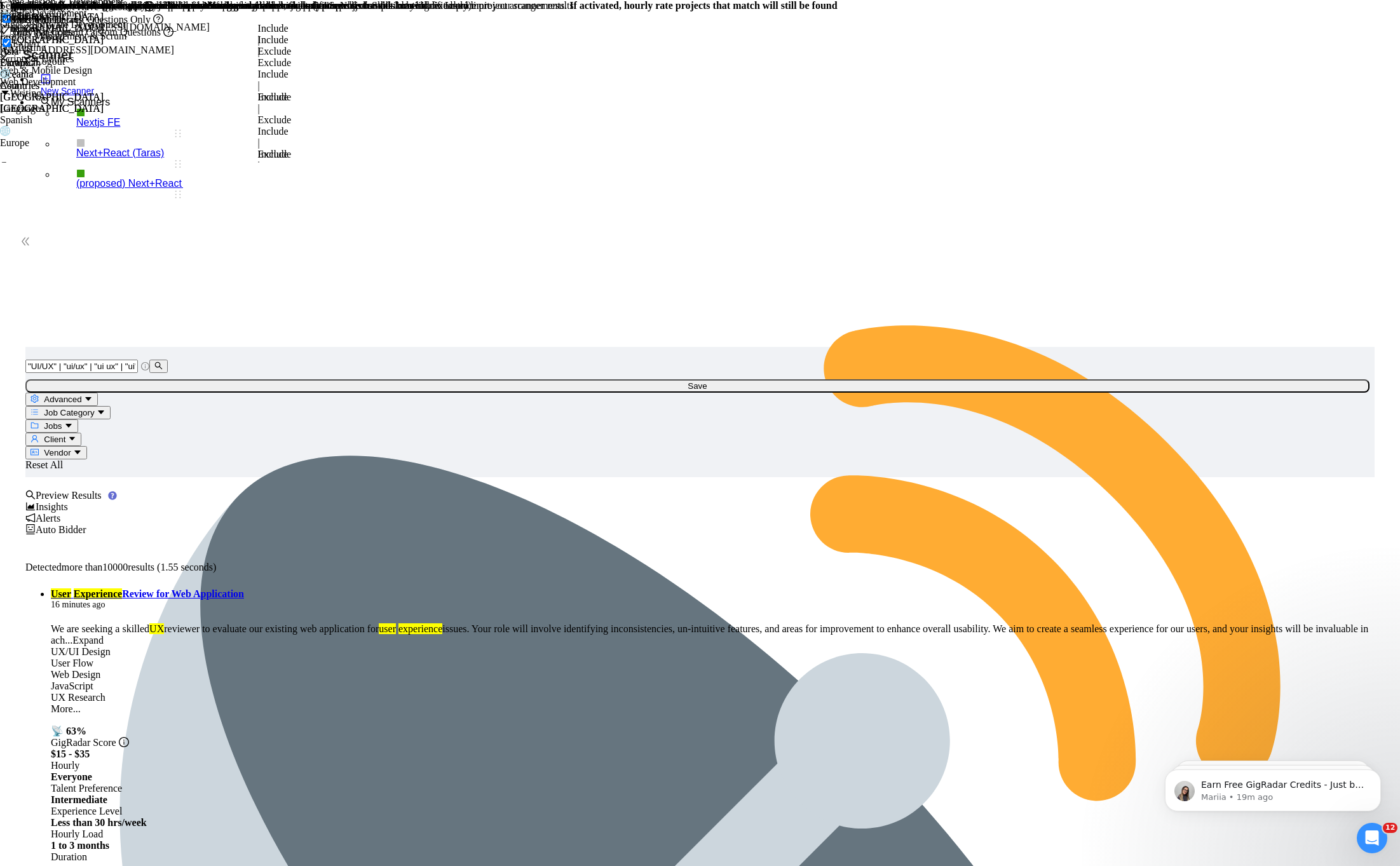
click at [92, 394] on icon "caret-down" at bounding box center [87, 398] width 9 height 9
paste input "UX Shopify"
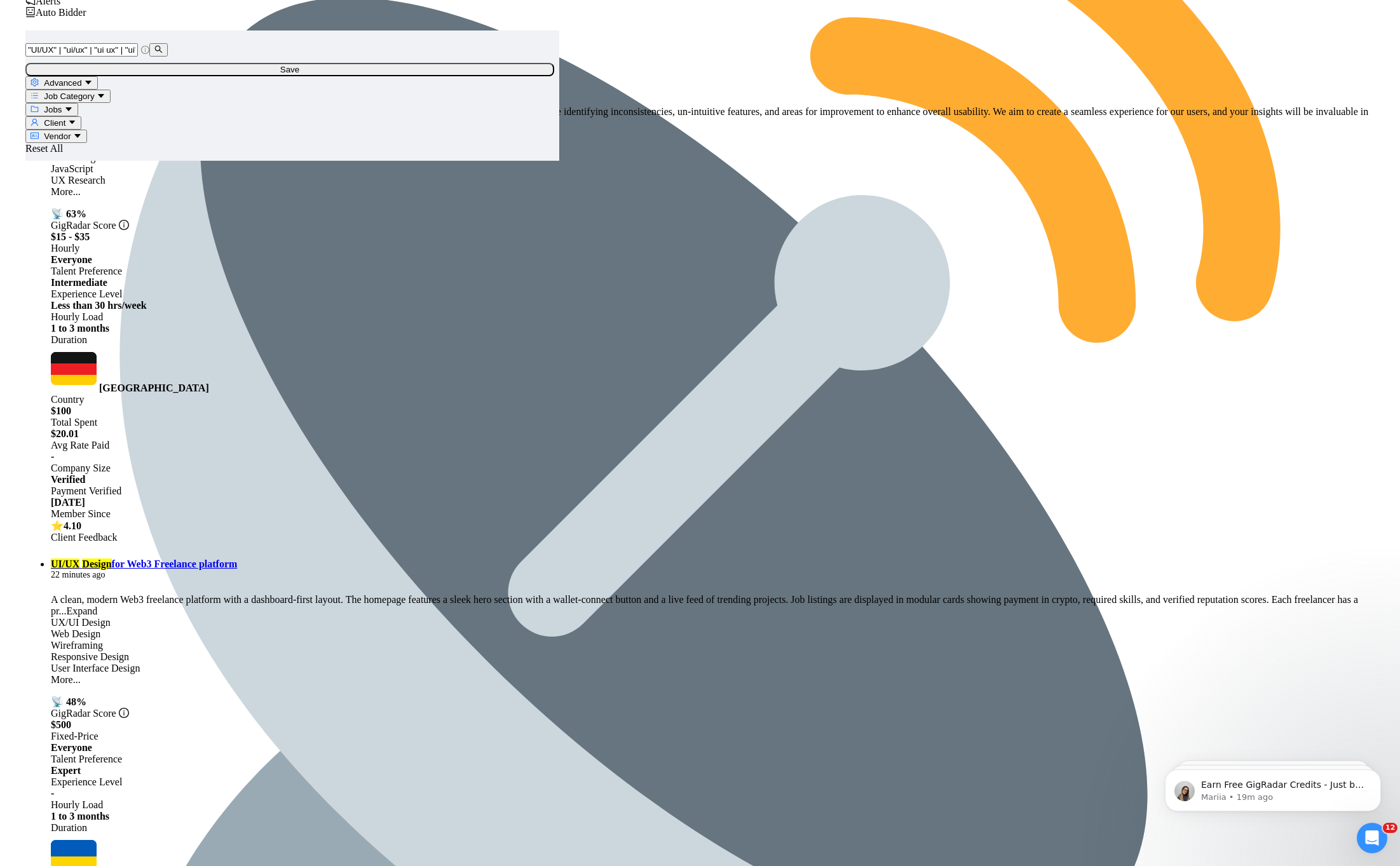
scroll to position [863, 0]
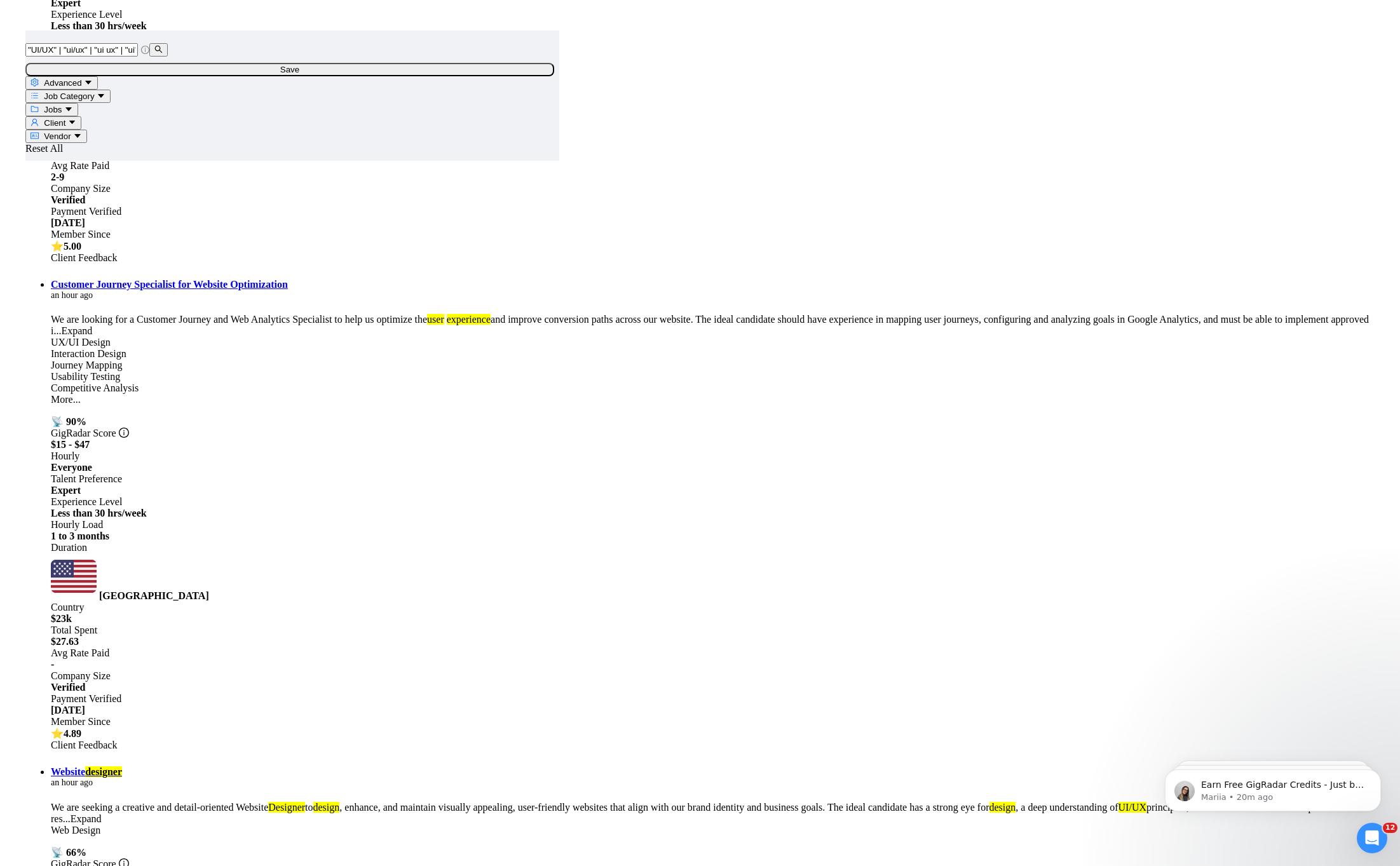
scroll to position [2293, 0]
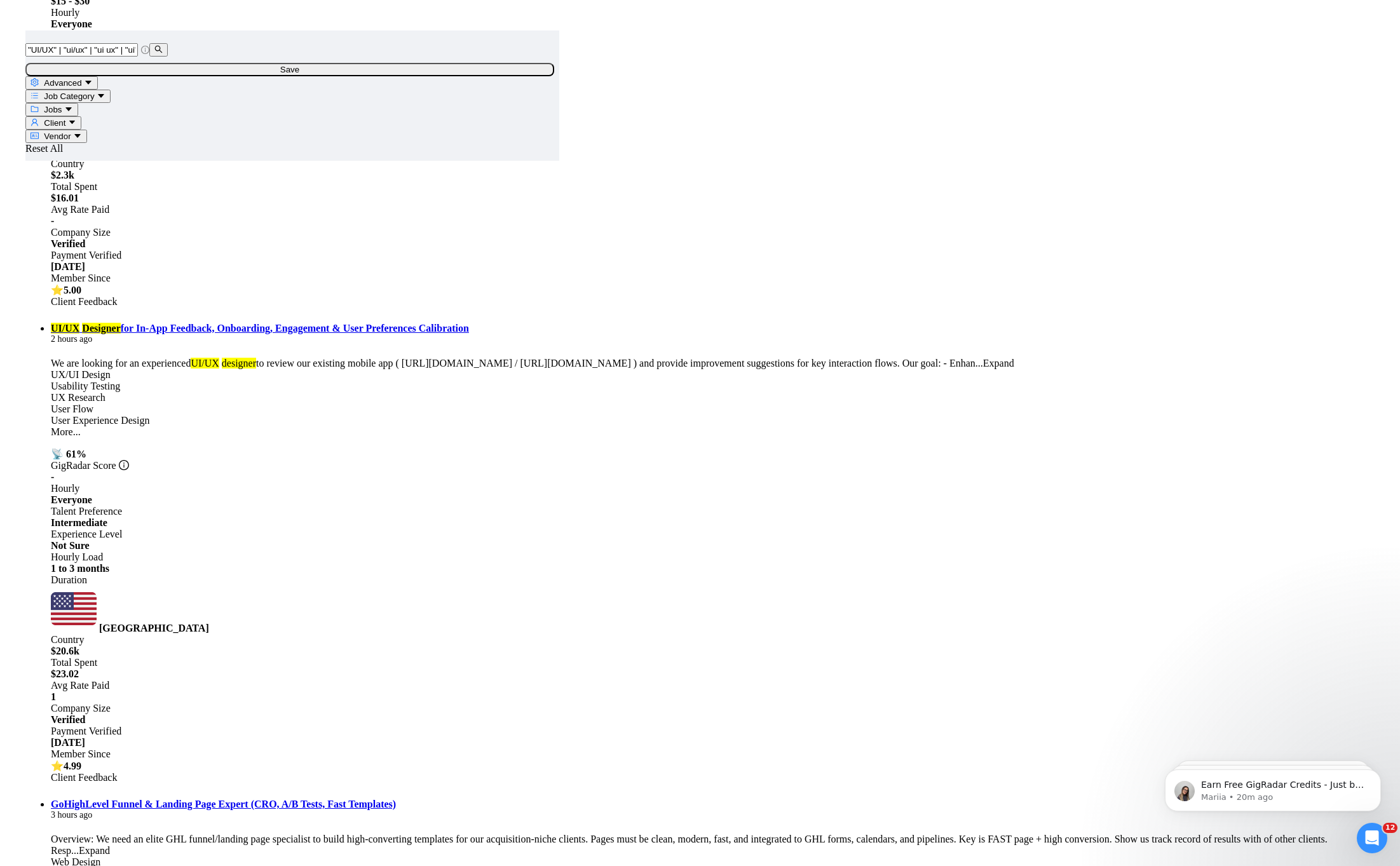
scroll to position [3384, 0]
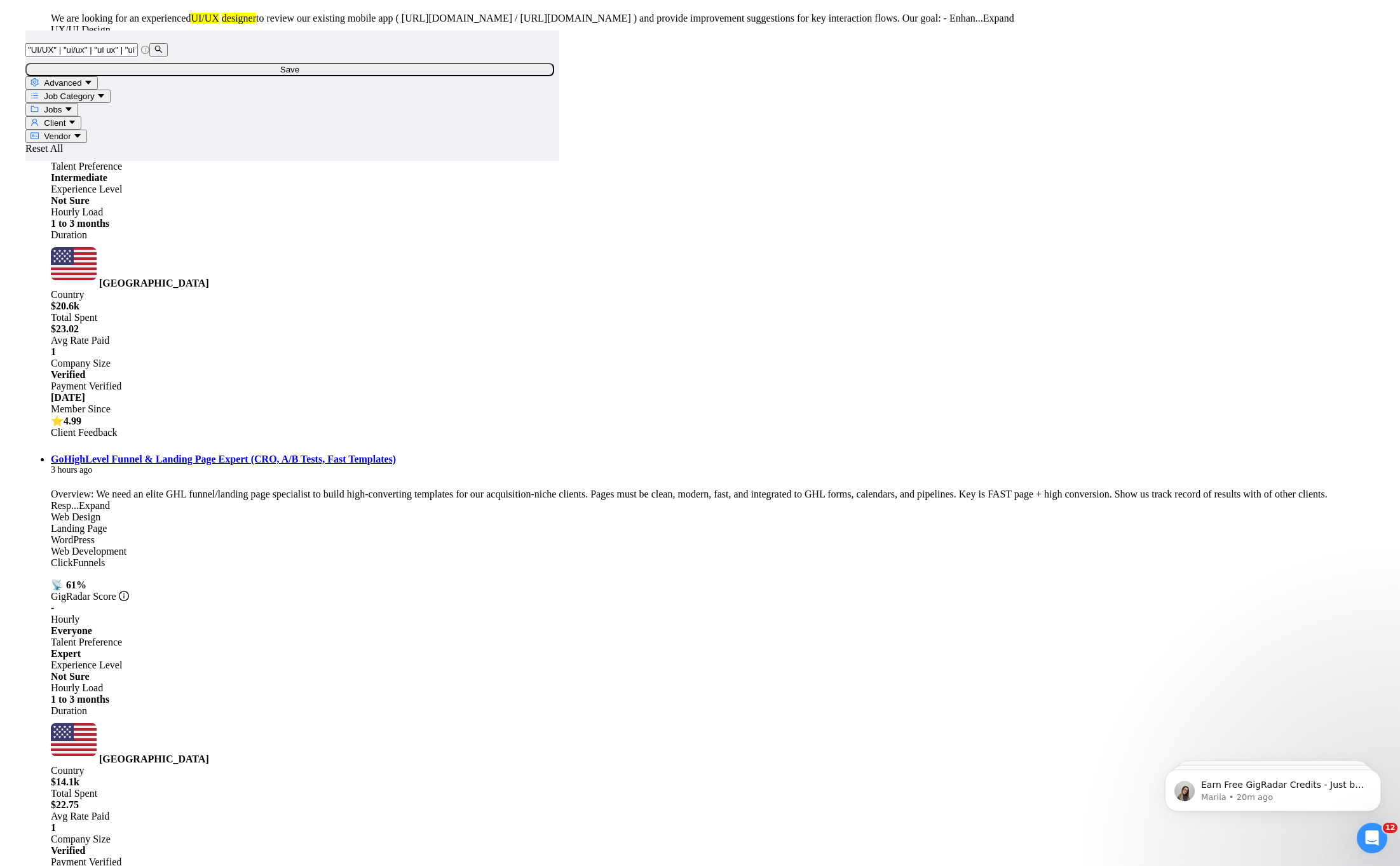
drag, startPoint x: 543, startPoint y: 239, endPoint x: 616, endPoint y: 240, distance: 73.0
copy link "Cold Caller"
click at [465, 229] on main ""UI/UX" | "ui/ux" | "ui ux" | "ui" | "ux" | (Design*) | Design | "design"| "Web…" at bounding box center [700, 650] width 1349 height 7375
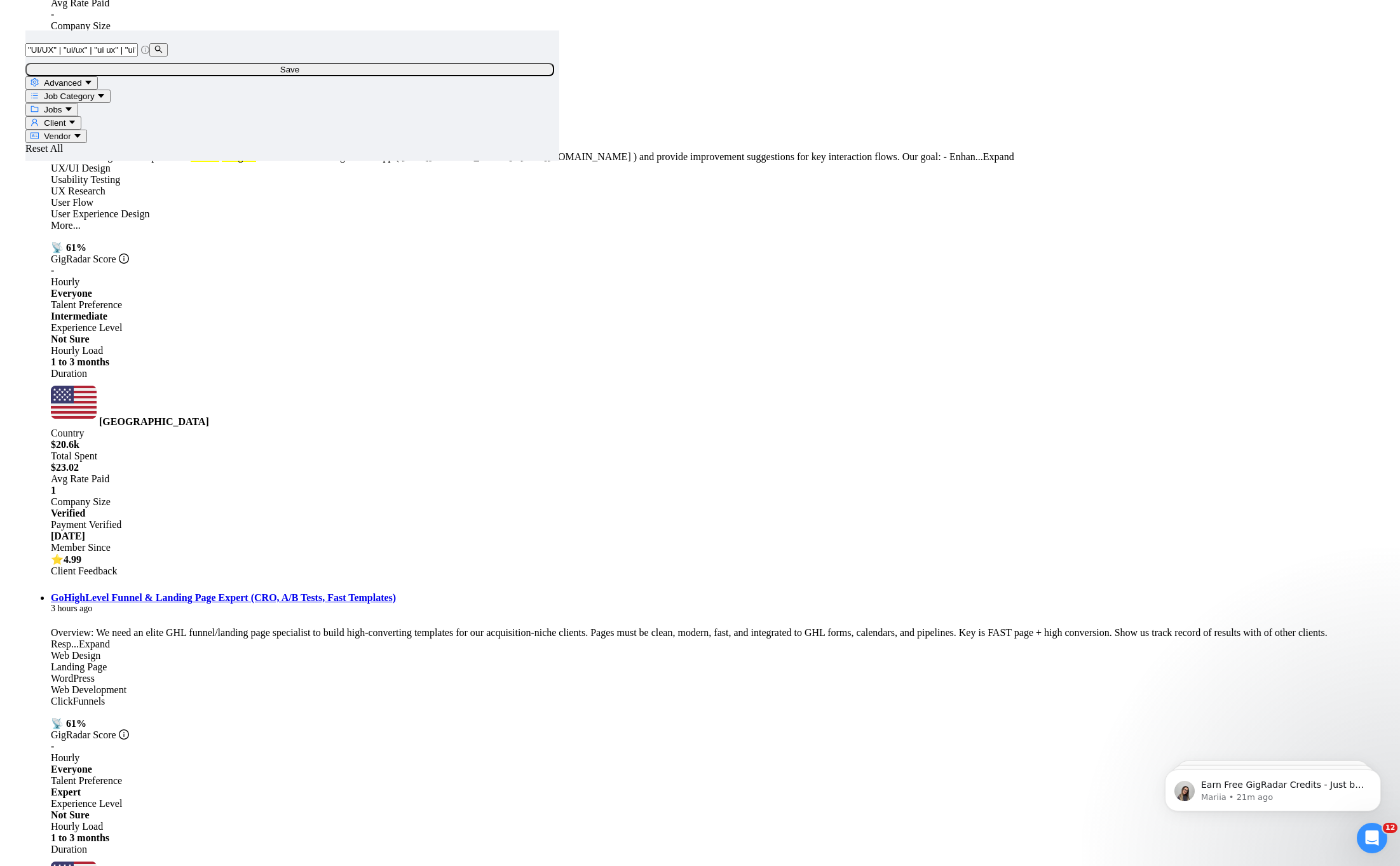
click at [443, 442] on main ""UI/UX" | "ui/ux" | "ui ux" | "ui" | "ux" | (Design*) | Design | "design"| "Web…" at bounding box center [700, 789] width 1349 height 7375
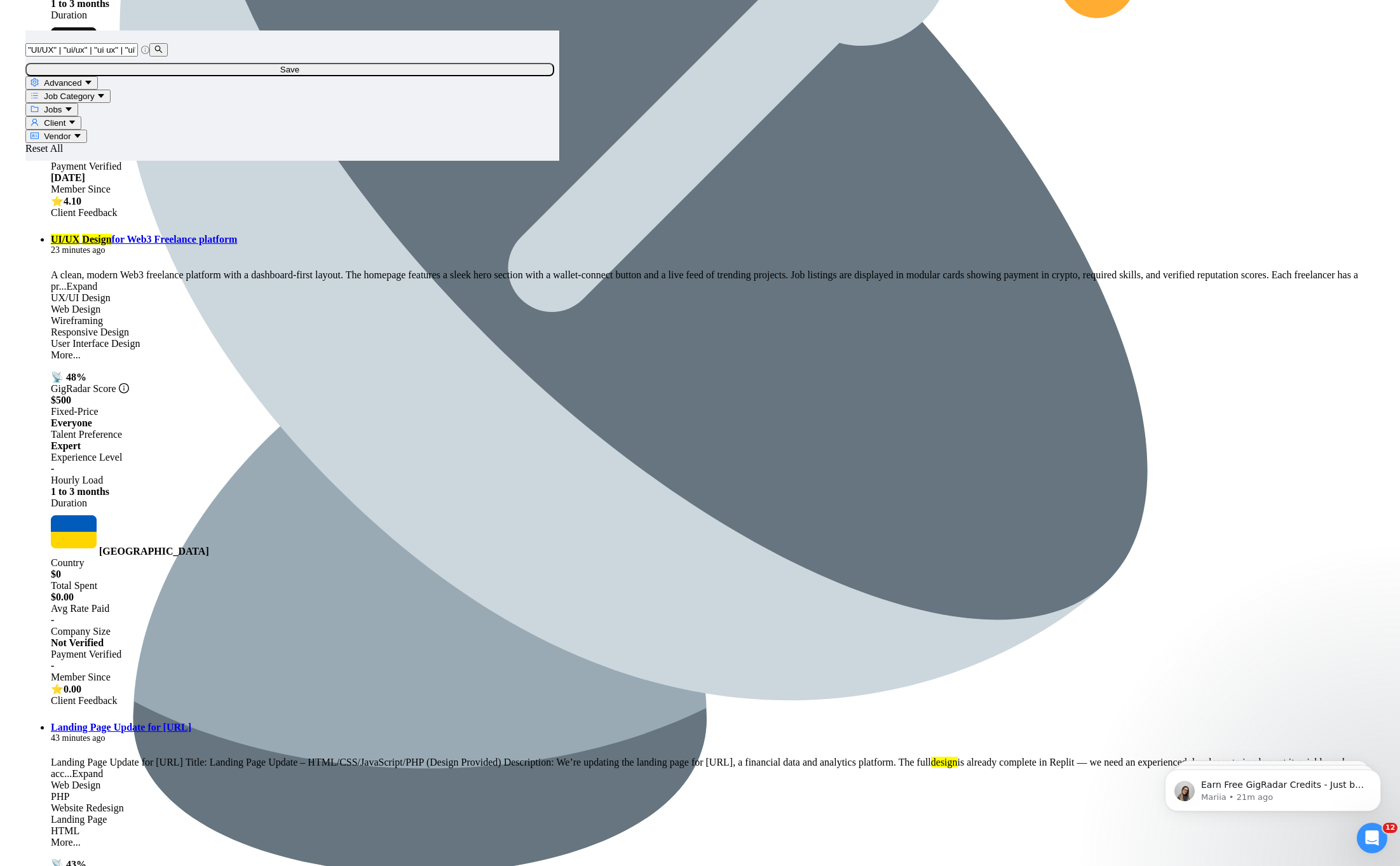
scroll to position [0, 0]
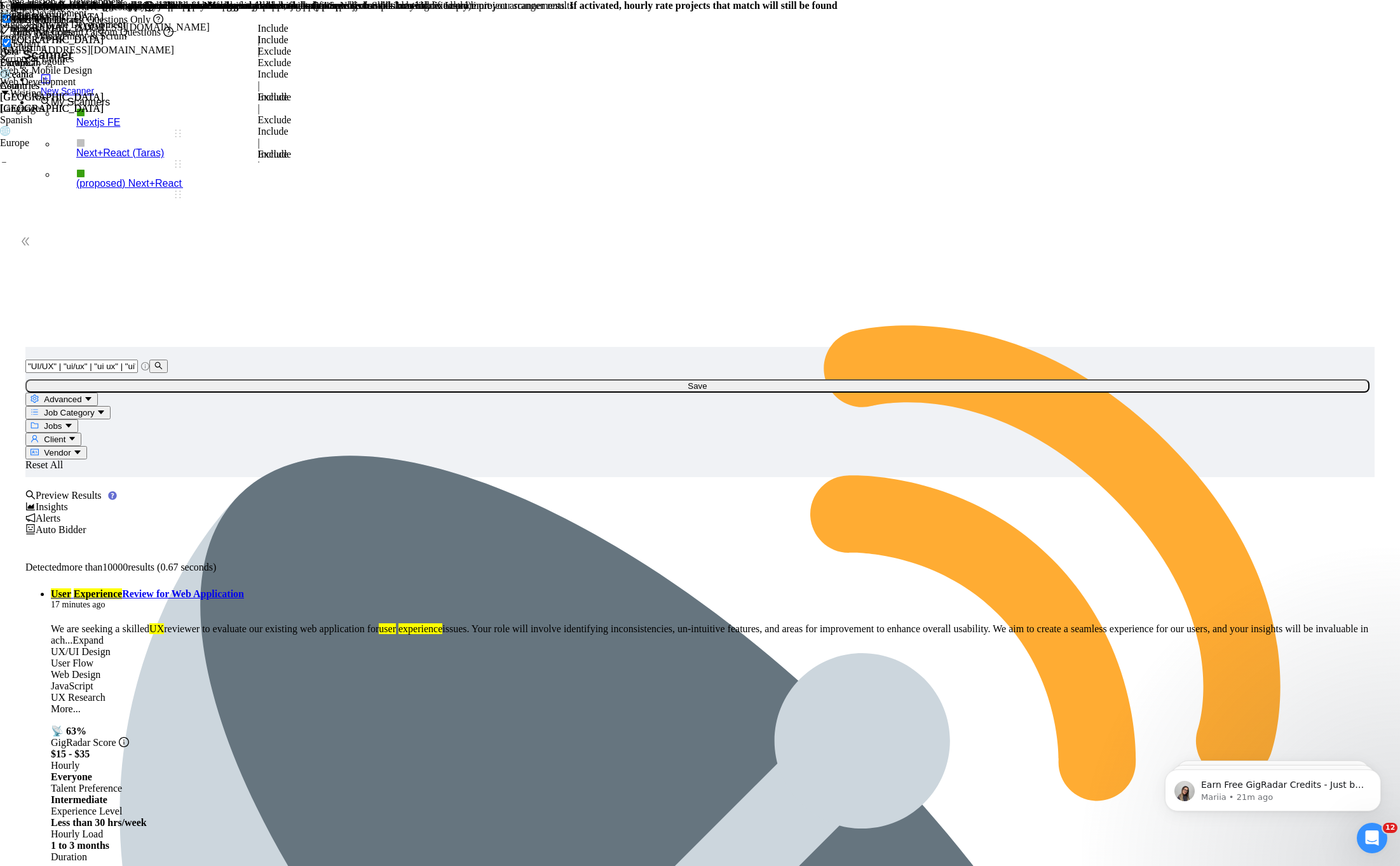
click at [81, 394] on span "Advanced" at bounding box center [63, 399] width 37 height 9
paste input "Cold Caller"
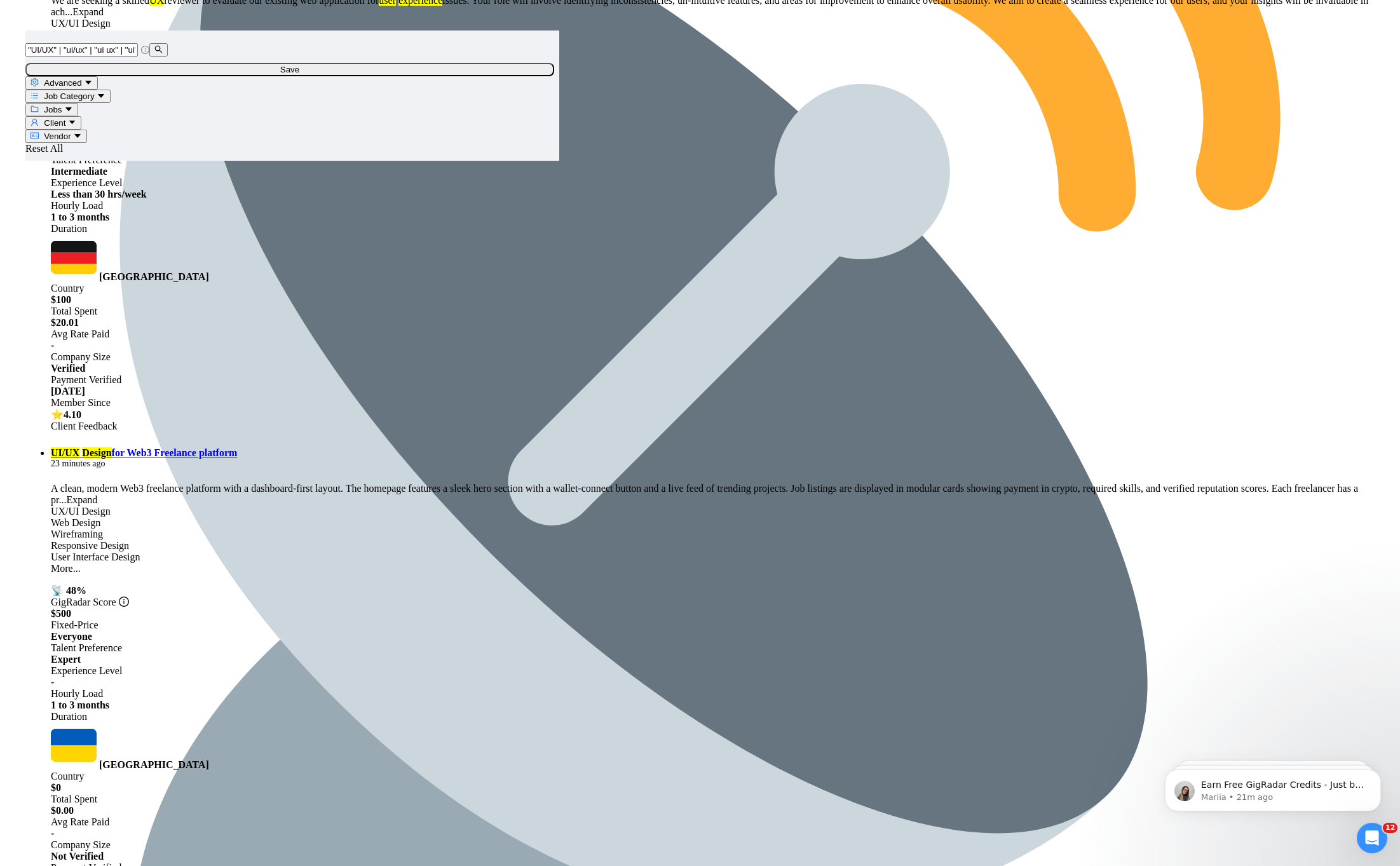
scroll to position [863, 0]
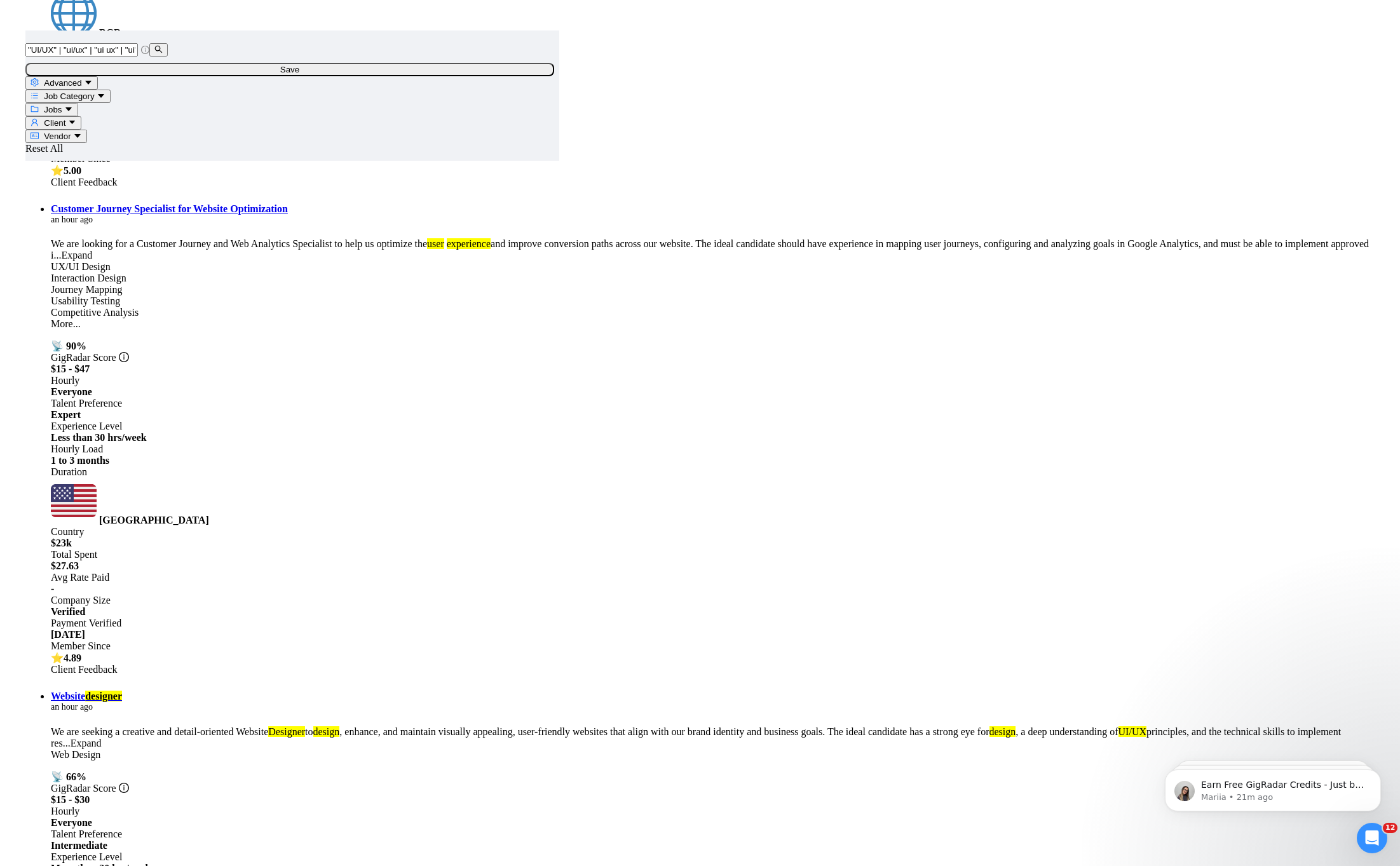
scroll to position [2293, 0]
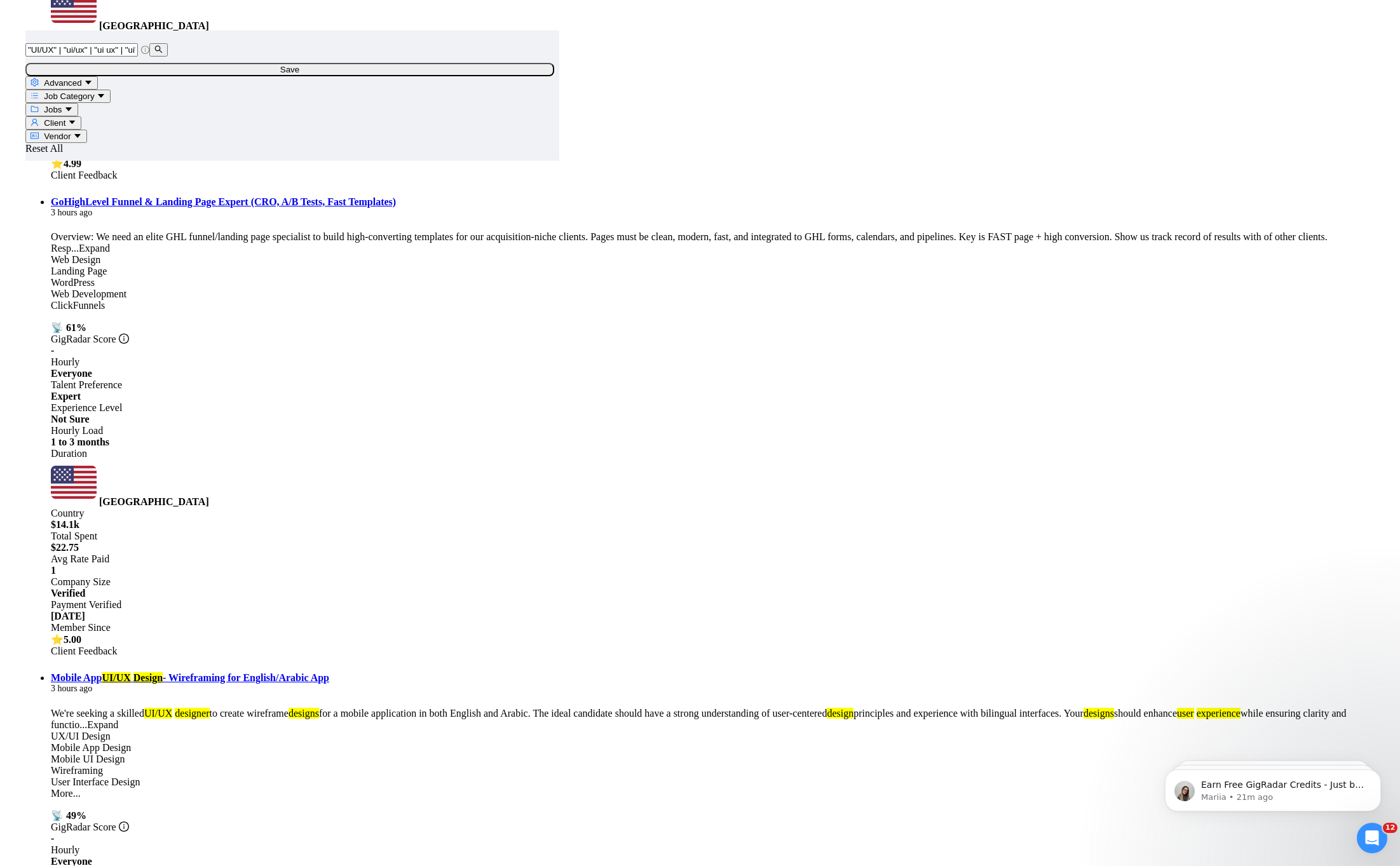
scroll to position [3663, 0]
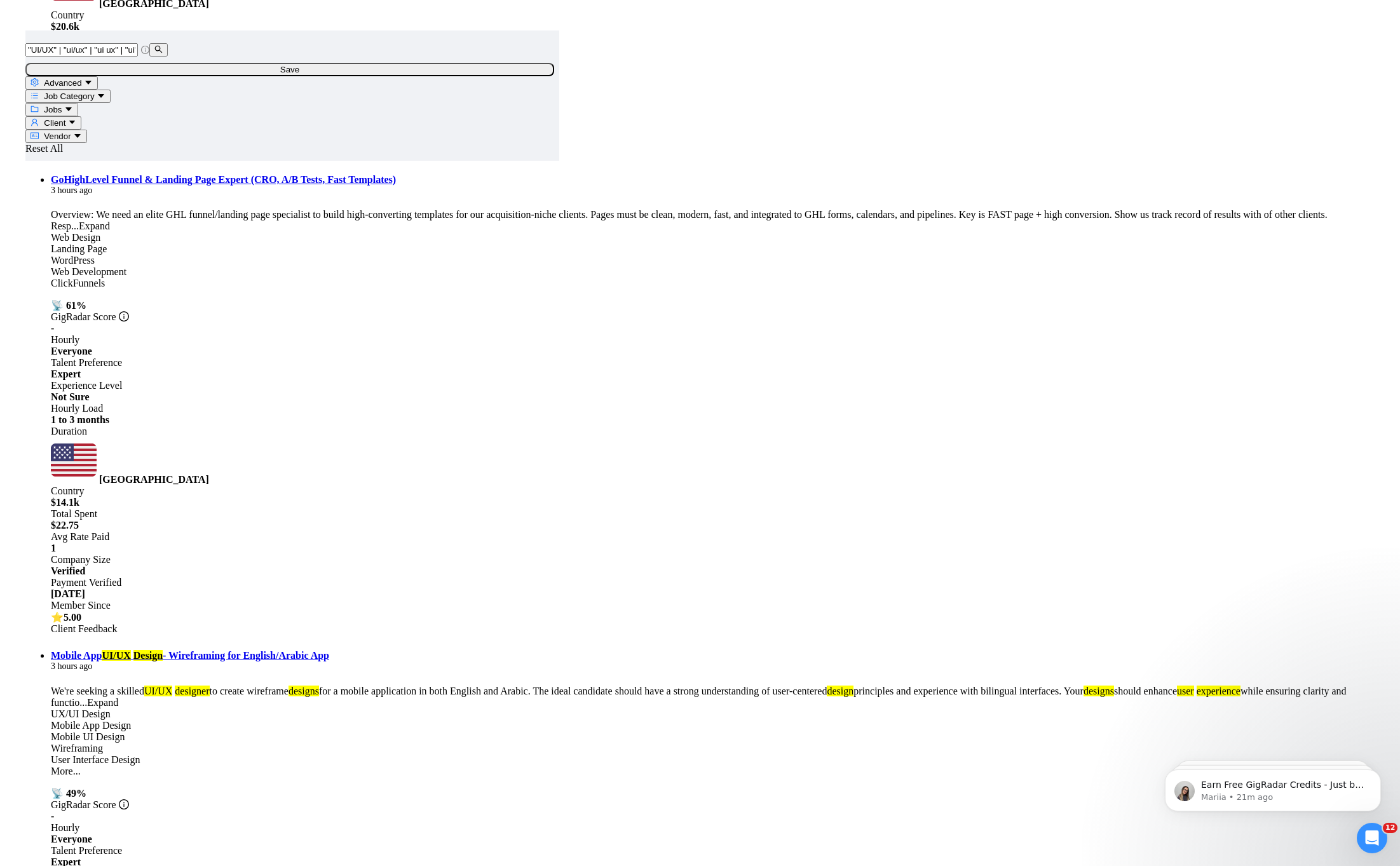
drag, startPoint x: 778, startPoint y: 756, endPoint x: 764, endPoint y: 746, distance: 17.2
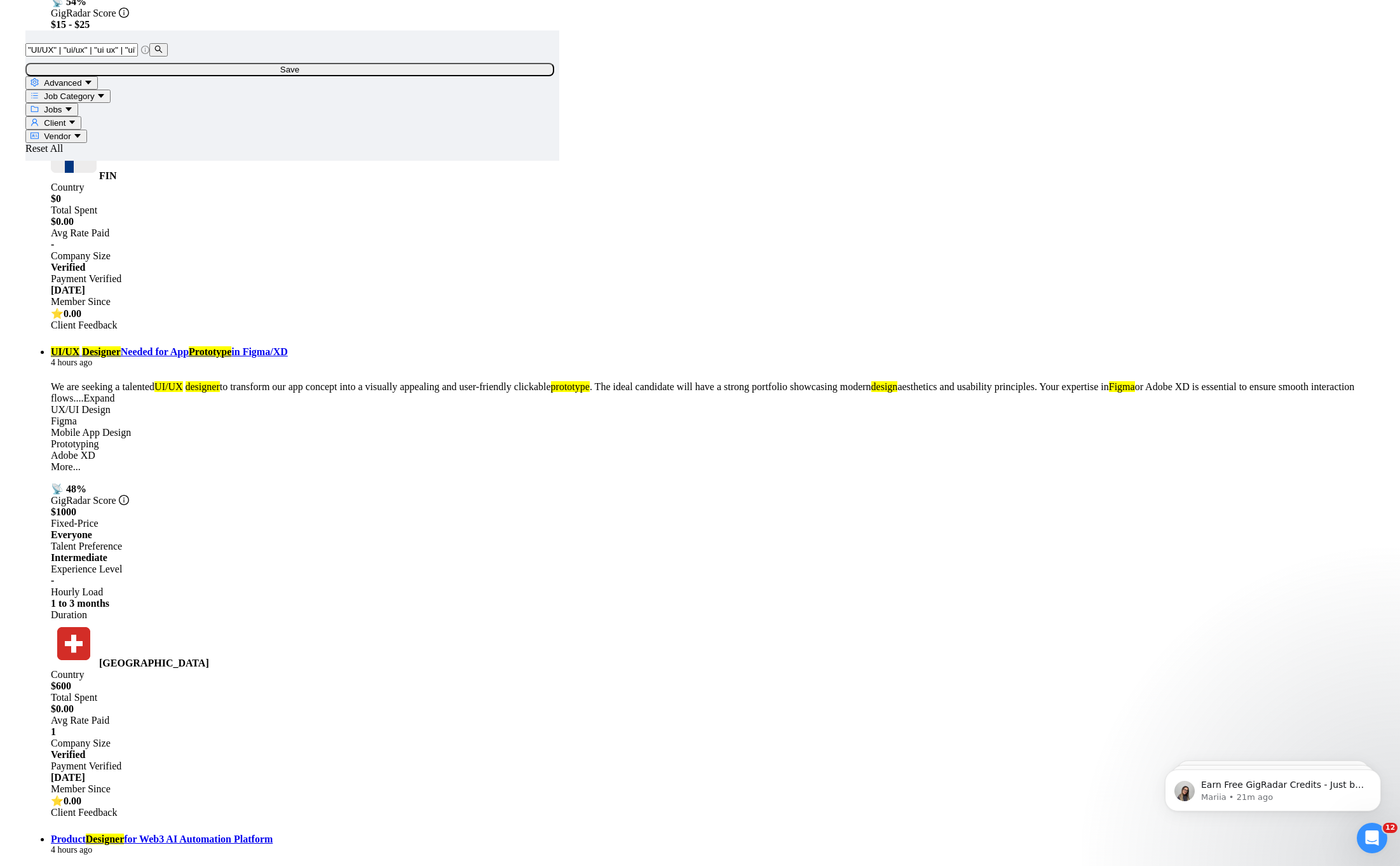
scroll to position [5053, 0]
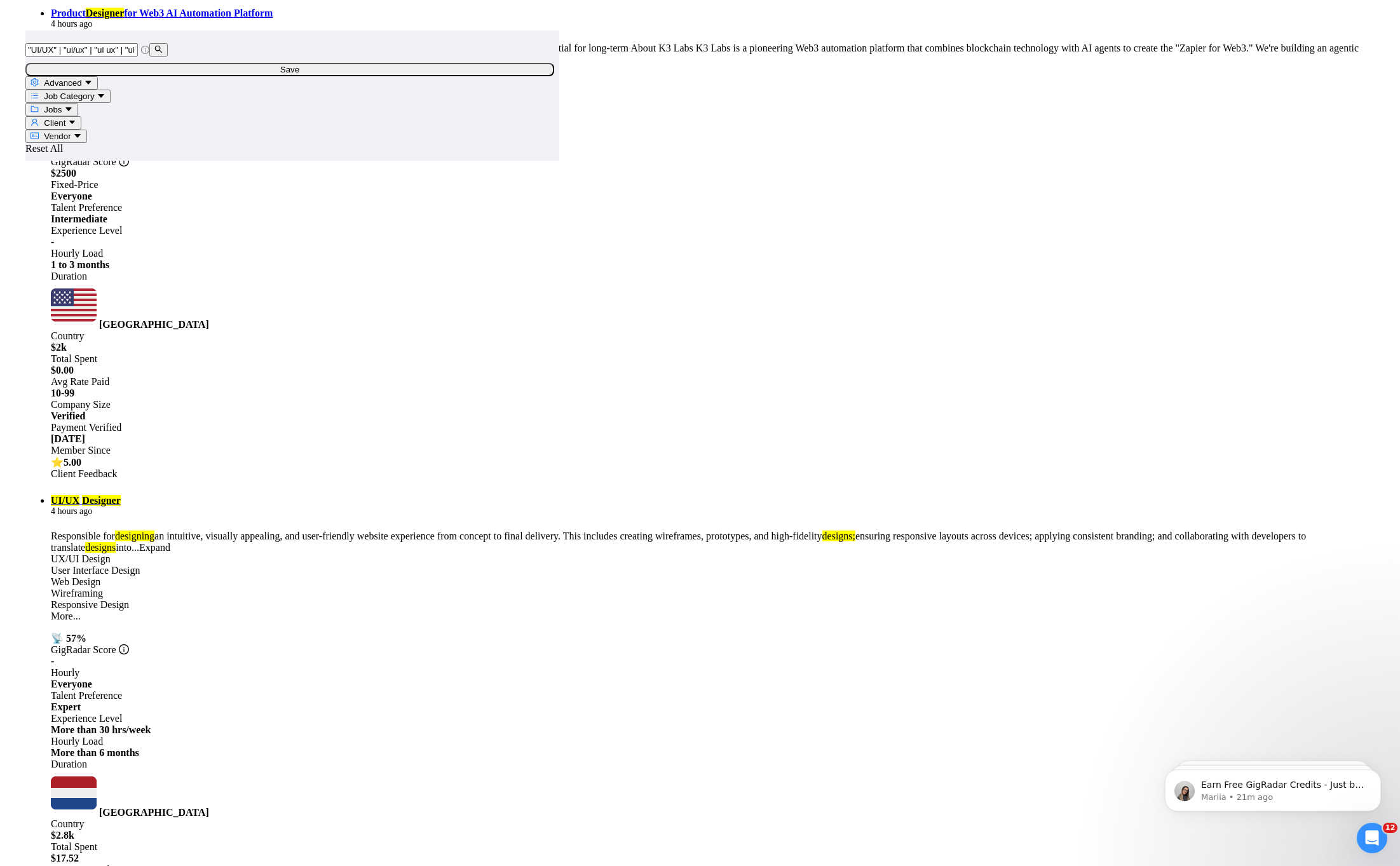
scroll to position [5808, 0]
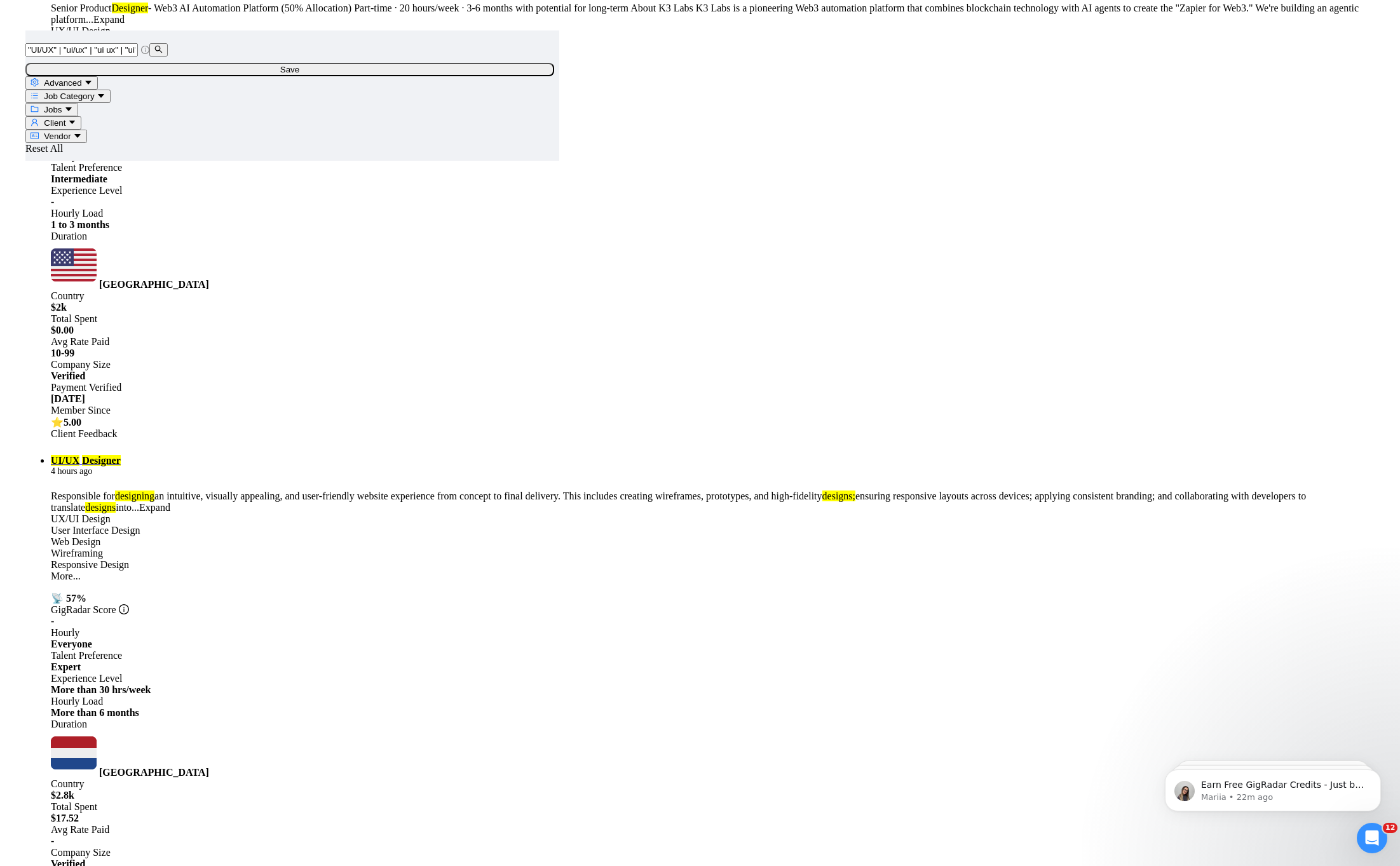
drag, startPoint x: 543, startPoint y: 310, endPoint x: 616, endPoint y: 315, distance: 73.2
copy link "WordPress"
click at [486, 339] on main ""UI/UX" | "ui/ux" | "ui ux" | "ui" | "ux" | (Design*) | Design | "design"| "Web…" at bounding box center [700, 600] width 1349 height 12123
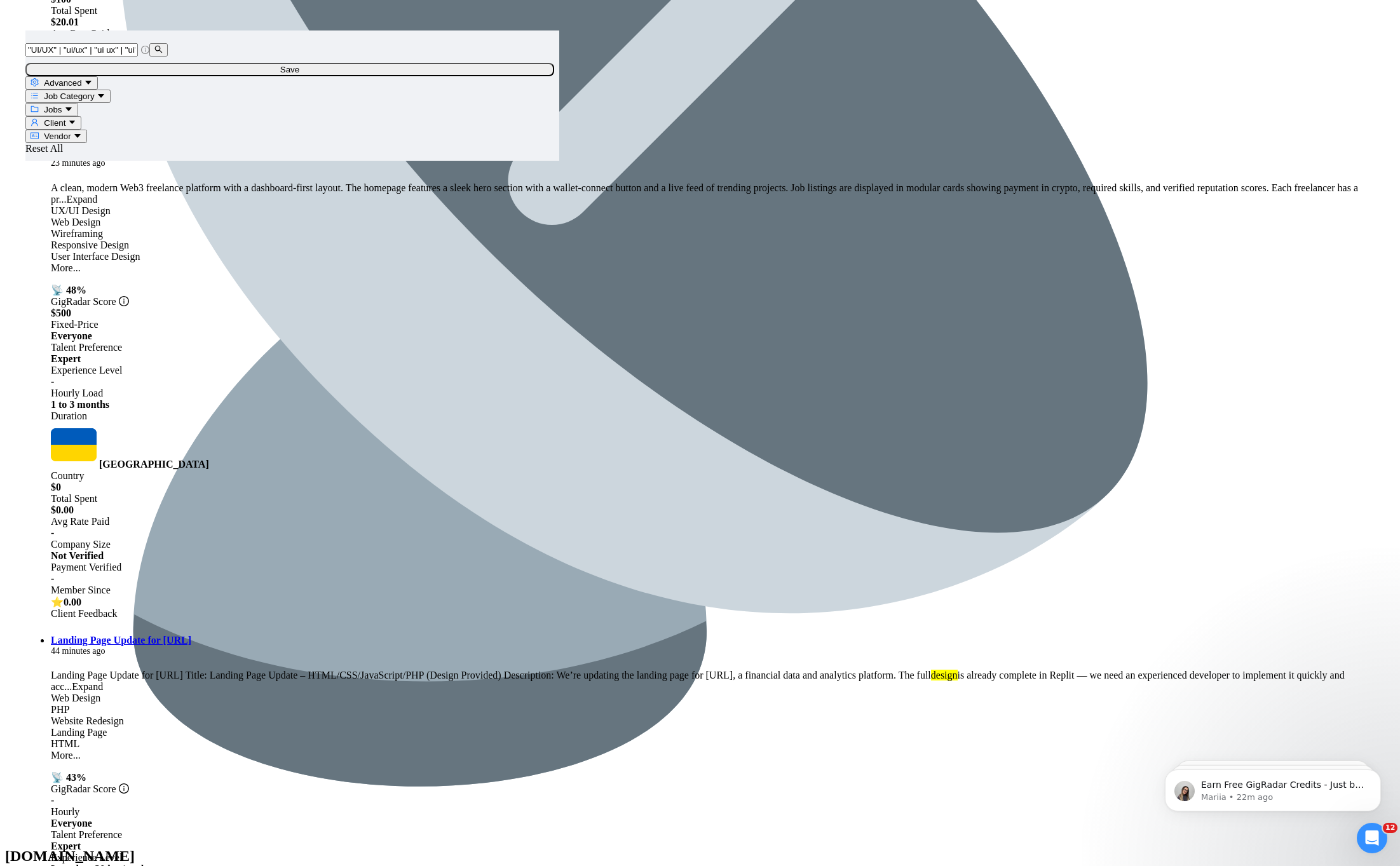
scroll to position [0, 0]
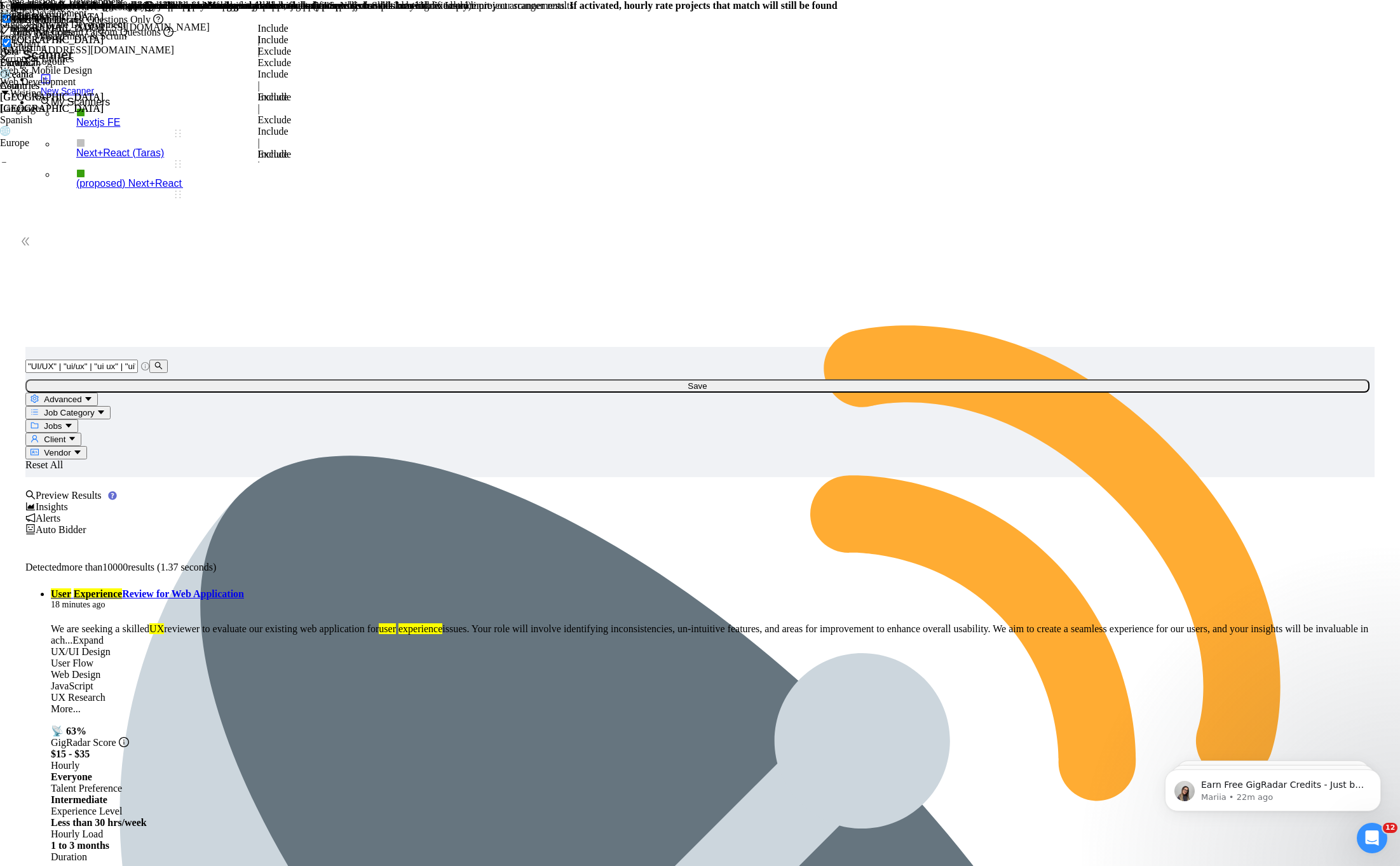
click at [92, 394] on icon "caret-down" at bounding box center [87, 398] width 9 height 9
paste input "WordPress"
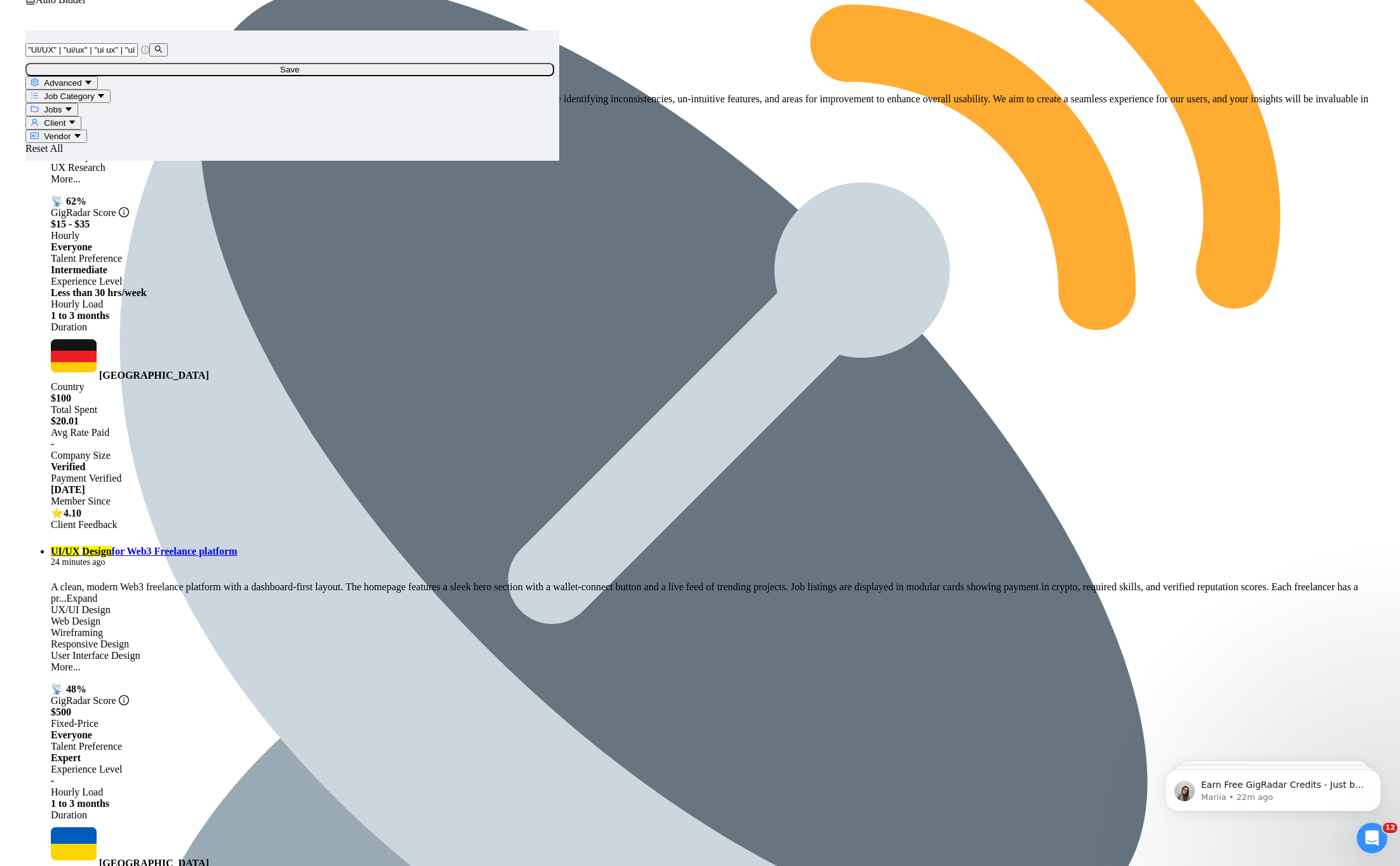
scroll to position [863, 0]
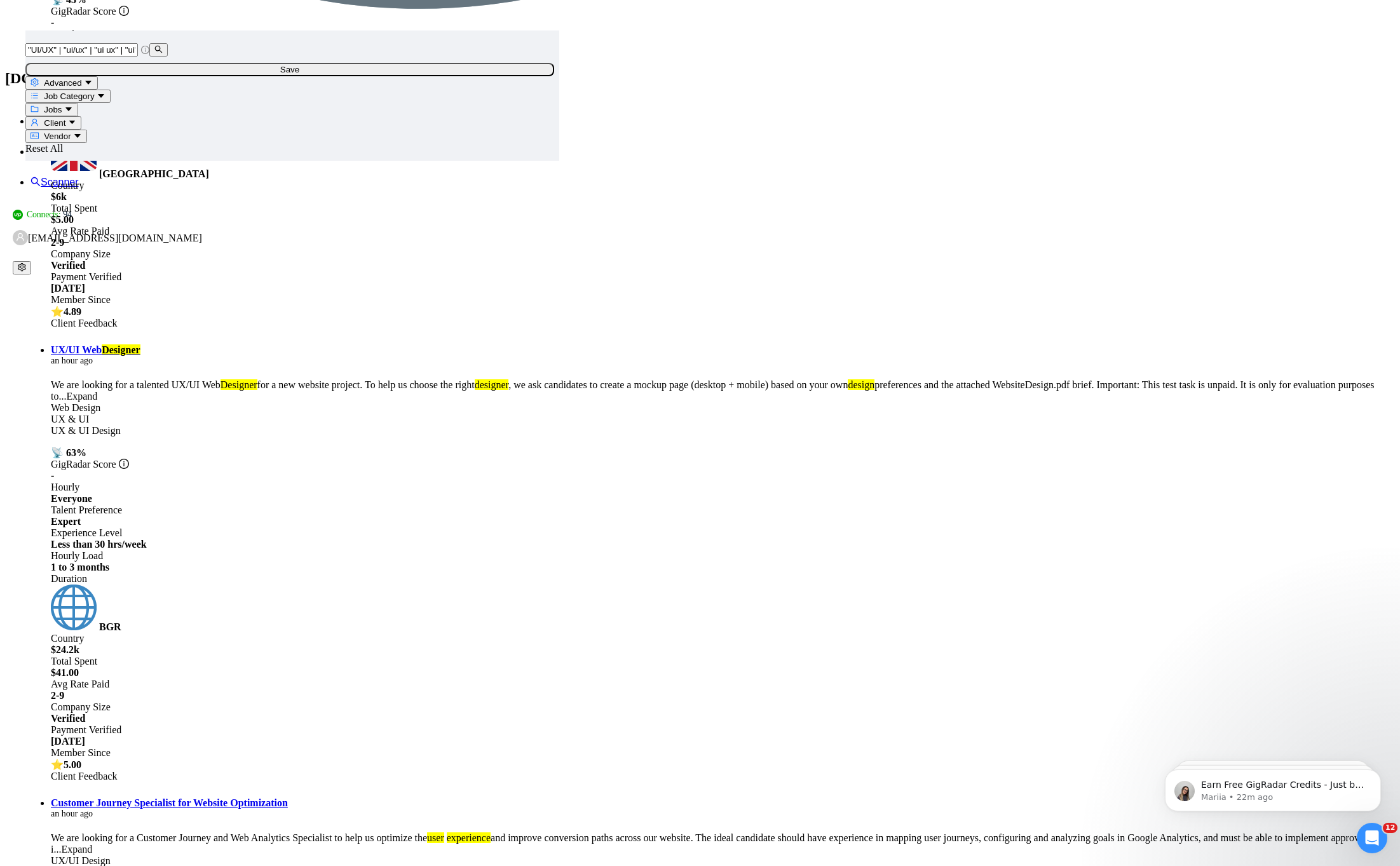
scroll to position [2293, 0]
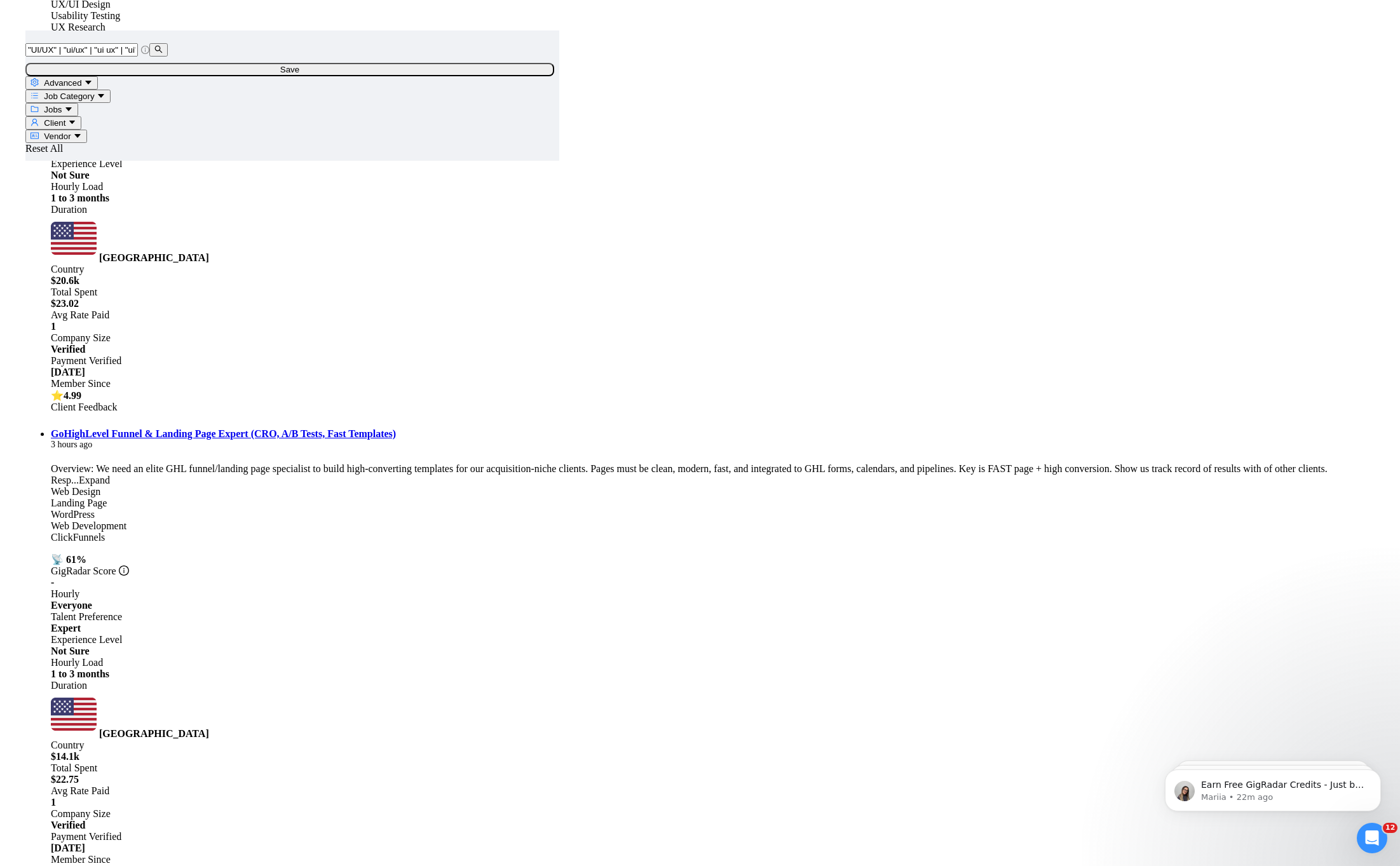
scroll to position [3663, 0]
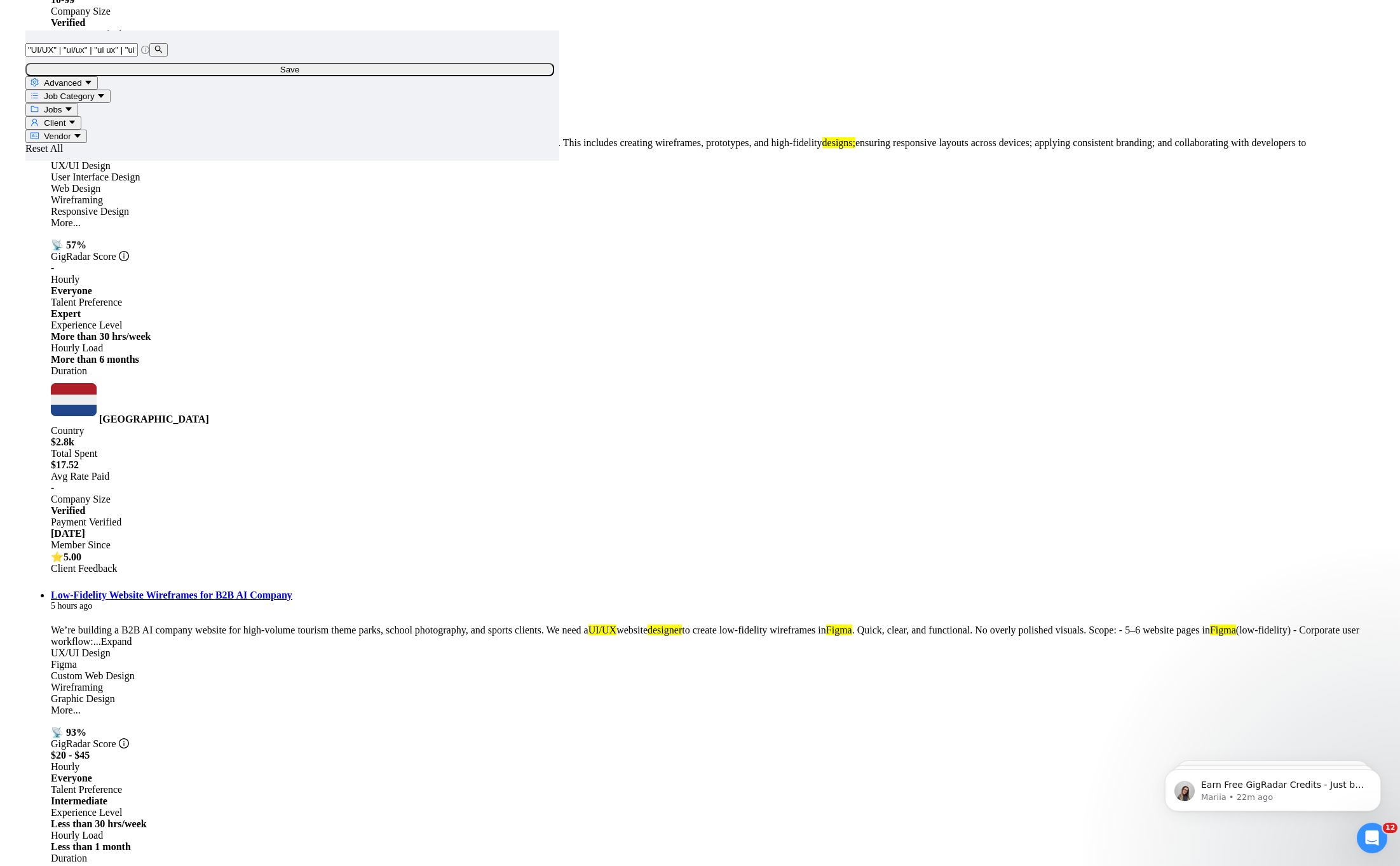
scroll to position [6451, 0]
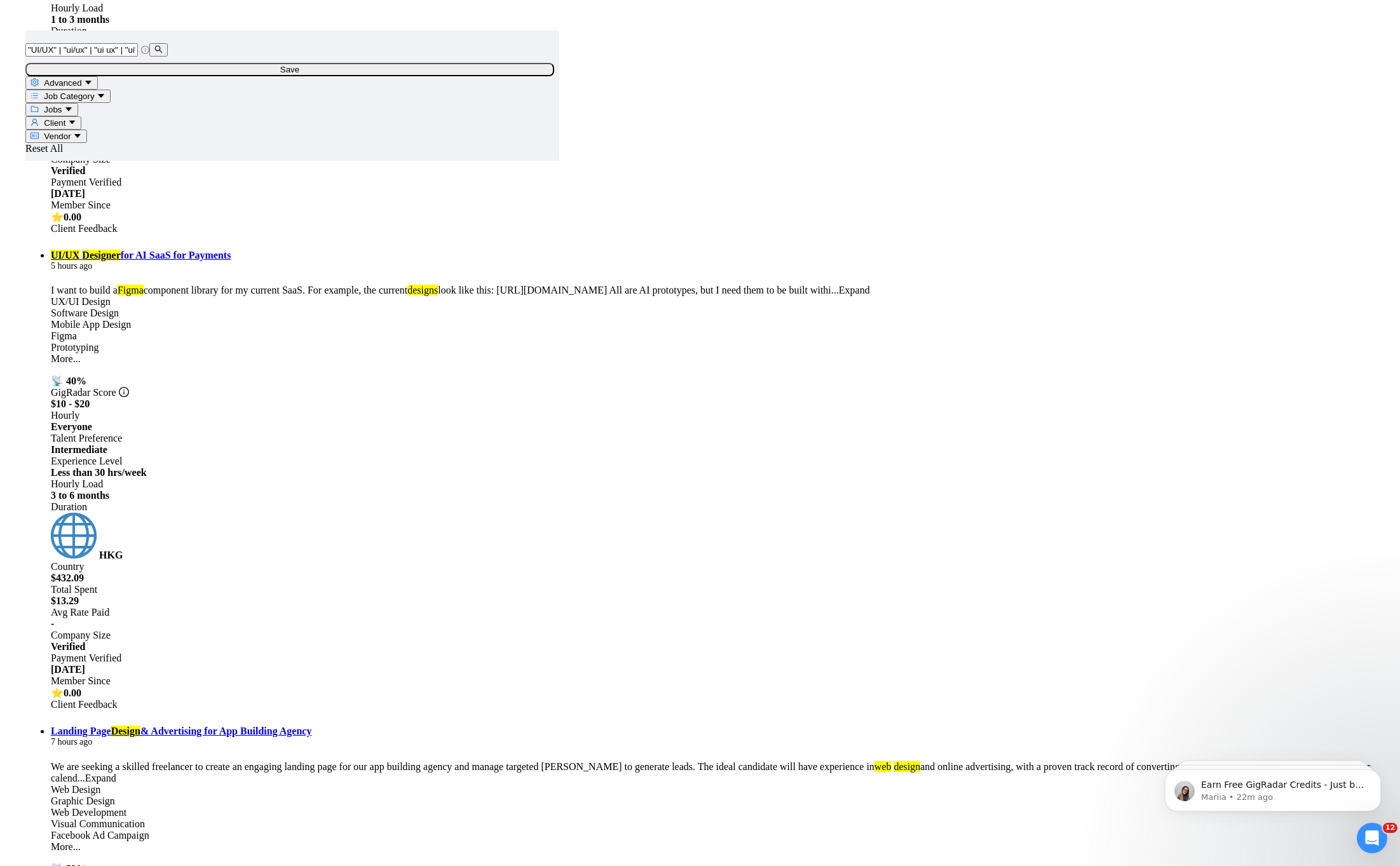
scroll to position [7854, 0]
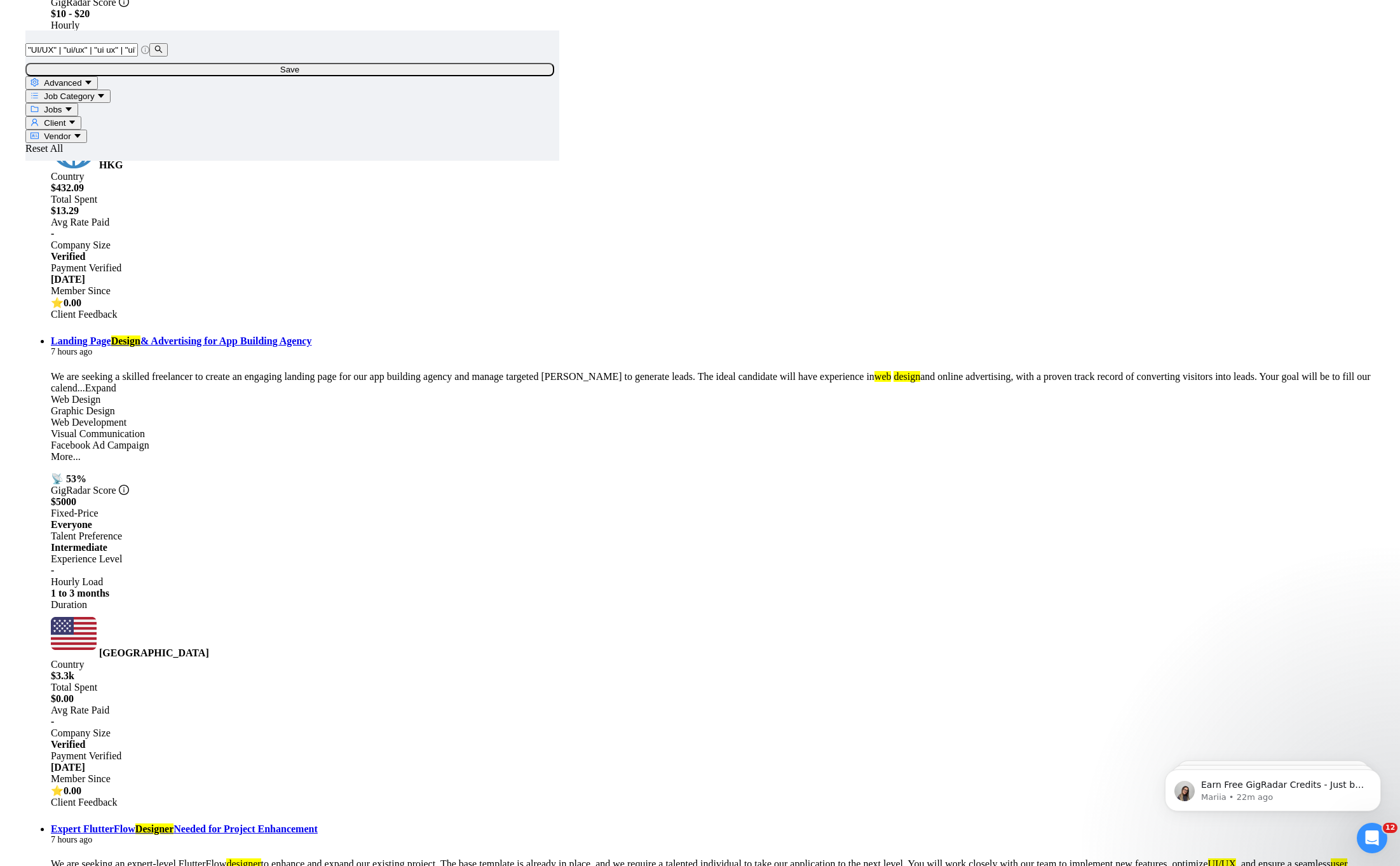
drag, startPoint x: 547, startPoint y: 507, endPoint x: 603, endPoint y: 506, distance: 56.0
copy link "Hubspot"
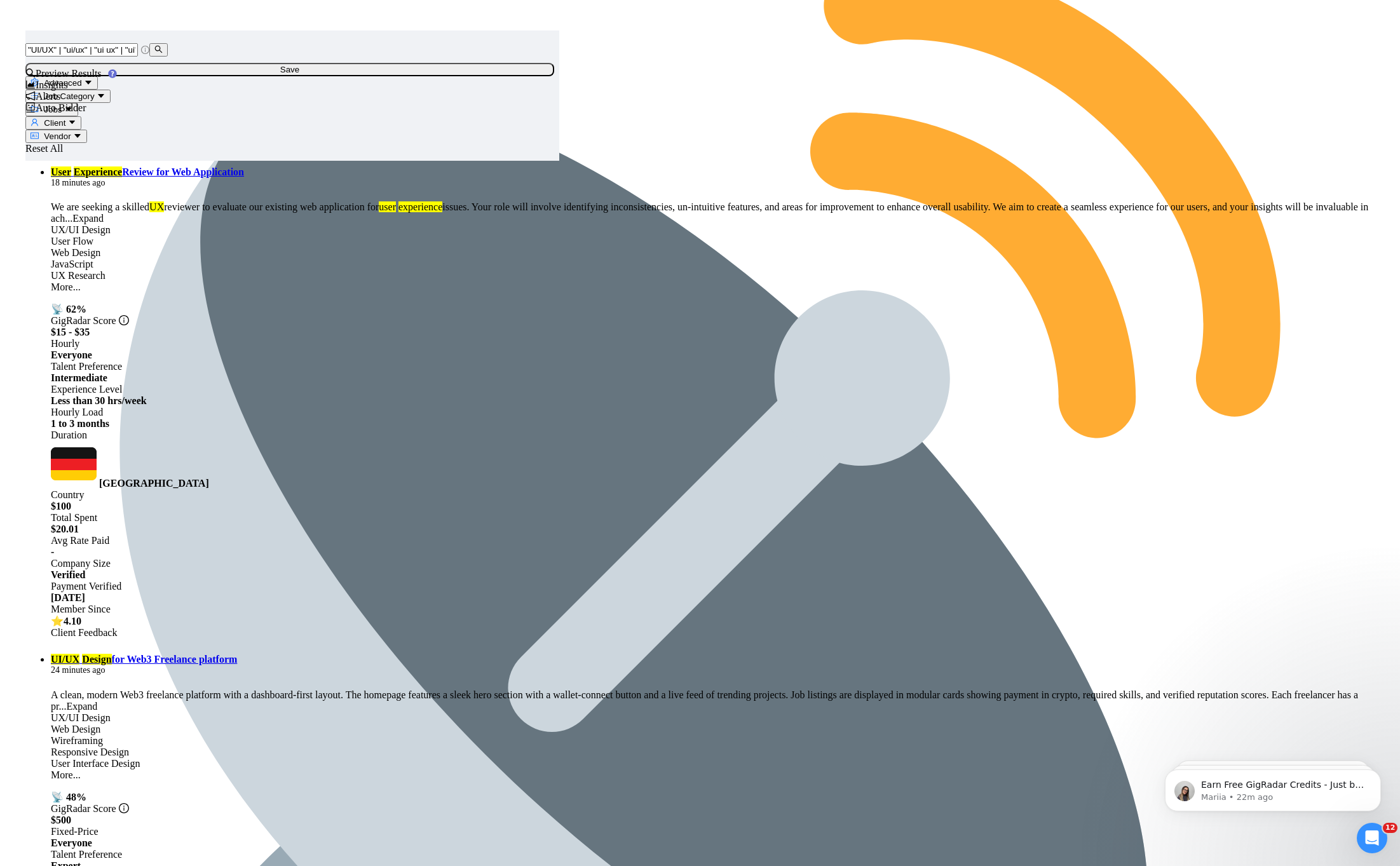
scroll to position [0, 0]
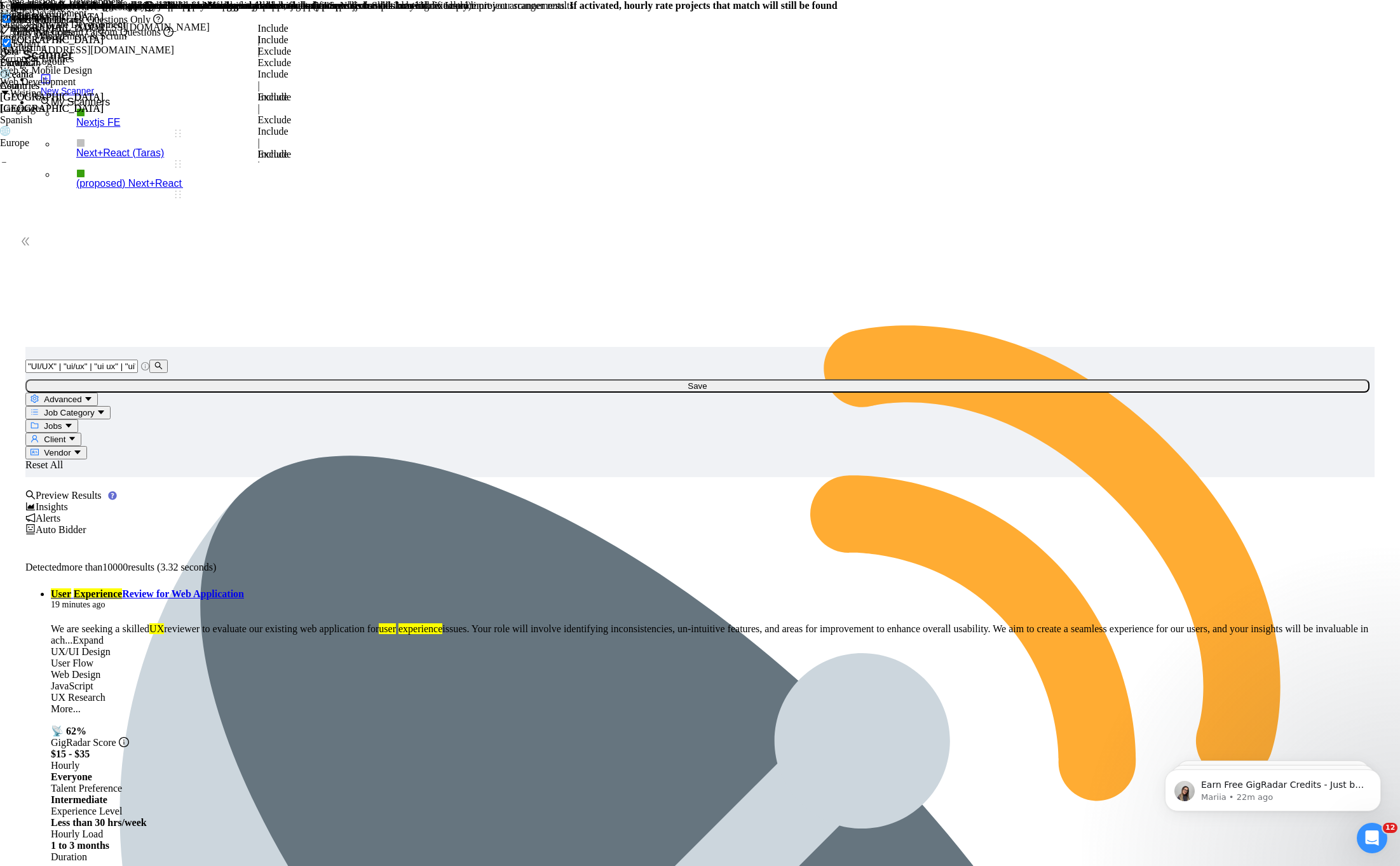
click at [81, 394] on span "Advanced" at bounding box center [63, 399] width 37 height 9
paste input "Hubspot"
type input "Squarespace, Packaging, Branding, Graph design, Webflow, Wix, WordPress, Tilda,…"
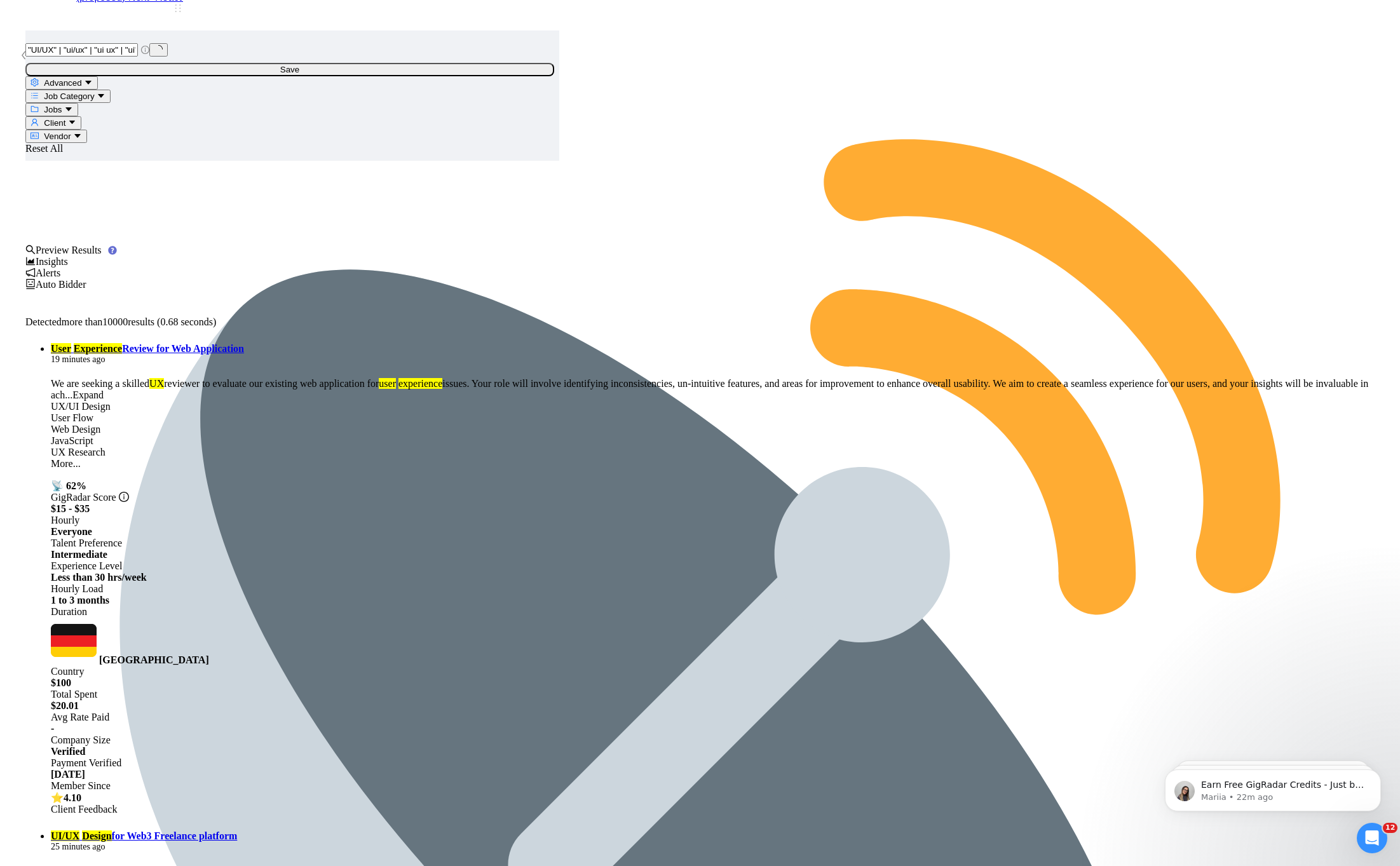
scroll to position [0, 0]
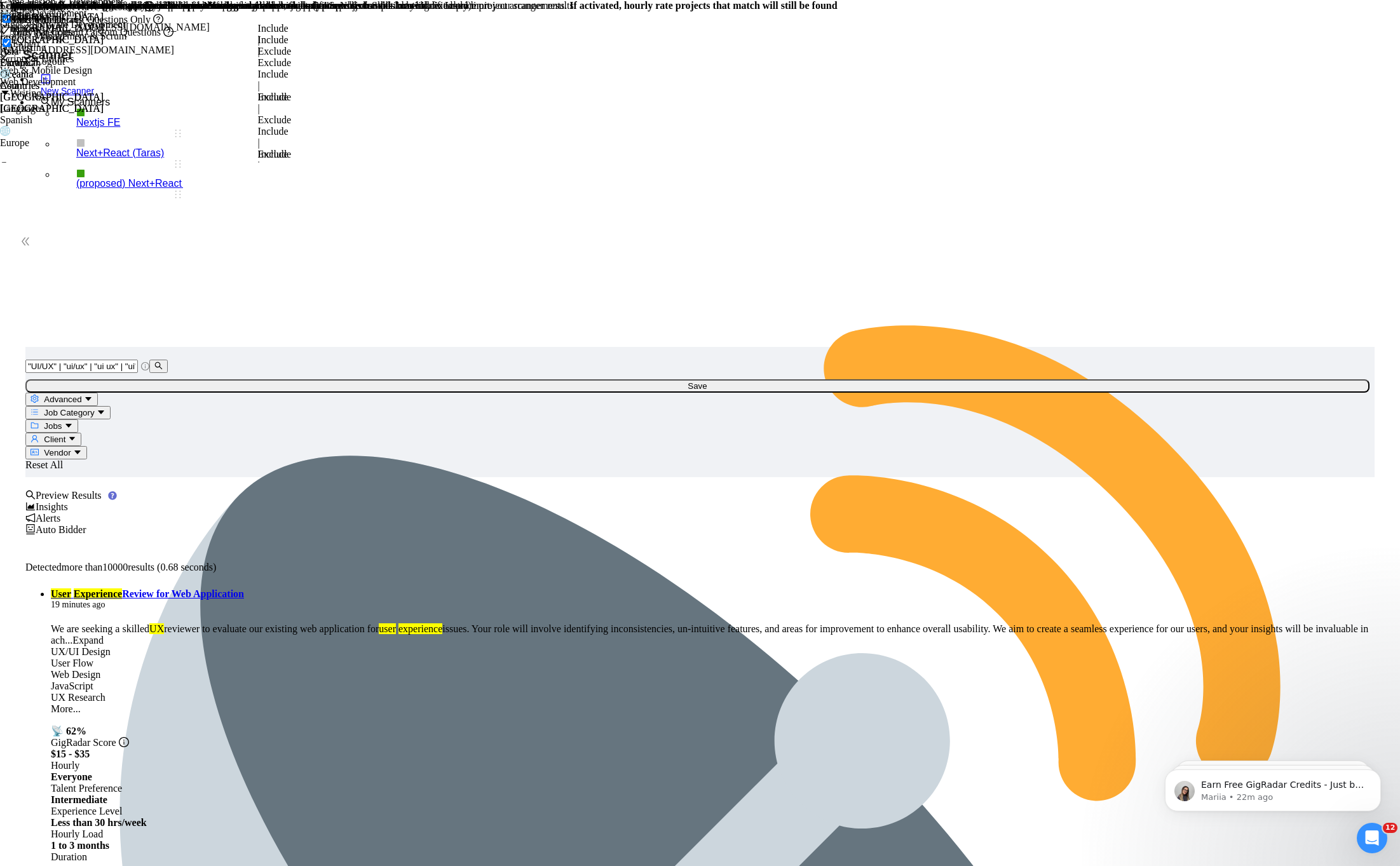
click at [94, 407] on span "Job Category" at bounding box center [69, 412] width 50 height 9
click at [62, 421] on span "Jobs" at bounding box center [53, 426] width 18 height 9
click at [66, 435] on span "Client" at bounding box center [55, 439] width 22 height 9
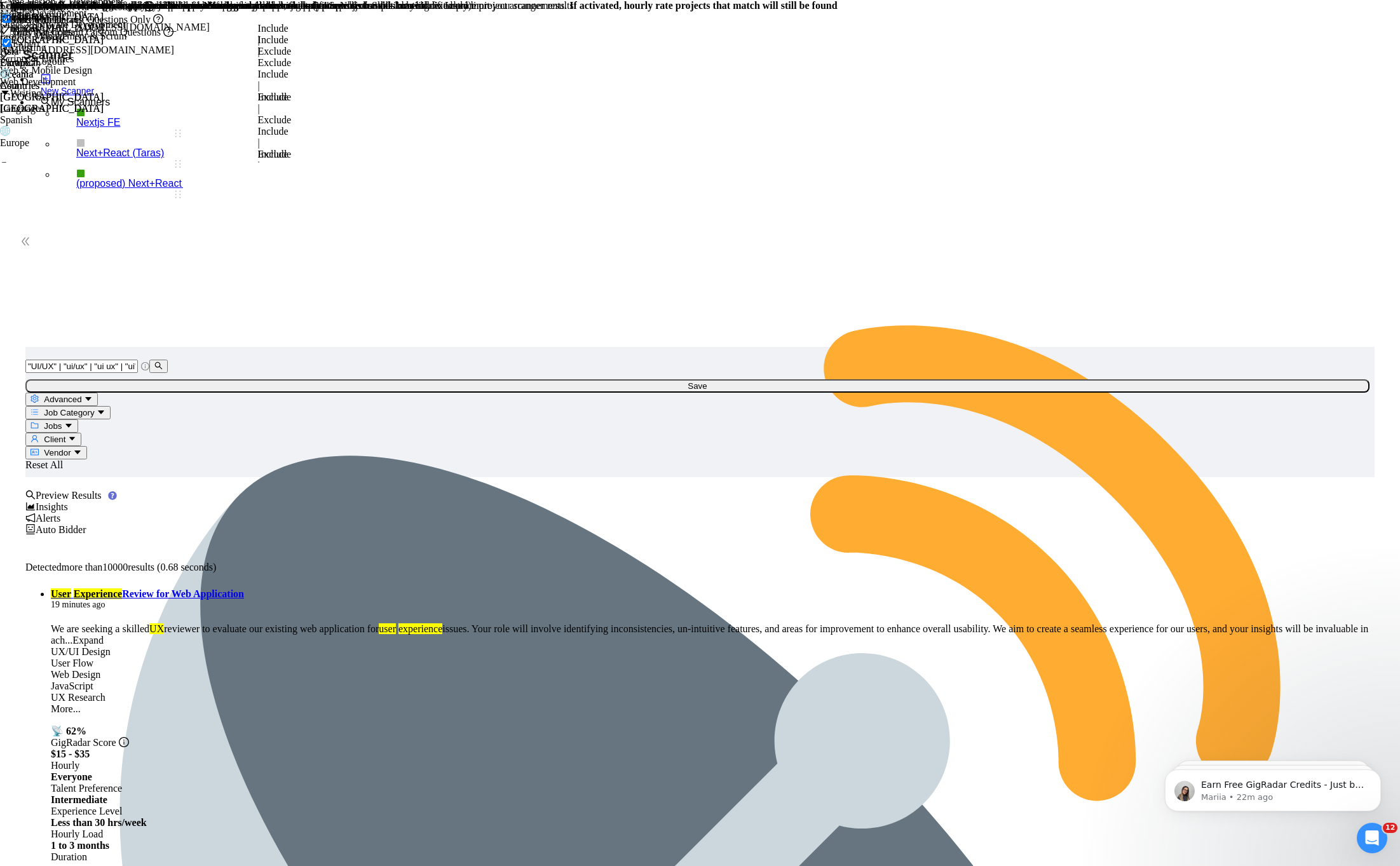
drag, startPoint x: 842, startPoint y: 208, endPoint x: 852, endPoint y: 198, distance: 14.1
click at [70, 448] on span "Vendor" at bounding box center [57, 452] width 27 height 9
click at [81, 394] on span "Advanced" at bounding box center [63, 399] width 37 height 9
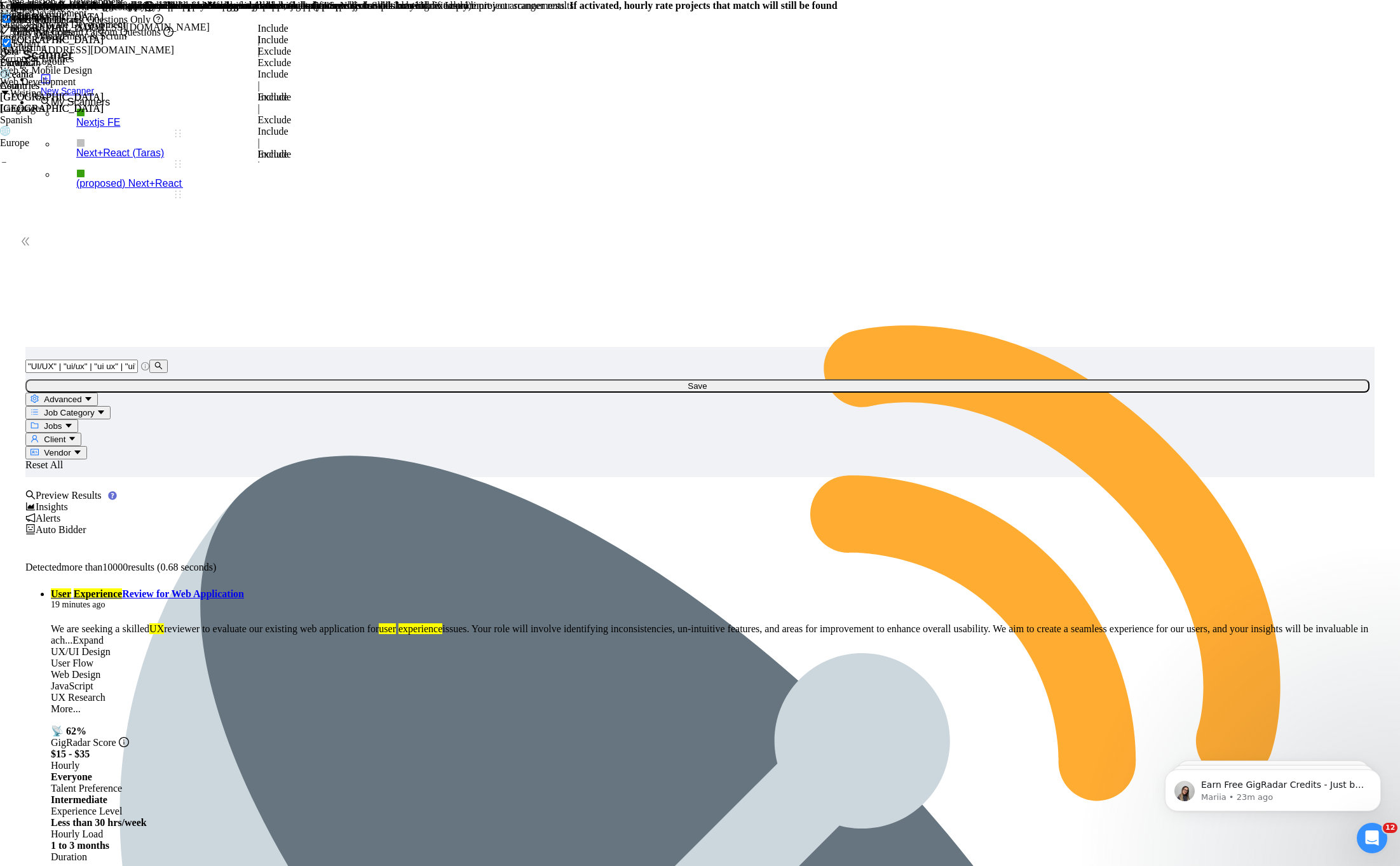
click at [1006, 379] on button "Save" at bounding box center [697, 385] width 1344 height 13
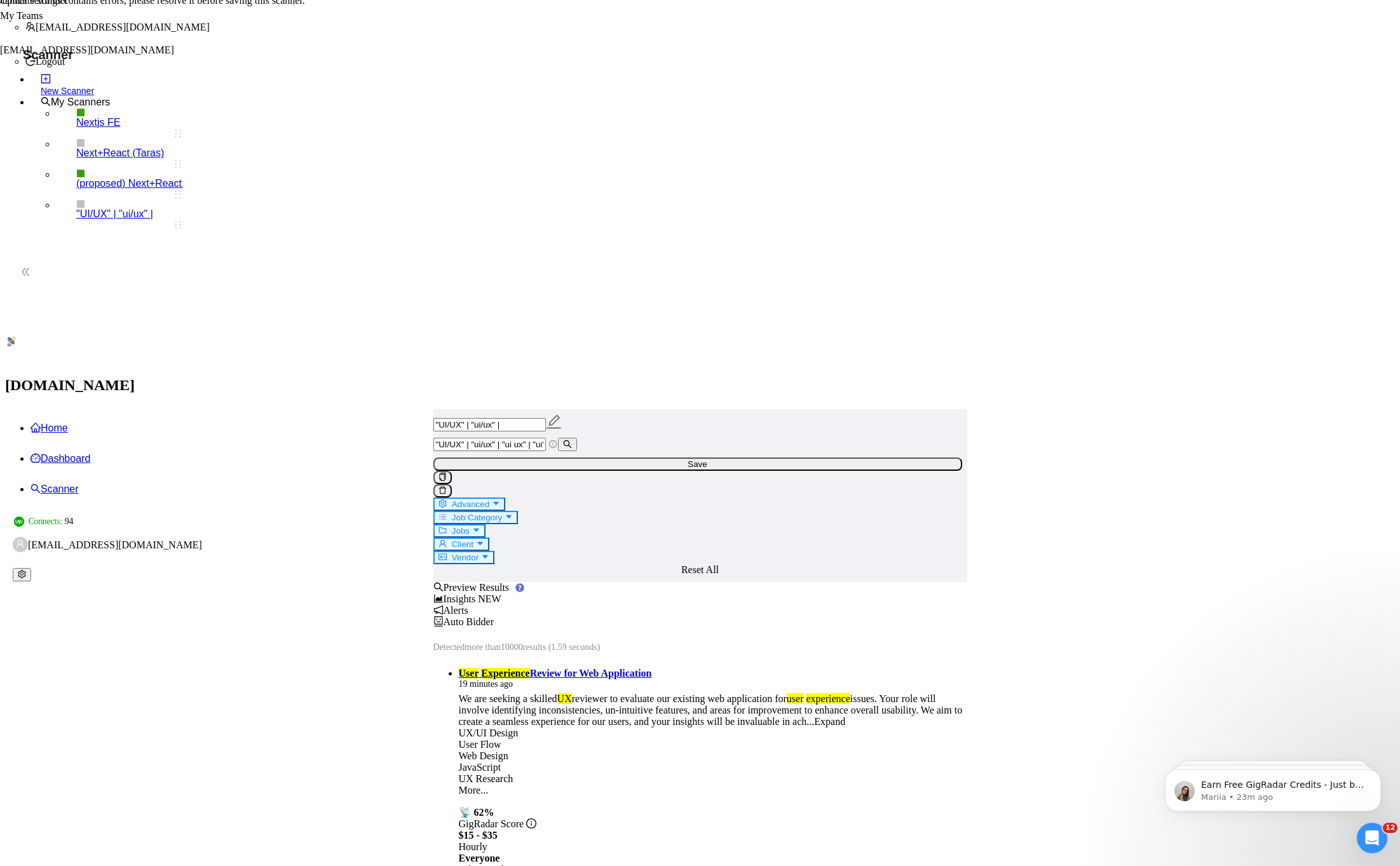
click at [501, 593] on span "Insights NEW" at bounding box center [467, 598] width 68 height 11
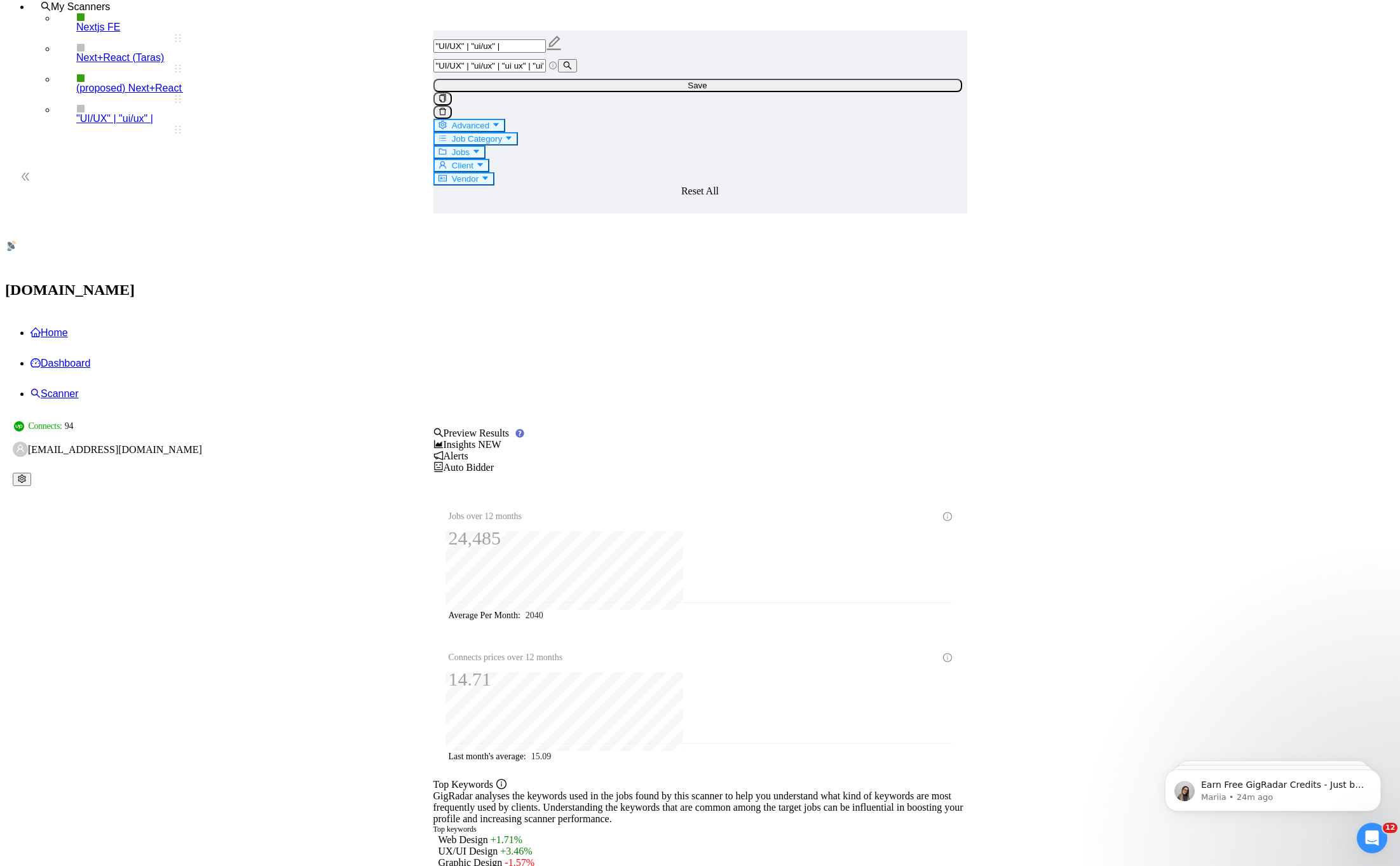
scroll to position [126, 0]
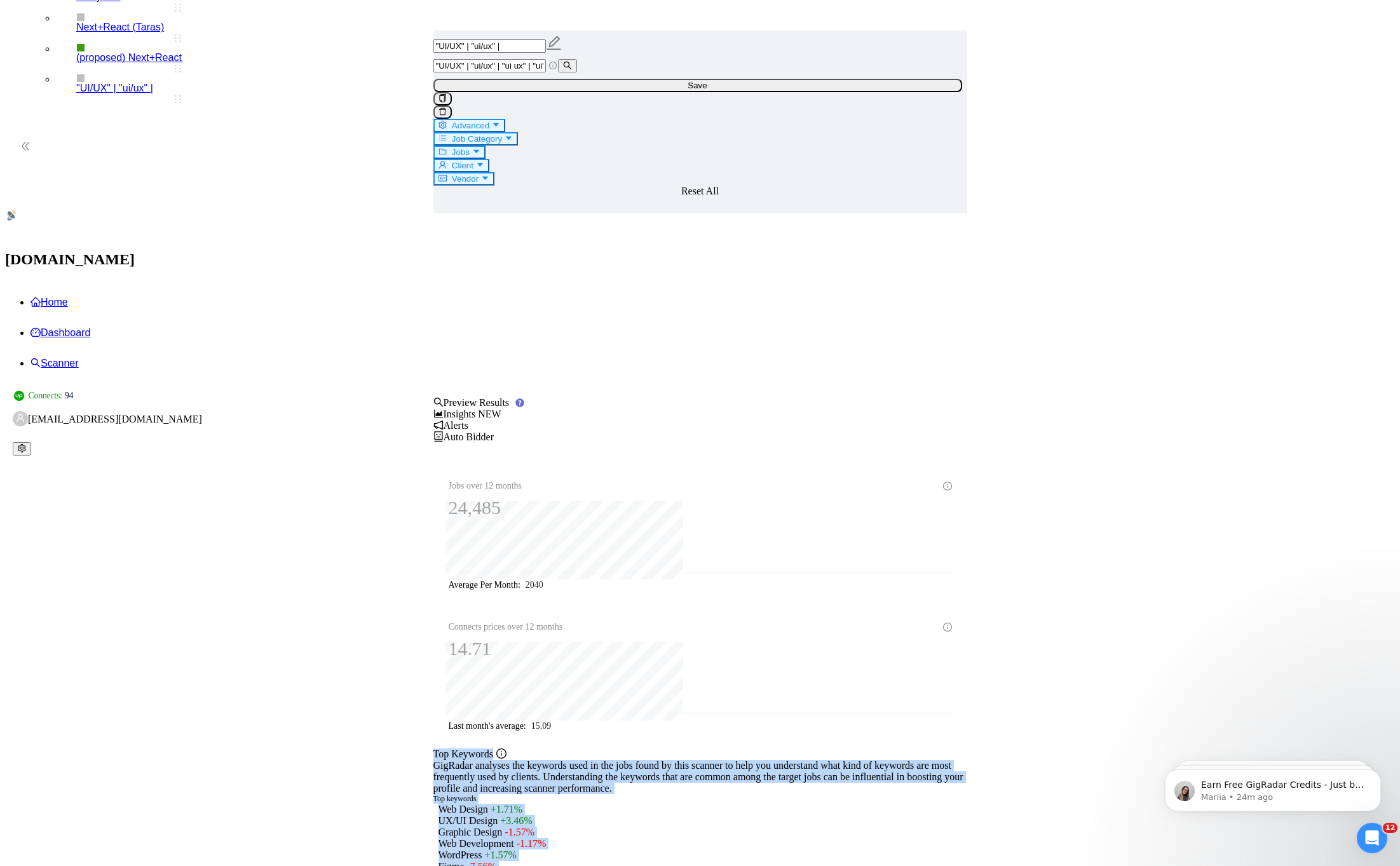
drag, startPoint x: 532, startPoint y: 265, endPoint x: 962, endPoint y: 539, distance: 509.9
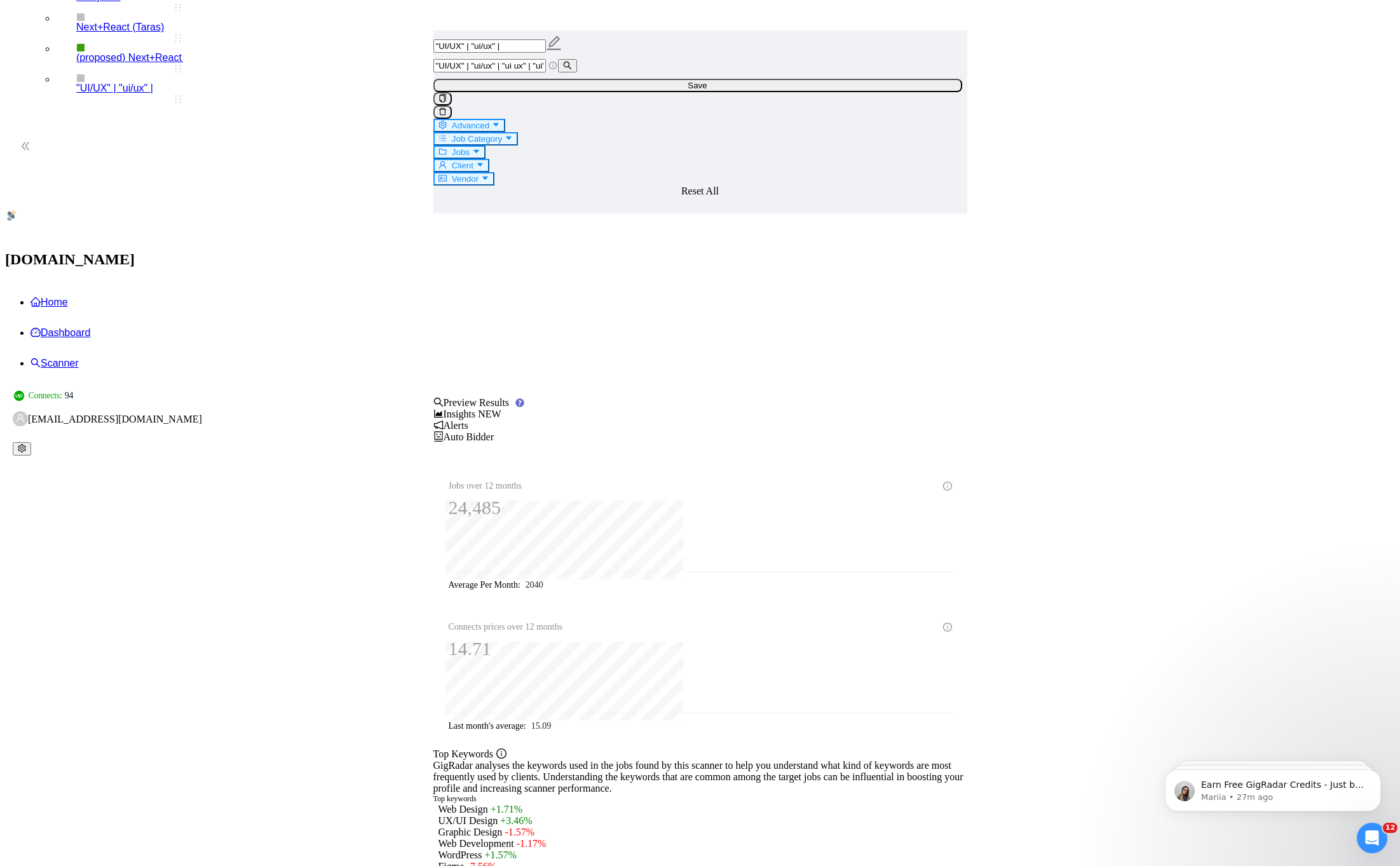
click at [386, 631] on main ""UI/UX" | "ui/ux" | "UI/UX" | "ui/ux" | "ui ux" | "ui" | "ux" | (Design*) | Des…" at bounding box center [700, 732] width 1349 height 963
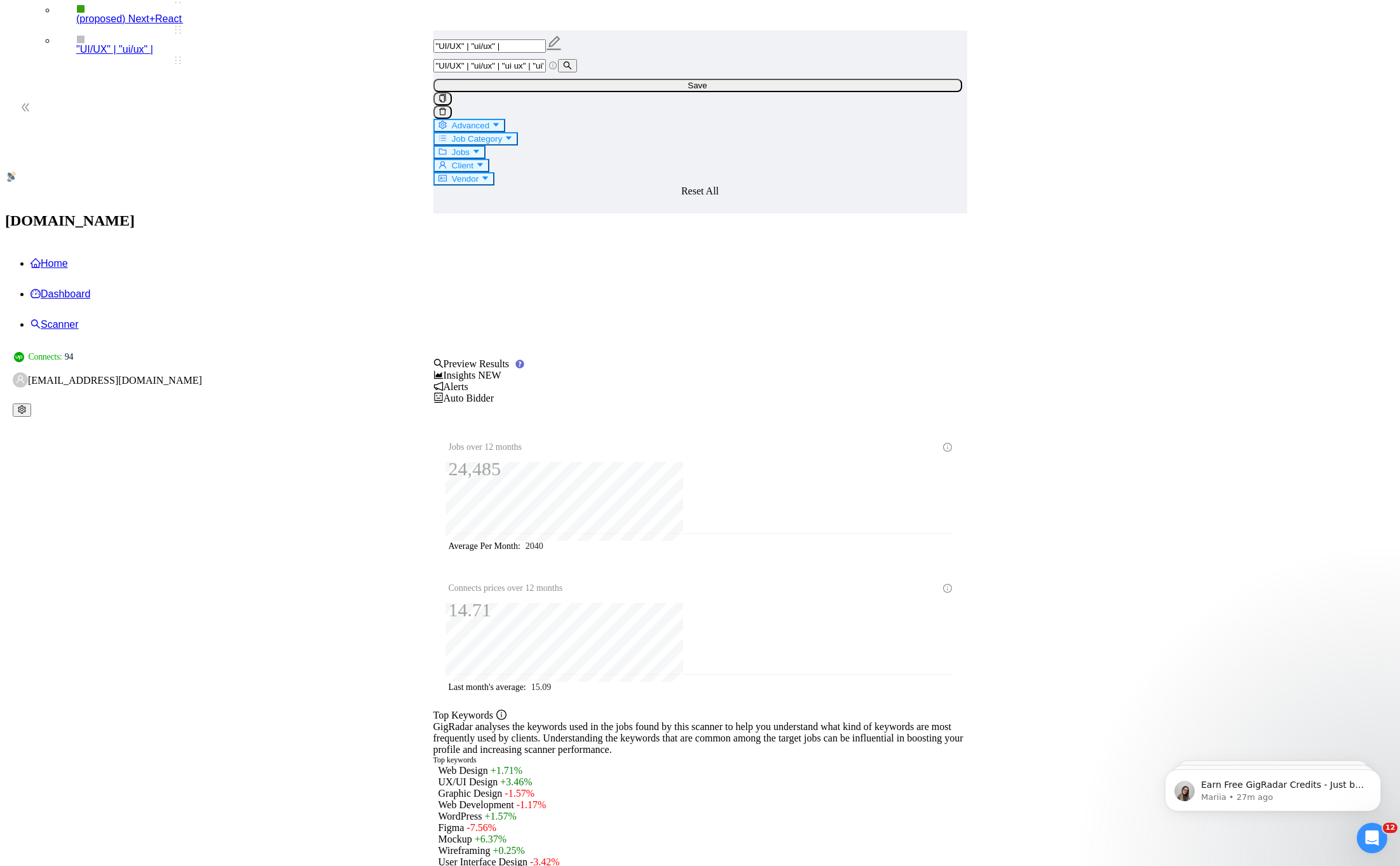
scroll to position [0, 0]
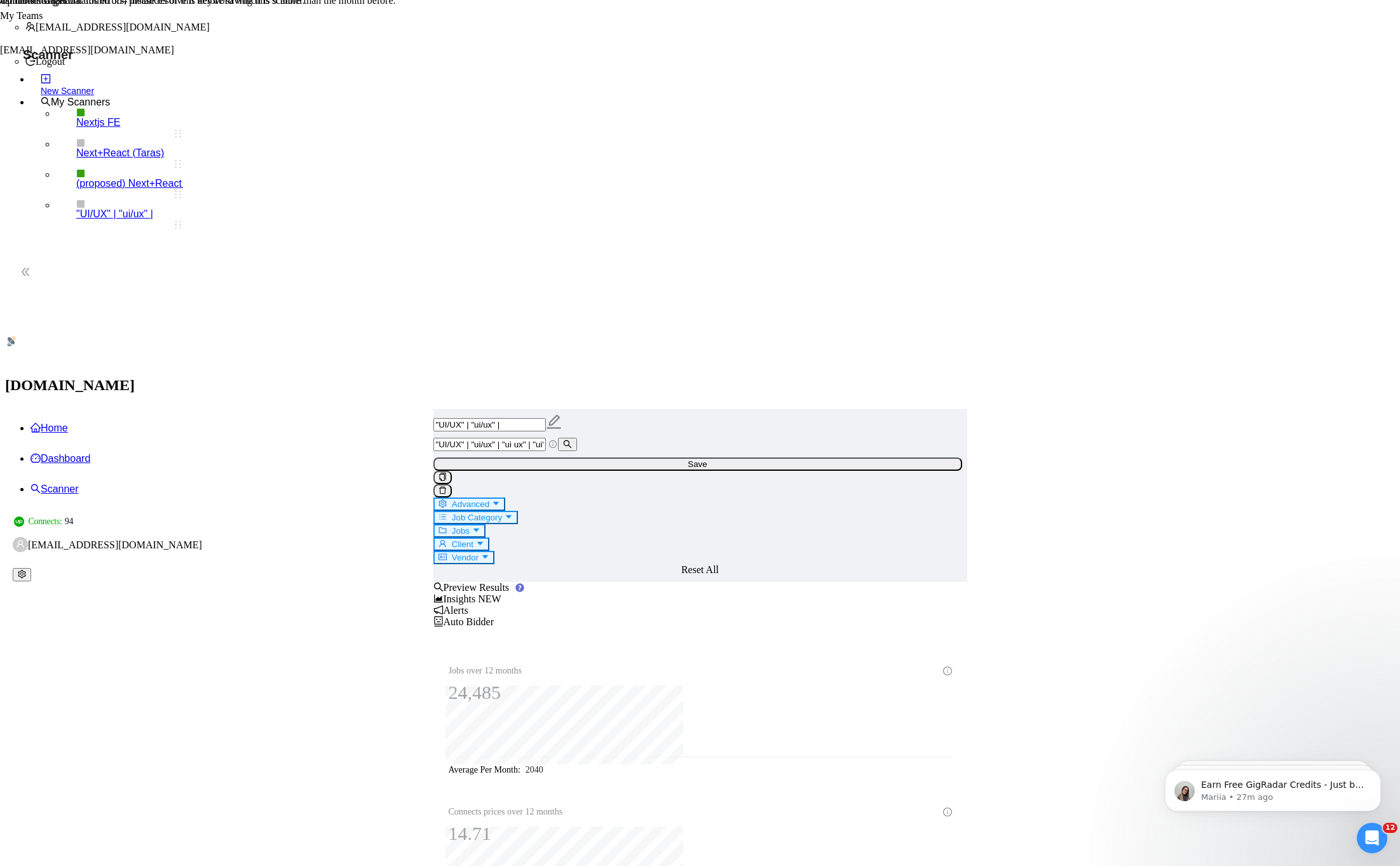
click at [468, 605] on span "Alerts" at bounding box center [450, 610] width 35 height 11
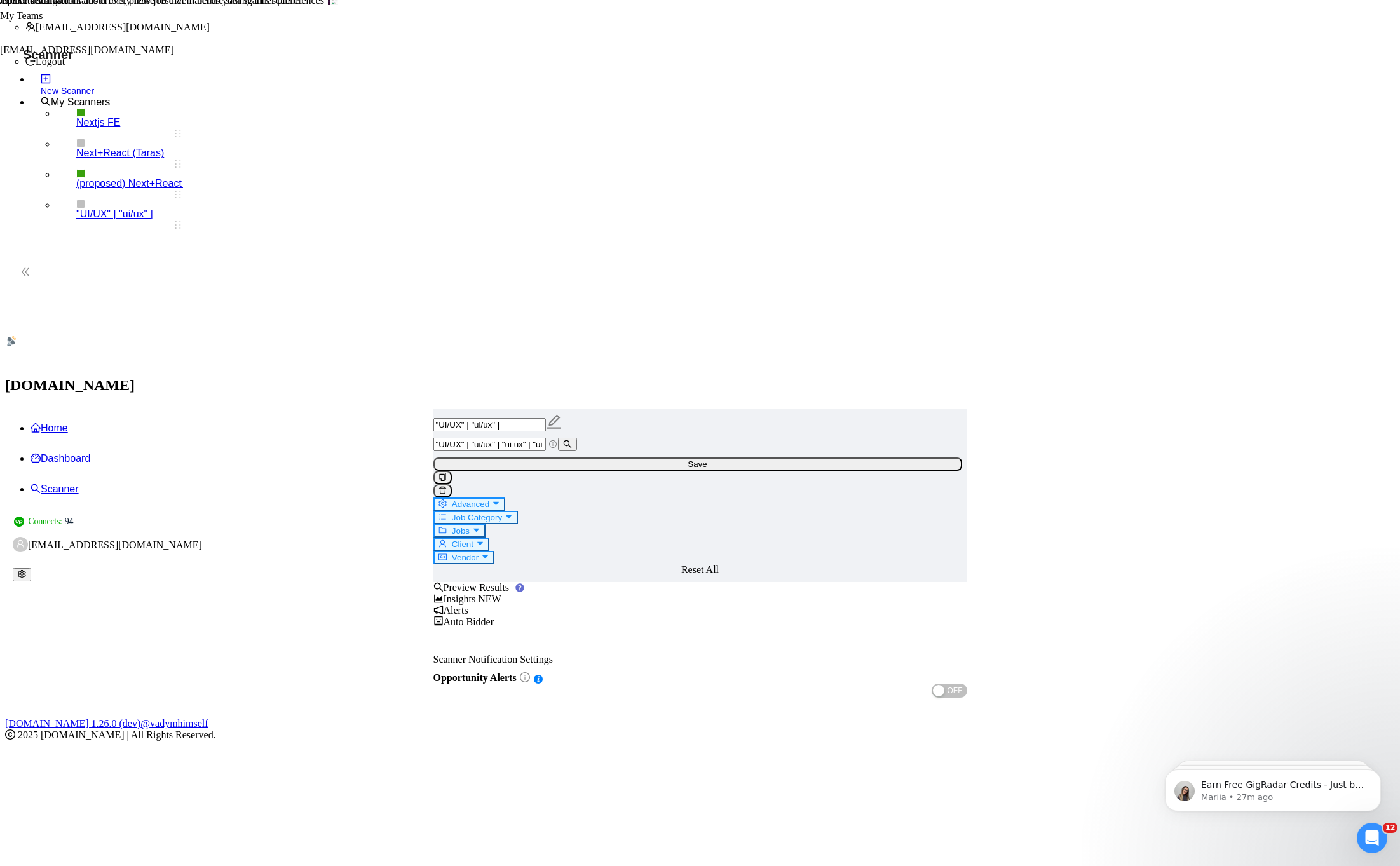
click at [494, 616] on span "Auto Bidder" at bounding box center [463, 622] width 61 height 11
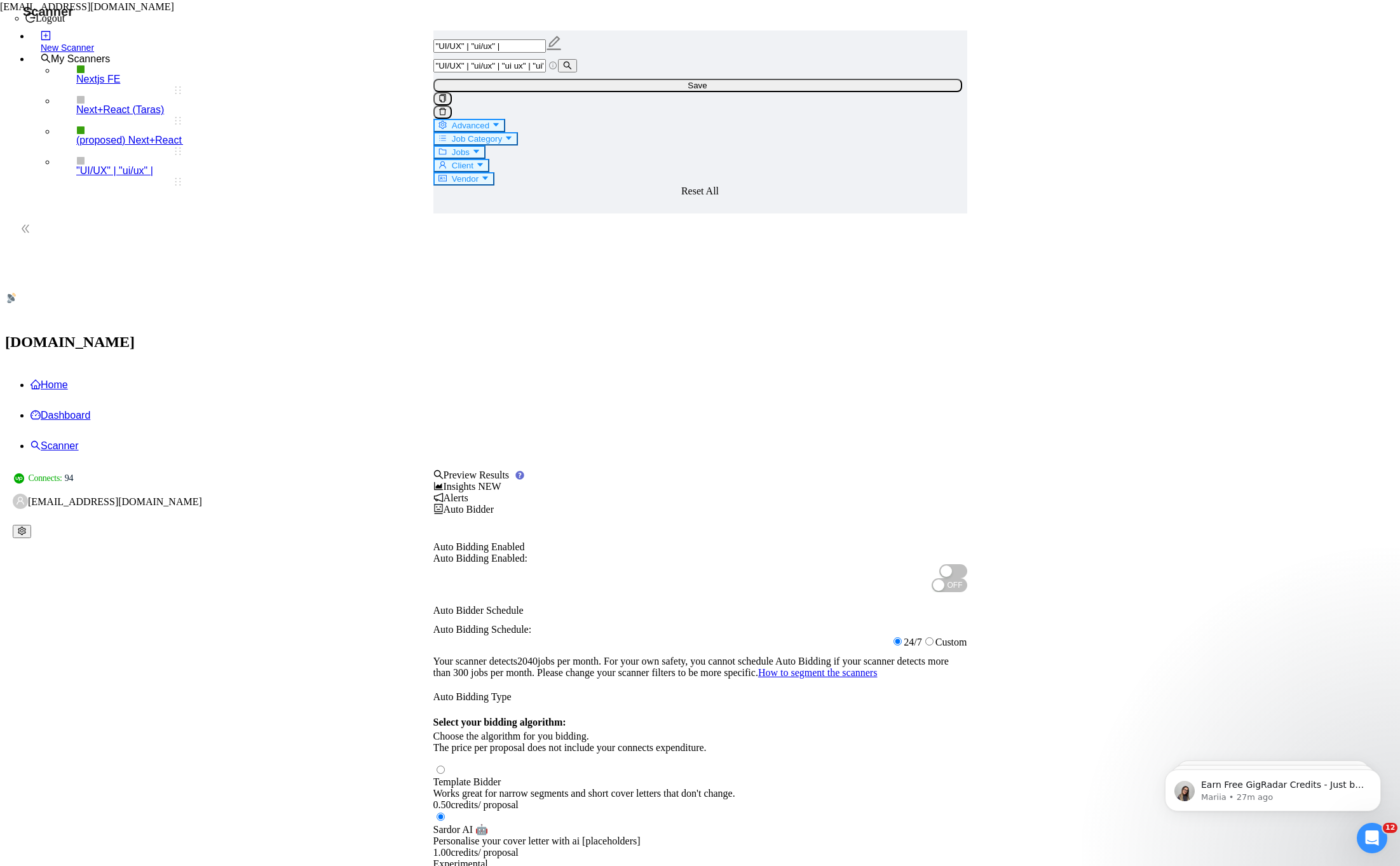
scroll to position [63, 0]
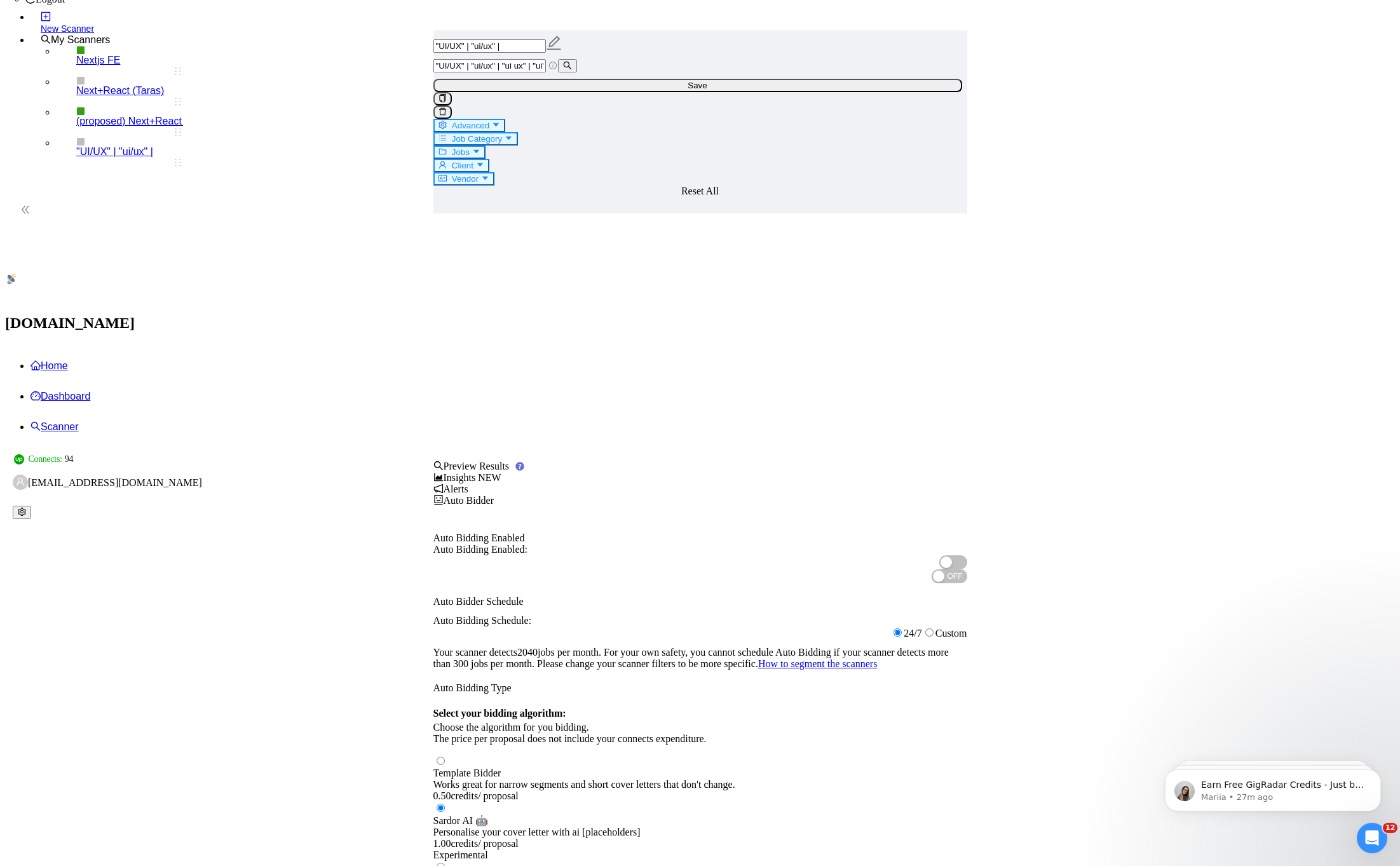
click at [934, 628] on input "Custom" at bounding box center [929, 632] width 9 height 9
radio input "true"
radio input "false"
checkbox input "true"
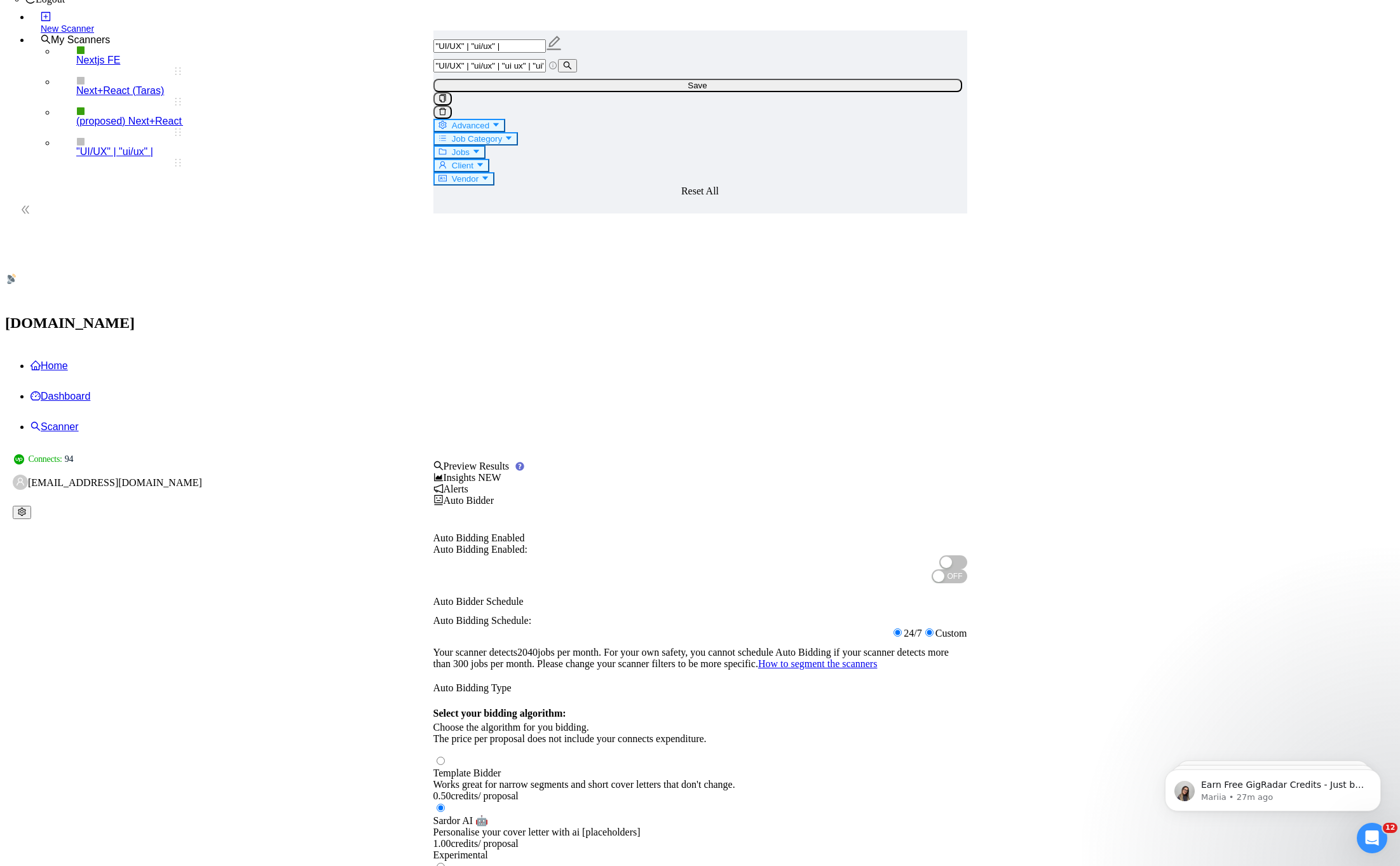
checkbox input "true"
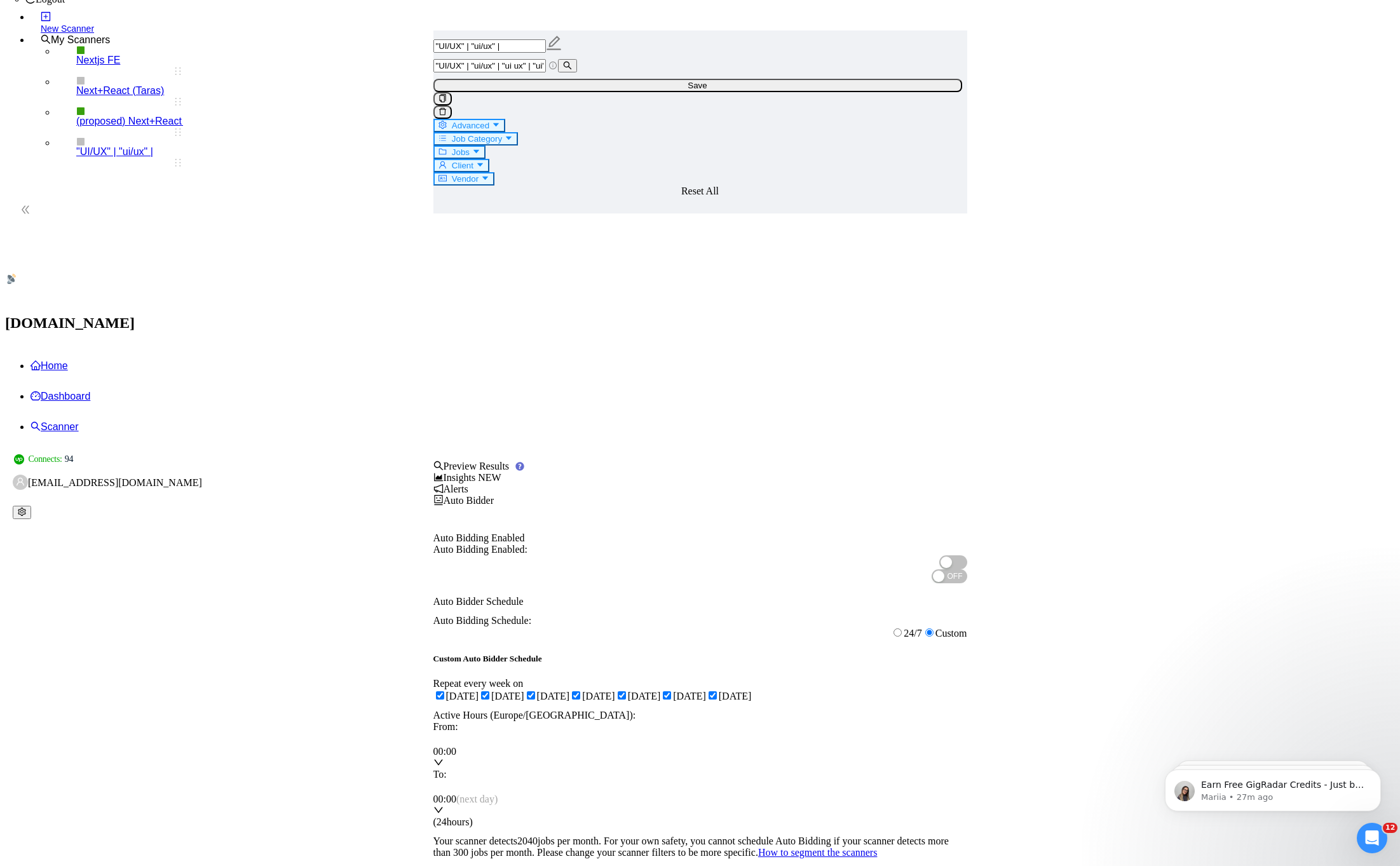
click at [717, 691] on input "Sunday" at bounding box center [712, 695] width 9 height 9
checkbox input "false"
click at [673, 690] on span at bounding box center [667, 696] width 12 height 11
click at [671, 691] on input "Saturday" at bounding box center [667, 695] width 9 height 9
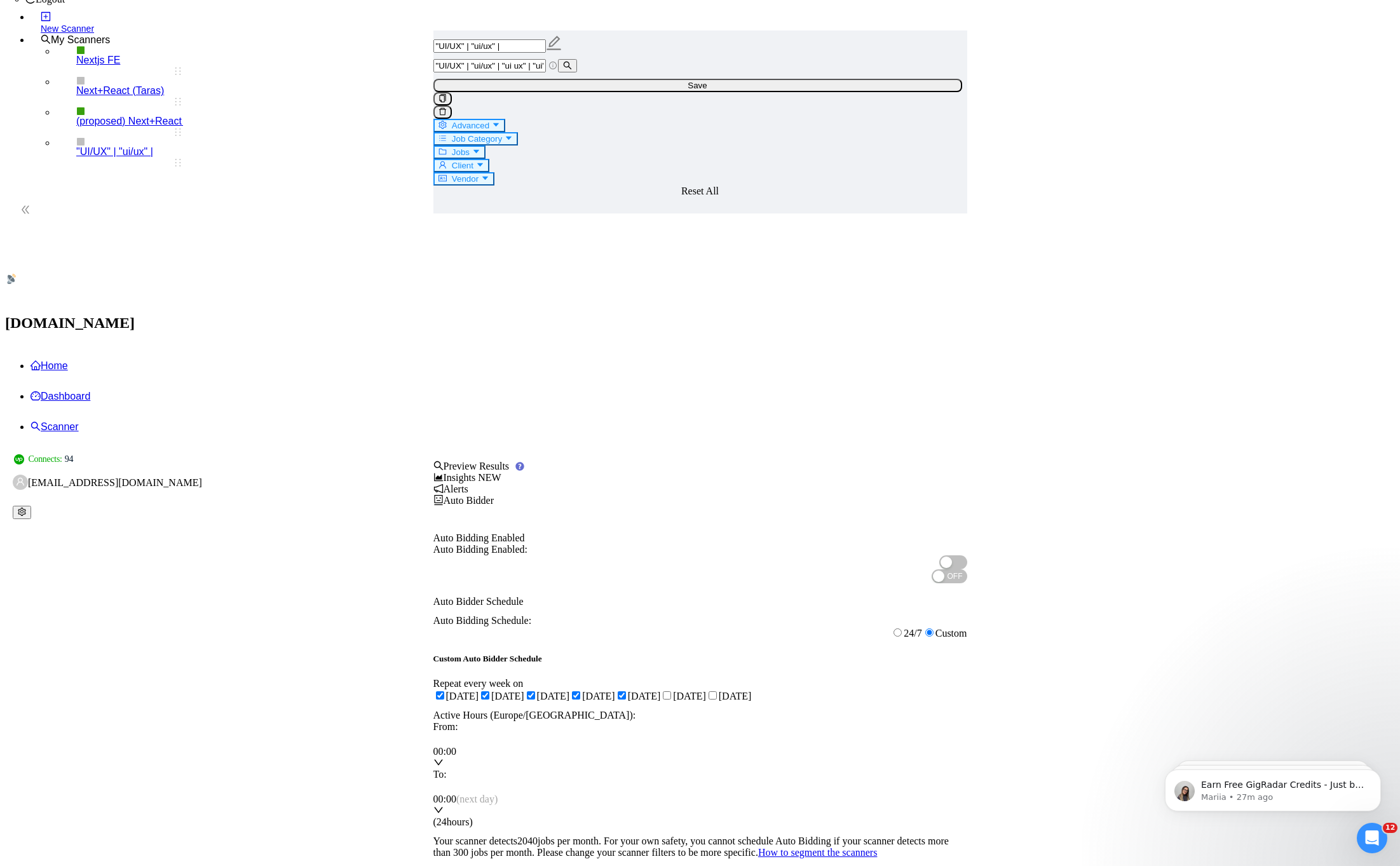
checkbox input "true"
click at [456, 745] on span "00:00" at bounding box center [445, 751] width 23 height 11
click at [498, 793] on span "00:00 (next day)" at bounding box center [466, 799] width 65 height 11
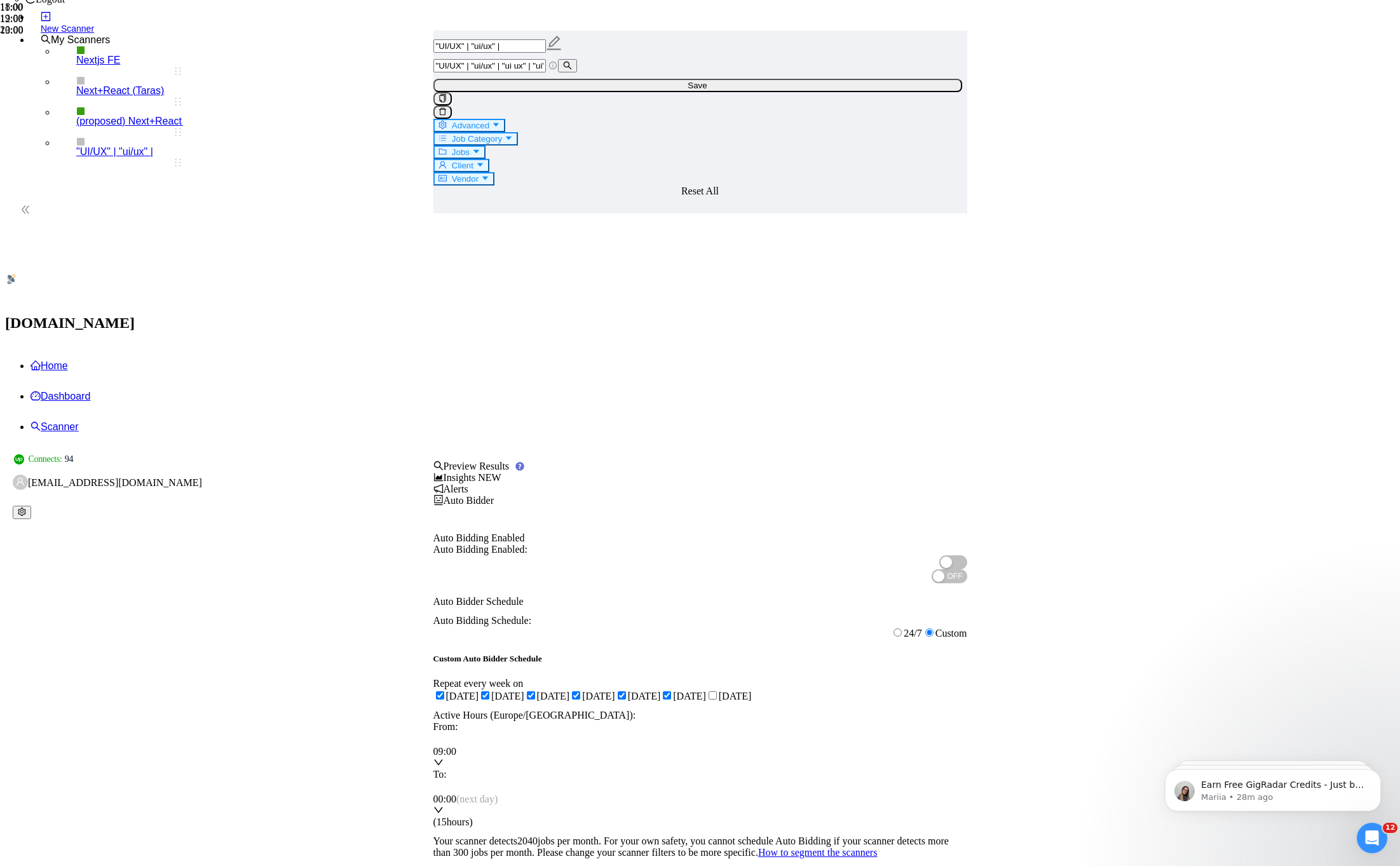
scroll to position [326, 0]
click at [861, 653] on div "Custom Auto Bidder Schedule Repeat every week on Monday Tuesday Wednesday Thurs…" at bounding box center [700, 740] width 534 height 174
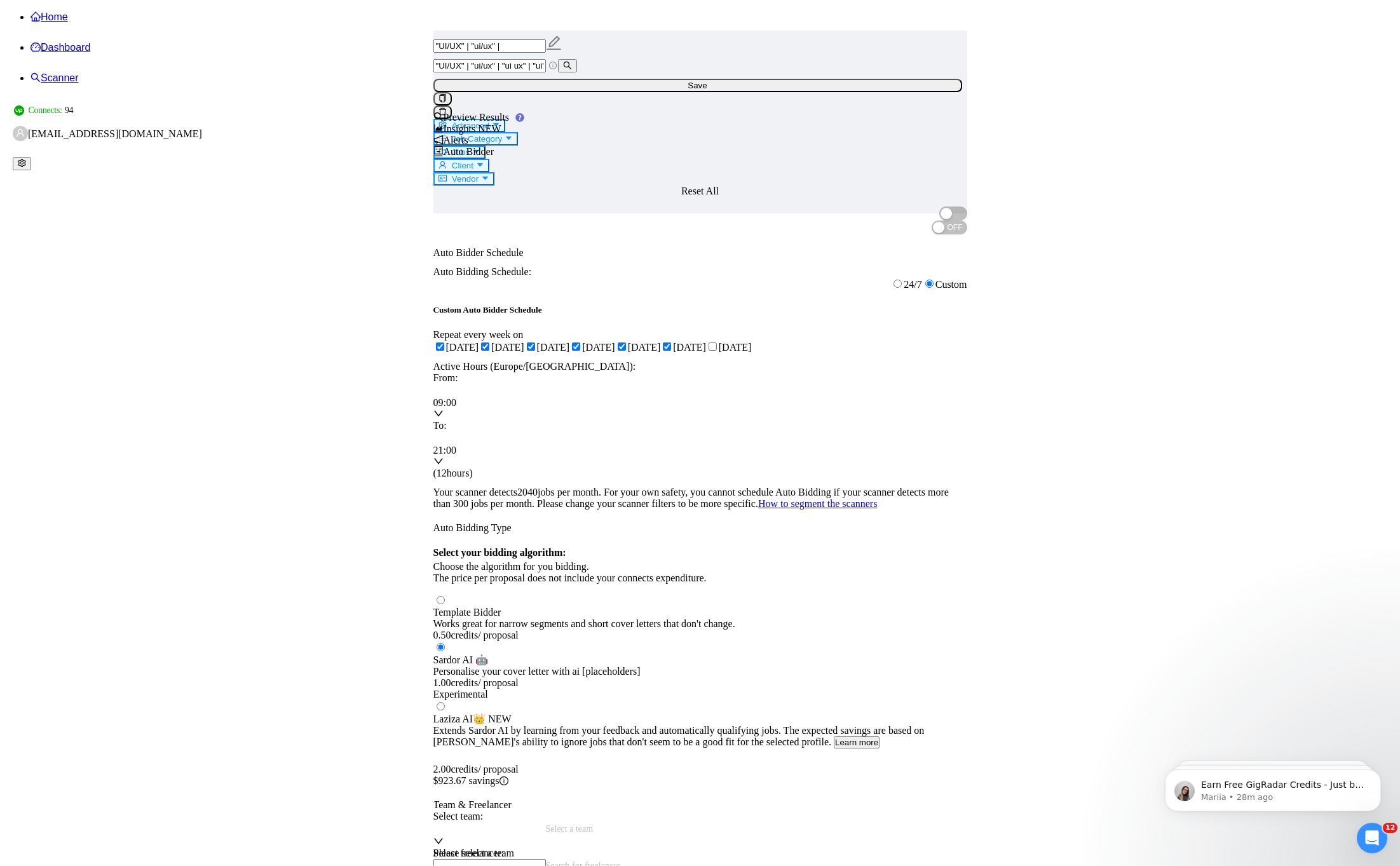
scroll to position [496, 0]
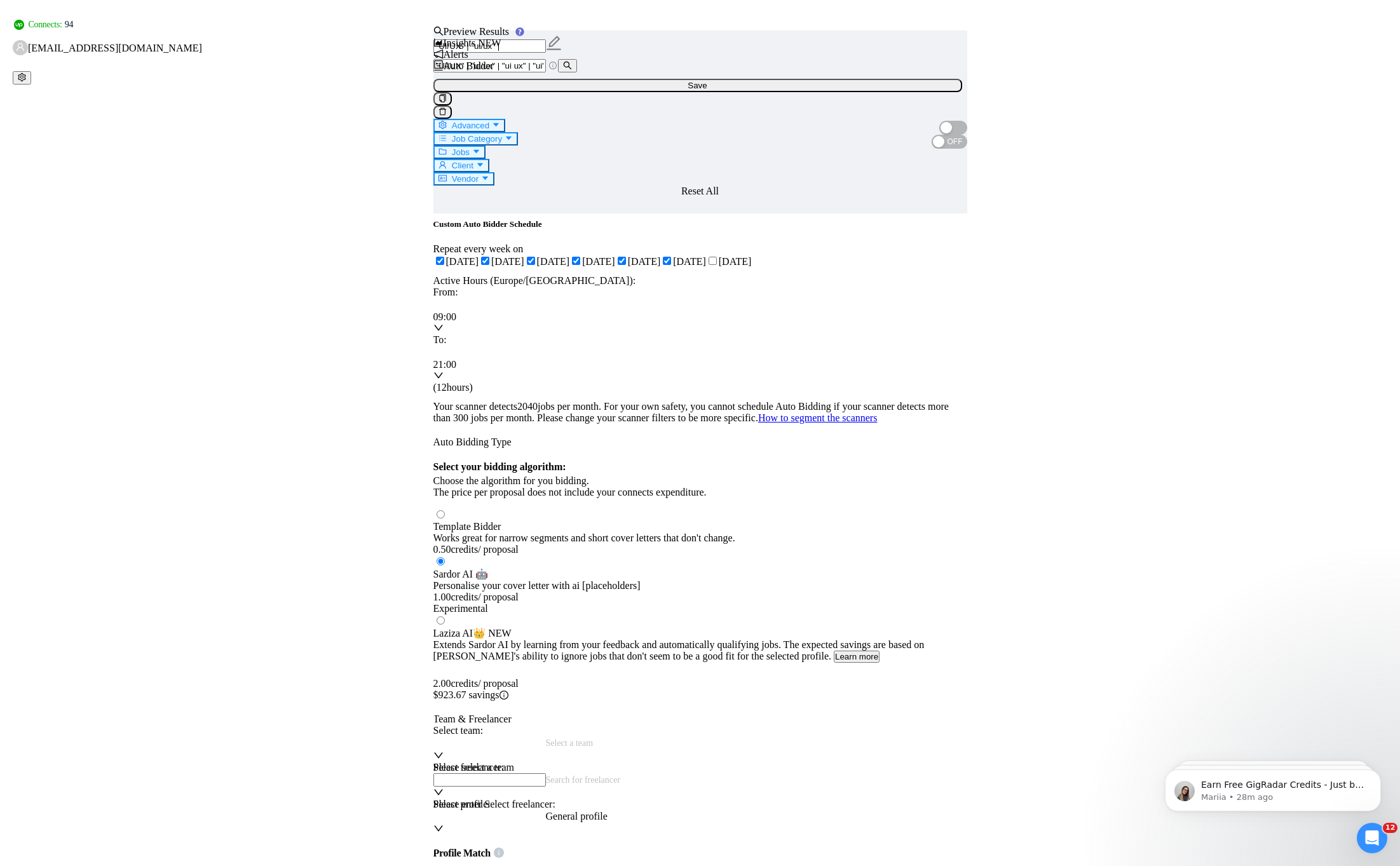
click at [546, 736] on input "Select team:" at bounding box center [489, 742] width 112 height 13
click at [546, 772] on input "Select freelancer:" at bounding box center [489, 779] width 112 height 13
type input "and"
click at [852, 797] on div "Select profile: General profile" at bounding box center [700, 815] width 546 height 36
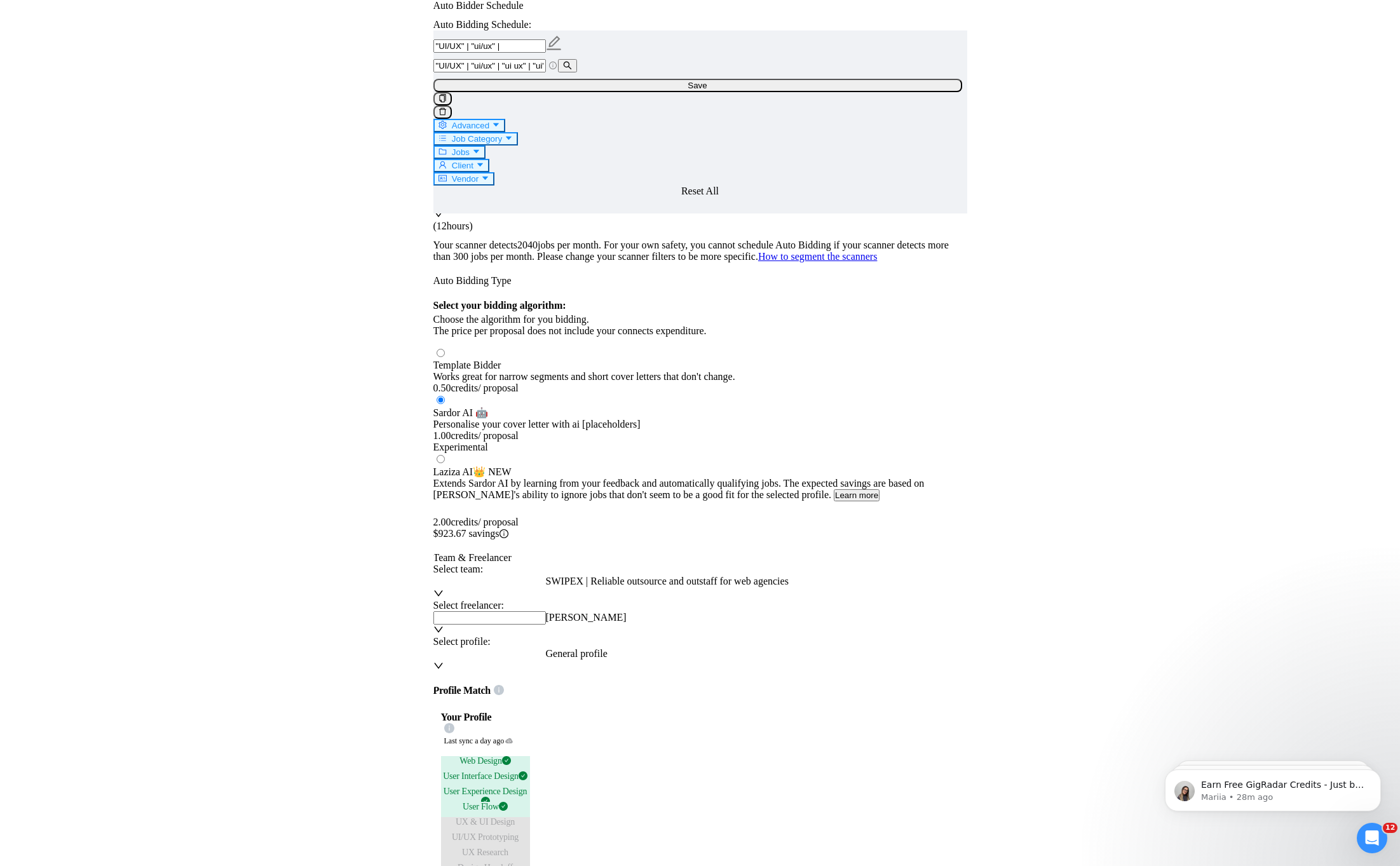
scroll to position [725, 0]
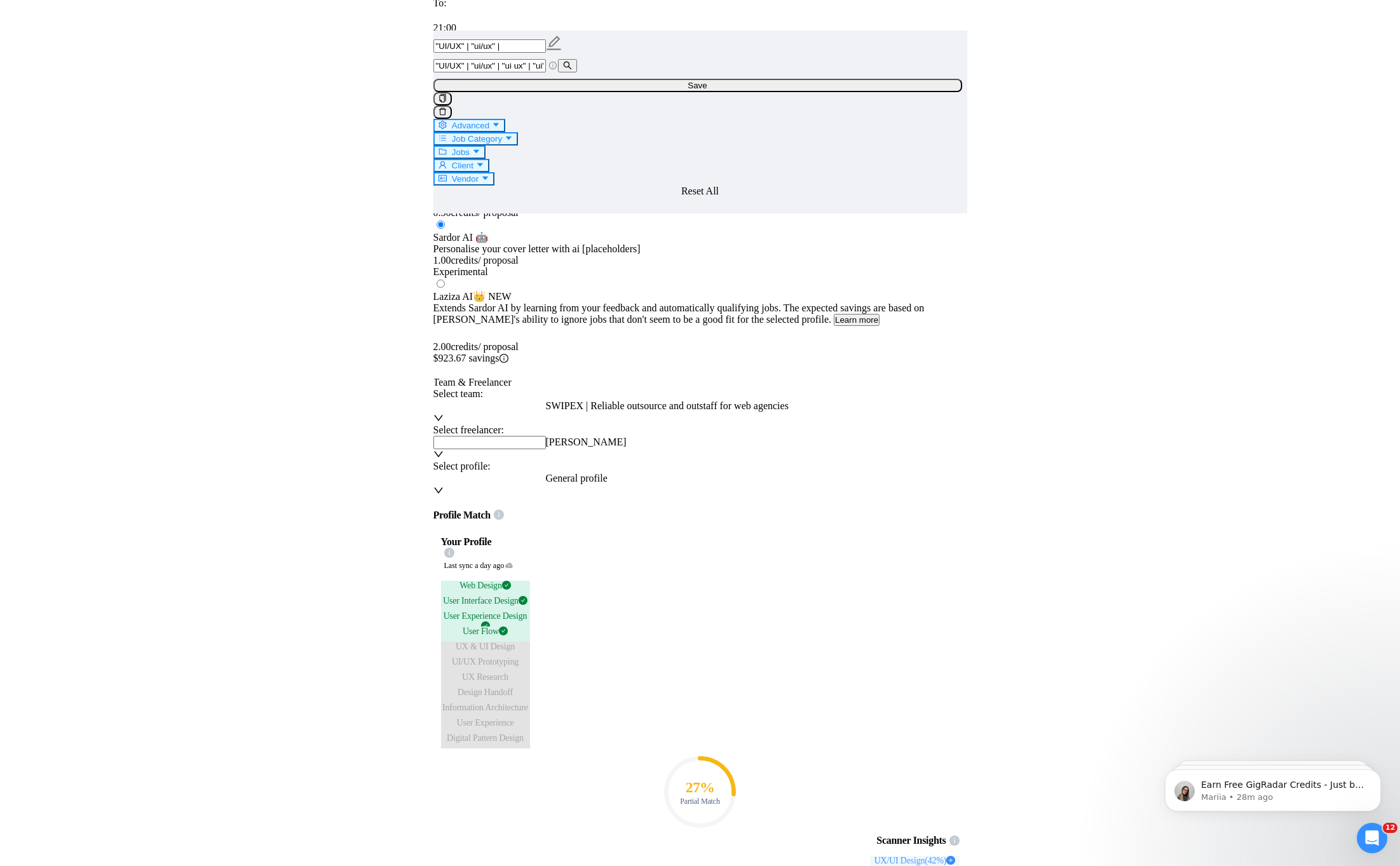
scroll to position [849, 0]
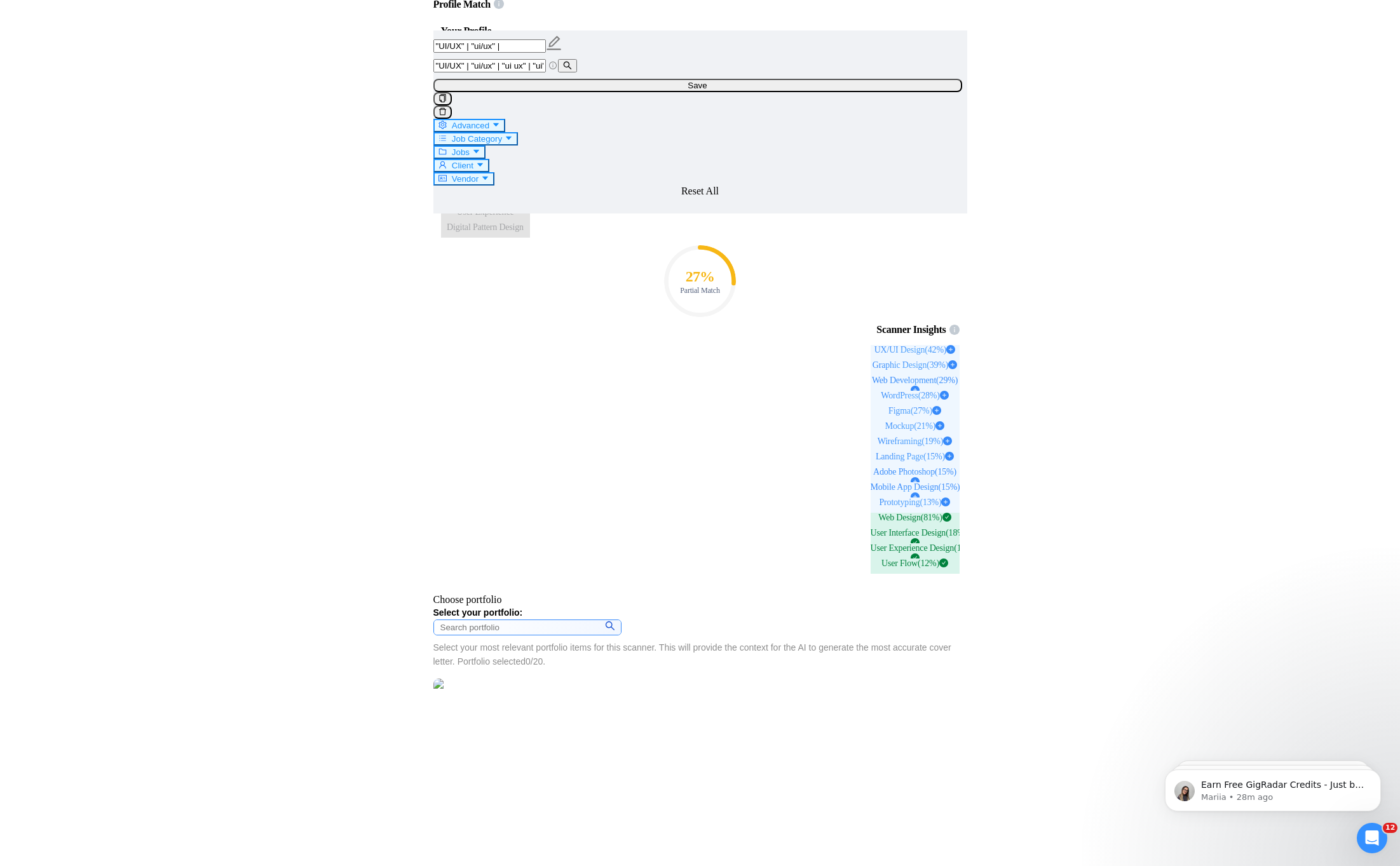
scroll to position [1362, 0]
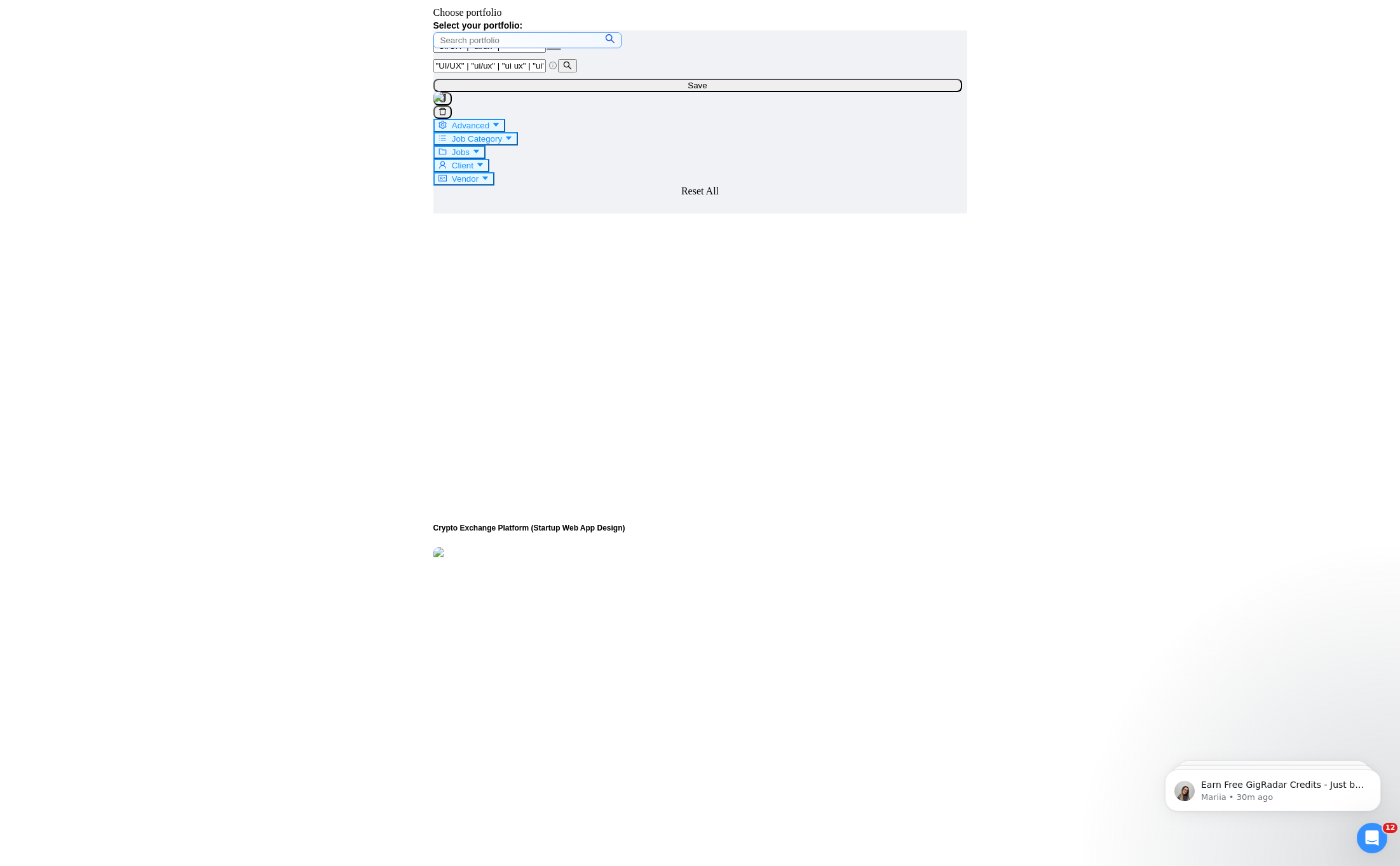
scroll to position [1941, 0]
drag, startPoint x: 545, startPoint y: 551, endPoint x: 635, endPoint y: 564, distance: 90.9
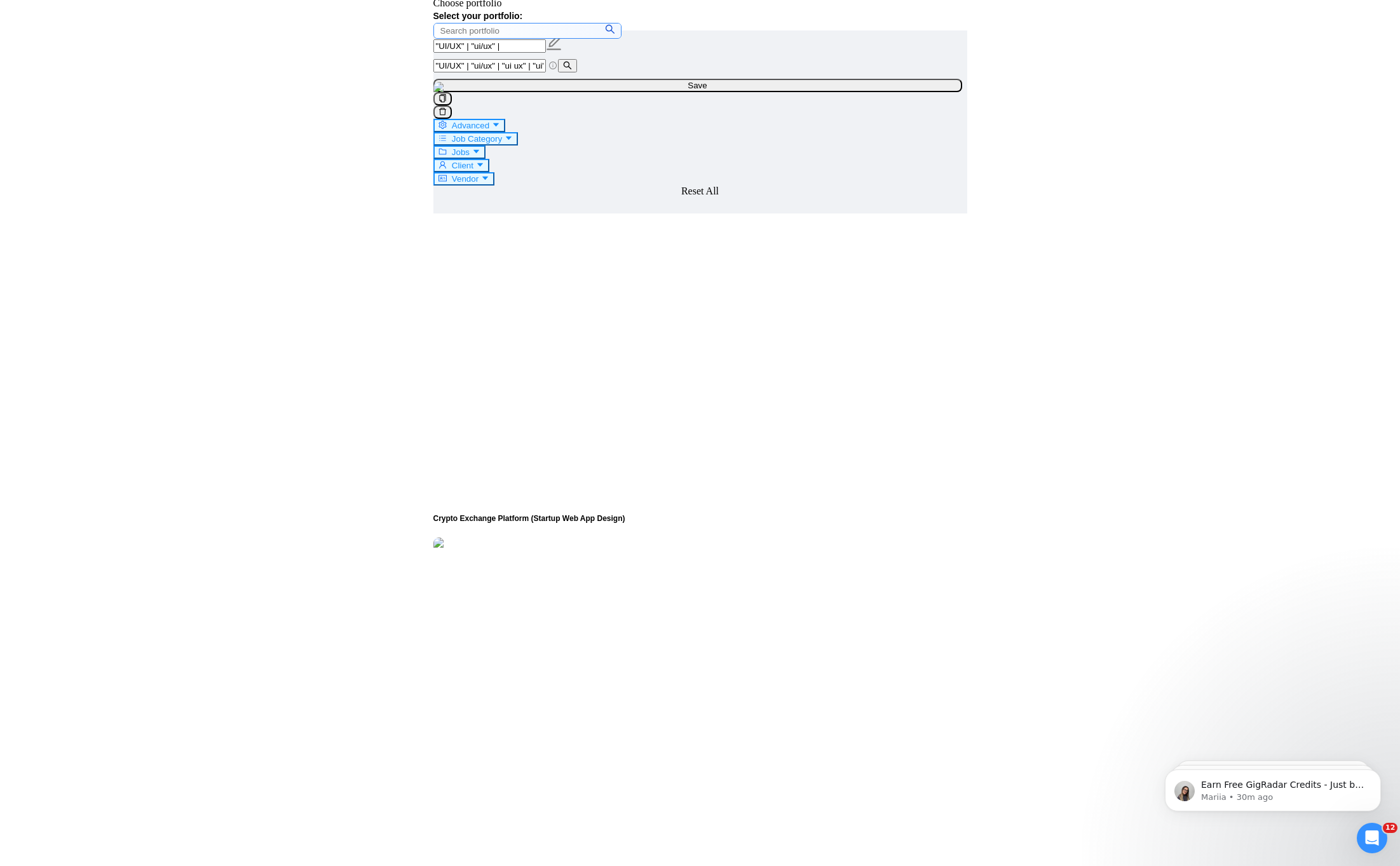
drag, startPoint x: 650, startPoint y: 554, endPoint x: 668, endPoint y: 553, distance: 18.0
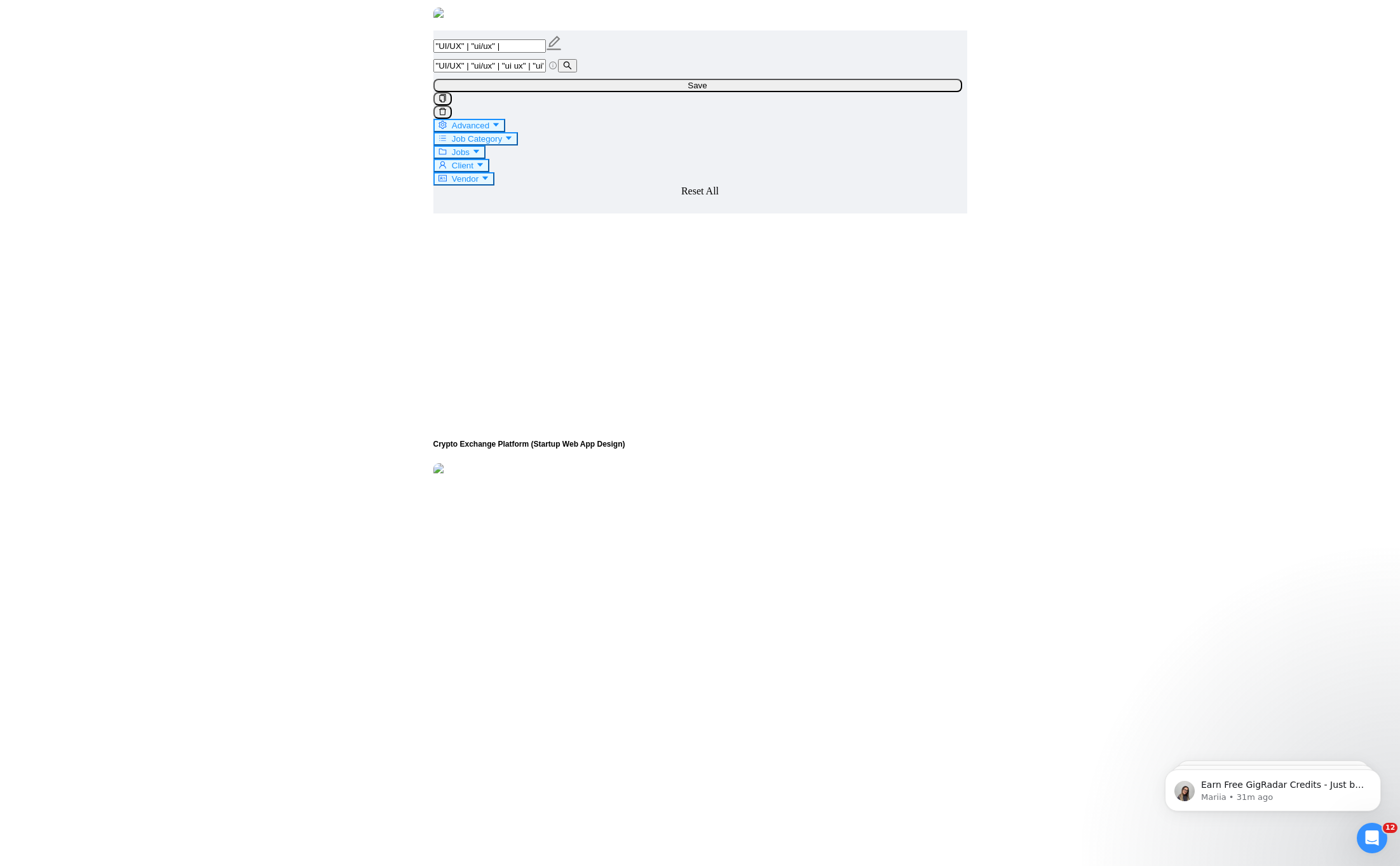
drag, startPoint x: 674, startPoint y: 554, endPoint x: 657, endPoint y: 553, distance: 17.0
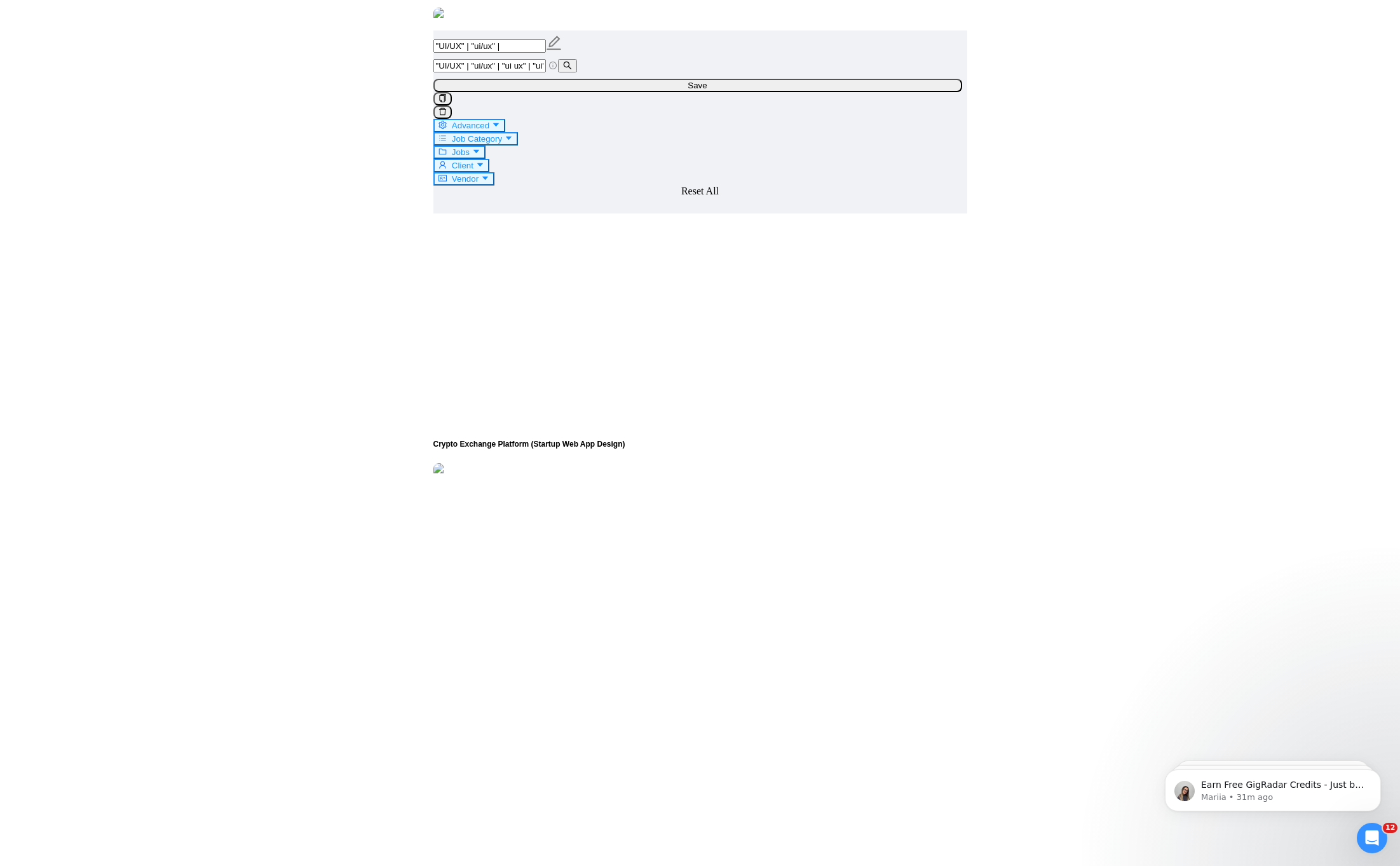
drag, startPoint x: 653, startPoint y: 553, endPoint x: 671, endPoint y: 554, distance: 18.0
drag, startPoint x: 671, startPoint y: 554, endPoint x: 651, endPoint y: 554, distance: 20.0
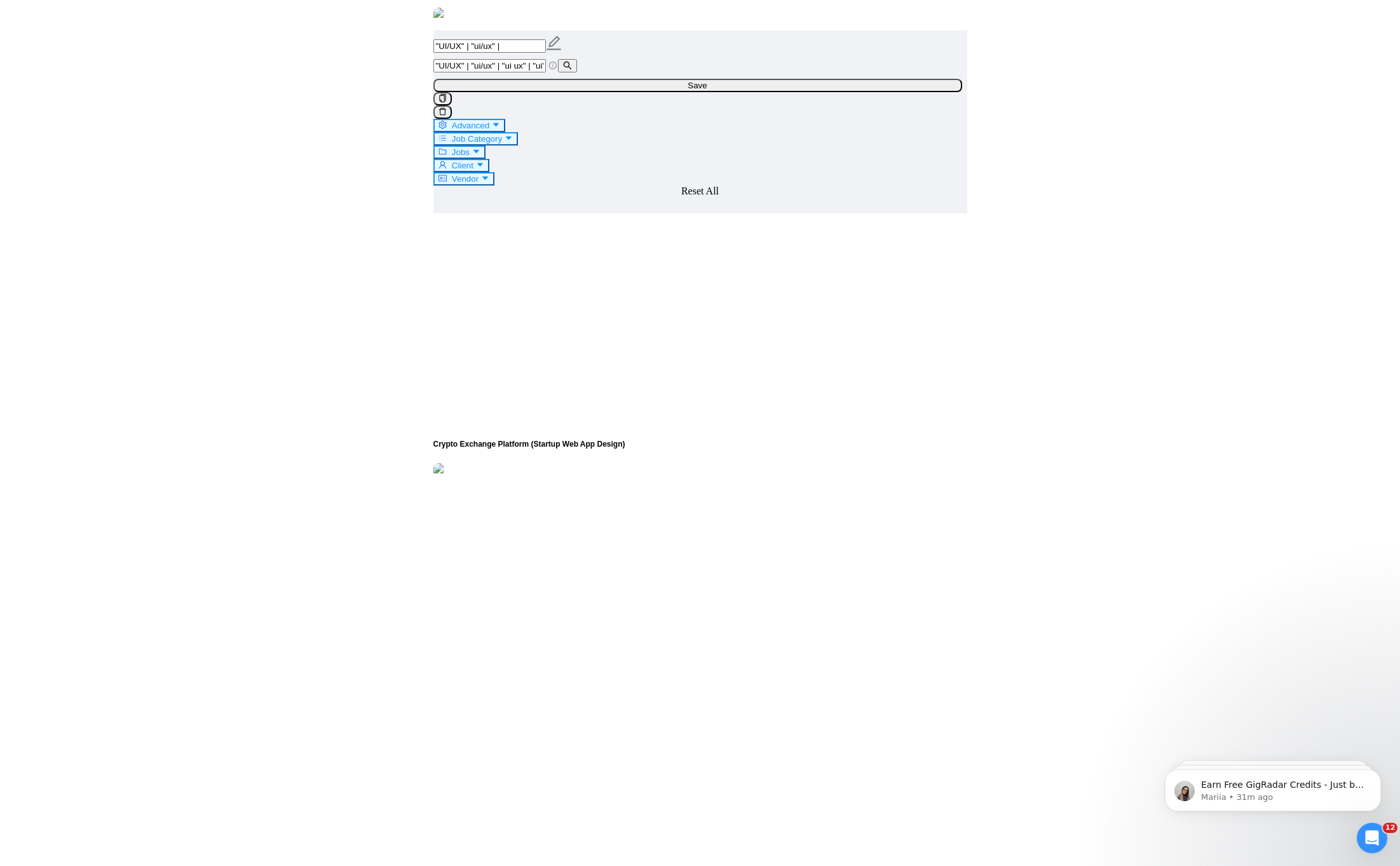
drag, startPoint x: 650, startPoint y: 554, endPoint x: 664, endPoint y: 554, distance: 14.0
drag, startPoint x: 664, startPoint y: 554, endPoint x: 648, endPoint y: 554, distance: 16.0
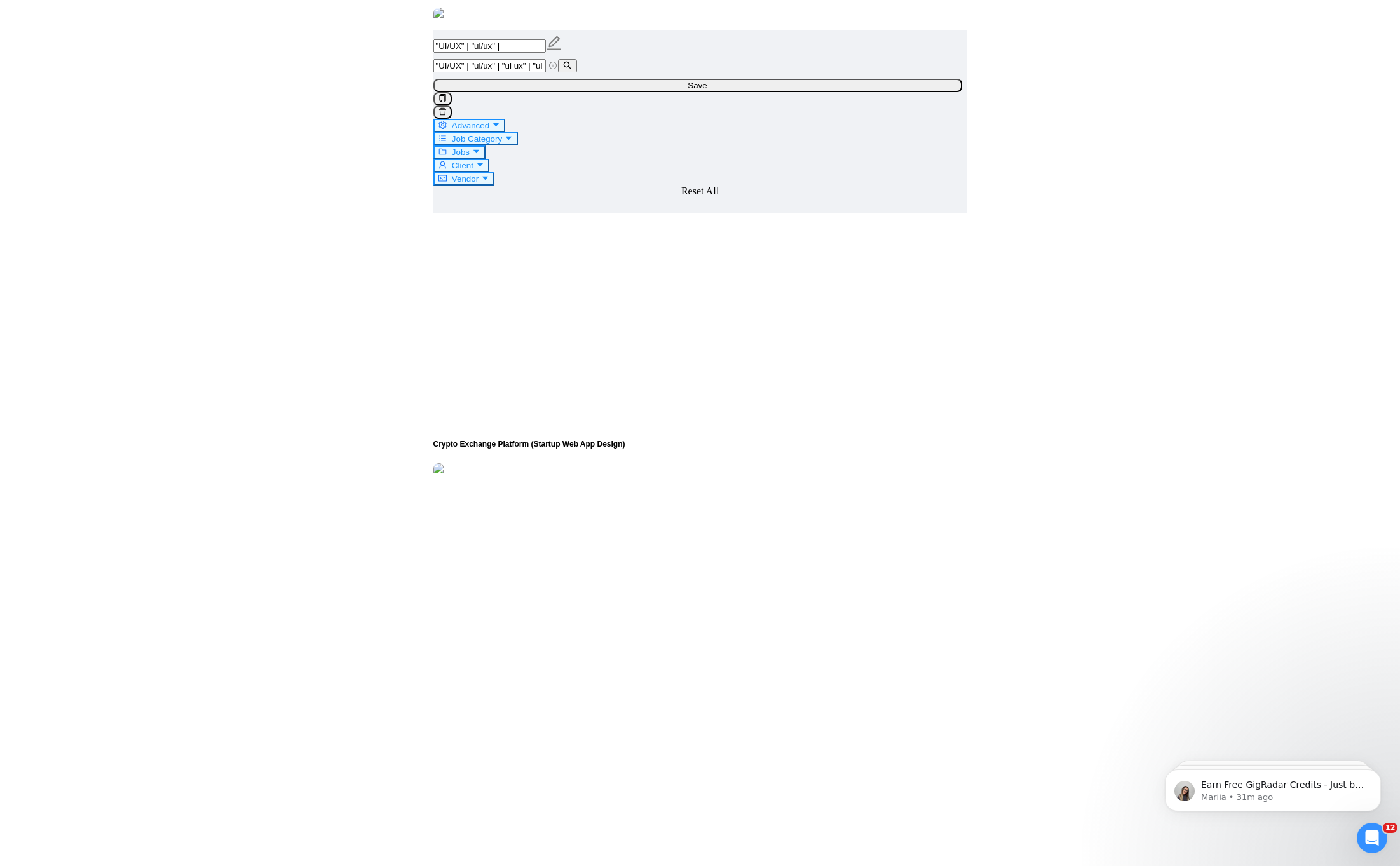
drag, startPoint x: 648, startPoint y: 554, endPoint x: 677, endPoint y: 557, distance: 29.2
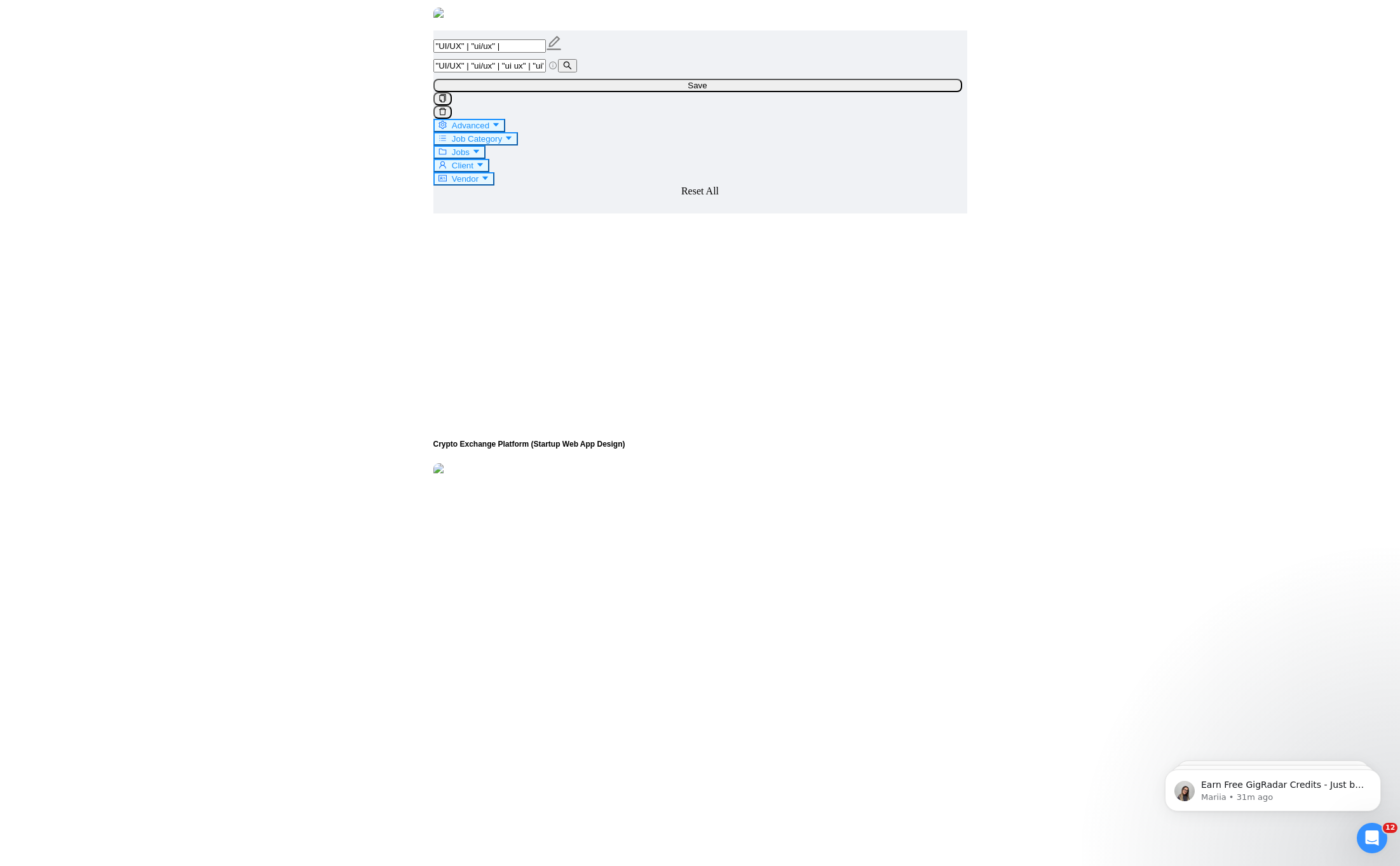
drag, startPoint x: 676, startPoint y: 557, endPoint x: 646, endPoint y: 556, distance: 30.0
drag, startPoint x: 645, startPoint y: 556, endPoint x: 666, endPoint y: 557, distance: 21.0
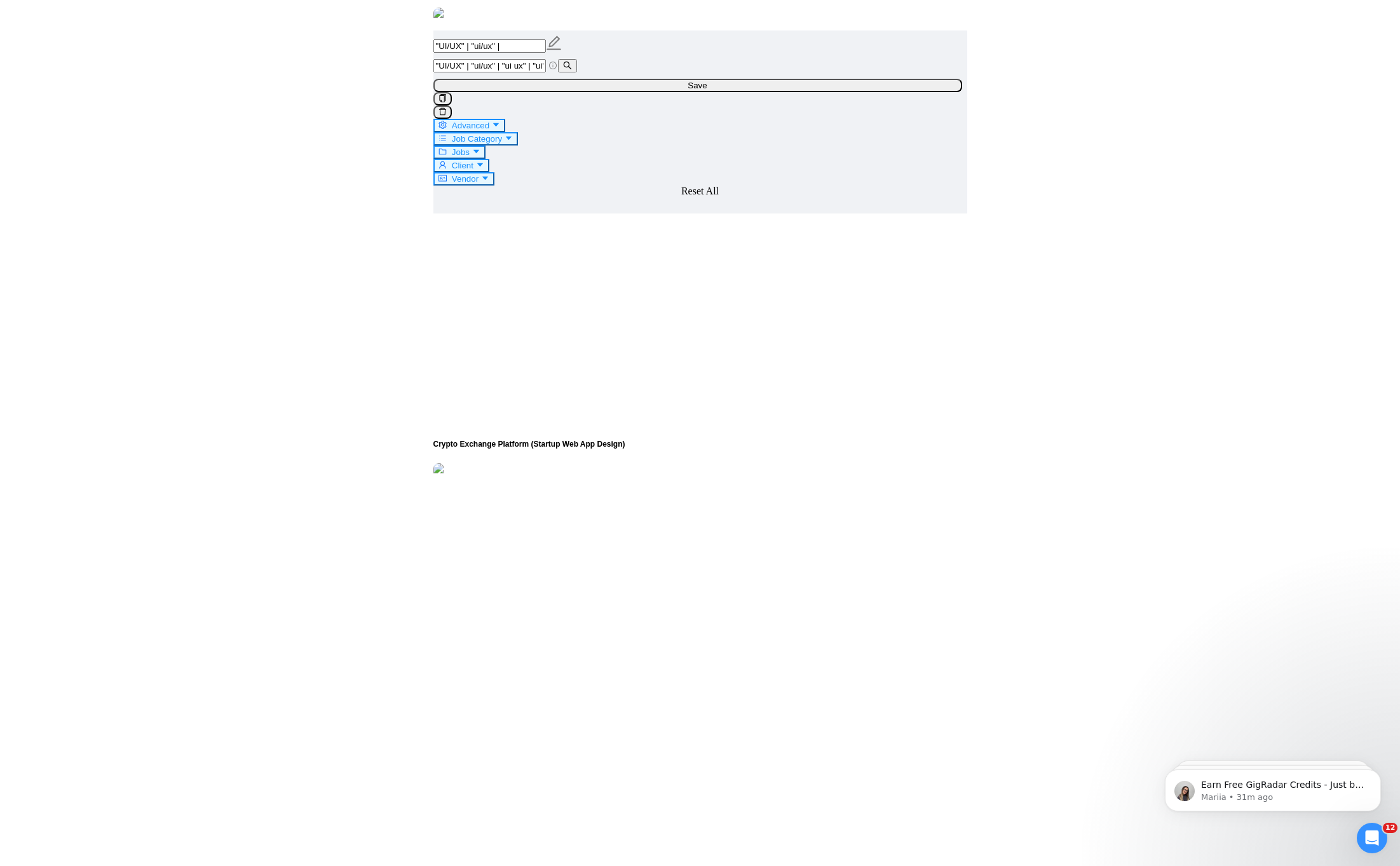
drag, startPoint x: 666, startPoint y: 557, endPoint x: 639, endPoint y: 554, distance: 27.2
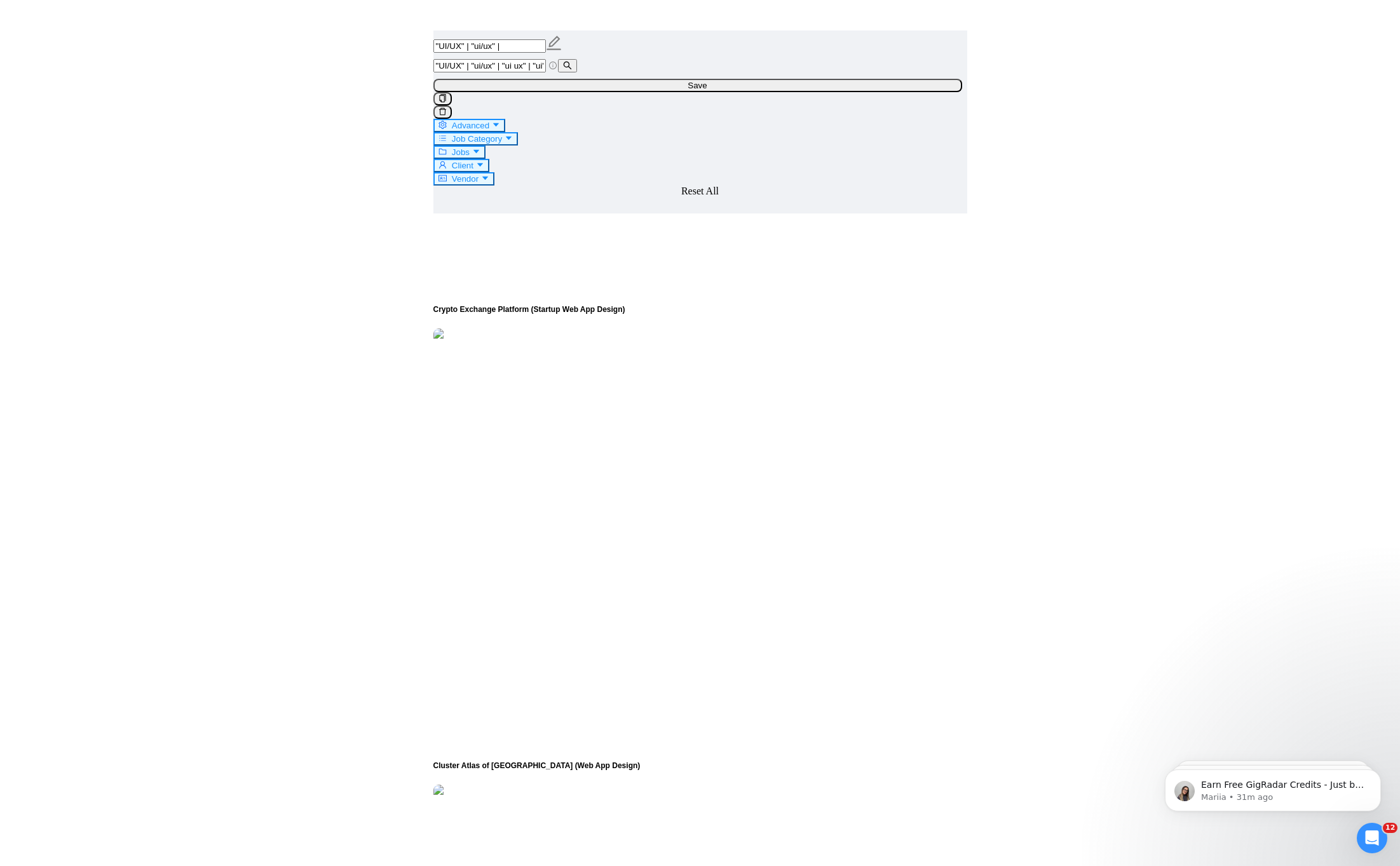
scroll to position [2409, 0]
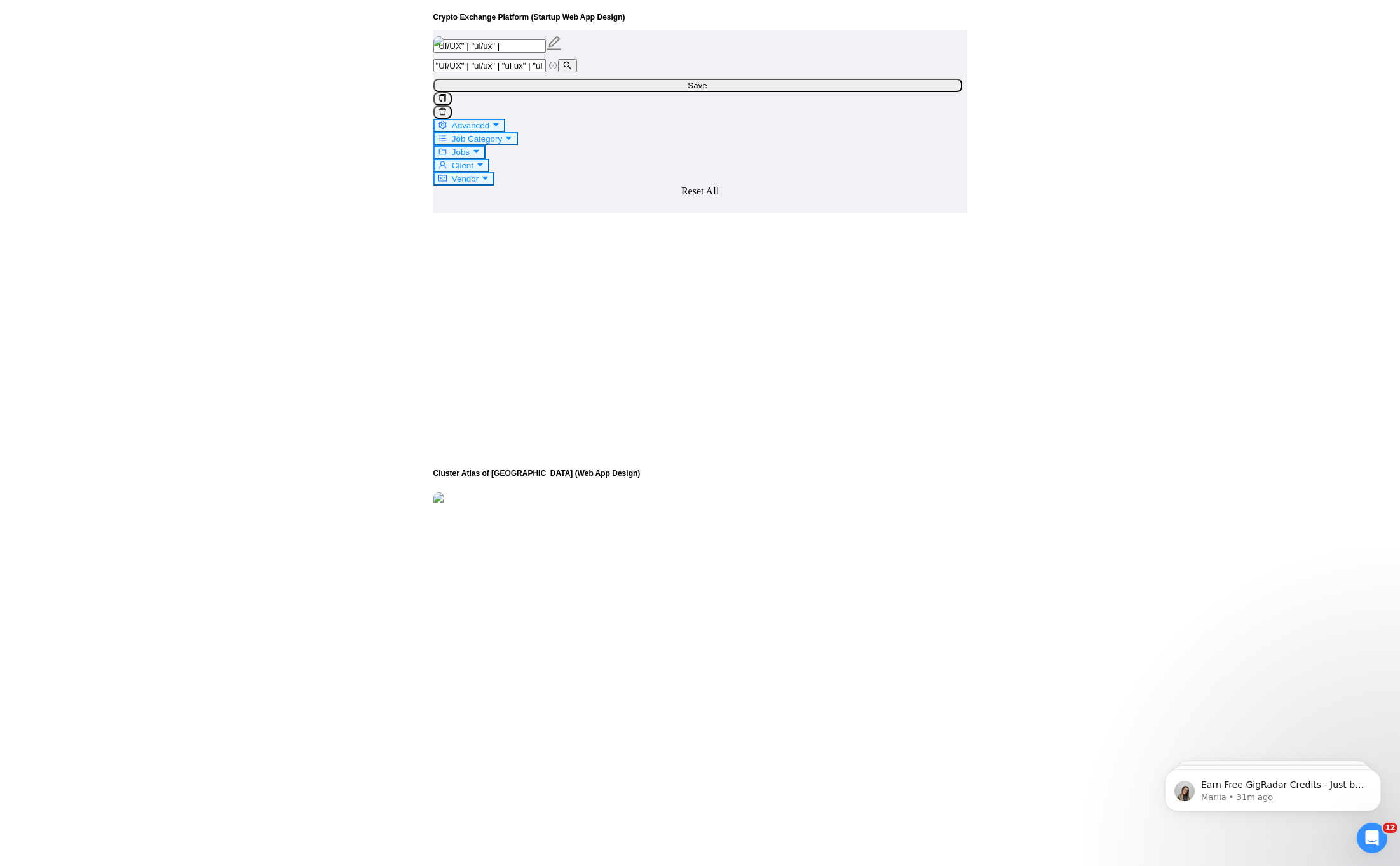
scroll to position [2454, 0]
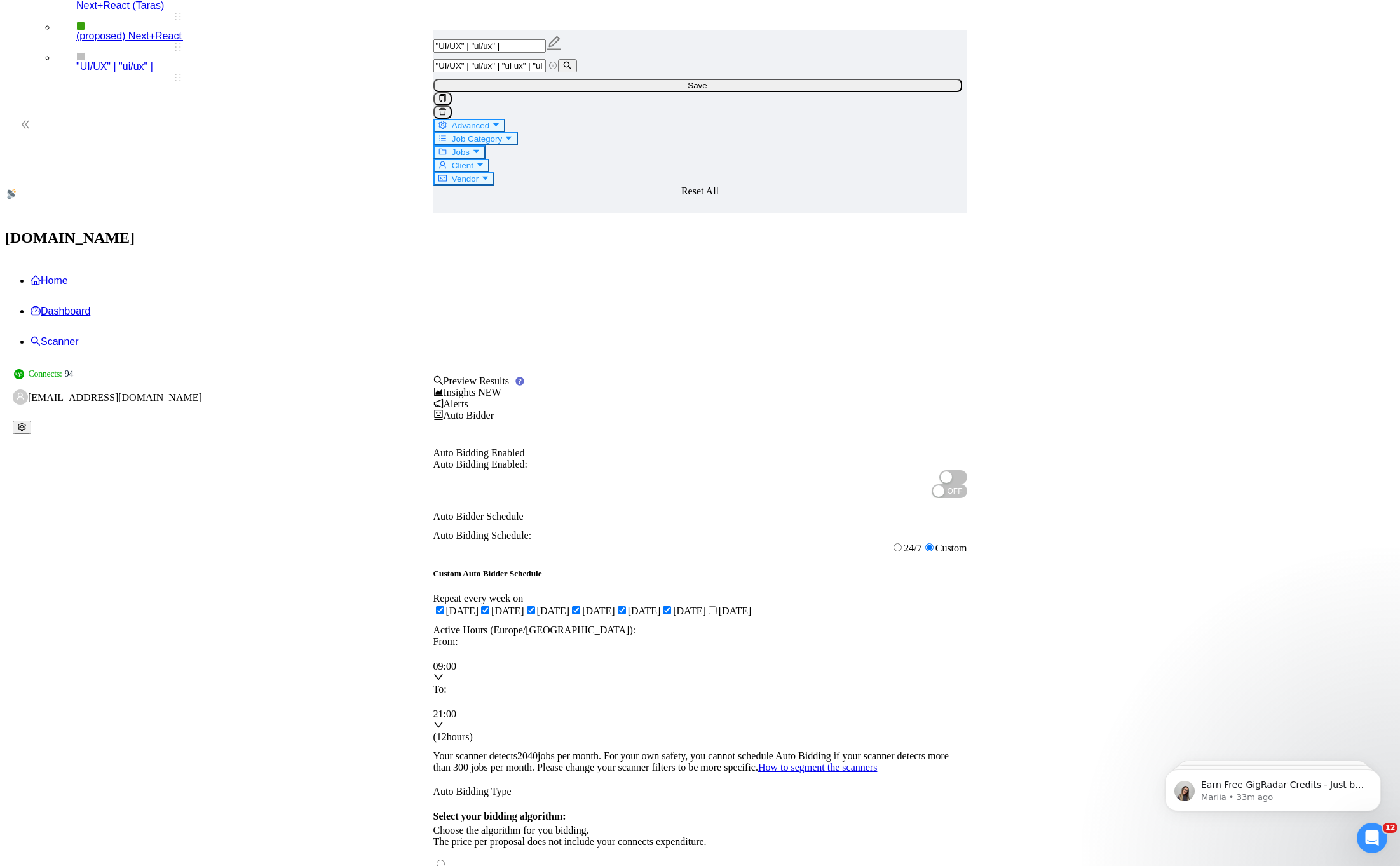
scroll to position [0, 0]
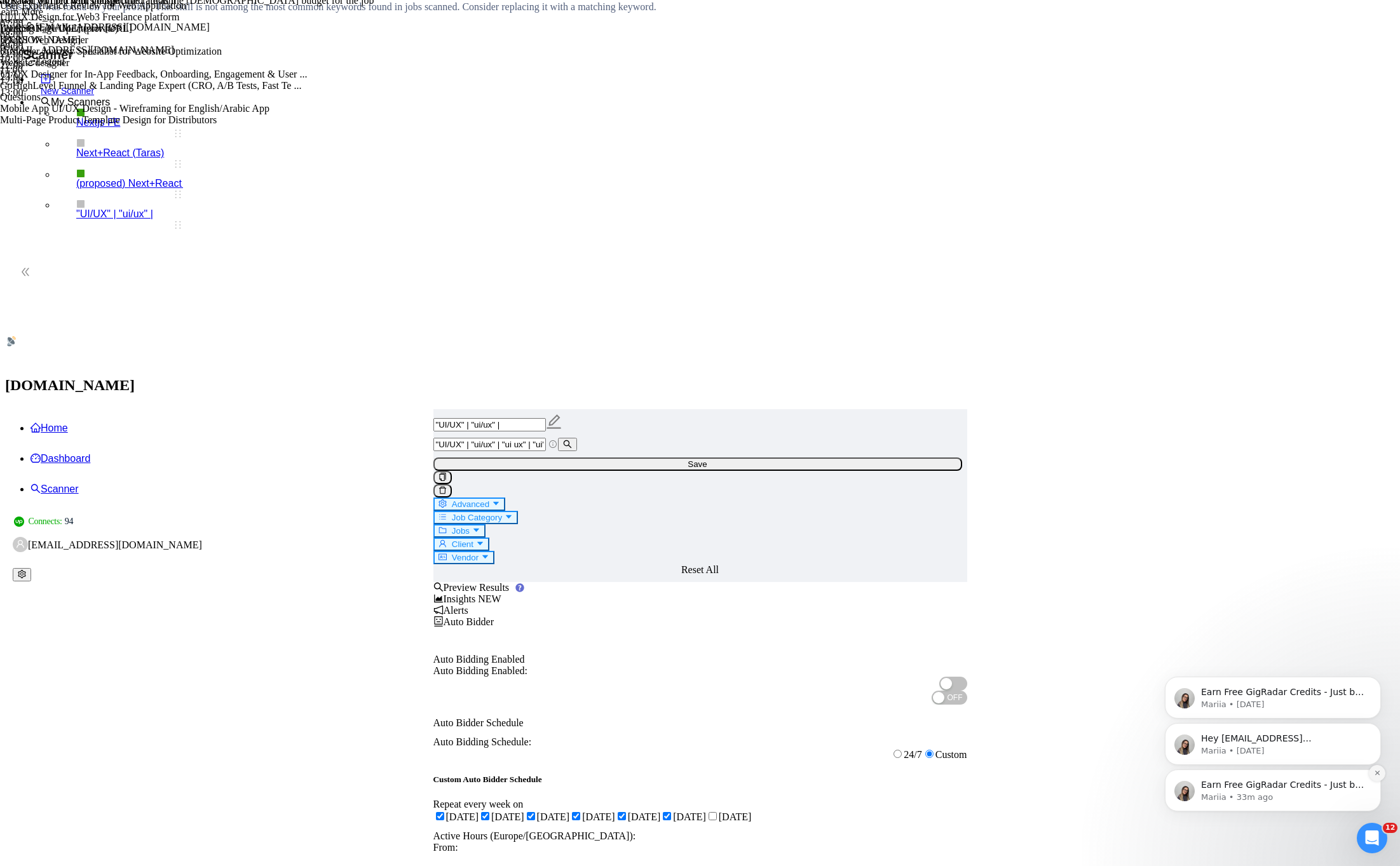
click at [1376, 774] on icon "Dismiss notification" at bounding box center [1377, 772] width 5 height 5
click at [1374, 772] on button "Dismiss notification" at bounding box center [1376, 772] width 16 height 16
click at [1375, 779] on button "Dismiss notification" at bounding box center [1376, 772] width 16 height 16
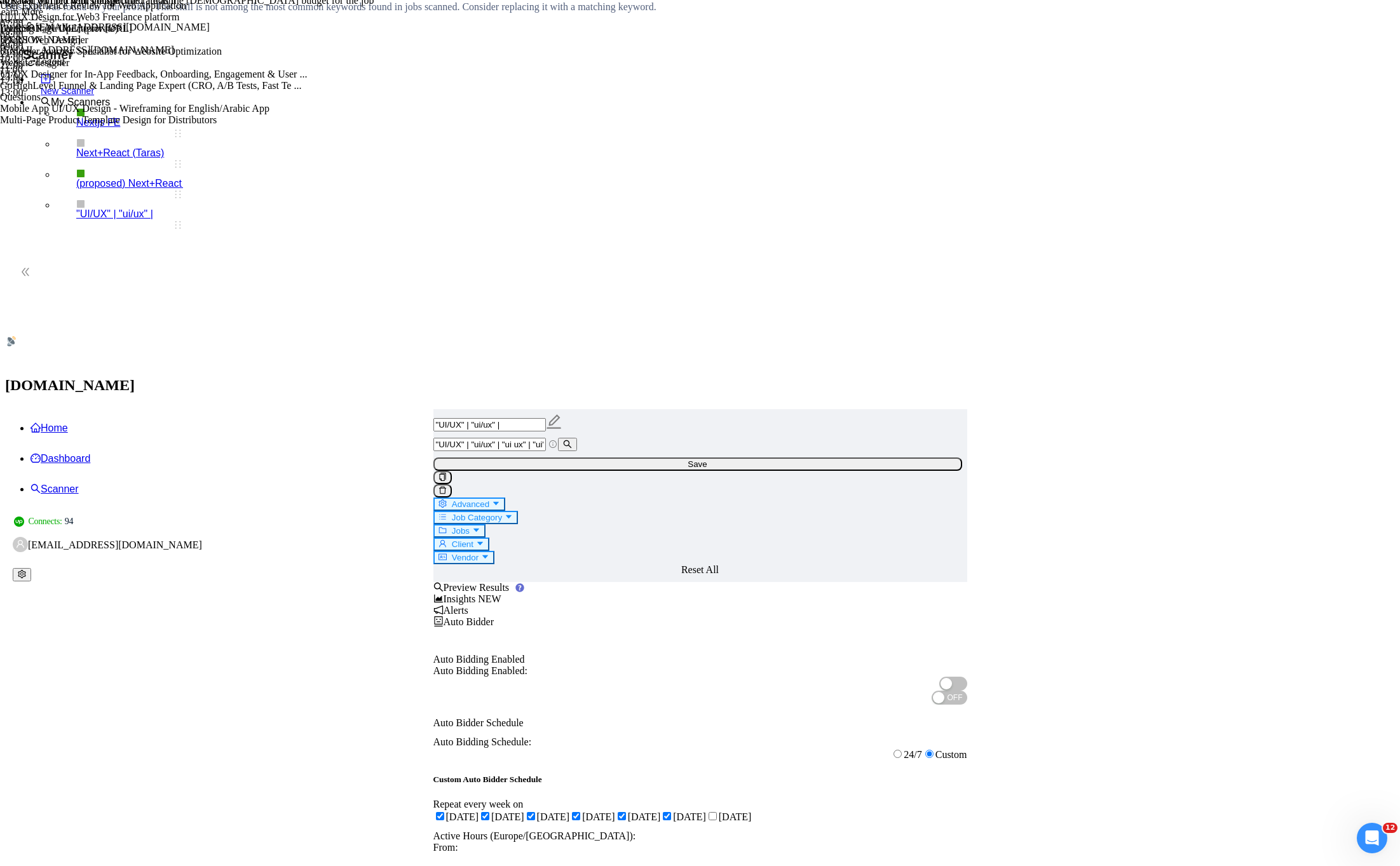
click at [707, 459] on span "Save" at bounding box center [697, 464] width 19 height 9
click at [26, 570] on icon "setting" at bounding box center [22, 574] width 9 height 9
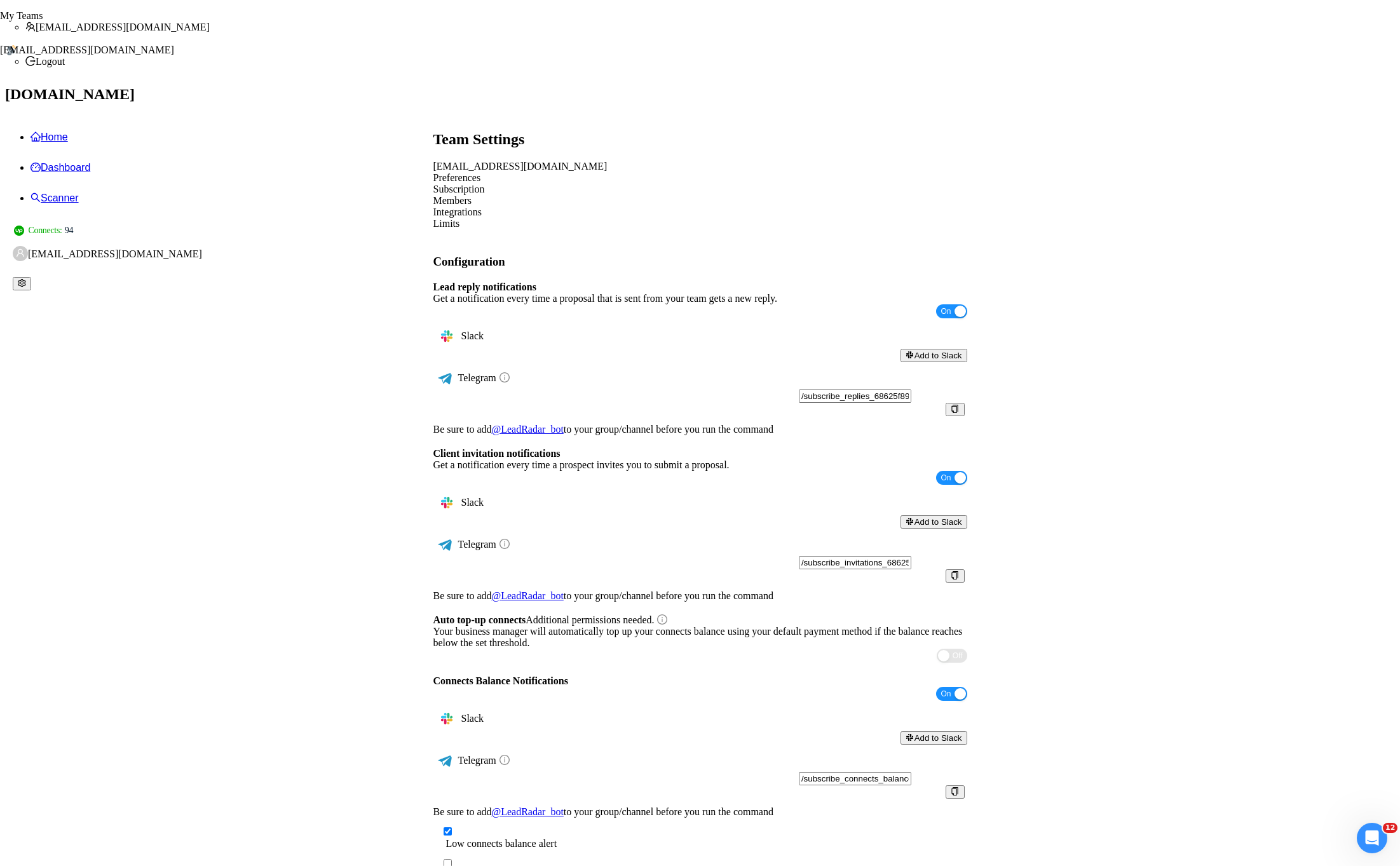
click at [1076, 438] on main "Team Settings andrii.babii@swipex.ua Preferences Subscription Members Integrati…" at bounding box center [700, 512] width 1349 height 851
click at [643, 195] on div "Members" at bounding box center [700, 200] width 534 height 12
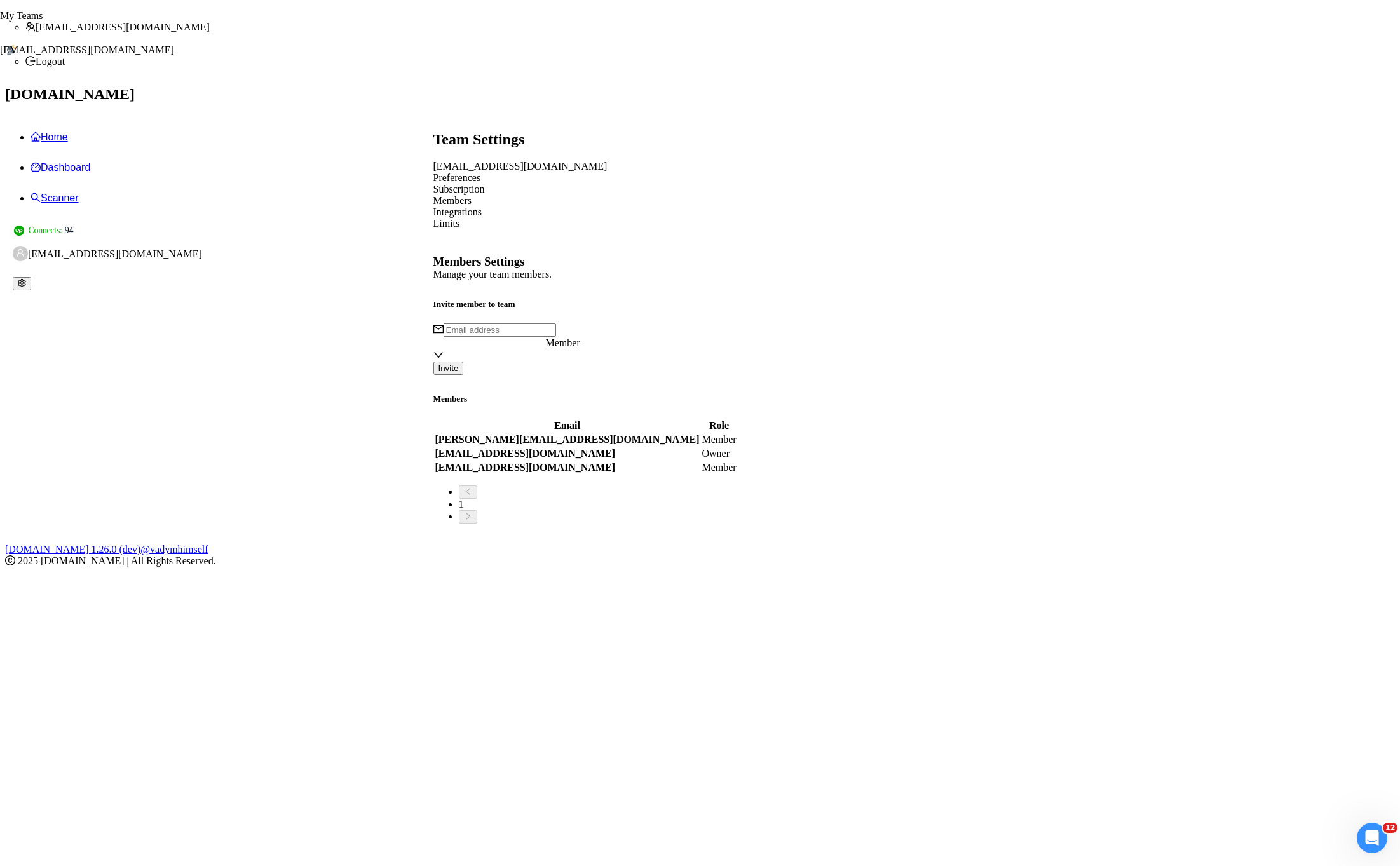
click at [525, 323] on input "text" at bounding box center [499, 329] width 112 height 13
click at [934, 323] on form "Member Invite" at bounding box center [700, 349] width 534 height 52
click at [197, 523] on main "Team Settings andrii.babii@swipex.ua Preferences Subscription Members Integrati…" at bounding box center [700, 305] width 1349 height 437
